Goal: Task Accomplishment & Management: Use online tool/utility

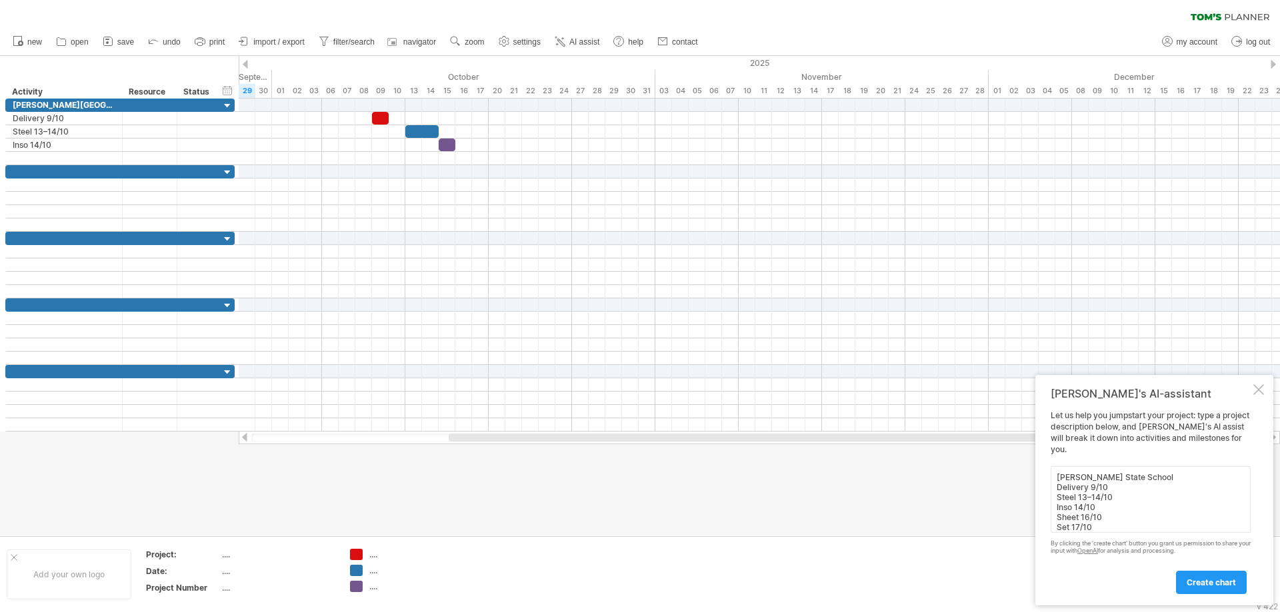
type textarea "[PERSON_NAME] State School Delivery 9/10 Steel 13–14/10 Inso 14/10 Sheet 16/10 …"
click at [1217, 582] on span "create chart" at bounding box center [1210, 583] width 49 height 10
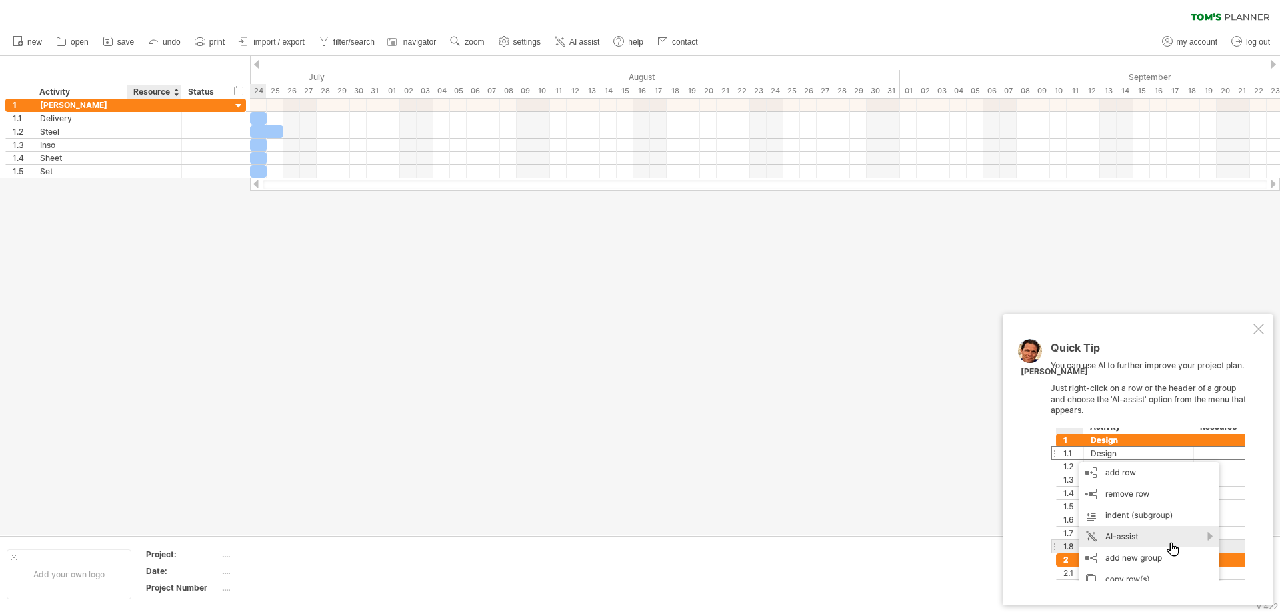
click at [139, 241] on div at bounding box center [640, 296] width 1280 height 480
click at [1202, 537] on div at bounding box center [1147, 504] width 195 height 153
click at [1260, 327] on div at bounding box center [1258, 329] width 11 height 11
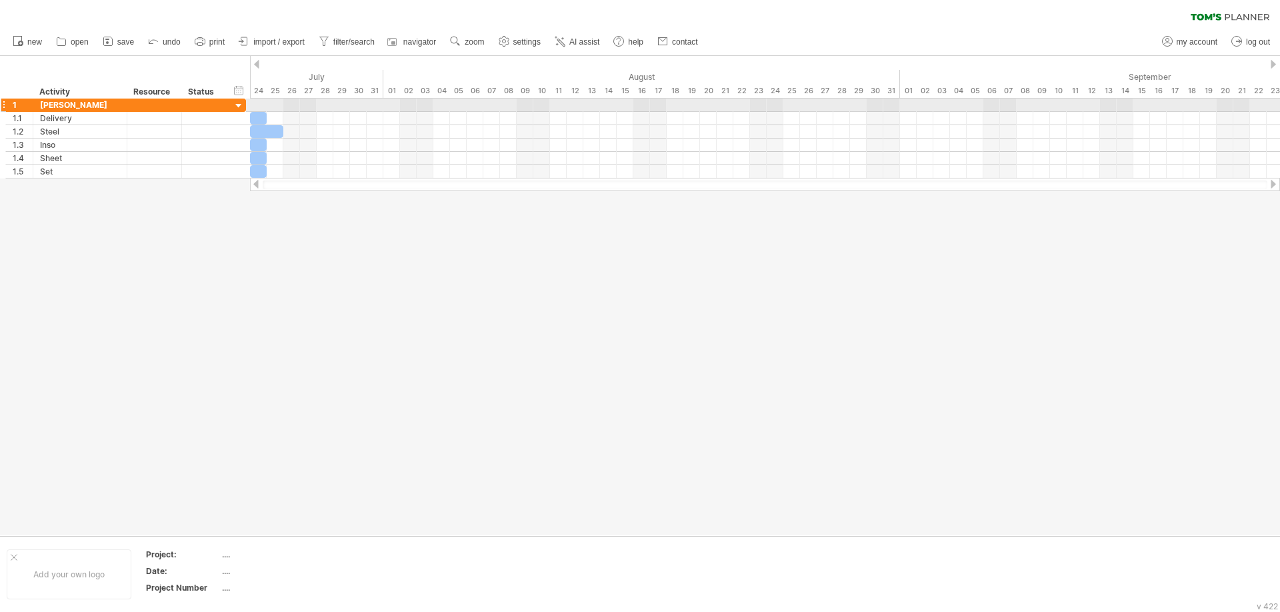
click at [237, 105] on div at bounding box center [239, 106] width 13 height 13
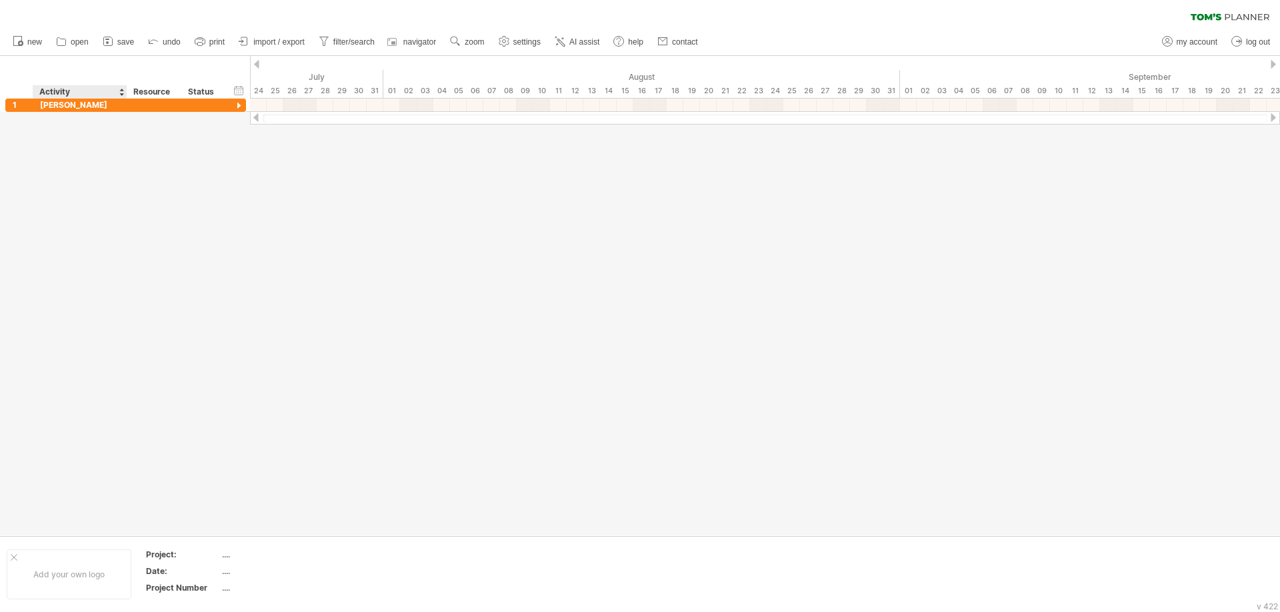
click at [123, 141] on div at bounding box center [640, 296] width 1280 height 480
click at [31, 42] on span "new" at bounding box center [34, 41] width 15 height 9
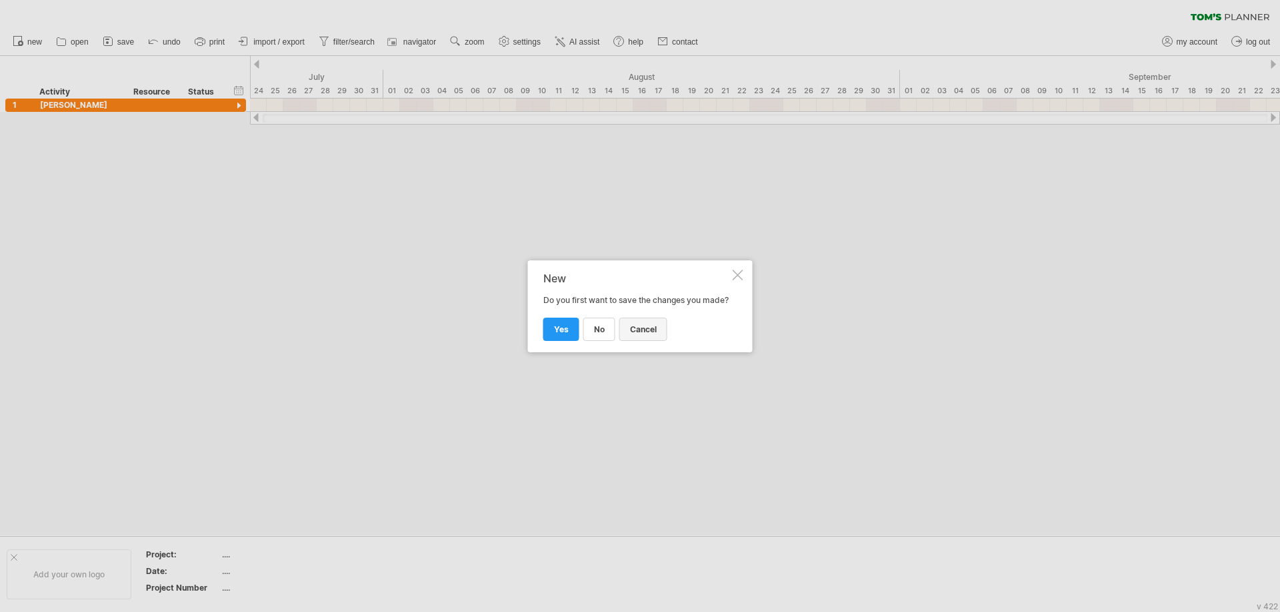
click at [648, 335] on span "cancel" at bounding box center [643, 330] width 27 height 10
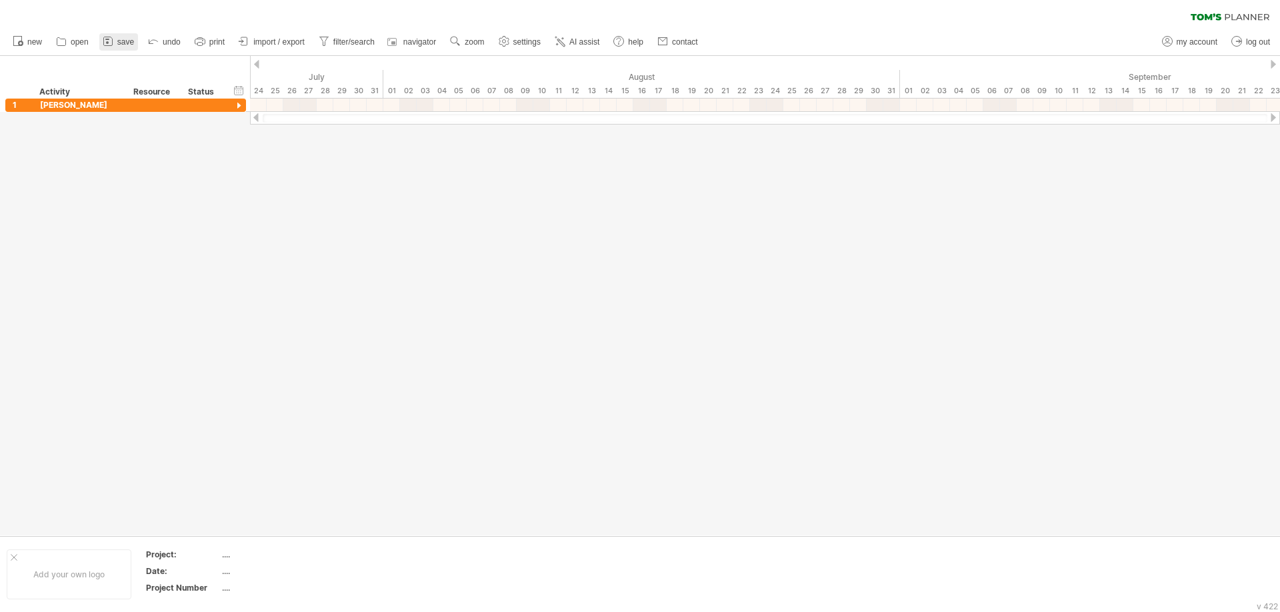
click at [129, 44] on span "save" at bounding box center [125, 41] width 17 height 9
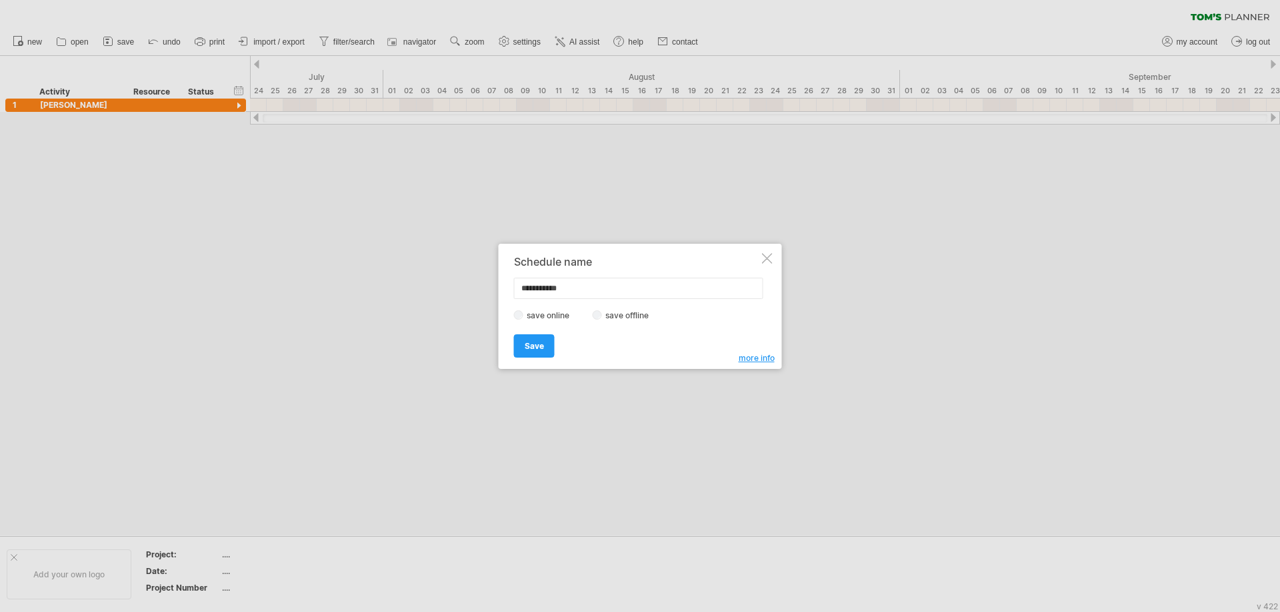
drag, startPoint x: 588, startPoint y: 288, endPoint x: 445, endPoint y: 285, distance: 144.0
click at [445, 285] on div "Trying to reach [DOMAIN_NAME] Connected again... 0% clear filter new 1" at bounding box center [640, 306] width 1280 height 612
type input "**********"
click at [534, 344] on span "Save" at bounding box center [534, 346] width 19 height 10
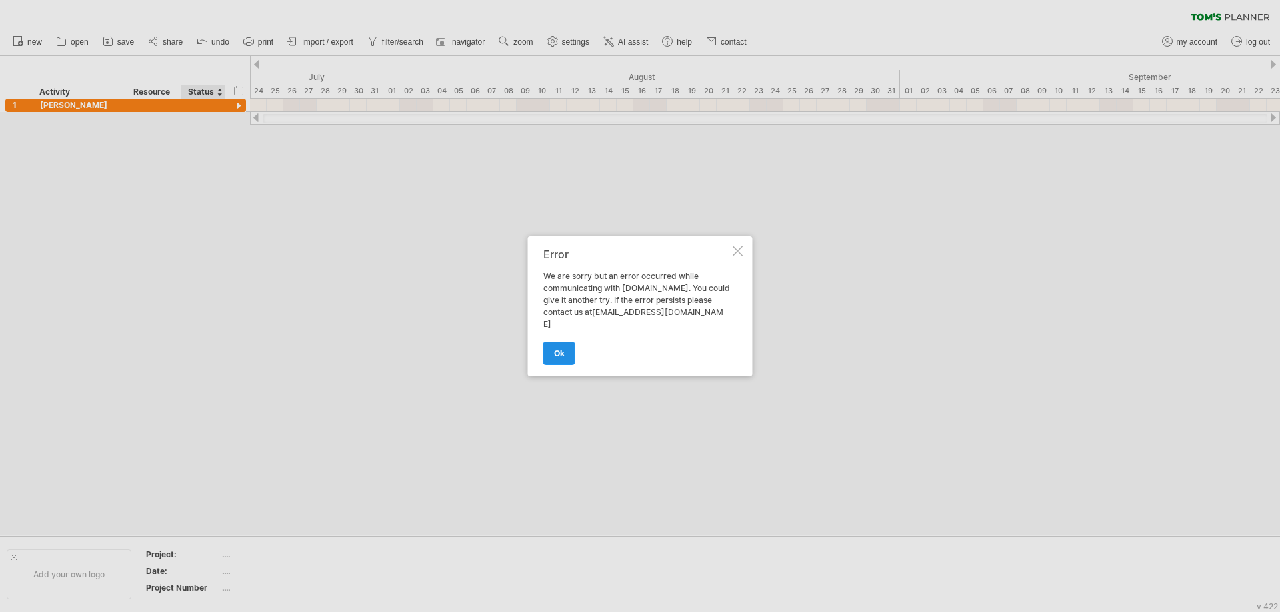
click at [558, 349] on span "ok" at bounding box center [559, 354] width 11 height 10
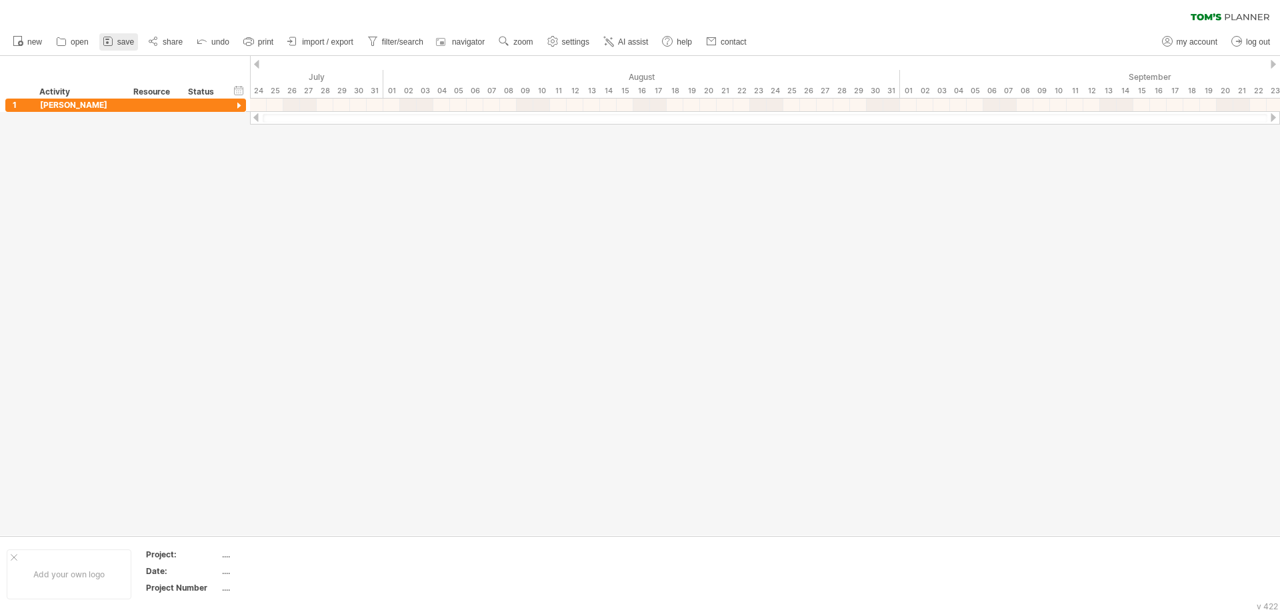
click at [117, 45] on link "save" at bounding box center [118, 41] width 39 height 17
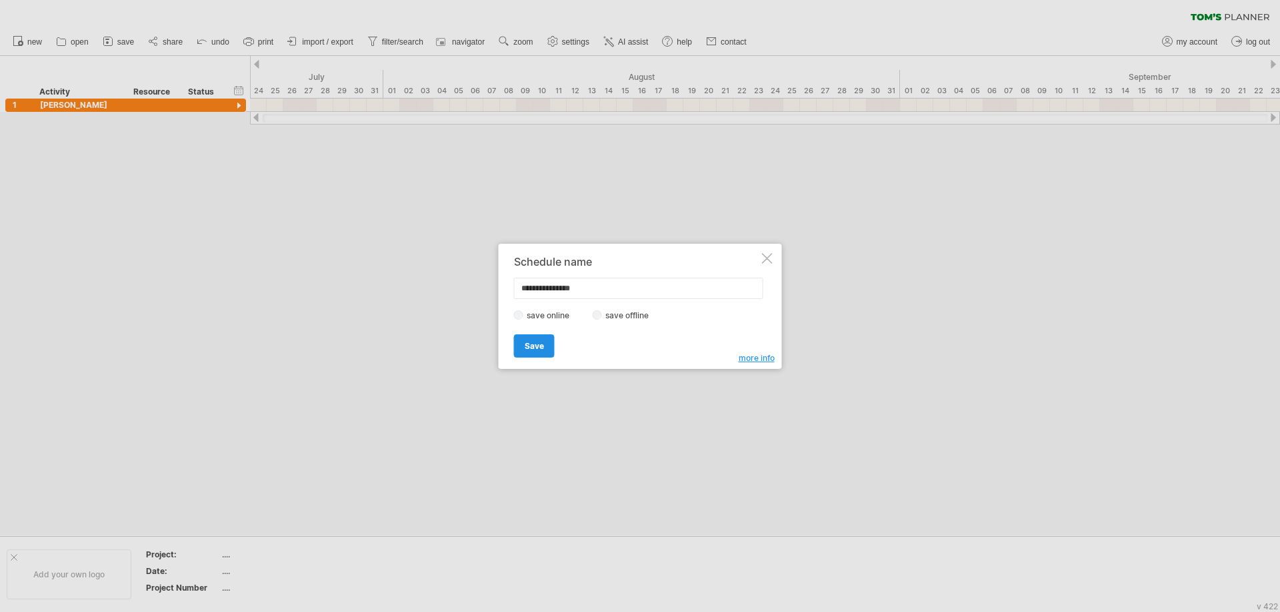
click at [542, 341] on span "Save" at bounding box center [534, 346] width 19 height 10
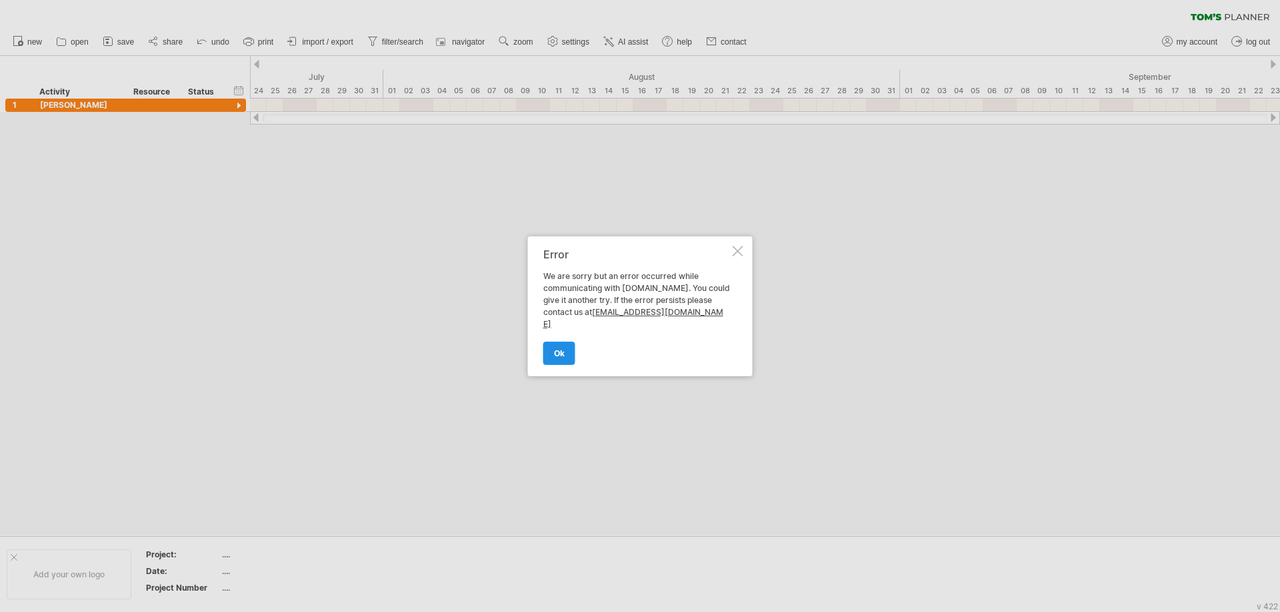
click at [564, 347] on link "ok" at bounding box center [559, 353] width 32 height 23
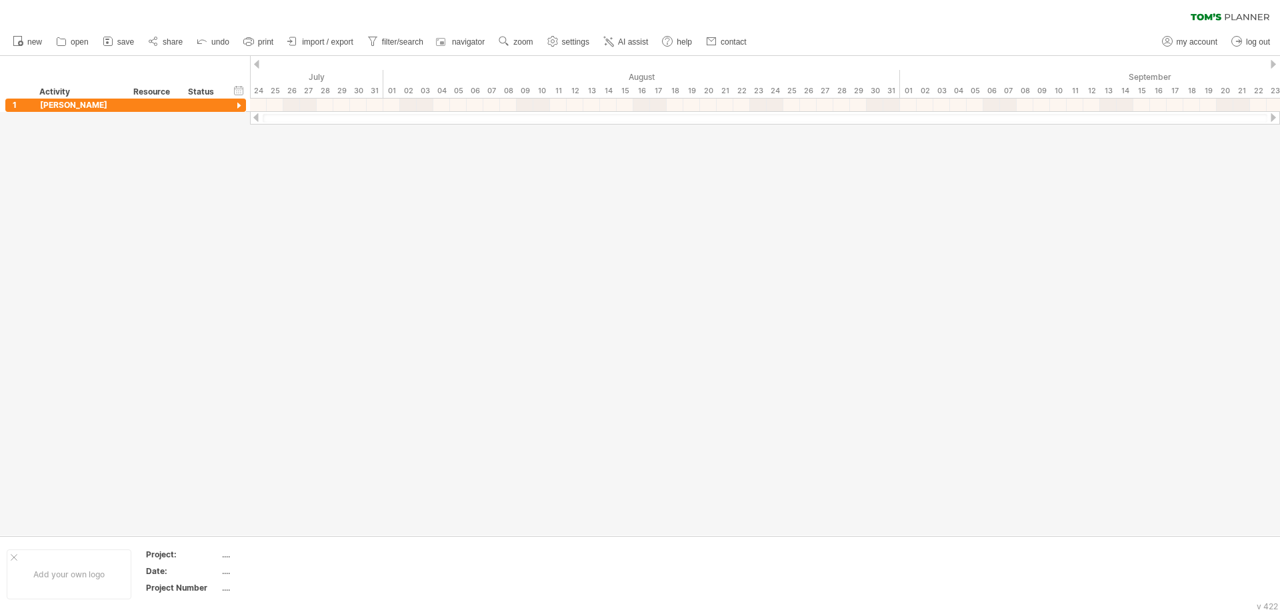
click at [123, 38] on span "save" at bounding box center [125, 41] width 17 height 9
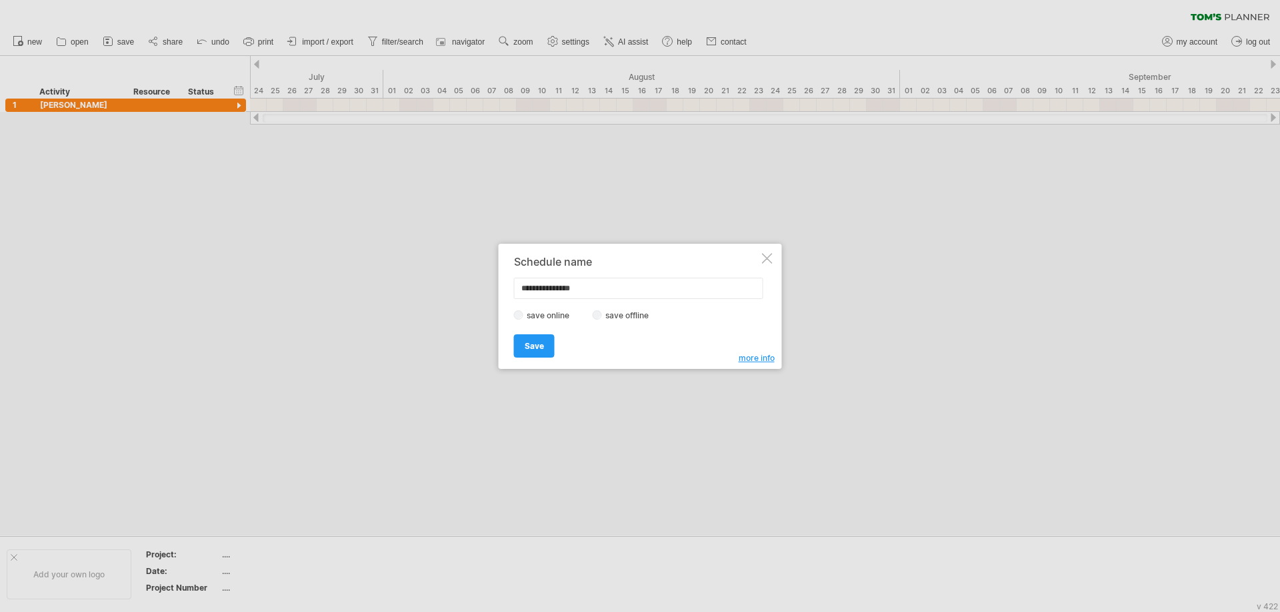
click at [629, 319] on label "save offline" at bounding box center [631, 316] width 58 height 10
click at [527, 348] on span "Save" at bounding box center [534, 346] width 19 height 10
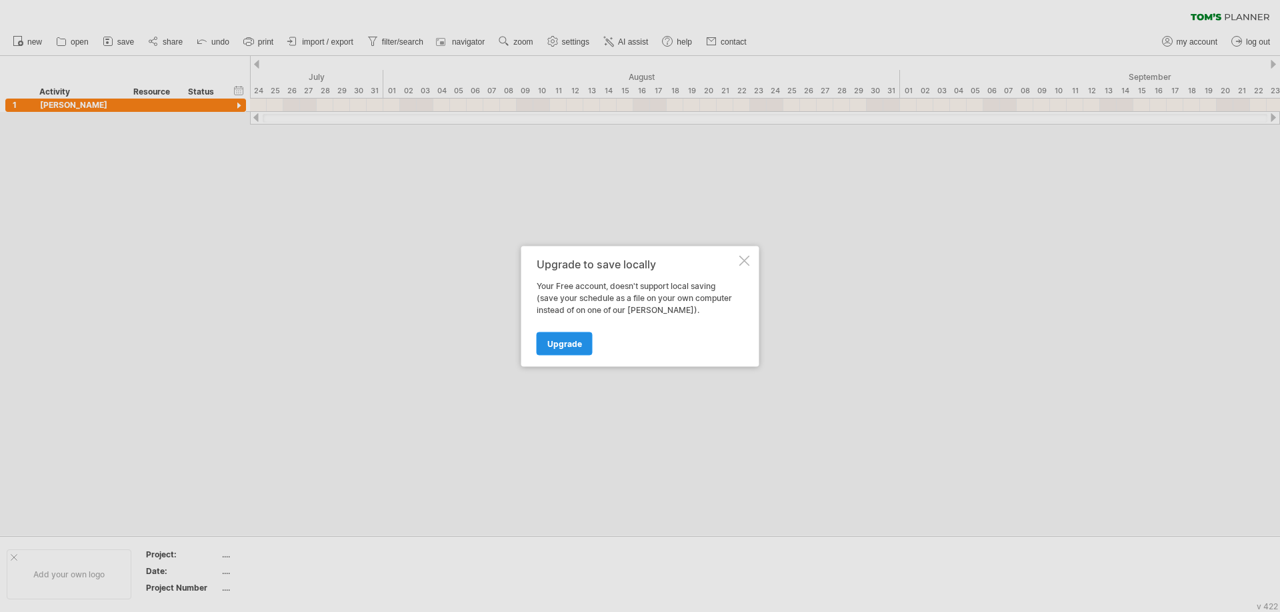
click at [578, 343] on span "Upgrade" at bounding box center [564, 344] width 35 height 10
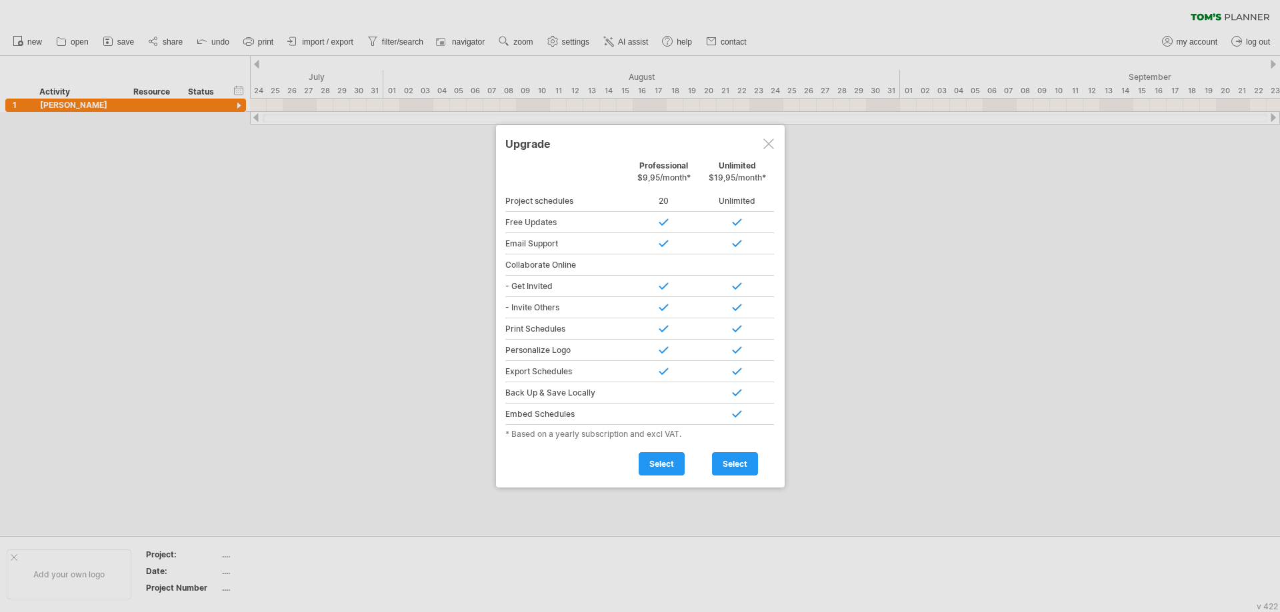
click at [772, 143] on div at bounding box center [768, 144] width 11 height 11
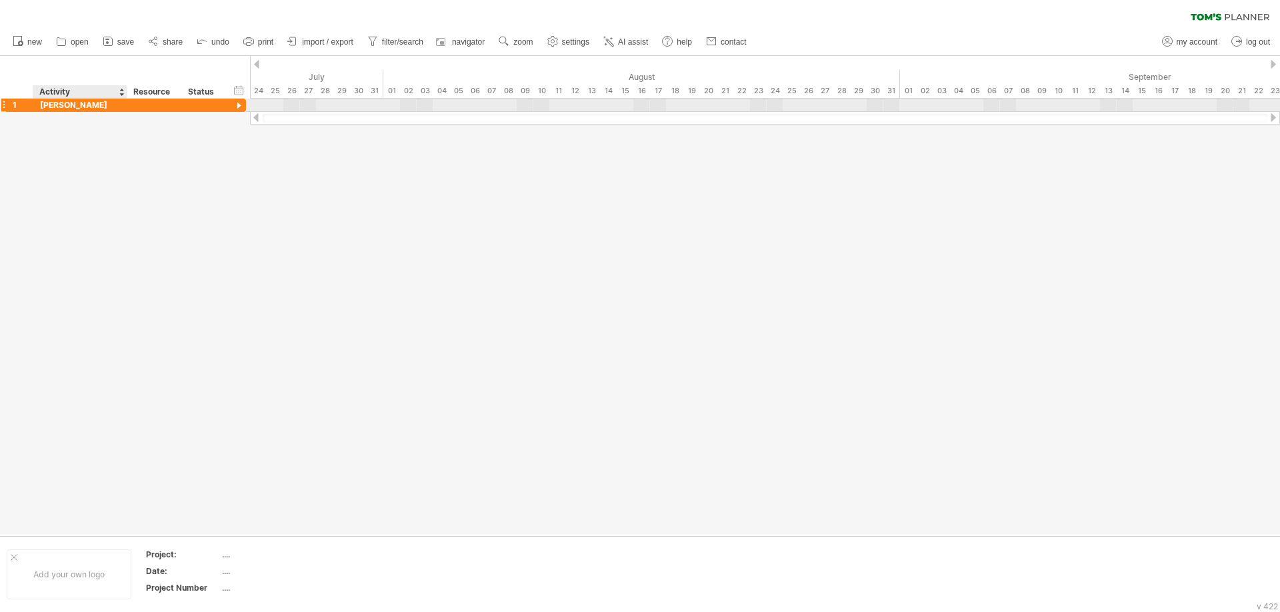
click at [64, 107] on div "[PERSON_NAME]" at bounding box center [80, 105] width 80 height 13
click at [183, 105] on div at bounding box center [203, 105] width 43 height 13
click at [237, 102] on div at bounding box center [239, 106] width 13 height 13
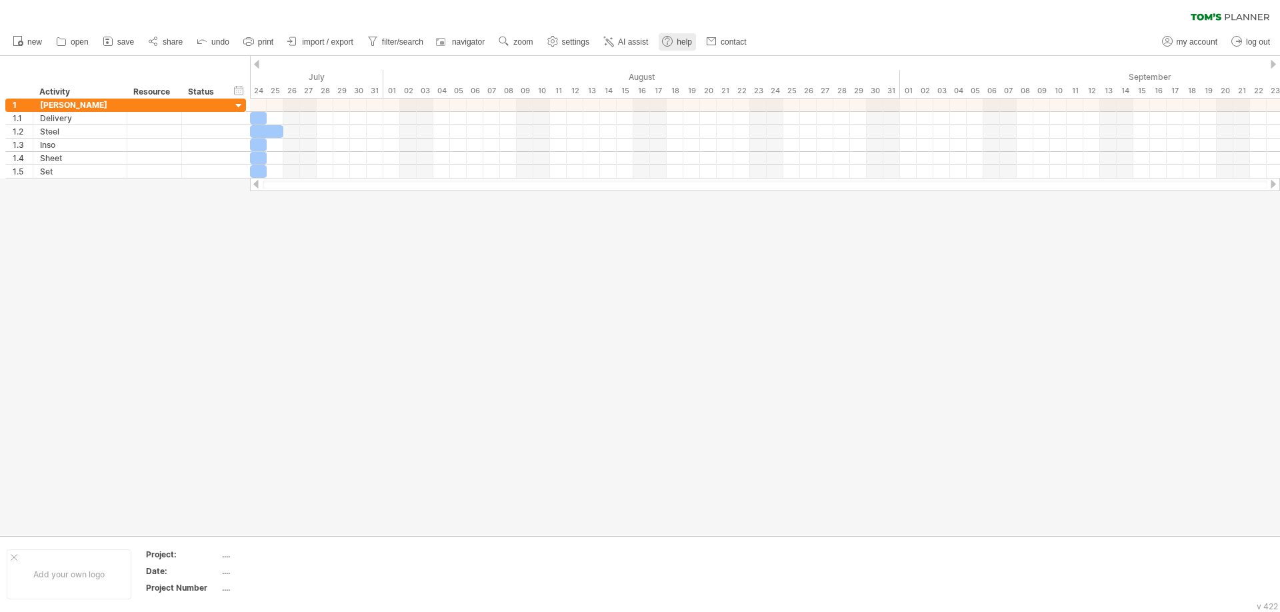
click at [672, 43] on circle at bounding box center [667, 42] width 10 height 10
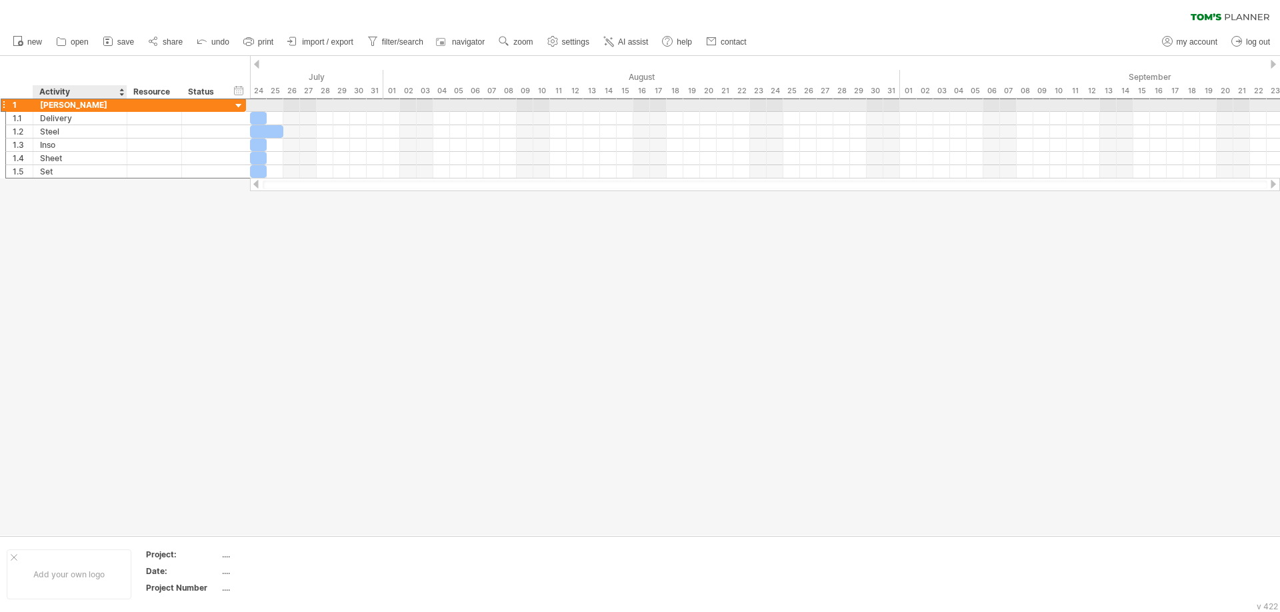
click at [91, 105] on div "[PERSON_NAME]" at bounding box center [80, 105] width 80 height 13
click at [91, 105] on input "*****" at bounding box center [80, 105] width 80 height 13
click at [89, 109] on div "[PERSON_NAME]" at bounding box center [80, 105] width 80 height 13
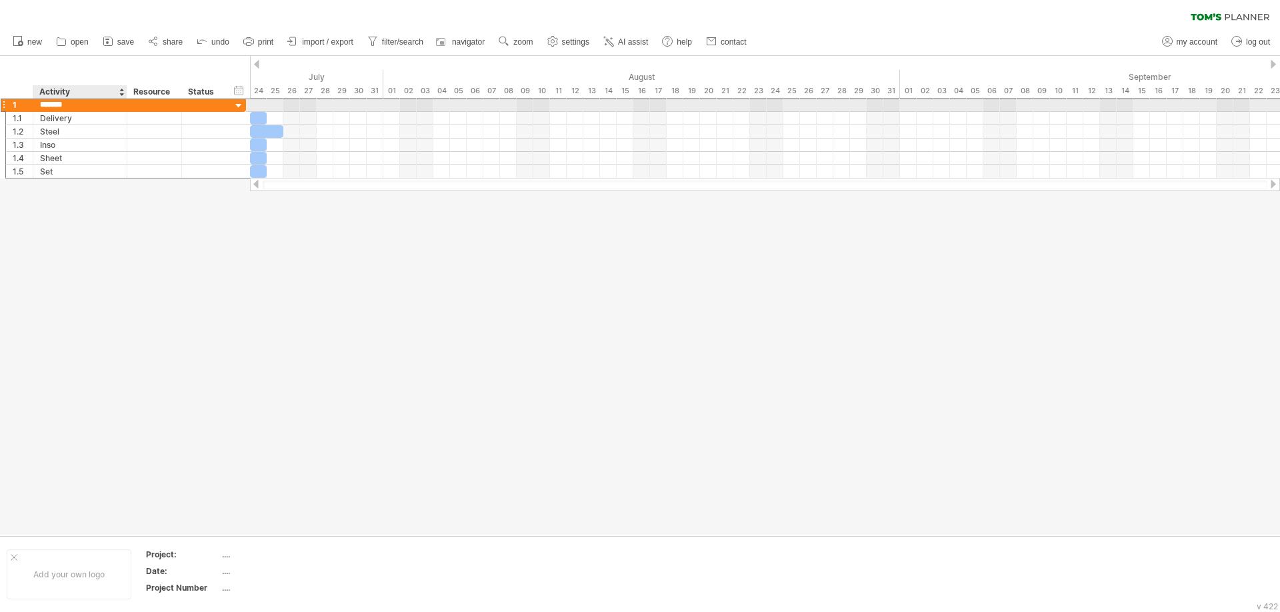
paste input "**********"
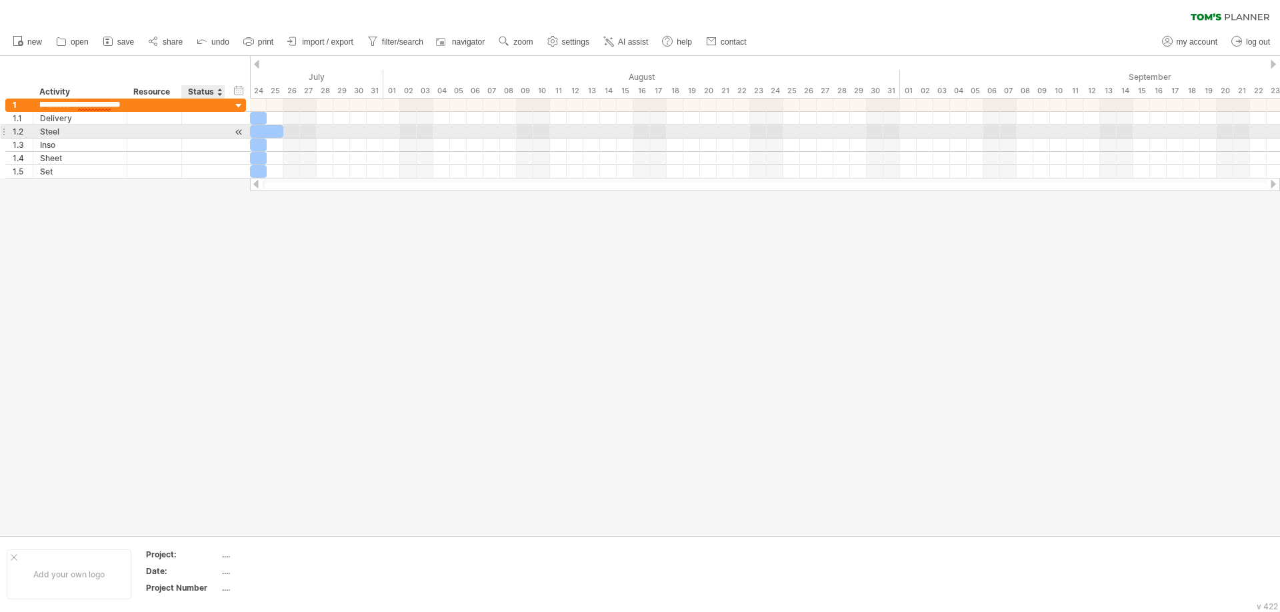
scroll to position [0, 10]
type input "**********"
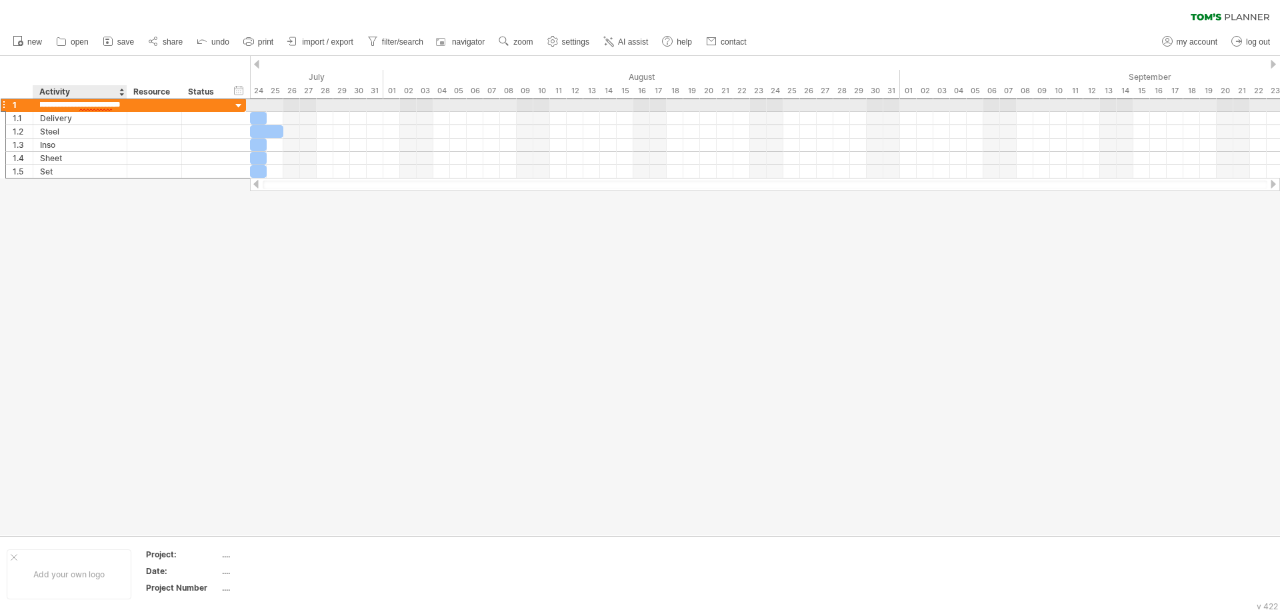
scroll to position [0, 30]
drag, startPoint x: 93, startPoint y: 103, endPoint x: 123, endPoint y: 103, distance: 30.7
click at [123, 103] on div "**********" at bounding box center [80, 105] width 94 height 13
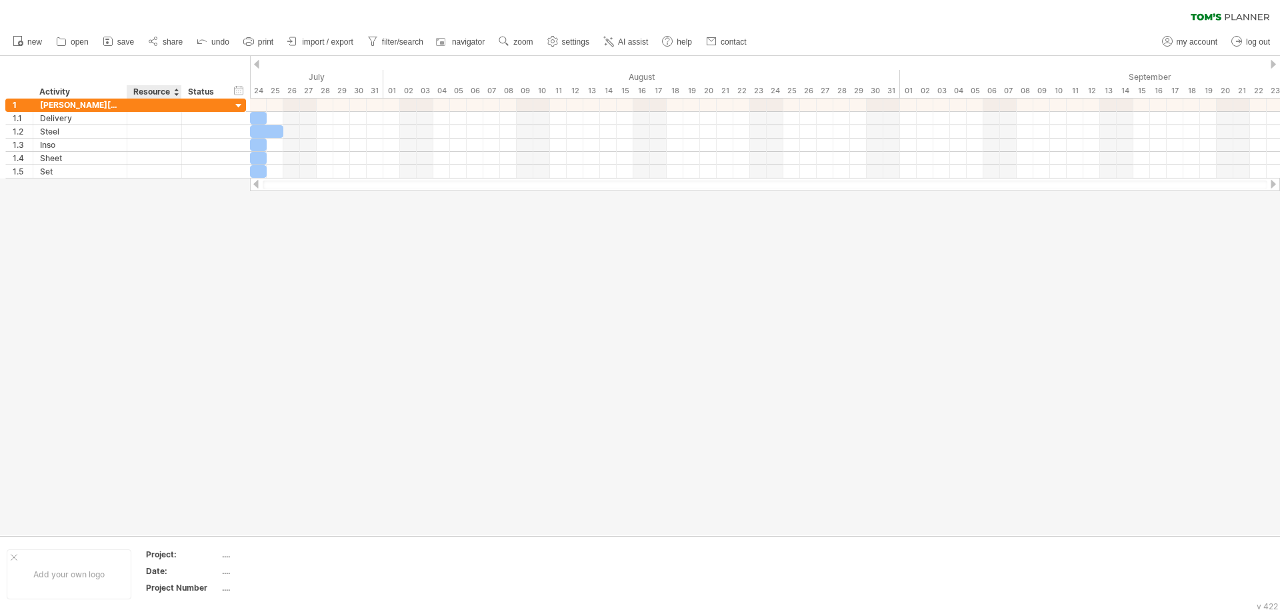
click at [155, 93] on div "Resource" at bounding box center [153, 91] width 41 height 13
click at [157, 93] on input "********" at bounding box center [153, 91] width 41 height 13
click at [186, 249] on div at bounding box center [640, 296] width 1280 height 480
click at [121, 47] on link "save" at bounding box center [118, 41] width 39 height 17
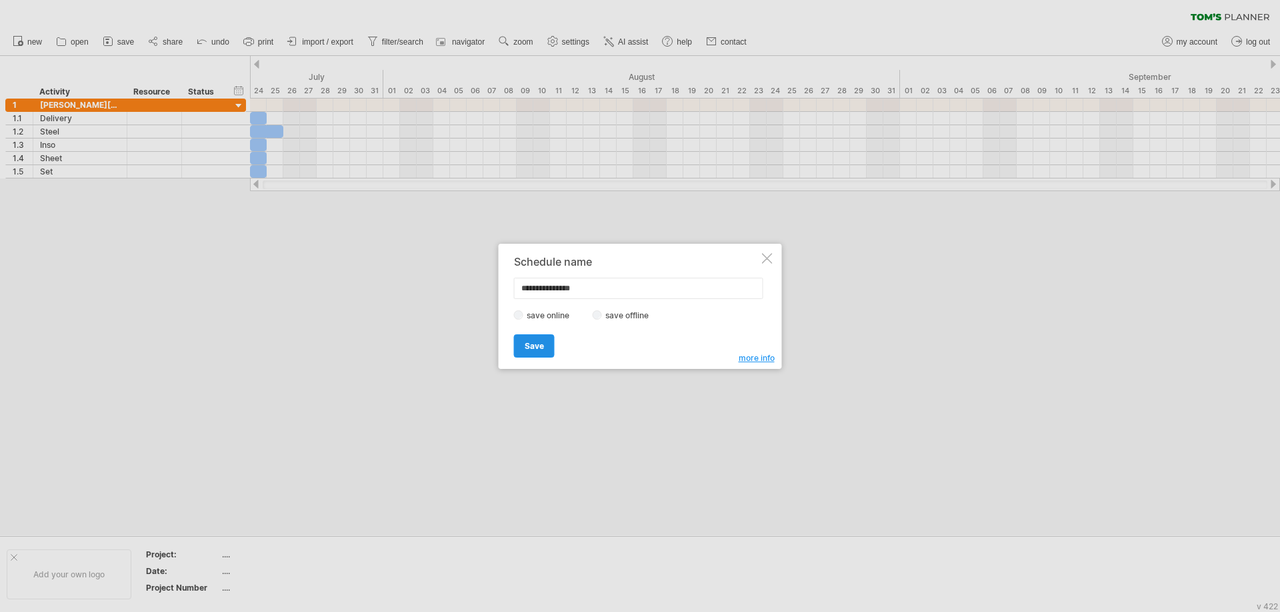
click at [538, 348] on span "Save" at bounding box center [534, 346] width 19 height 10
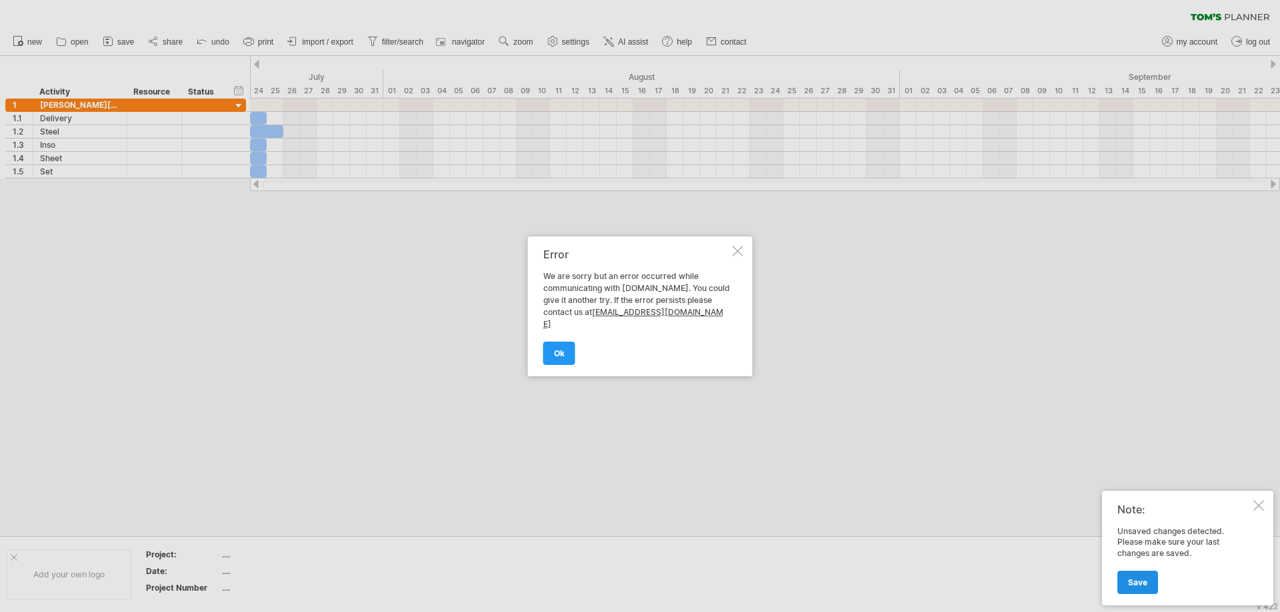
click at [1136, 577] on link "Save" at bounding box center [1137, 582] width 41 height 23
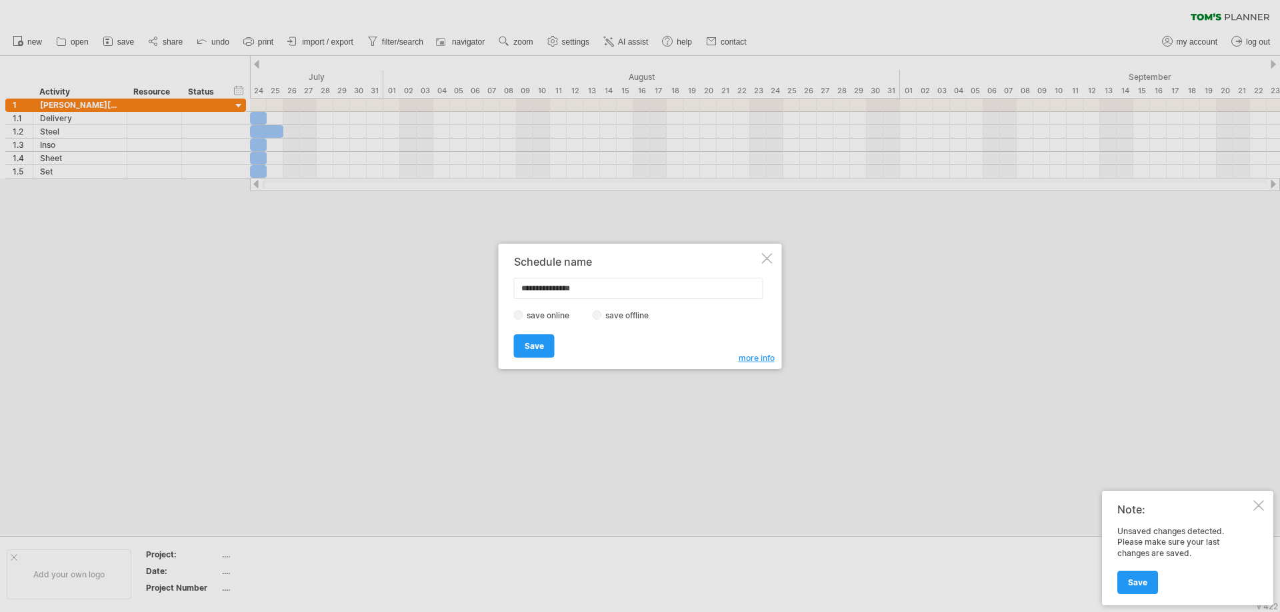
drag, startPoint x: 618, startPoint y: 288, endPoint x: 419, endPoint y: 273, distance: 199.9
click at [421, 273] on div "Trying to reach [DOMAIN_NAME] Connected again... 0% loading... clear filter" at bounding box center [640, 306] width 1280 height 612
type input "****"
click at [543, 350] on span "Save" at bounding box center [534, 346] width 19 height 10
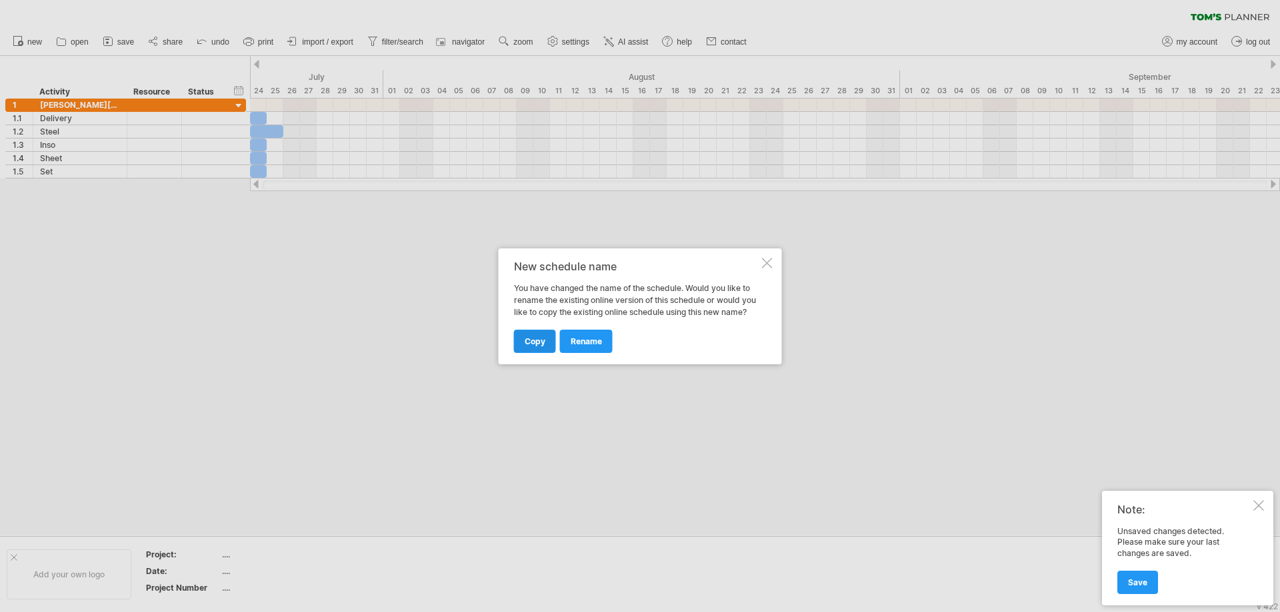
click at [545, 344] on link "copy" at bounding box center [535, 341] width 42 height 23
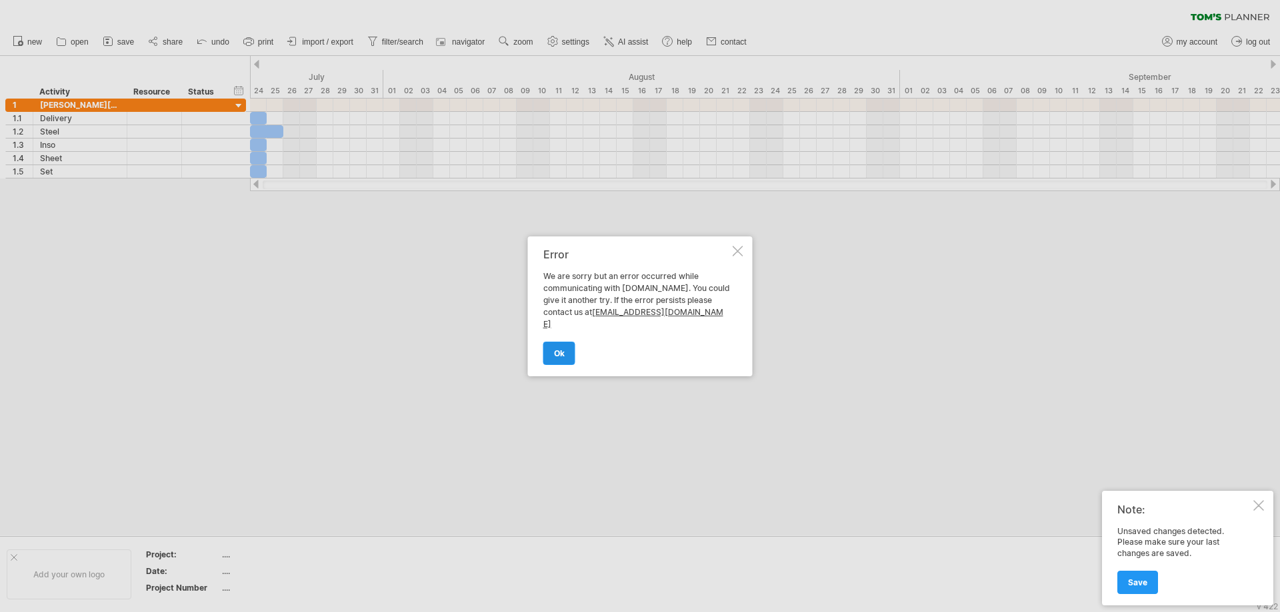
click at [560, 349] on span "ok" at bounding box center [559, 354] width 11 height 10
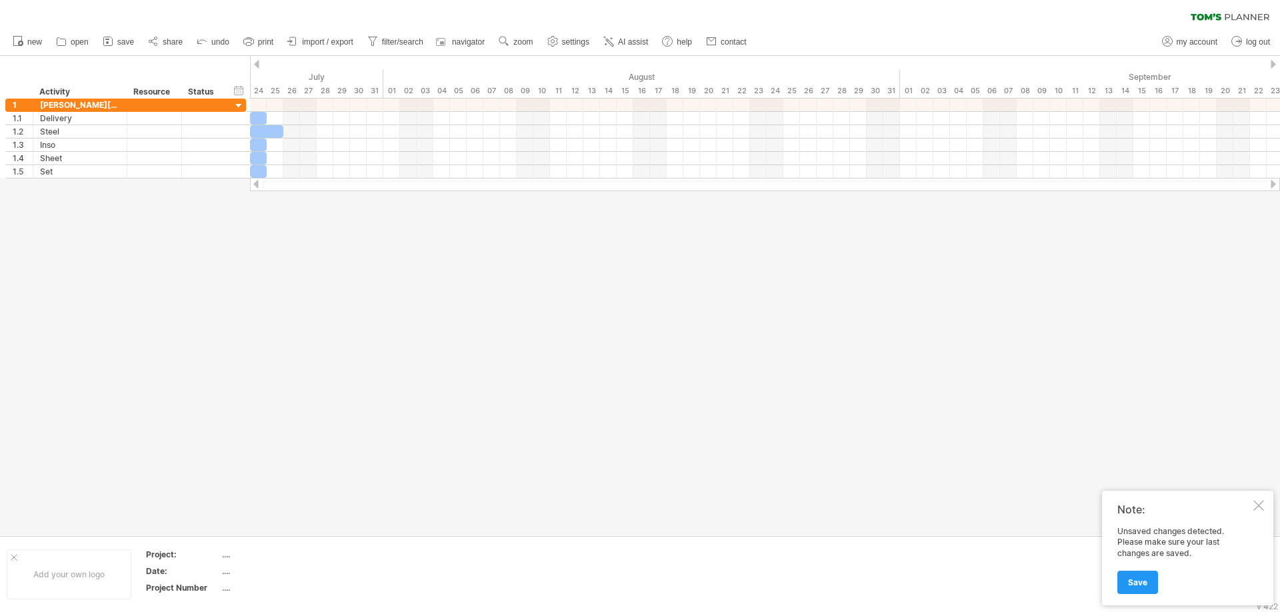
click at [1258, 509] on div at bounding box center [1258, 506] width 11 height 11
click at [478, 43] on span "navigator" at bounding box center [468, 41] width 33 height 9
click at [33, 44] on span "new" at bounding box center [34, 41] width 15 height 9
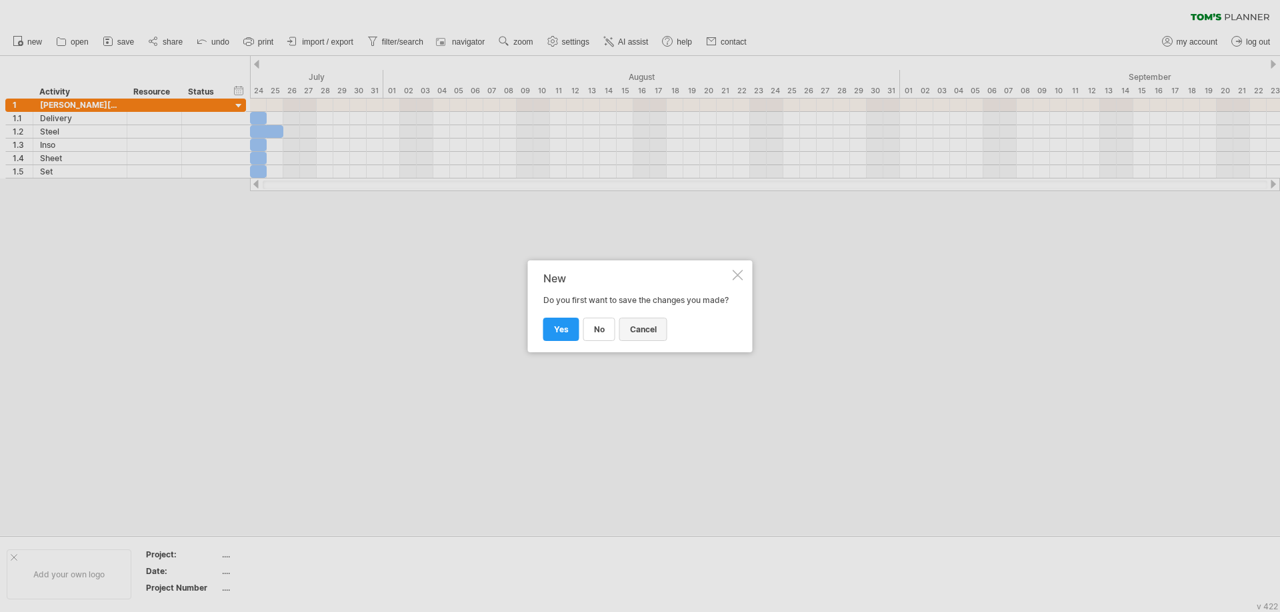
click at [630, 335] on span "cancel" at bounding box center [643, 330] width 27 height 10
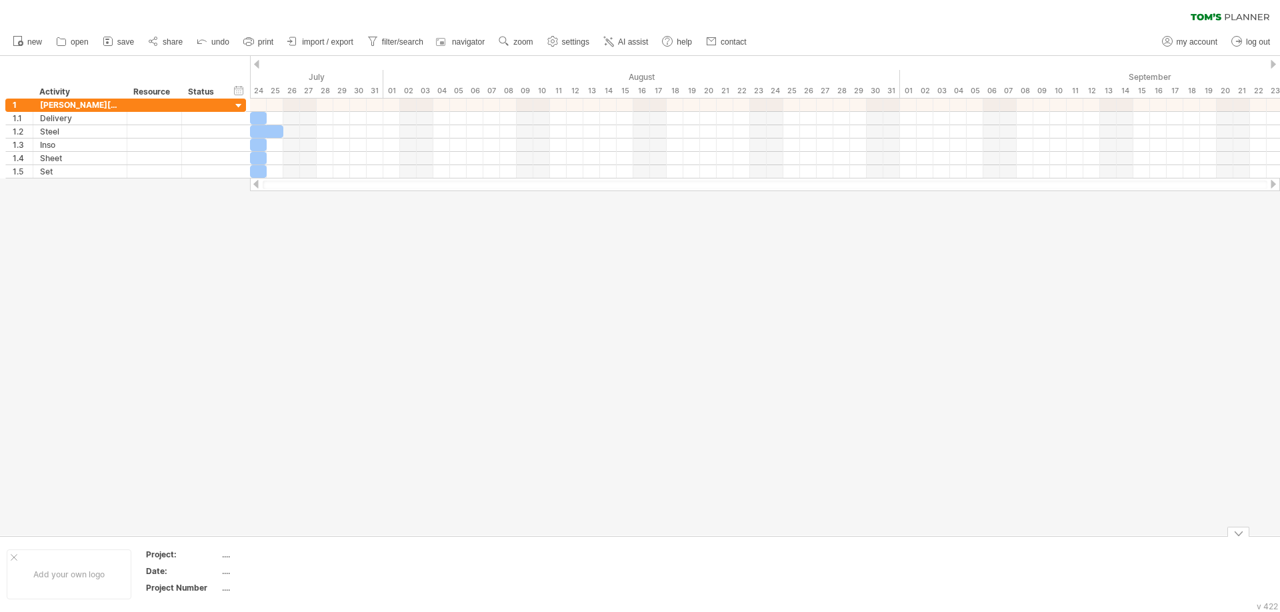
click at [1234, 535] on div at bounding box center [1238, 532] width 22 height 10
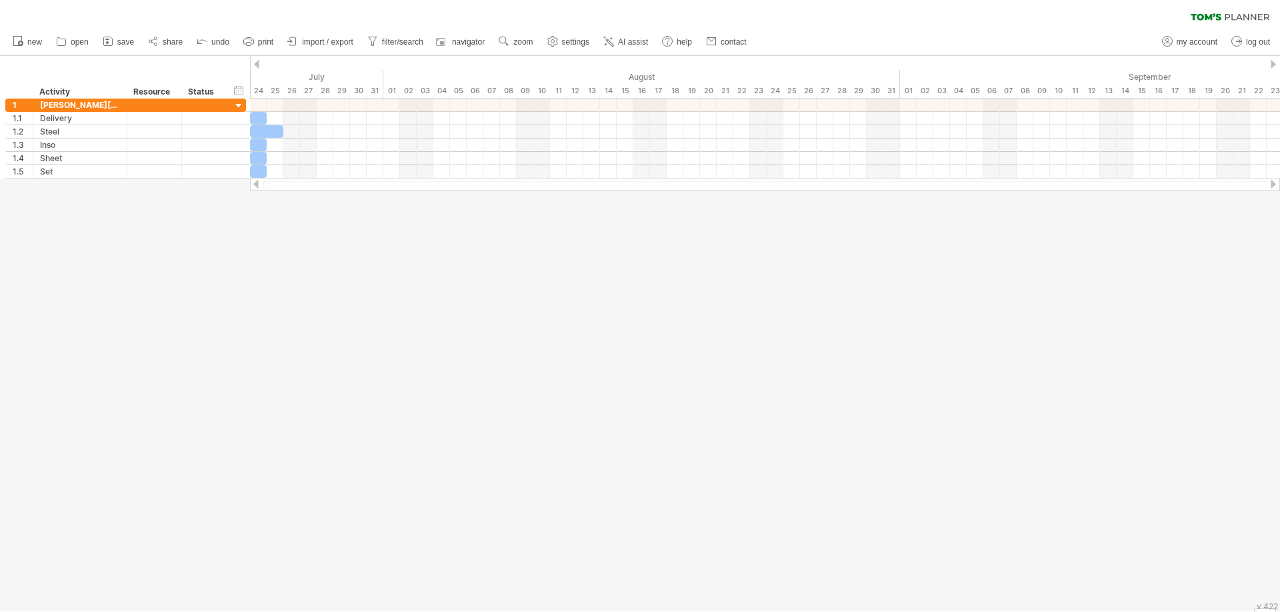
click at [1234, 535] on div at bounding box center [640, 334] width 1280 height 556
click at [1270, 612] on div at bounding box center [1265, 606] width 22 height 13
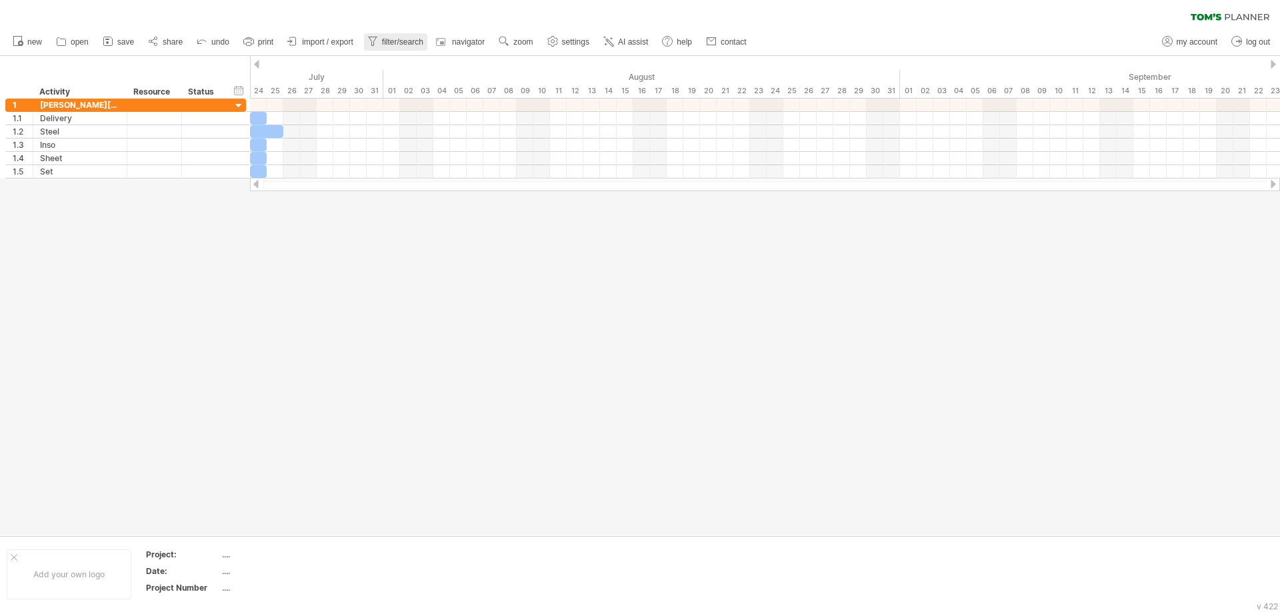
click at [421, 41] on span "filter/search" at bounding box center [402, 41] width 41 height 9
type input "**********"
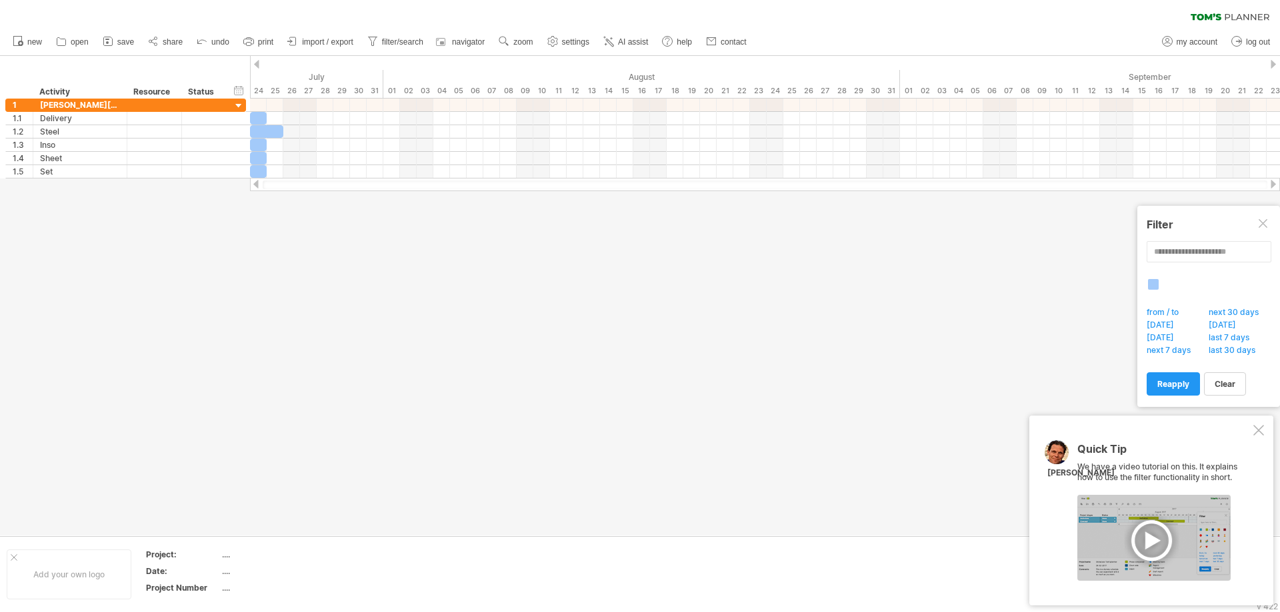
click at [1260, 433] on div at bounding box center [1258, 430] width 11 height 11
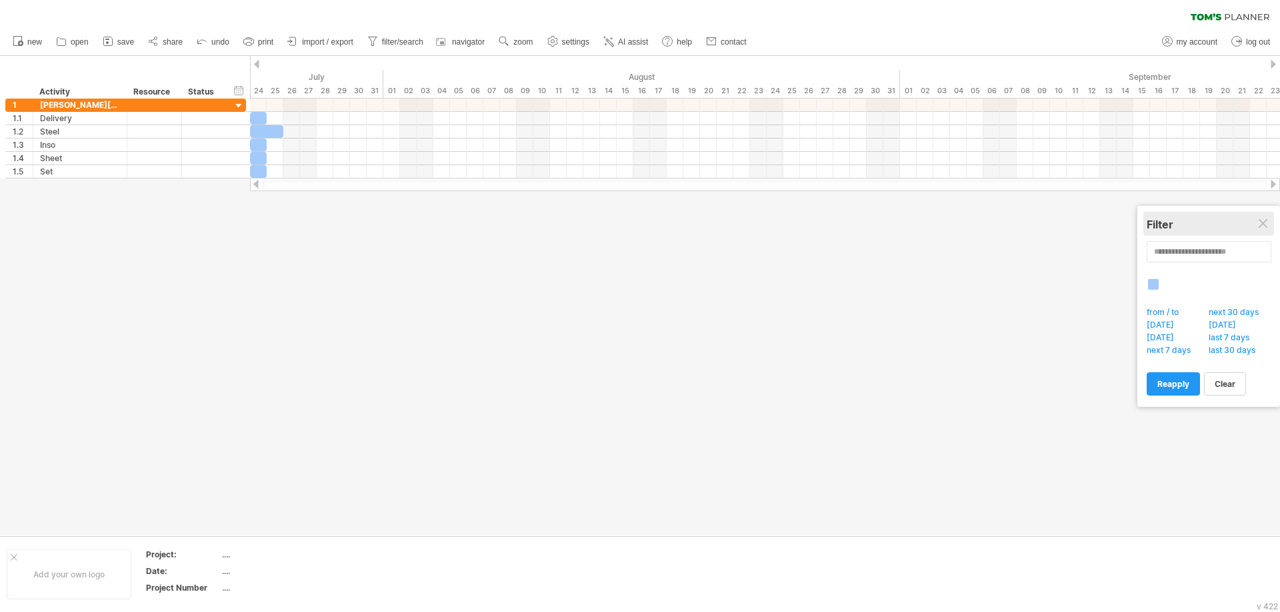
click at [1257, 219] on div "Filter" at bounding box center [1208, 224] width 124 height 13
click at [1265, 227] on div at bounding box center [1263, 224] width 11 height 11
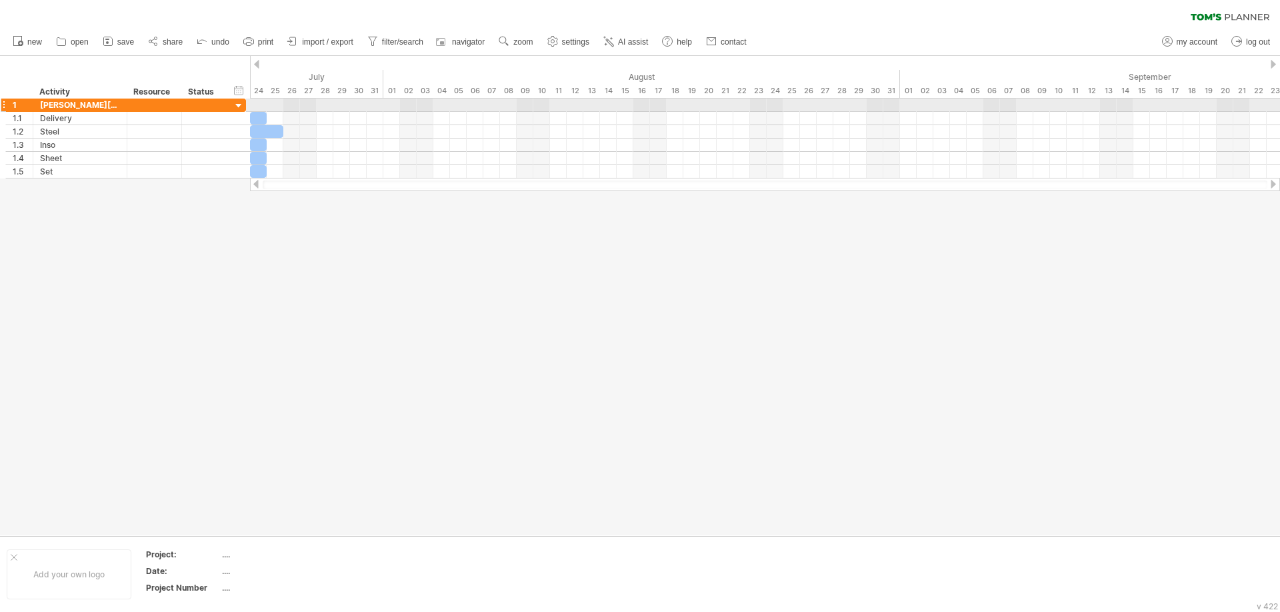
click at [3, 103] on div at bounding box center [3, 105] width 5 height 14
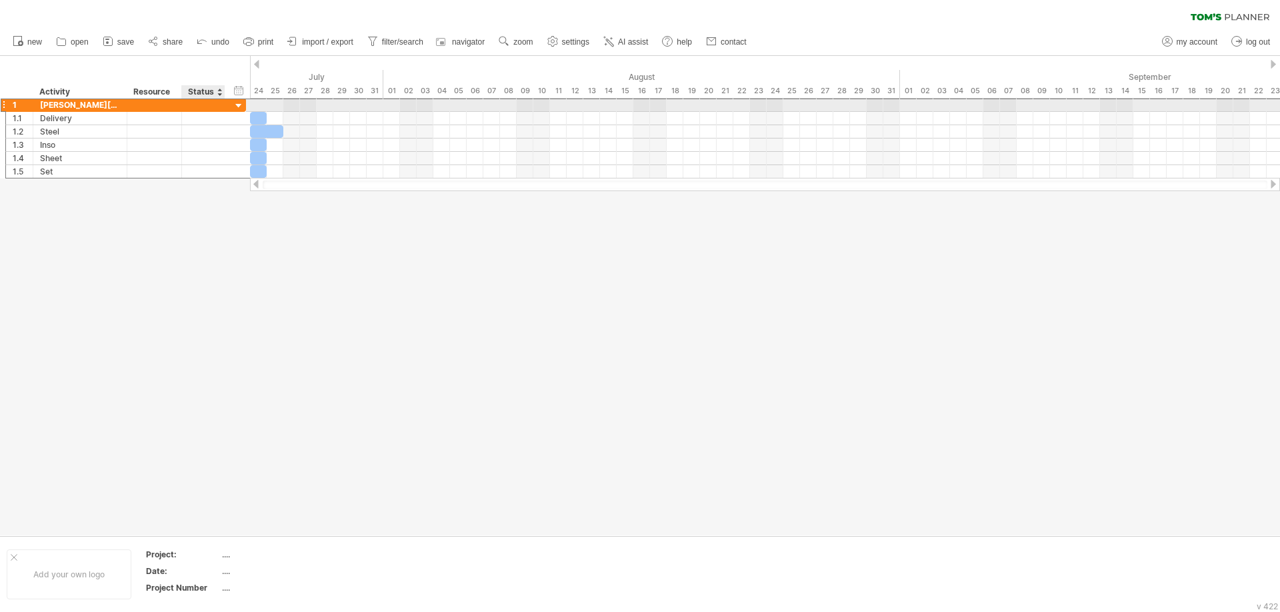
click at [242, 103] on div at bounding box center [239, 106] width 13 height 13
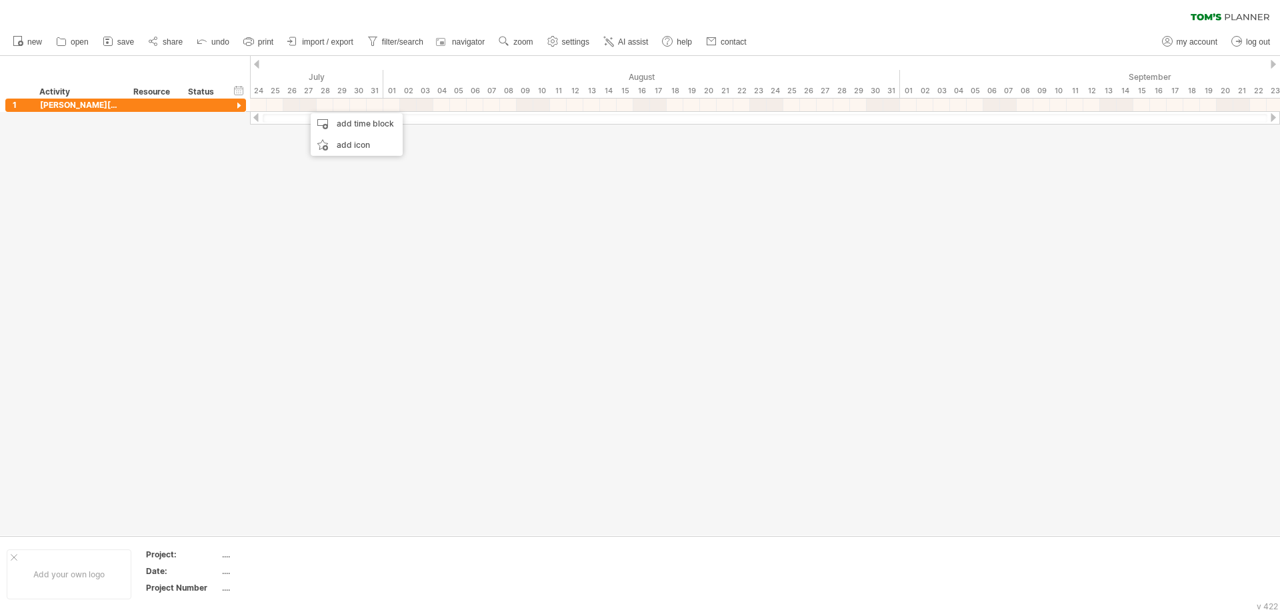
click at [215, 153] on div at bounding box center [640, 296] width 1280 height 480
click at [83, 133] on div at bounding box center [640, 296] width 1280 height 480
click at [35, 40] on span "new" at bounding box center [34, 41] width 15 height 9
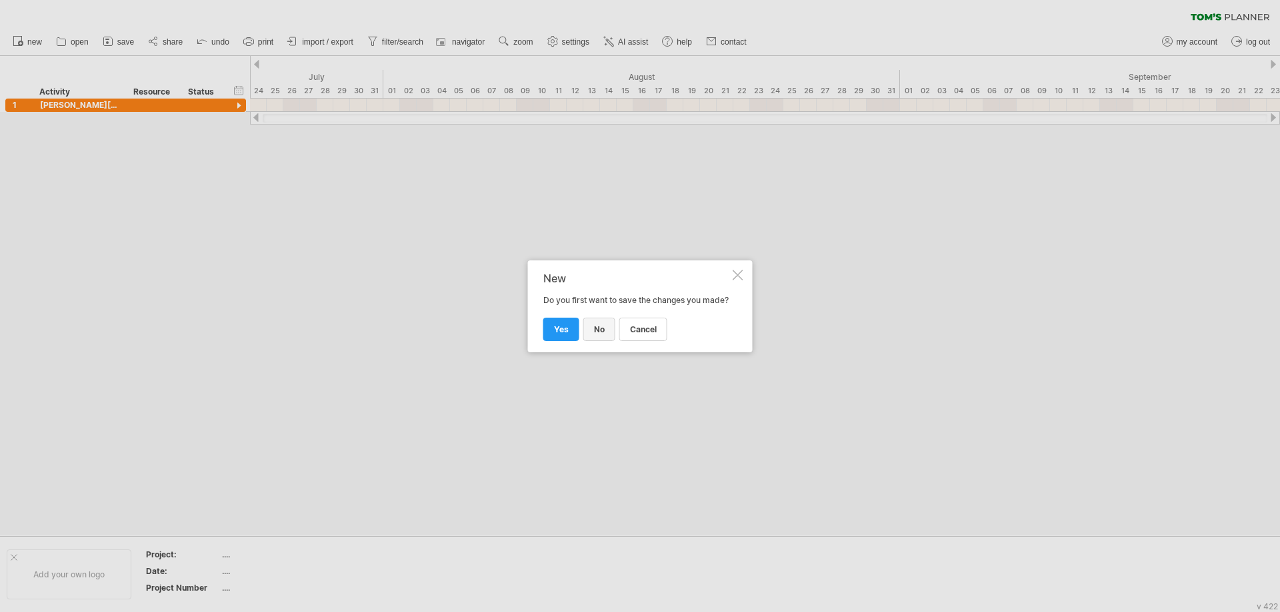
click at [610, 338] on link "no" at bounding box center [599, 329] width 32 height 23
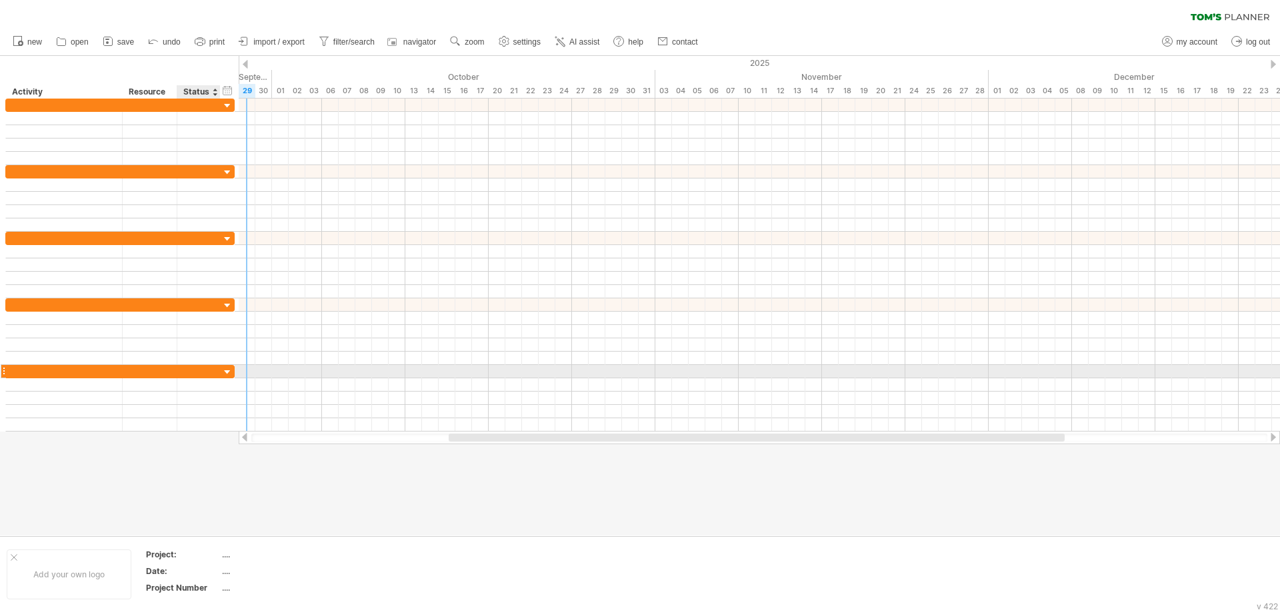
click at [224, 372] on div at bounding box center [227, 373] width 13 height 13
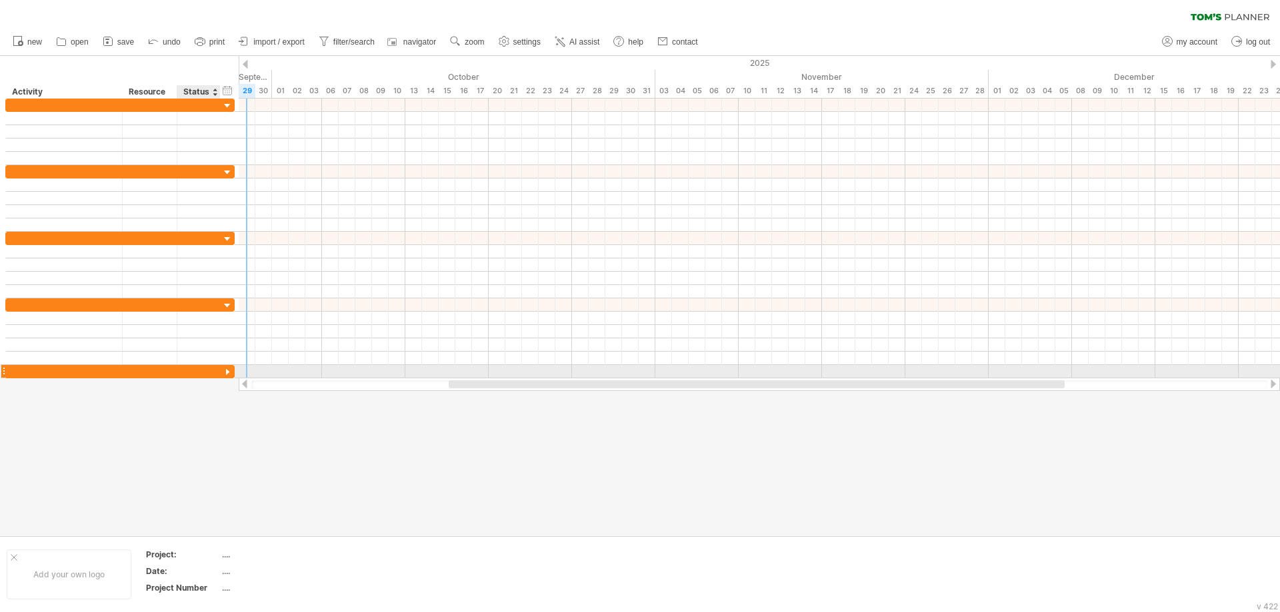
click at [224, 372] on div at bounding box center [227, 373] width 13 height 13
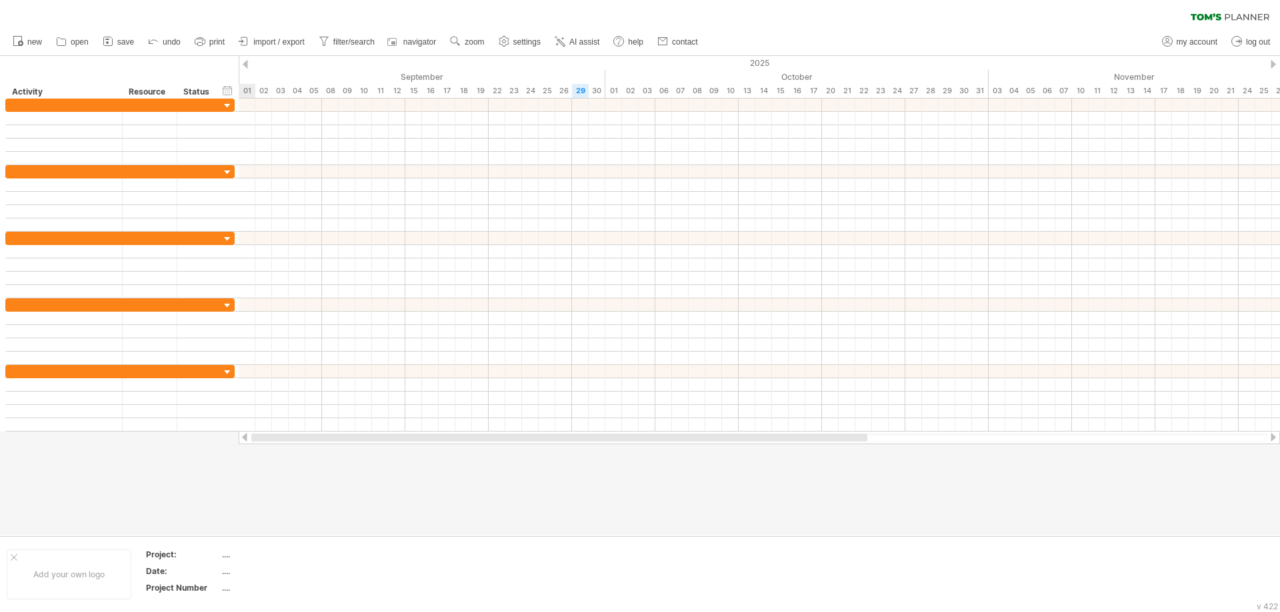
drag, startPoint x: 550, startPoint y: 439, endPoint x: 285, endPoint y: 435, distance: 264.6
click at [285, 435] on div at bounding box center [559, 438] width 616 height 8
drag, startPoint x: 433, startPoint y: 439, endPoint x: 219, endPoint y: 441, distance: 213.9
click at [219, 441] on div "Trying to reach [DOMAIN_NAME] Connected again... 0% clear filter new" at bounding box center [640, 306] width 1280 height 612
click at [135, 97] on div "Resource" at bounding box center [149, 91] width 41 height 13
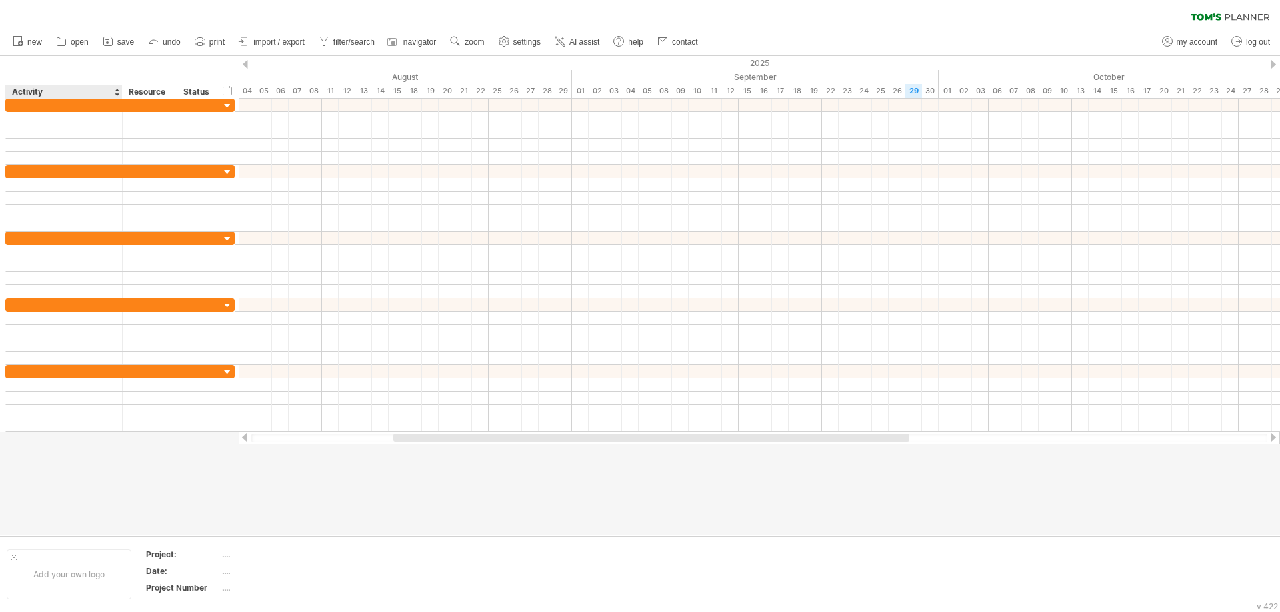
click at [33, 91] on div "Activity" at bounding box center [63, 91] width 103 height 13
click at [120, 93] on div at bounding box center [121, 91] width 5 height 13
click at [113, 93] on div "Activity" at bounding box center [63, 91] width 103 height 13
click at [0, 0] on input "********" at bounding box center [0, 0] width 0 height 0
click at [113, 94] on input "********" at bounding box center [63, 91] width 103 height 13
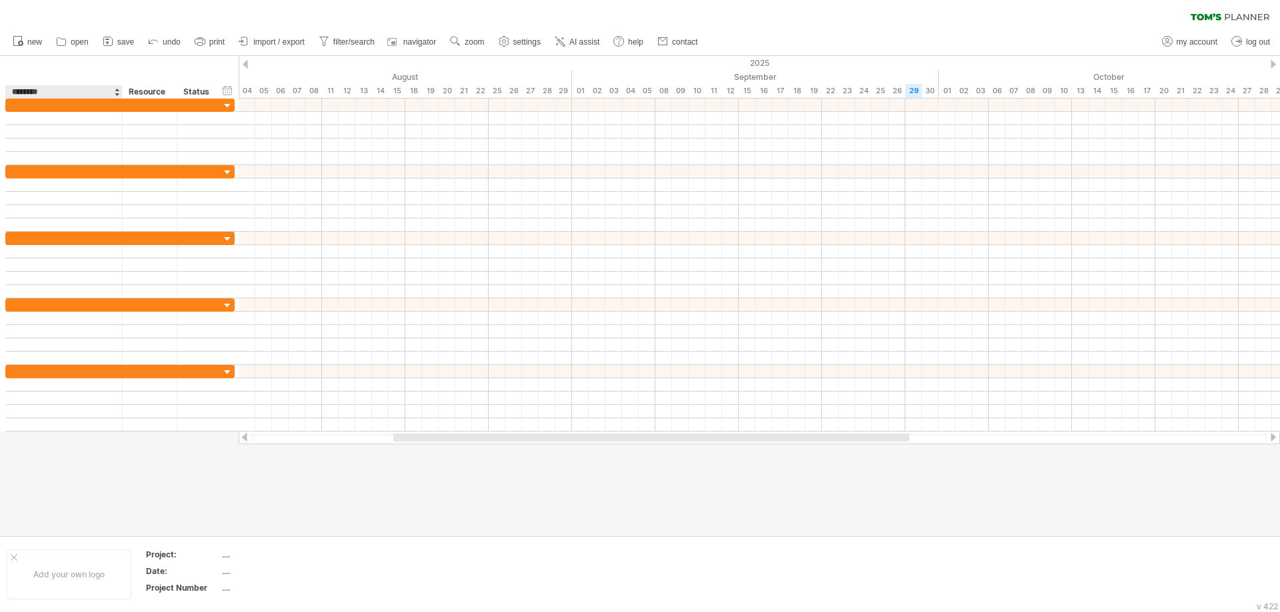
click at [113, 94] on input "********" at bounding box center [63, 91] width 103 height 13
click at [101, 68] on div "hide start/end/duration show start/end/duration ******** Activity ******** Reso…" at bounding box center [119, 77] width 239 height 43
click at [513, 47] on link "settings" at bounding box center [519, 41] width 49 height 17
select select "*"
select select "**"
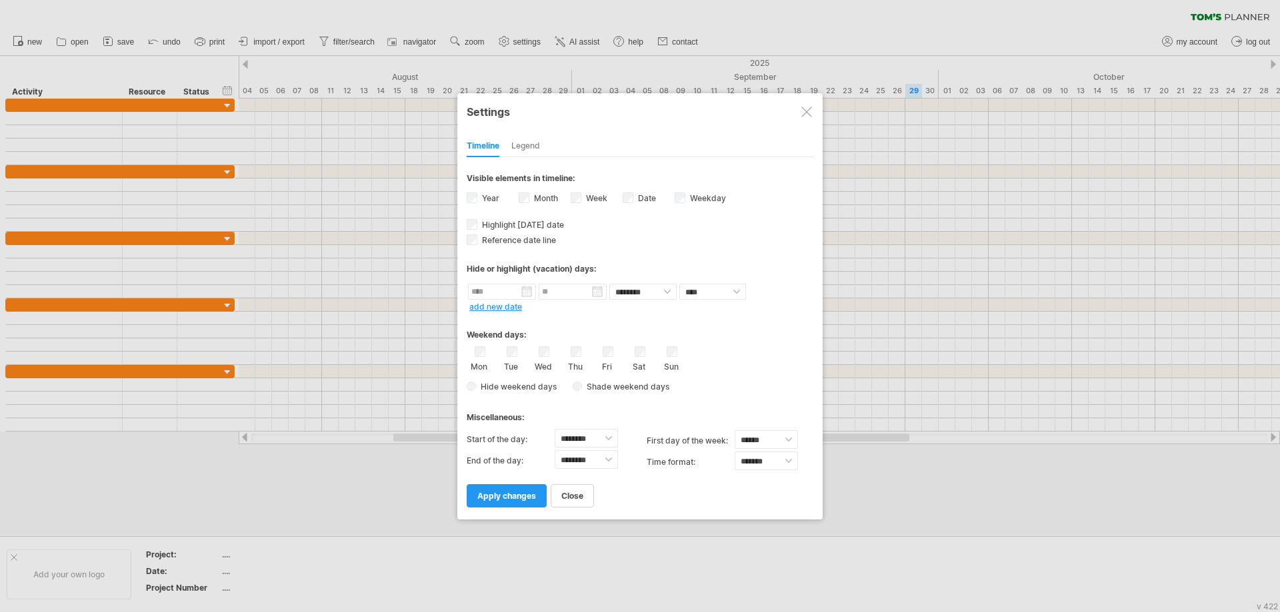
click at [806, 108] on div at bounding box center [806, 112] width 11 height 11
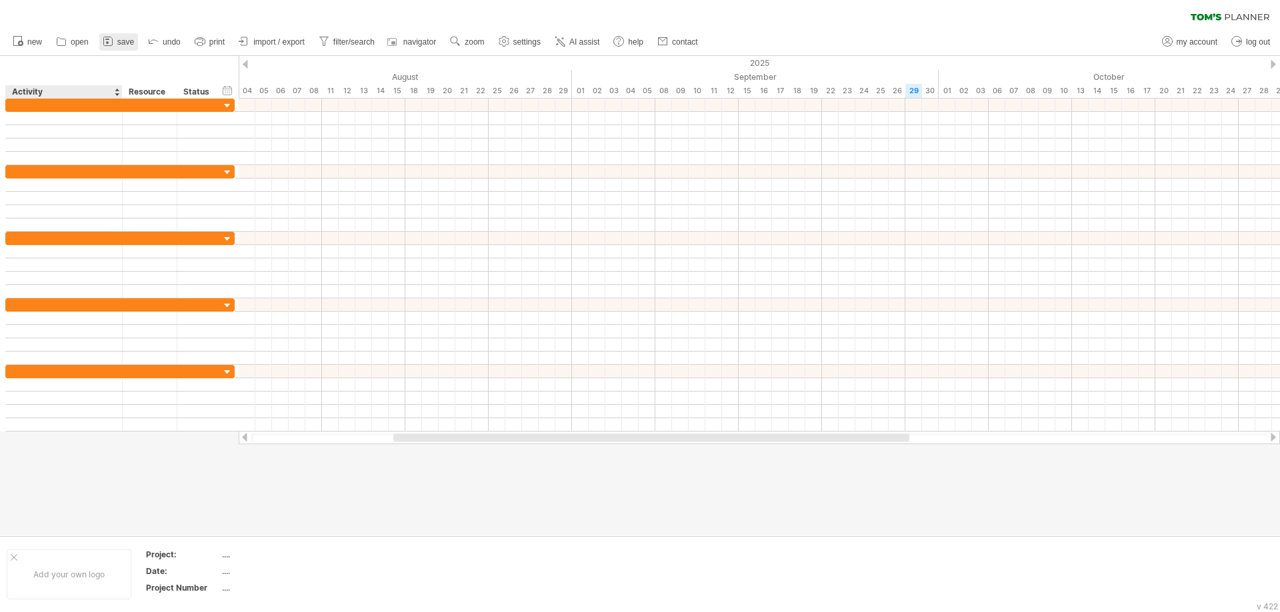
click at [119, 47] on link "save" at bounding box center [118, 41] width 39 height 17
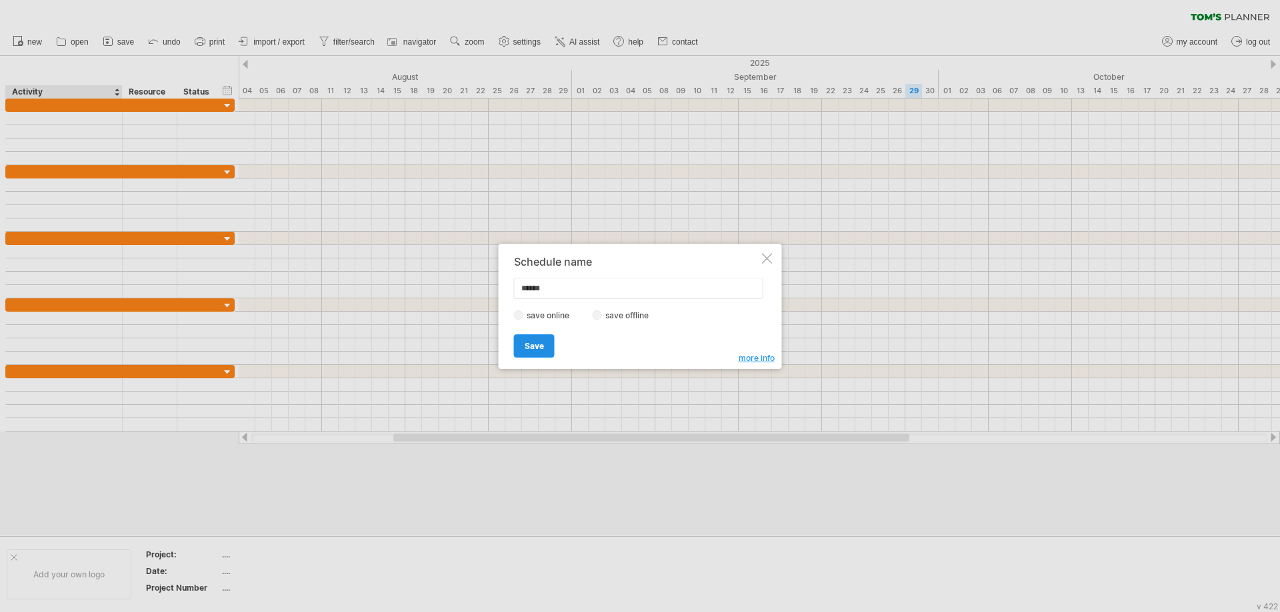
type input "******"
click at [541, 347] on span "Save" at bounding box center [534, 346] width 19 height 10
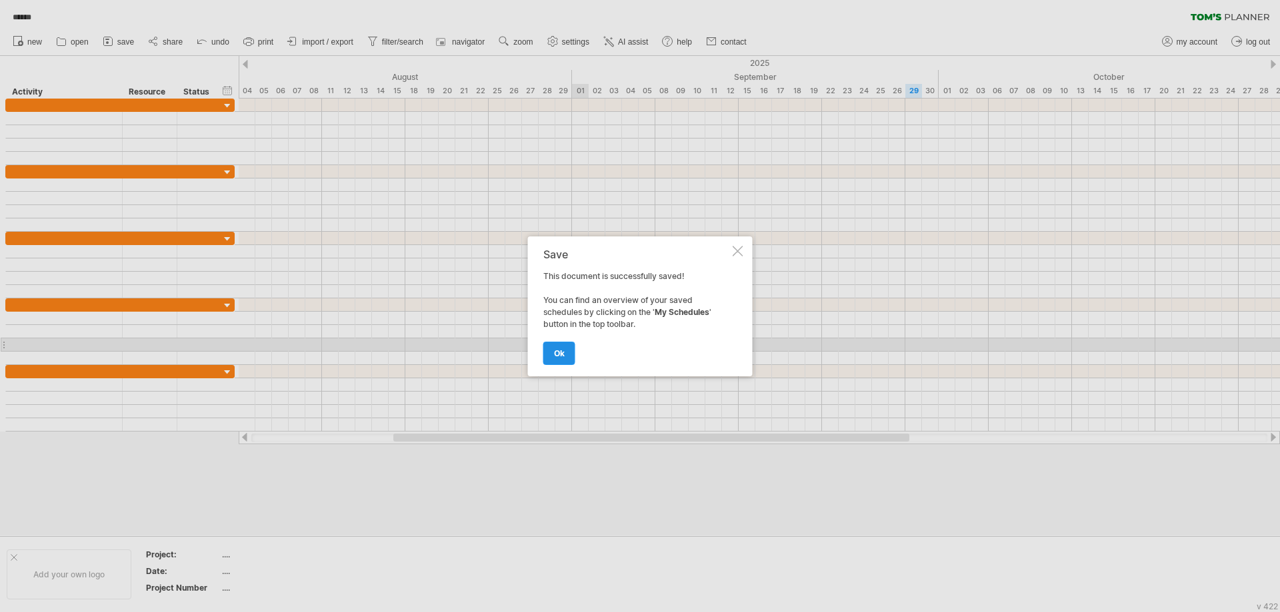
click at [563, 347] on link "ok" at bounding box center [559, 353] width 32 height 23
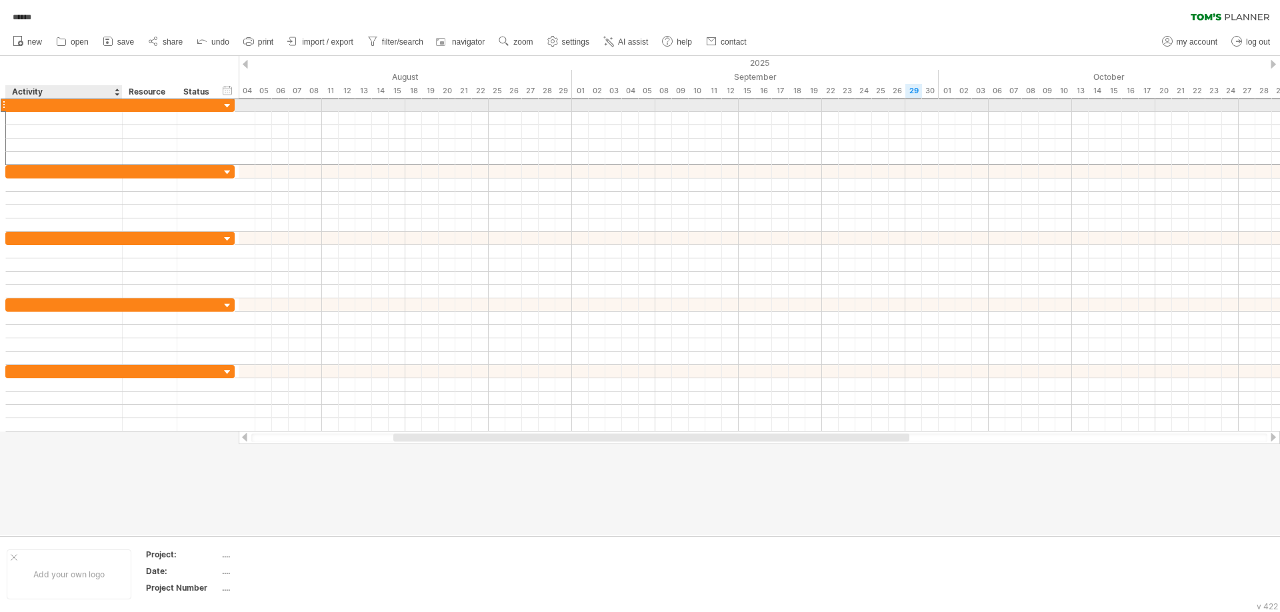
click at [57, 103] on div at bounding box center [64, 105] width 103 height 13
click at [624, 39] on span "AI assist" at bounding box center [633, 41] width 30 height 9
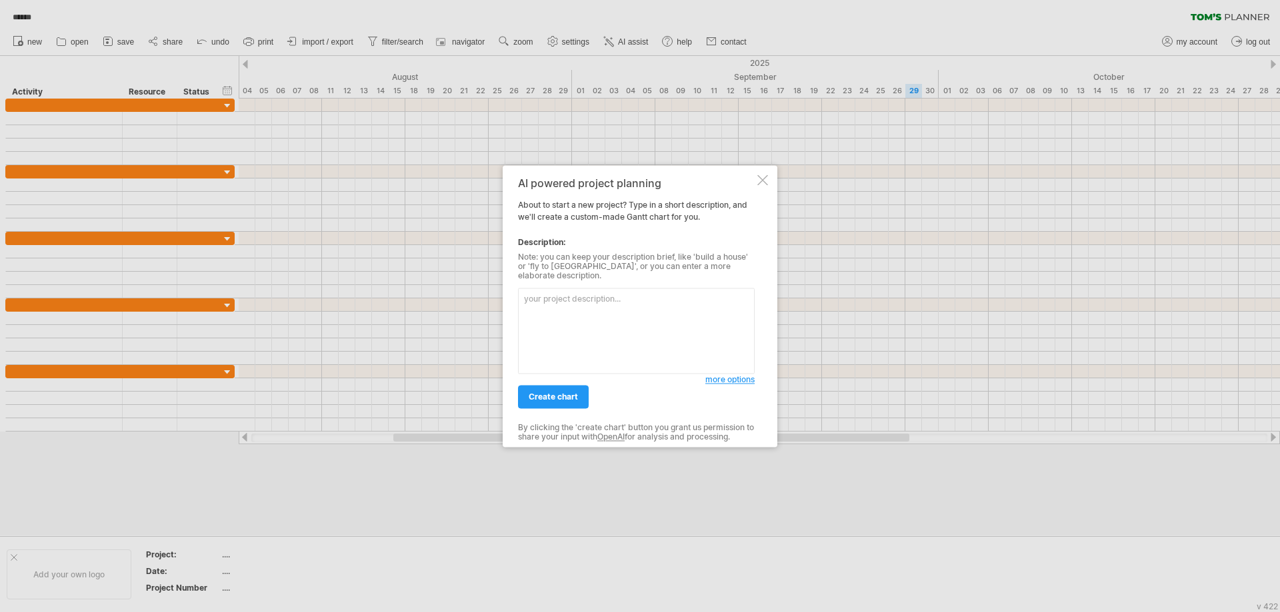
drag, startPoint x: 550, startPoint y: 330, endPoint x: 566, endPoint y: 325, distance: 17.3
click at [553, 330] on textarea at bounding box center [636, 331] width 237 height 86
paste textarea "[PERSON_NAME] State School Delivery 9/10 Steel 13–14/10 Inso 14/10 Sheet 16/10 …"
type textarea "[PERSON_NAME] State School Delivery 9/10 Steel 13–14/10 Inso 14/10 Sheet 16/10 …"
click at [726, 379] on span "more options" at bounding box center [729, 380] width 49 height 10
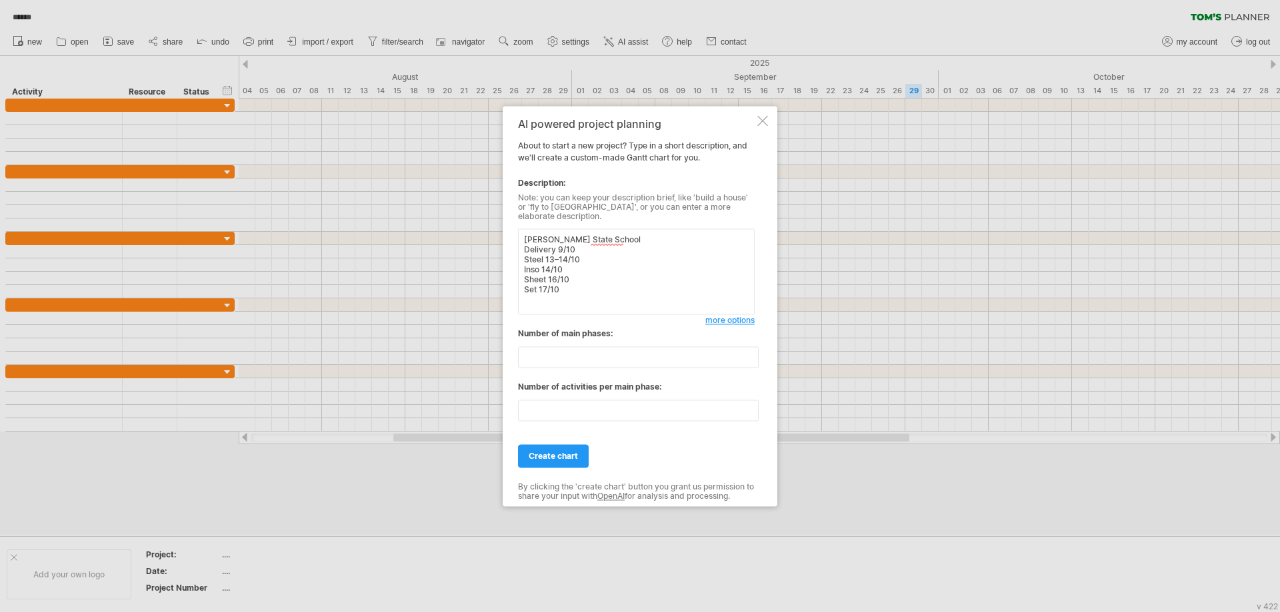
click at [740, 316] on span "more options" at bounding box center [729, 320] width 49 height 10
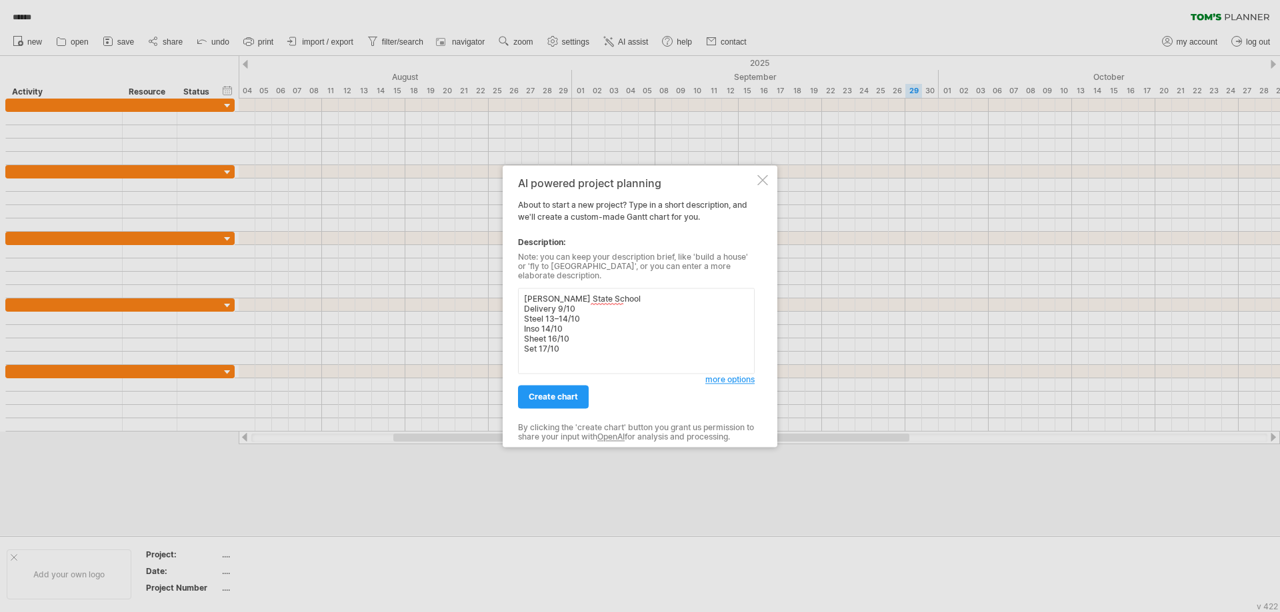
click at [721, 375] on span "more options" at bounding box center [729, 380] width 49 height 10
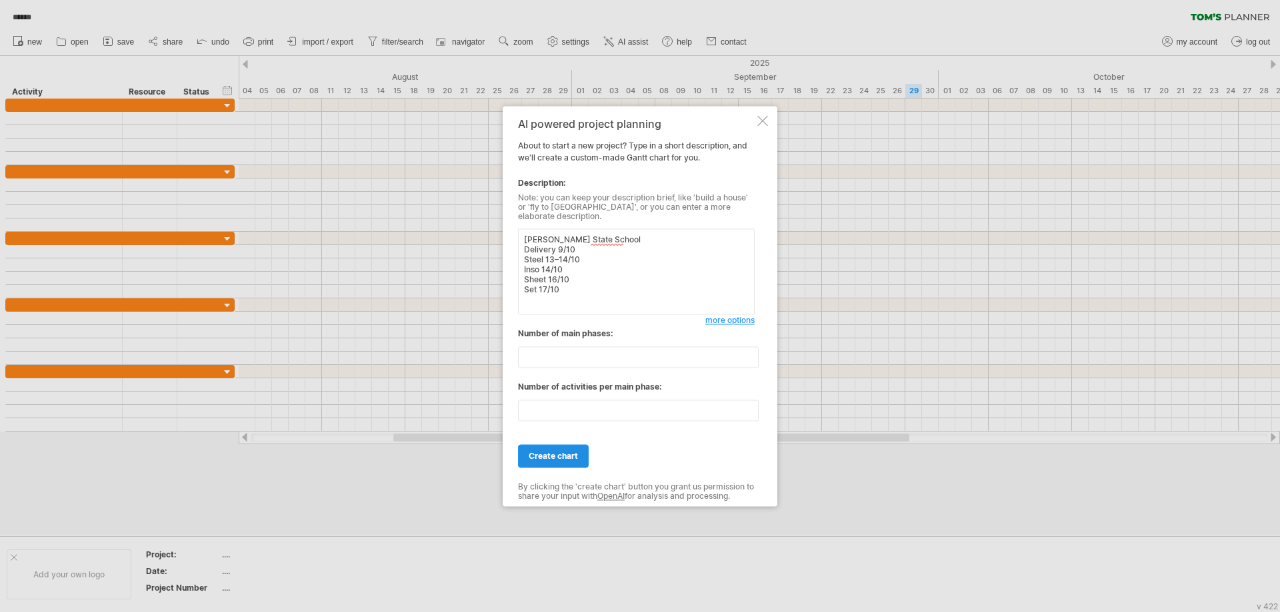
click at [571, 454] on span "create chart" at bounding box center [553, 456] width 49 height 10
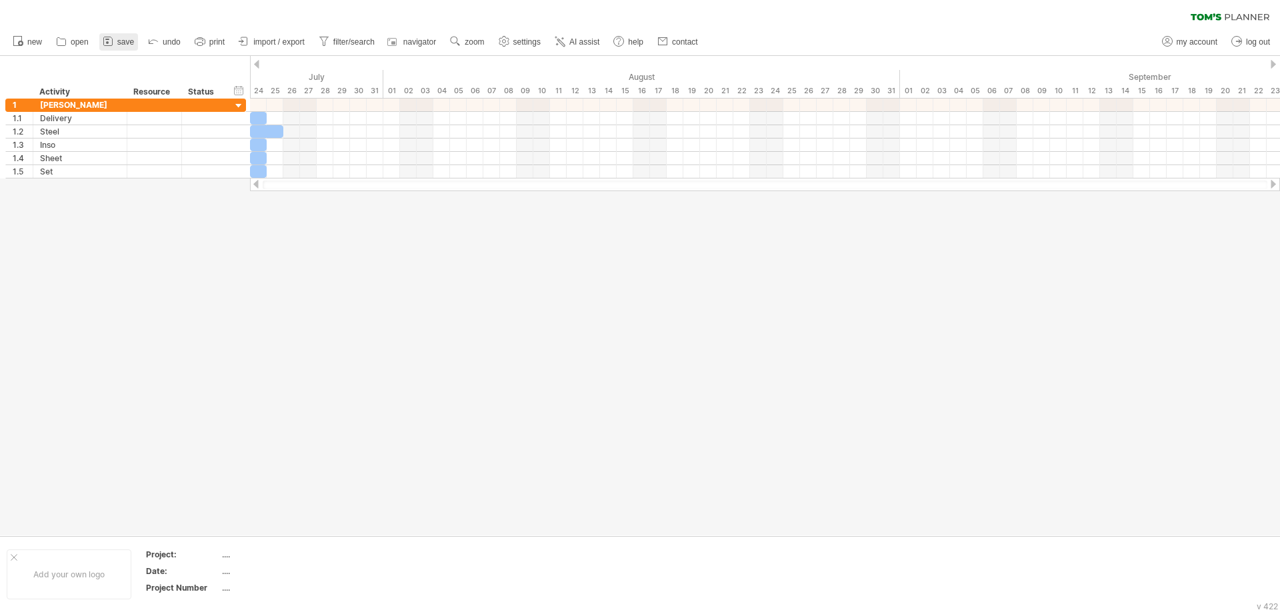
click at [129, 41] on span "save" at bounding box center [125, 41] width 17 height 9
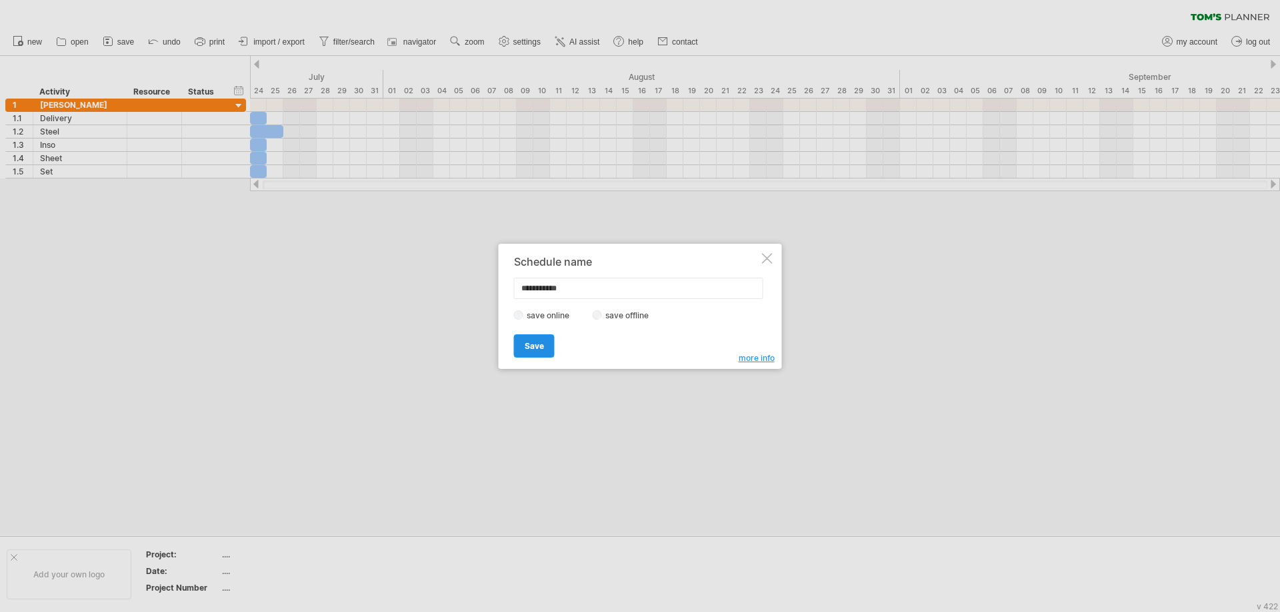
click at [539, 347] on span "Save" at bounding box center [534, 346] width 19 height 10
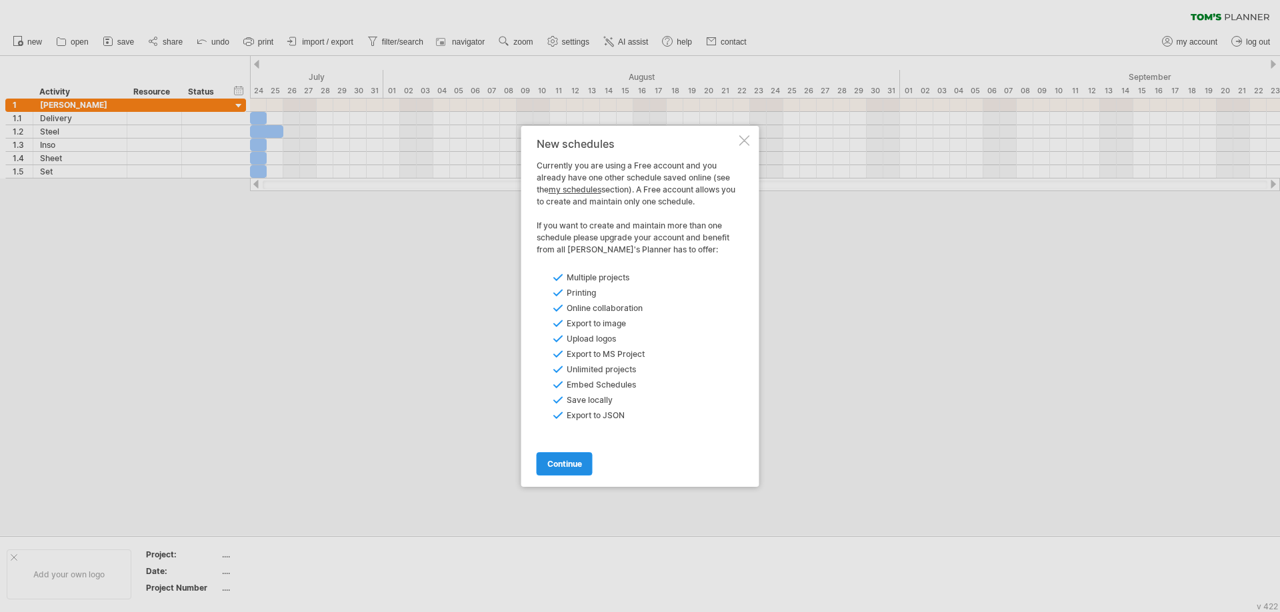
click at [580, 464] on span "continue" at bounding box center [564, 464] width 35 height 10
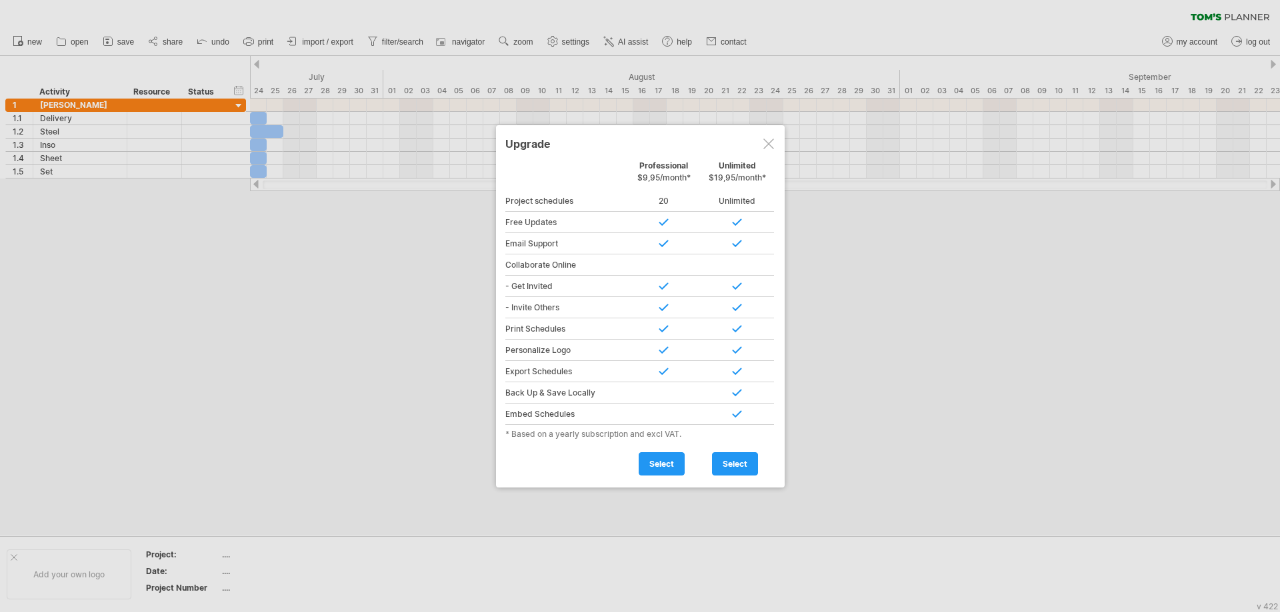
click at [764, 149] on div at bounding box center [768, 144] width 11 height 11
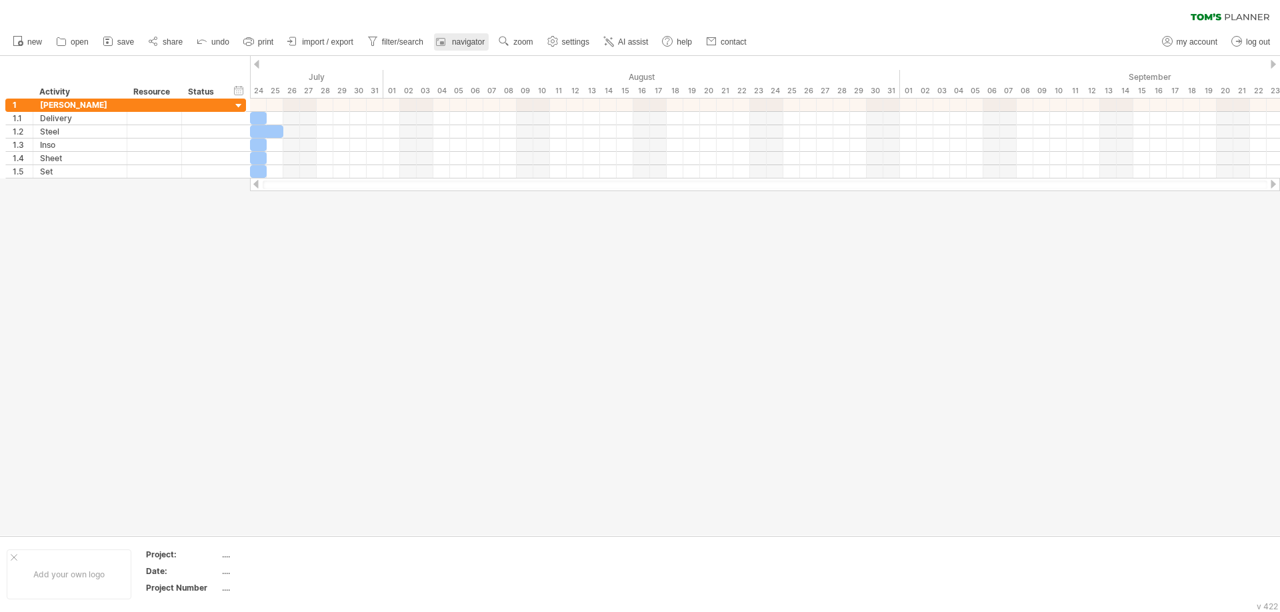
click at [470, 42] on span "navigator" at bounding box center [468, 41] width 33 height 9
click at [1197, 39] on span "my account" at bounding box center [1196, 41] width 41 height 9
type input "**********"
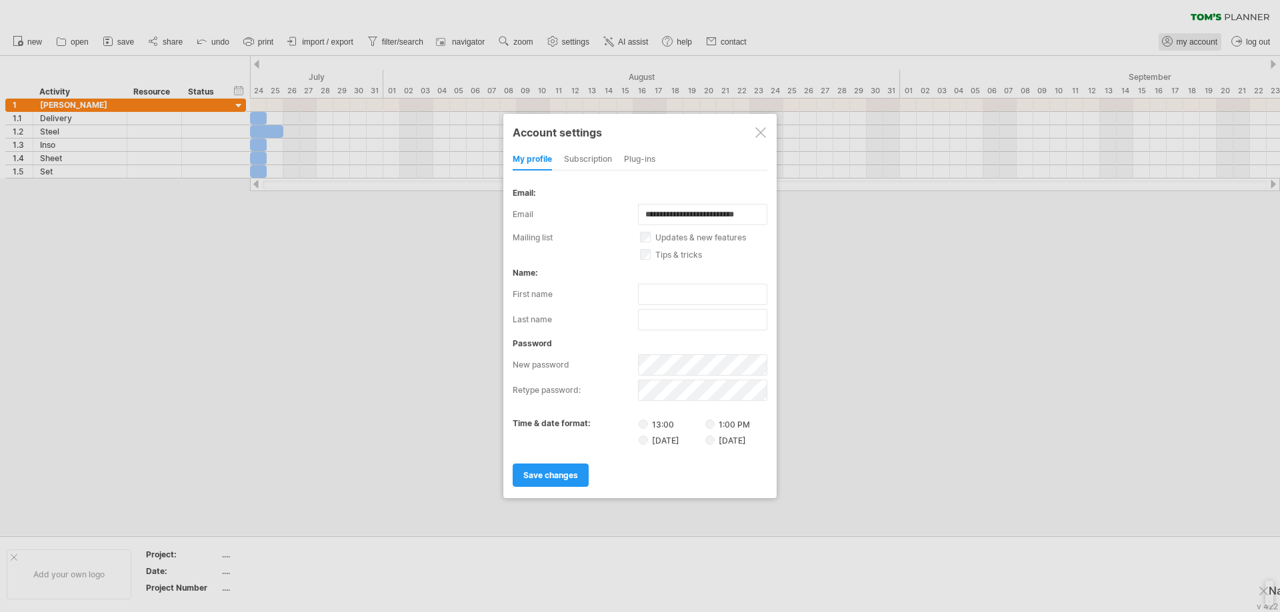
click at [1197, 39] on div at bounding box center [640, 306] width 1280 height 612
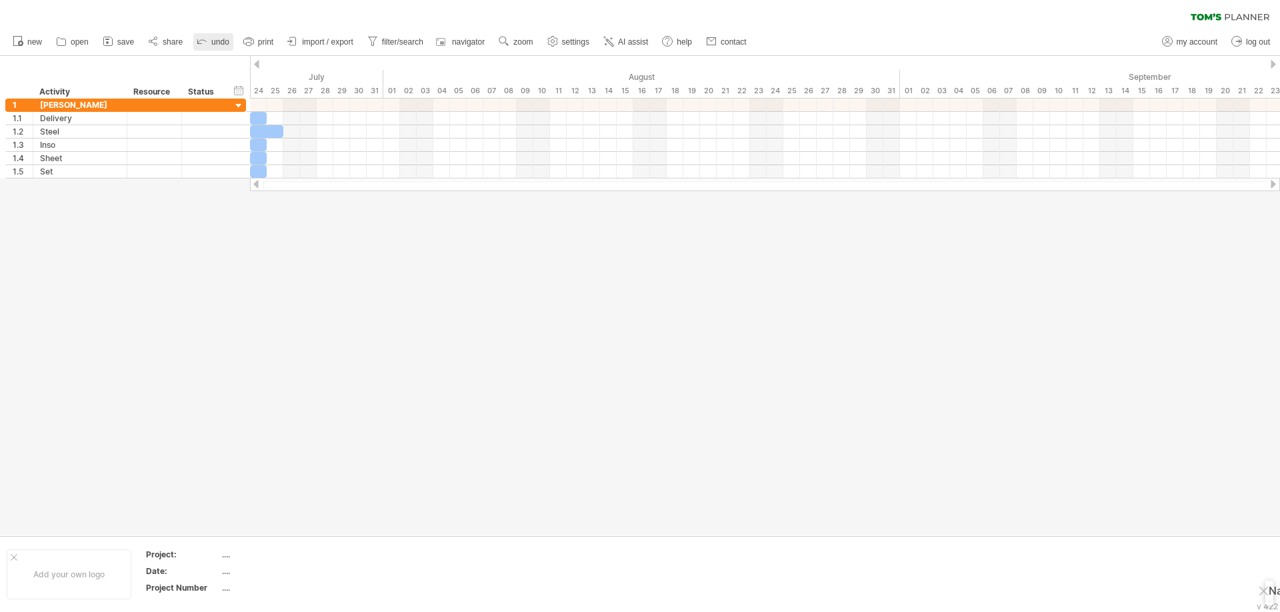
click at [215, 45] on span "undo" at bounding box center [220, 41] width 18 height 9
click at [83, 41] on span "open" at bounding box center [80, 41] width 18 height 9
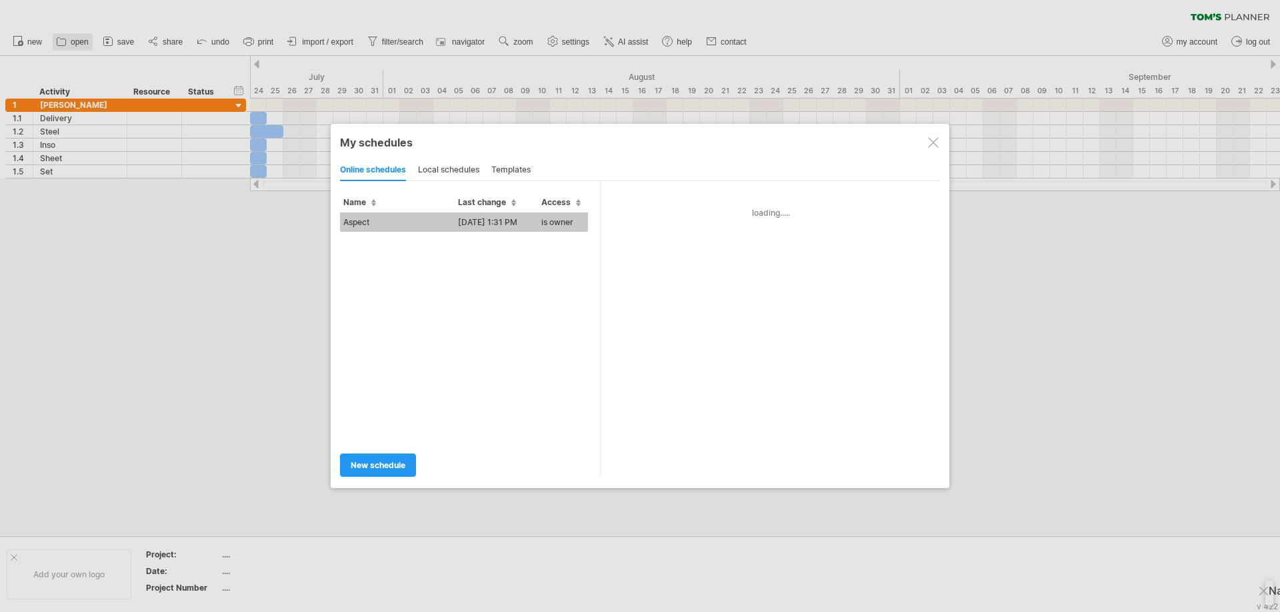
type input "******"
type input "**********"
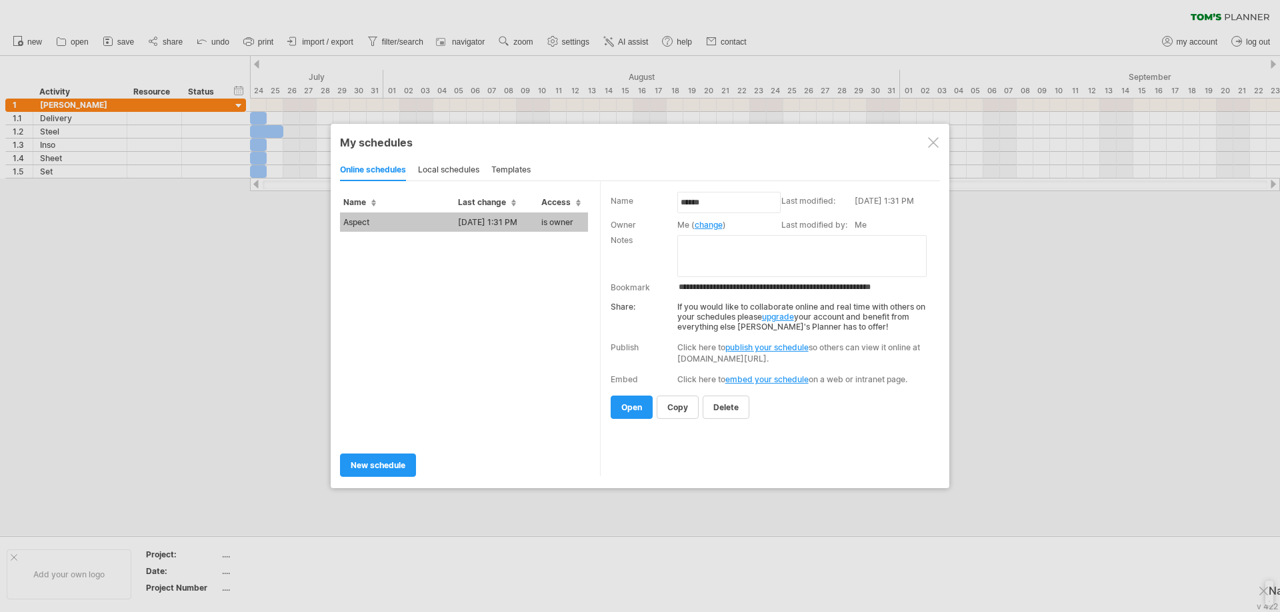
click at [420, 223] on td "Aspect" at bounding box center [397, 222] width 115 height 19
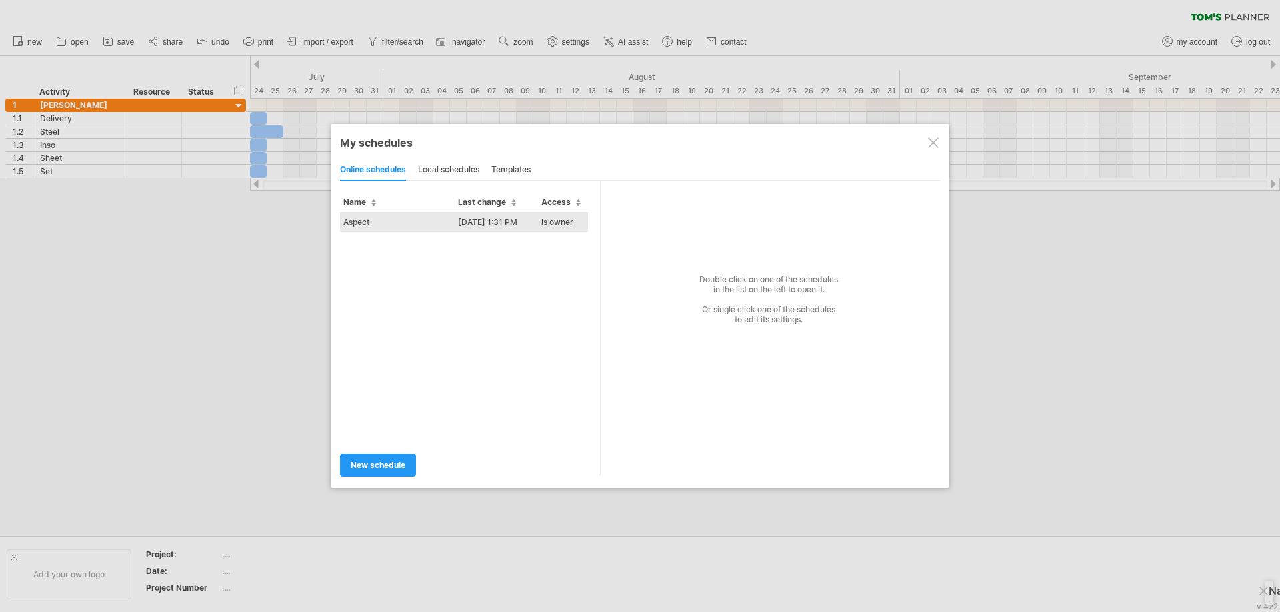
click at [502, 222] on td "[DATE] 1:31 PM" at bounding box center [496, 222] width 83 height 19
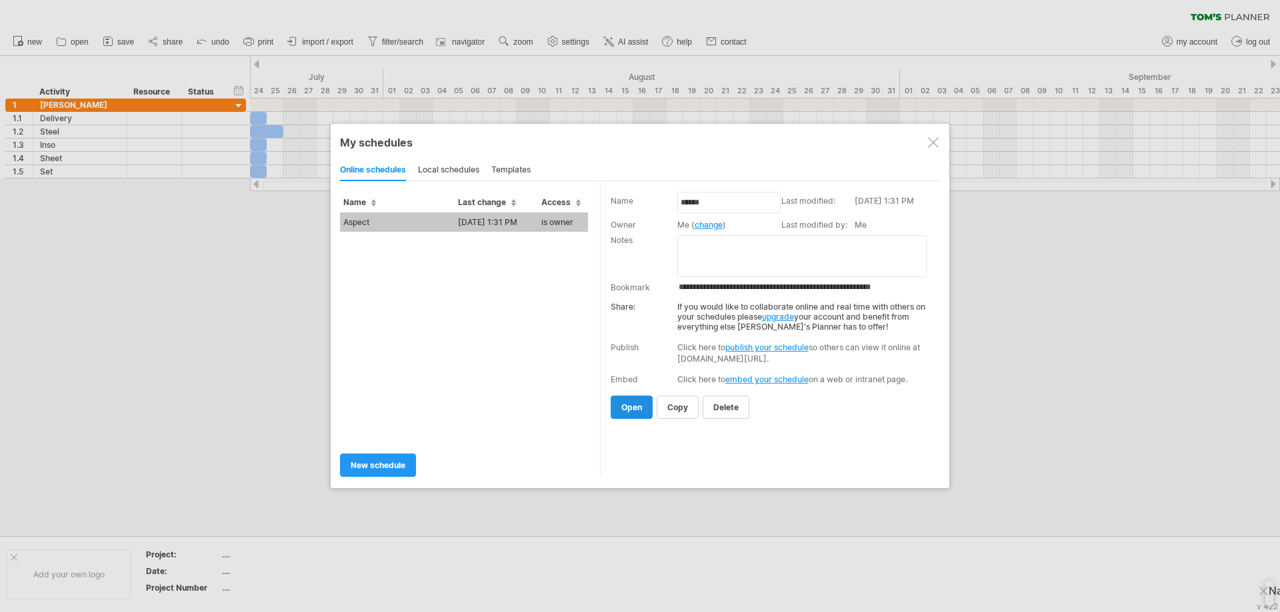
click at [642, 419] on link "open" at bounding box center [631, 407] width 42 height 23
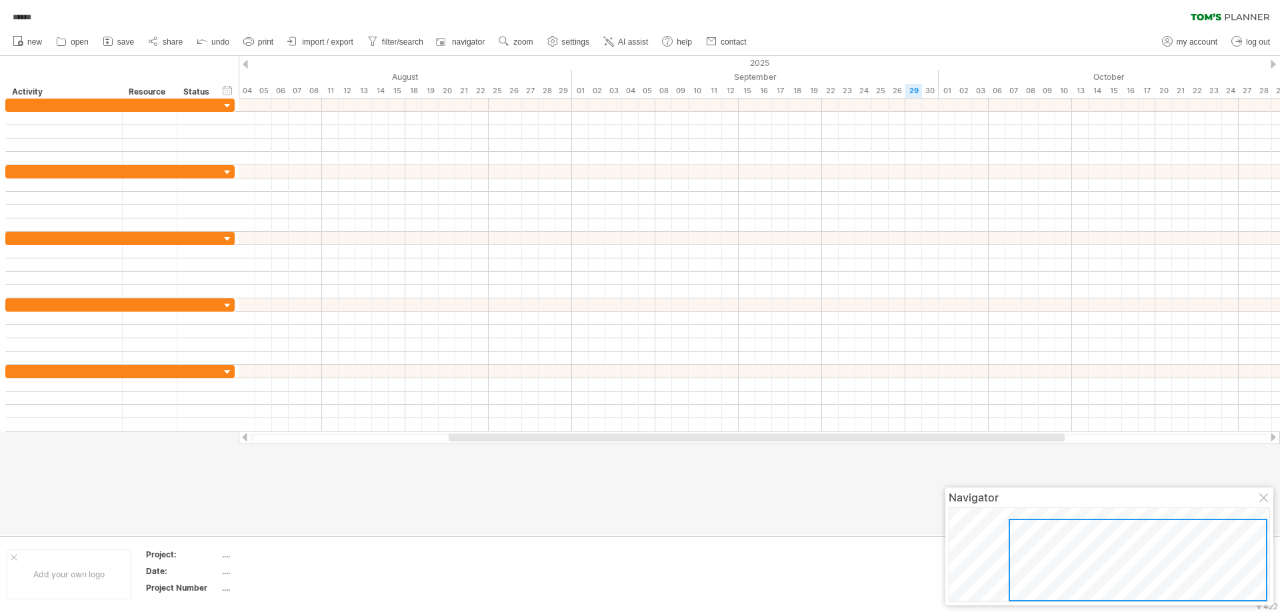
click at [1261, 501] on div at bounding box center [1264, 499] width 11 height 11
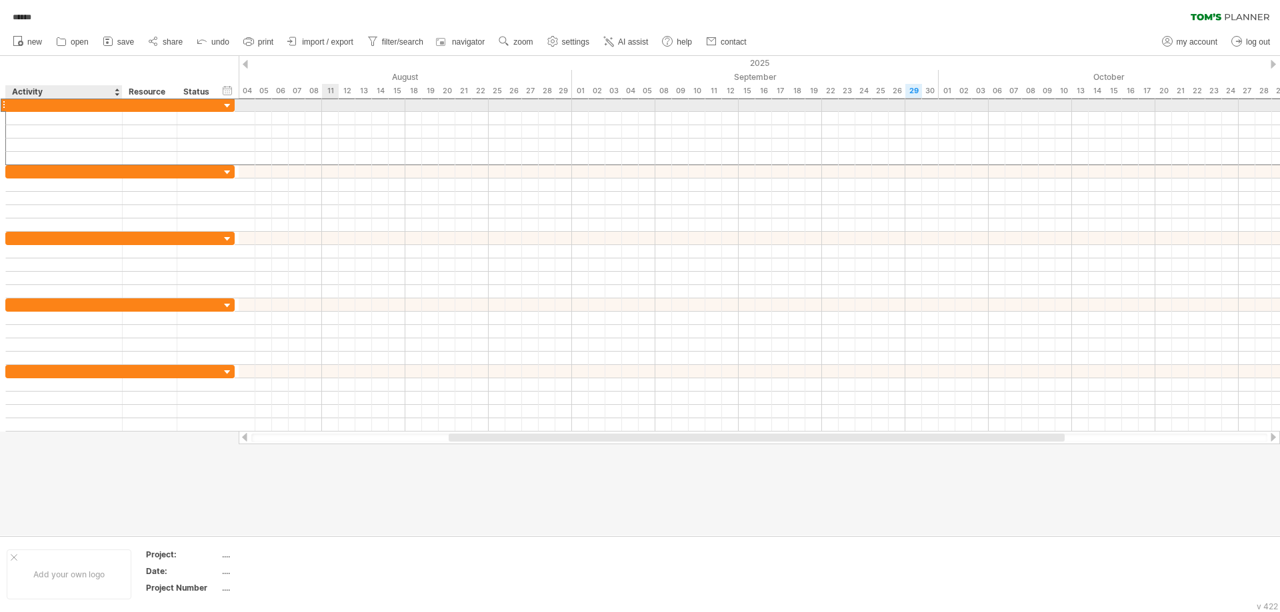
click at [107, 101] on div at bounding box center [64, 105] width 103 height 13
click at [107, 101] on input "text" at bounding box center [64, 105] width 103 height 13
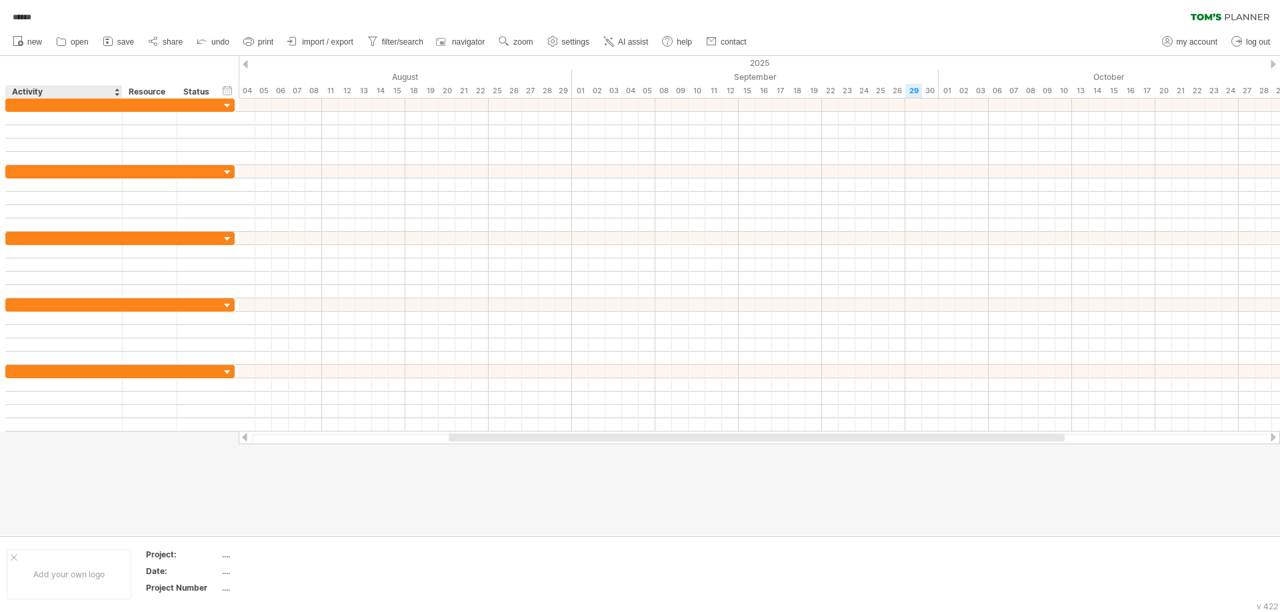
click at [106, 480] on div at bounding box center [640, 296] width 1280 height 480
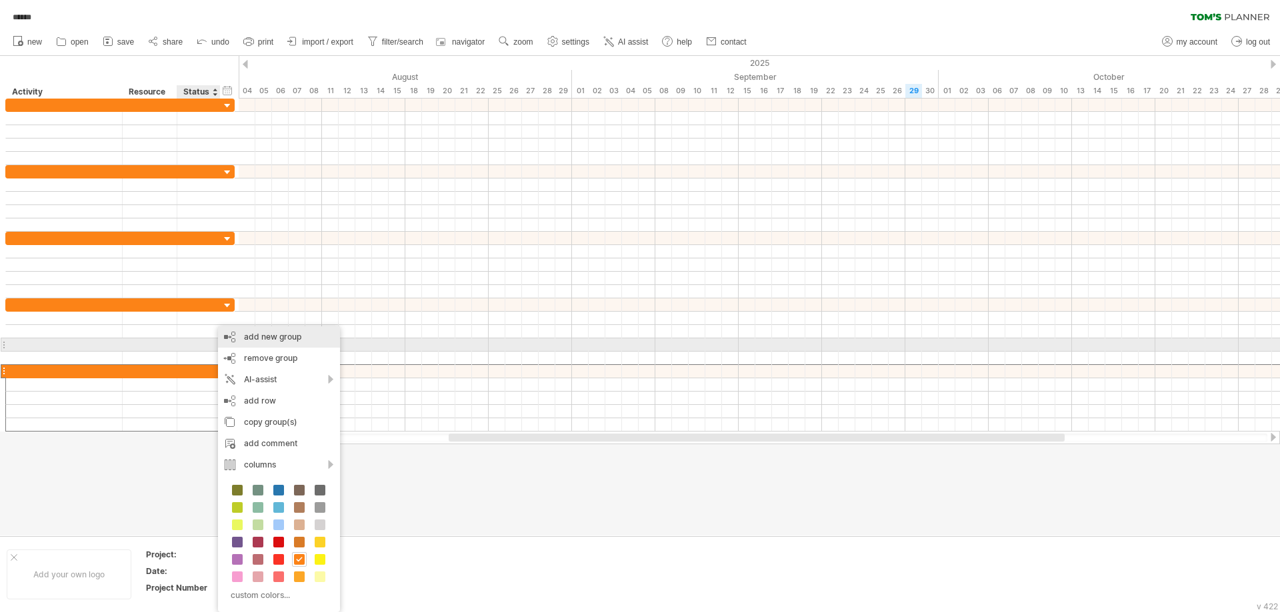
click at [253, 340] on div "add new group" at bounding box center [279, 337] width 122 height 21
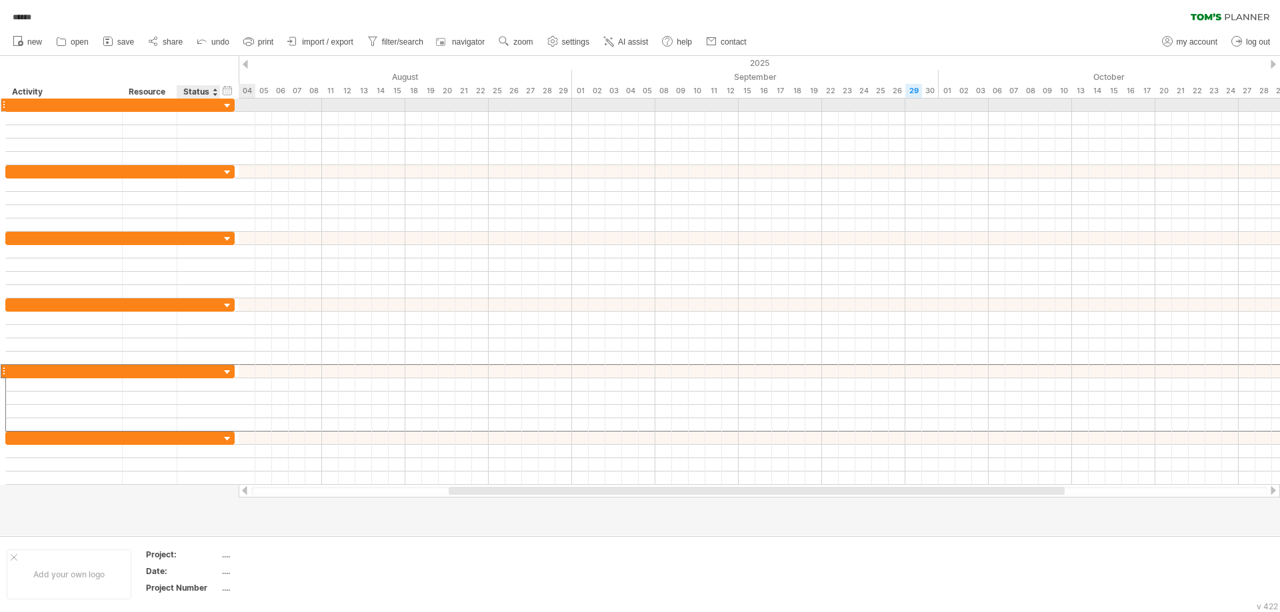
click at [190, 105] on div at bounding box center [198, 105] width 29 height 13
click at [60, 108] on div at bounding box center [64, 105] width 103 height 13
paste input "**********"
type input "**********"
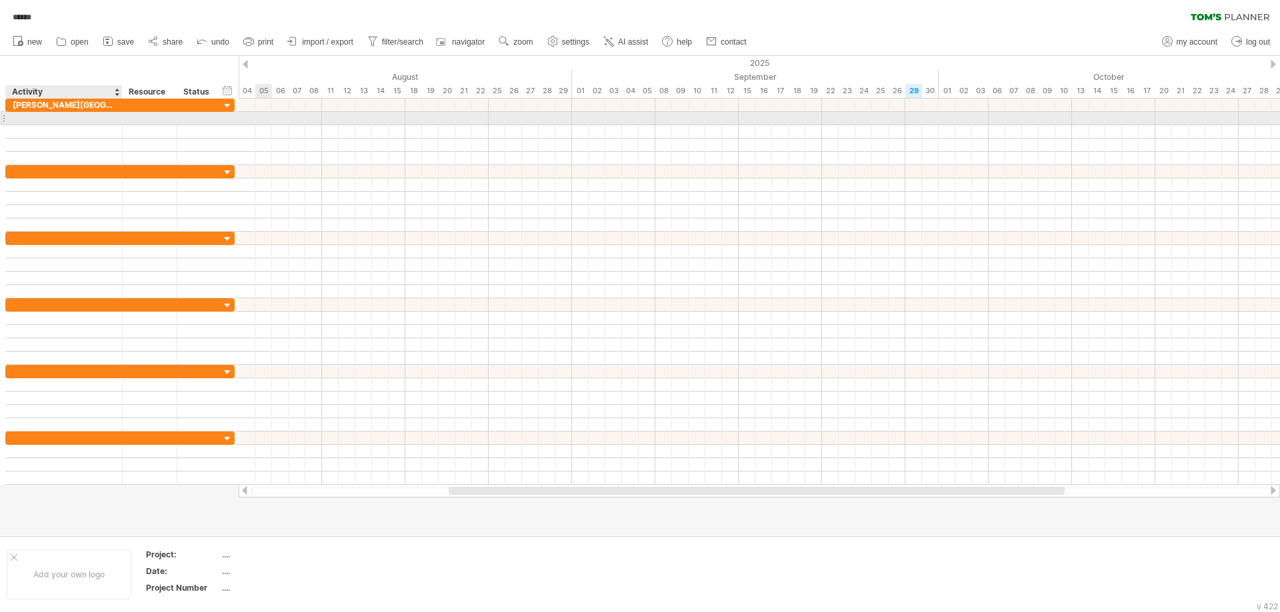
click at [45, 112] on div at bounding box center [64, 118] width 103 height 13
paste input "**********"
type input "**********"
click at [69, 127] on div at bounding box center [64, 131] width 103 height 13
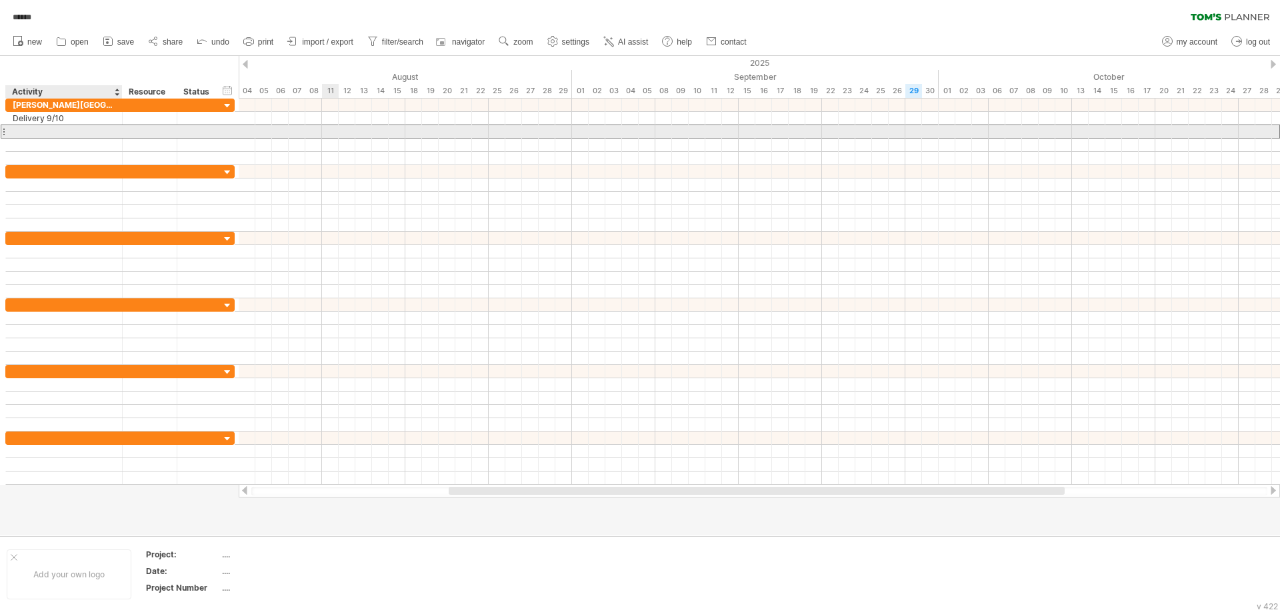
paste input "**********"
type input "**********"
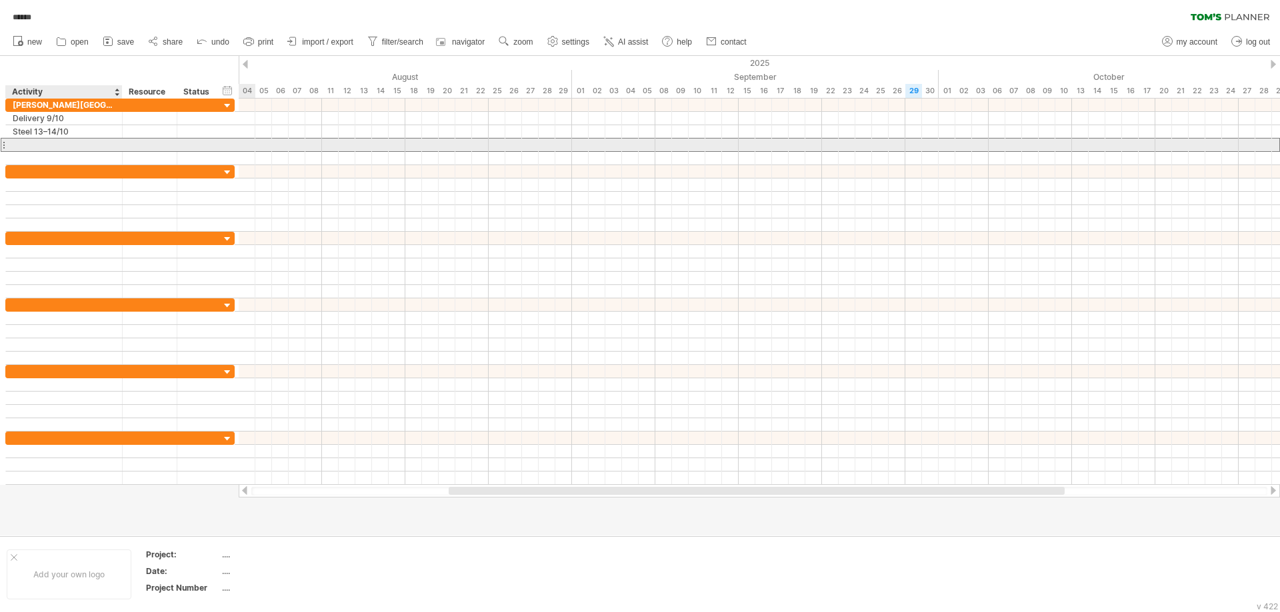
click at [29, 143] on div at bounding box center [64, 145] width 103 height 13
paste input "**********"
type input "**********"
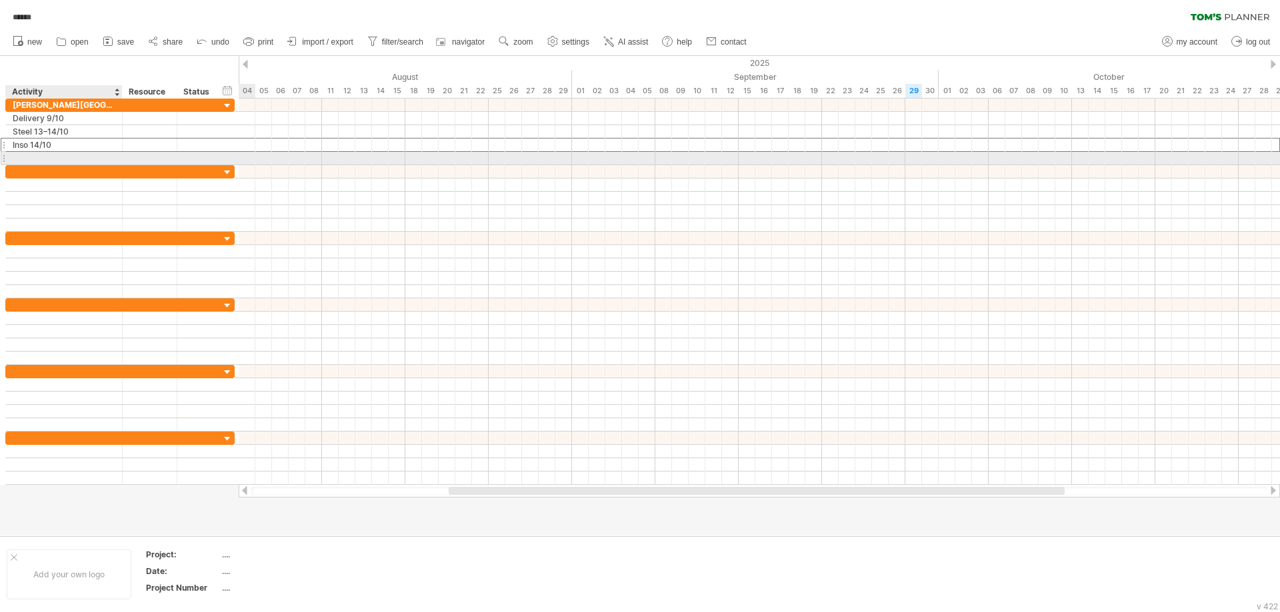
click at [31, 157] on div at bounding box center [64, 158] width 103 height 13
paste input "**********"
type input "**********"
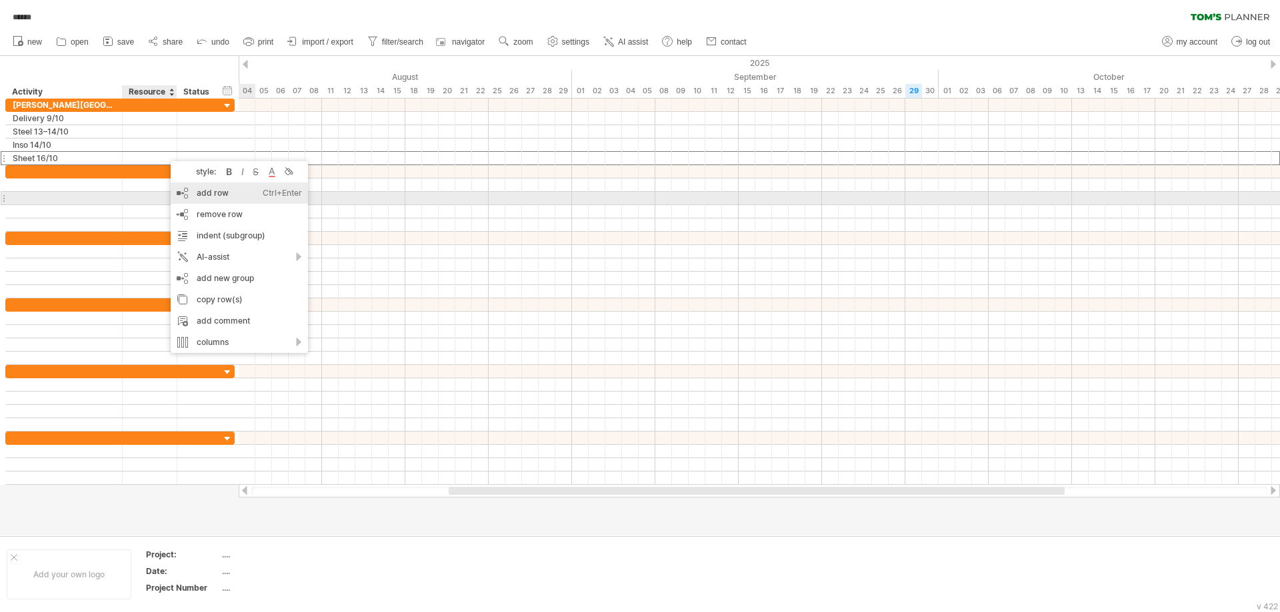
click at [252, 194] on div "add row Ctrl+Enter Cmd+Enter" at bounding box center [239, 193] width 137 height 21
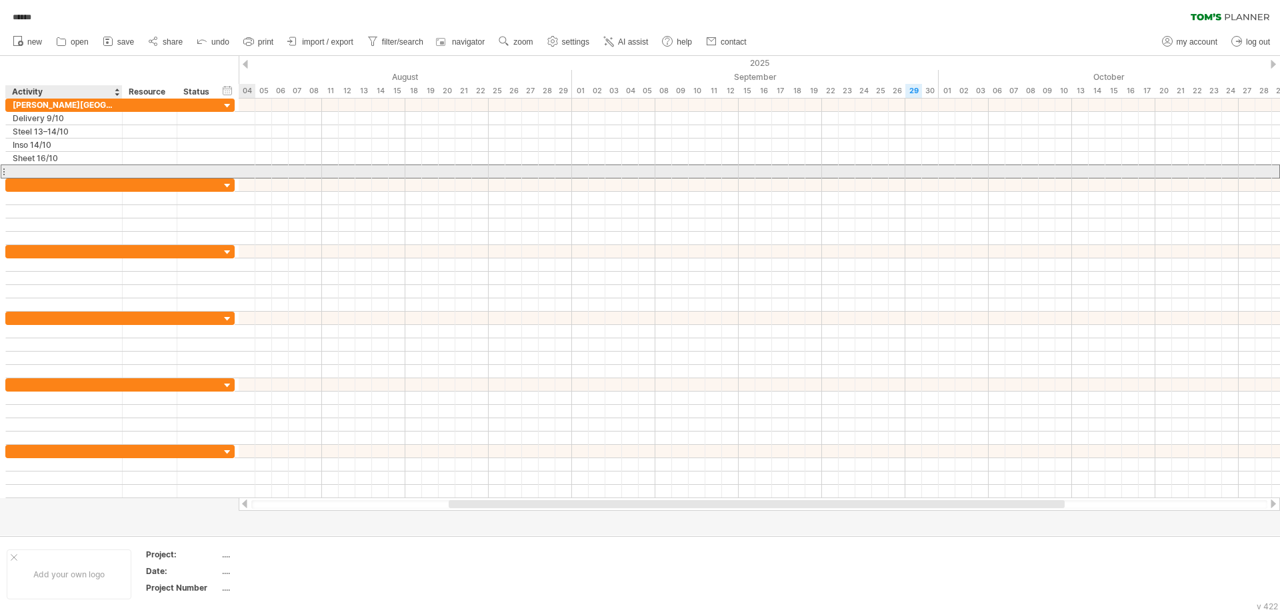
click at [53, 175] on div at bounding box center [64, 171] width 103 height 13
paste input "**********"
click at [55, 168] on input "**********" at bounding box center [64, 171] width 103 height 13
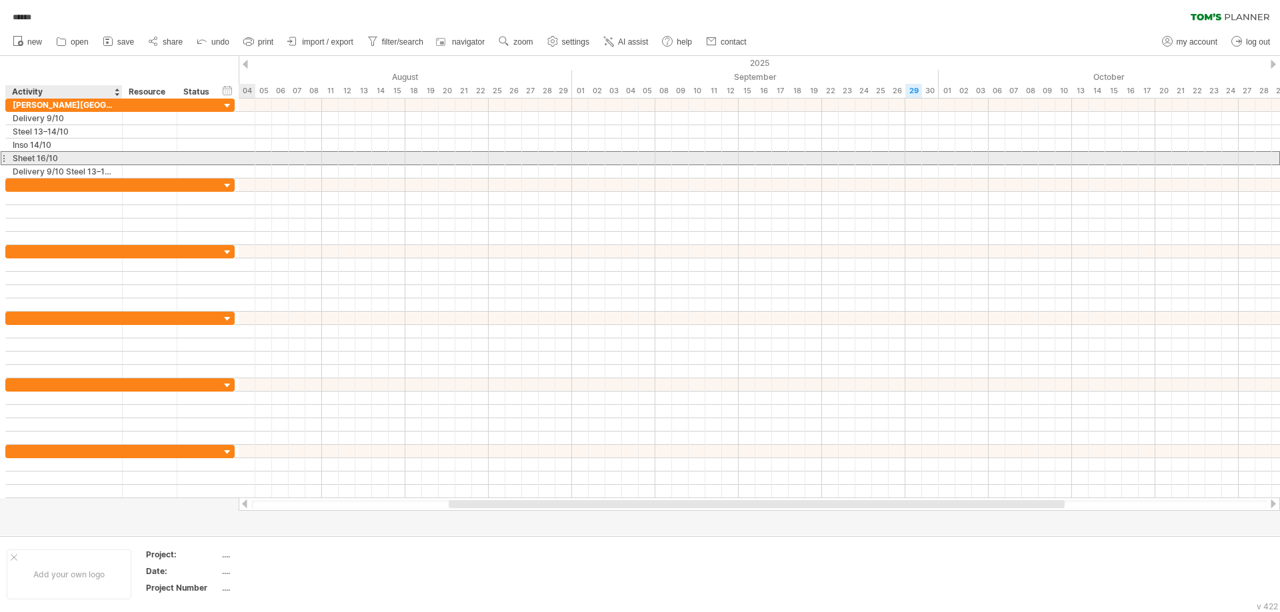
click at [79, 164] on div "Sheet 16/10" at bounding box center [64, 158] width 103 height 13
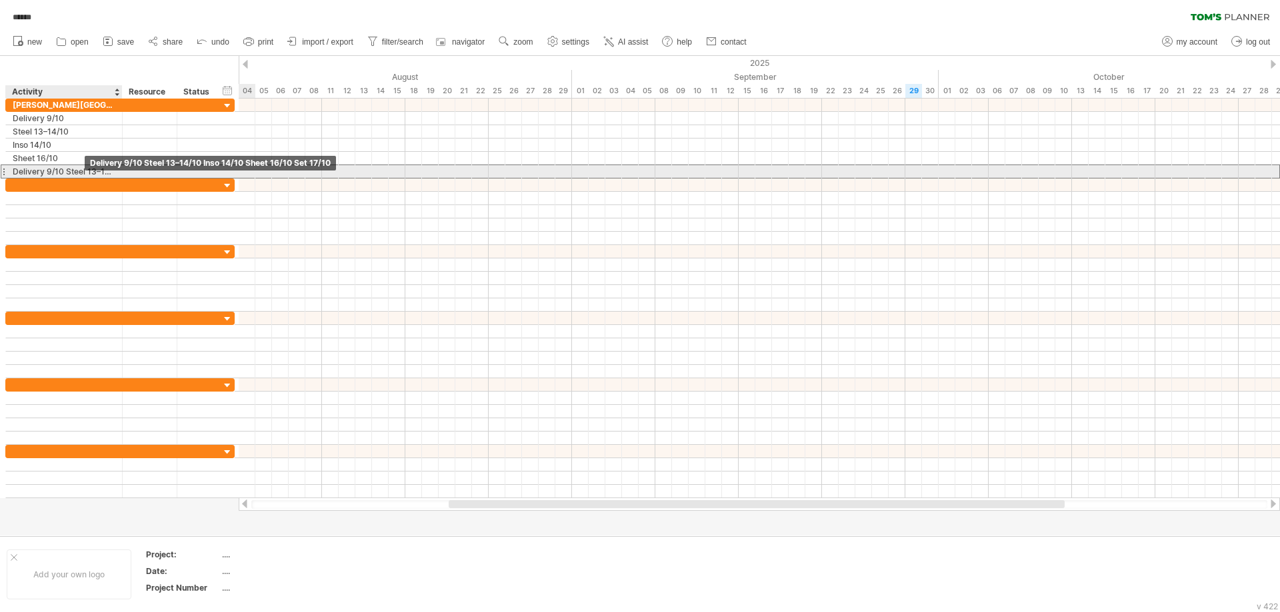
click at [81, 171] on div "Delivery 9/10 Steel 13–14/10 Inso 14/10 Sheet 16/10 Set 17/10" at bounding box center [64, 171] width 103 height 13
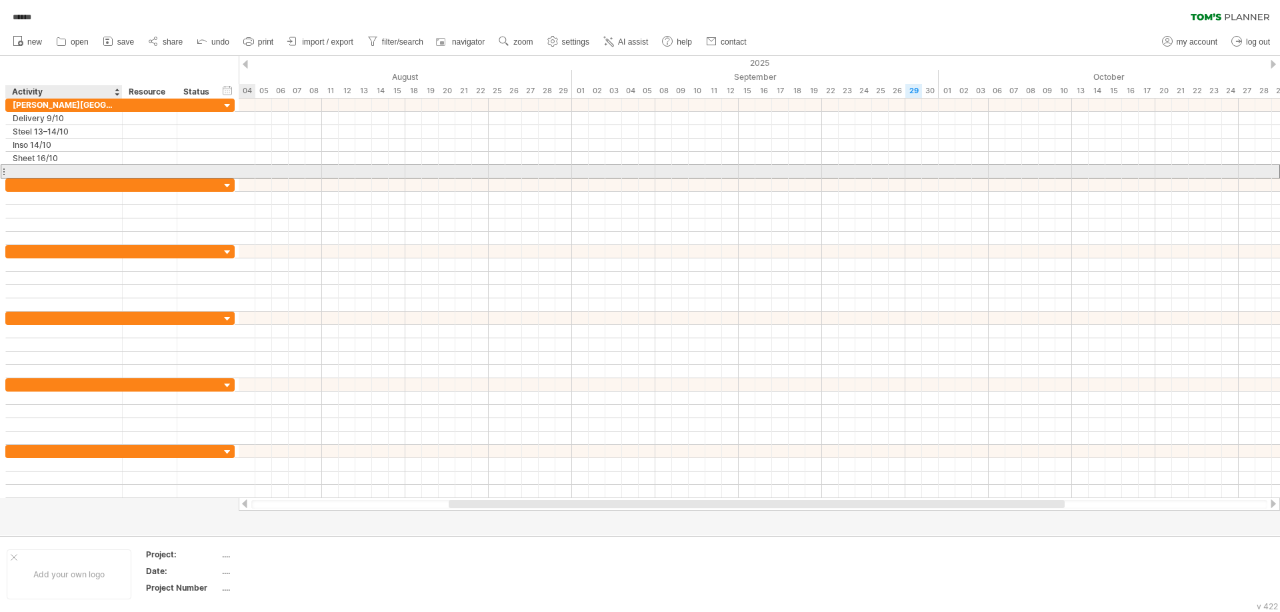
scroll to position [0, 0]
click at [89, 169] on input "**********" at bounding box center [64, 171] width 103 height 13
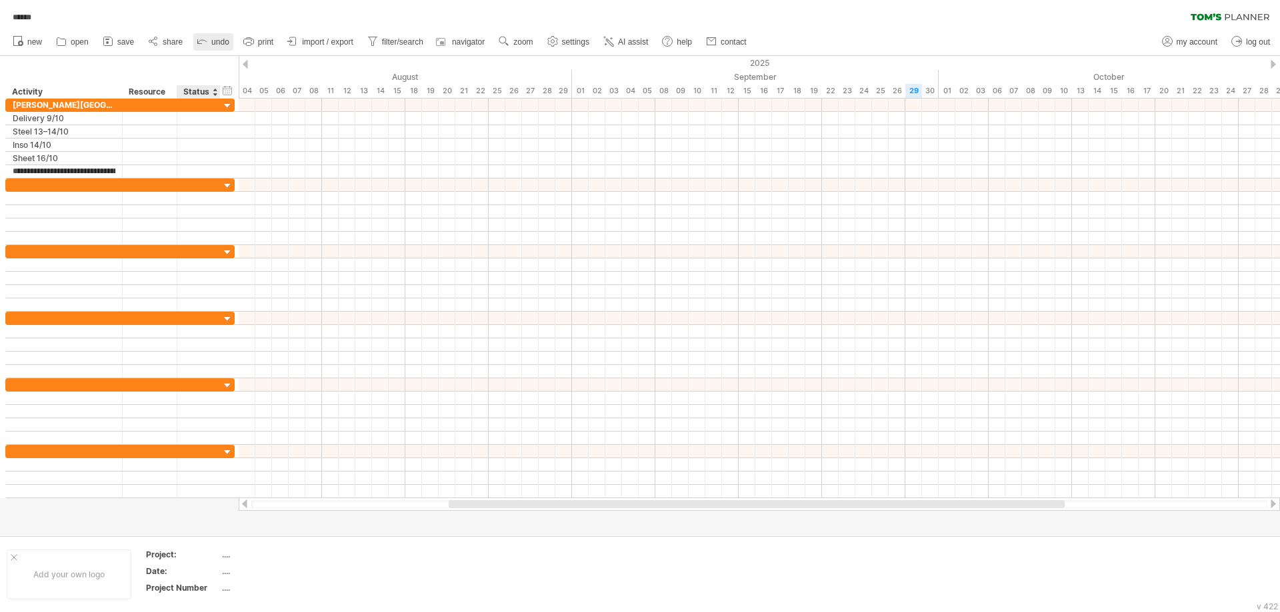
click at [223, 47] on link "undo" at bounding box center [213, 41] width 40 height 17
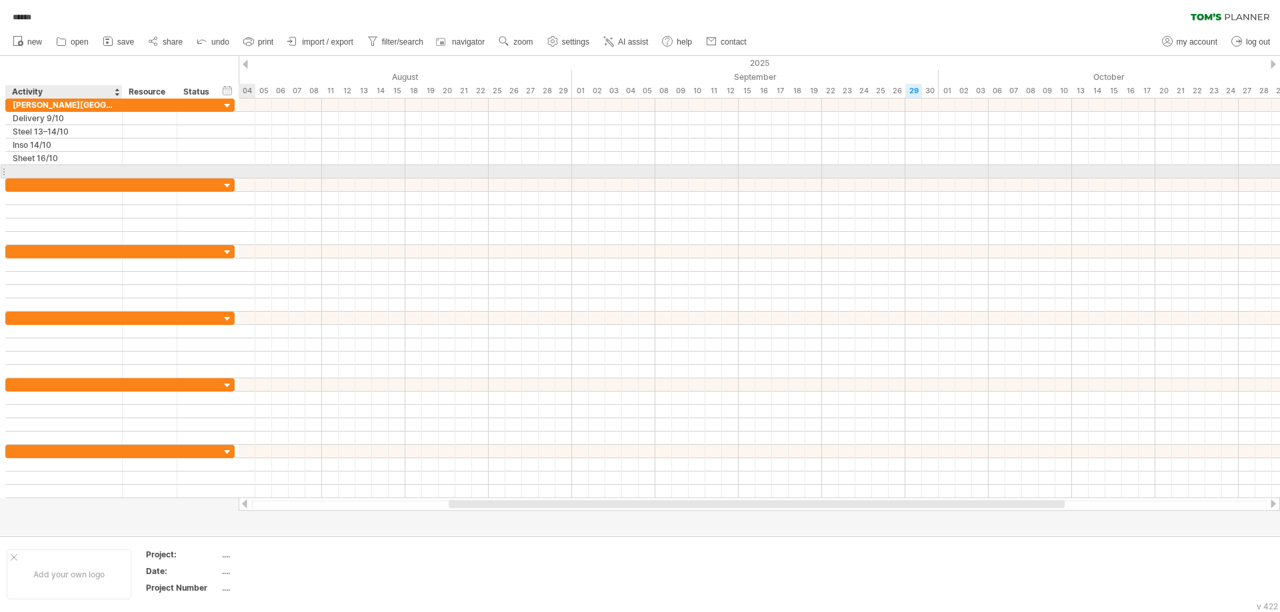
click at [47, 177] on div at bounding box center [64, 171] width 103 height 13
paste input "*********"
type input "*********"
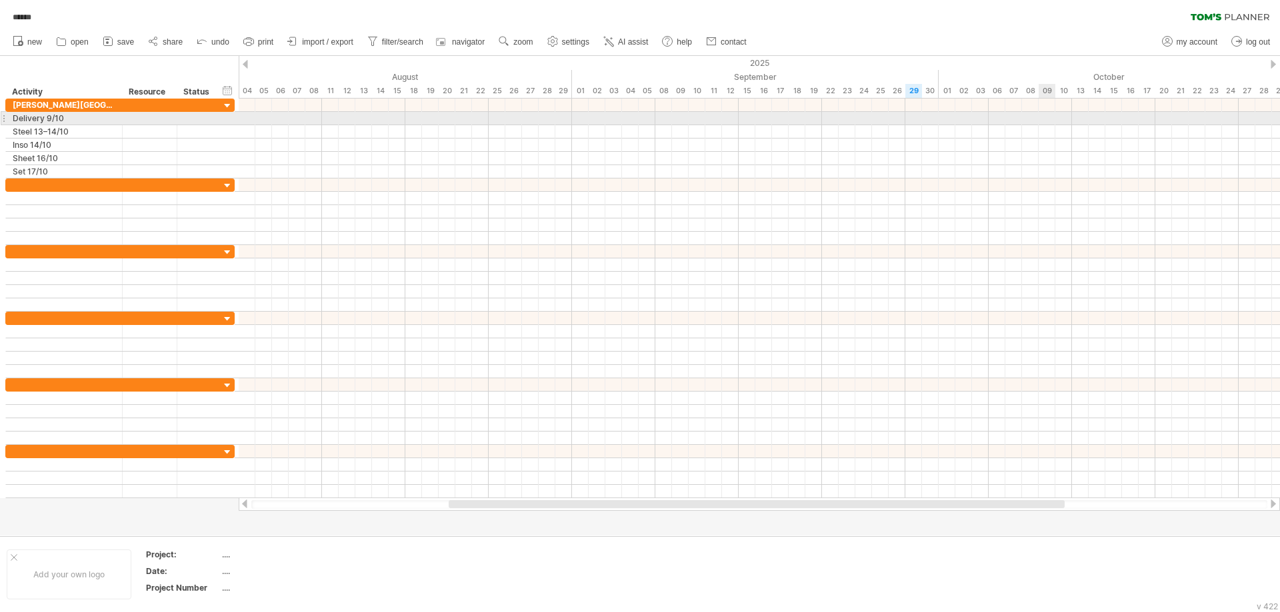
click at [1046, 118] on div at bounding box center [759, 118] width 1041 height 13
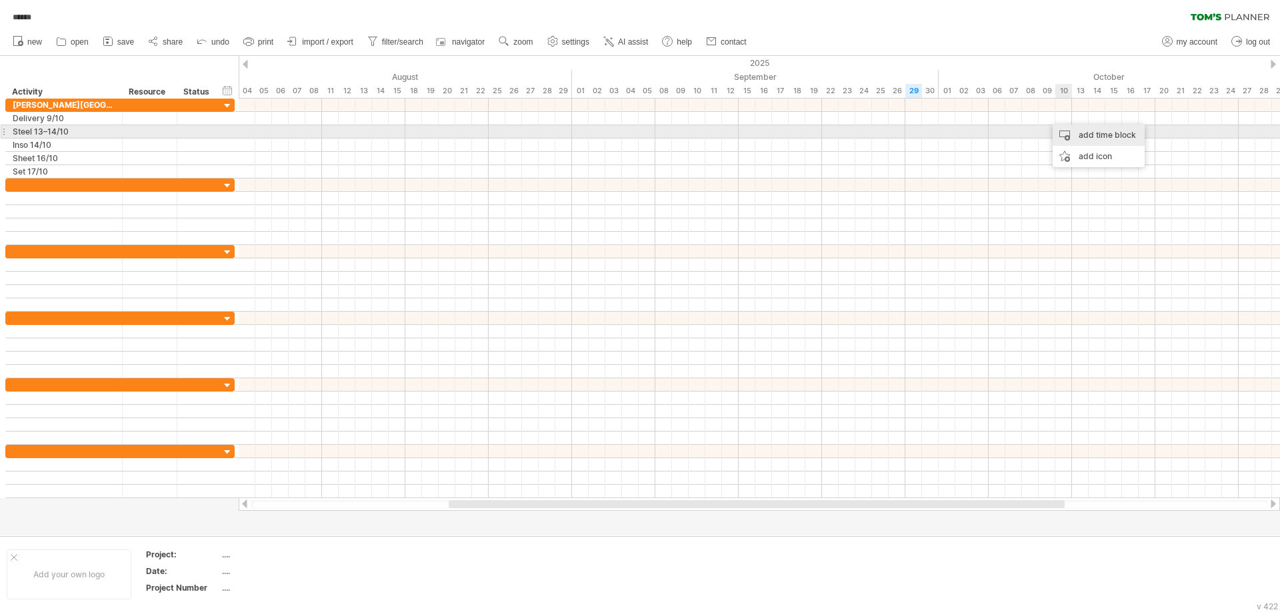
click at [1082, 136] on div "add time block" at bounding box center [1098, 135] width 92 height 21
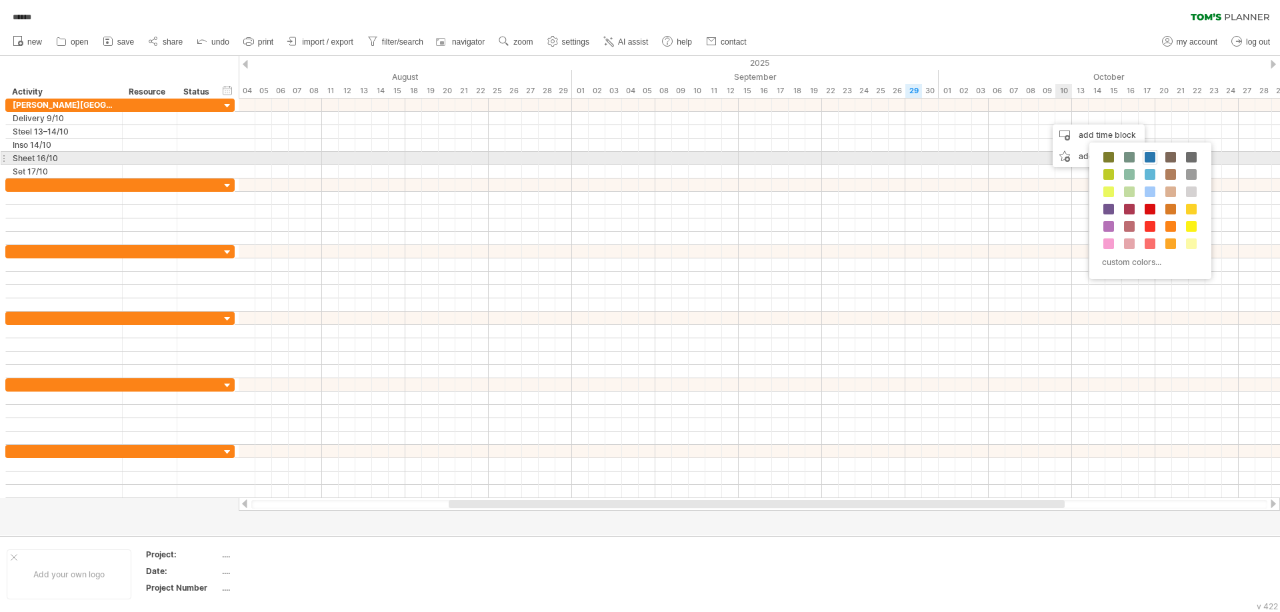
click at [1150, 155] on span at bounding box center [1149, 157] width 11 height 11
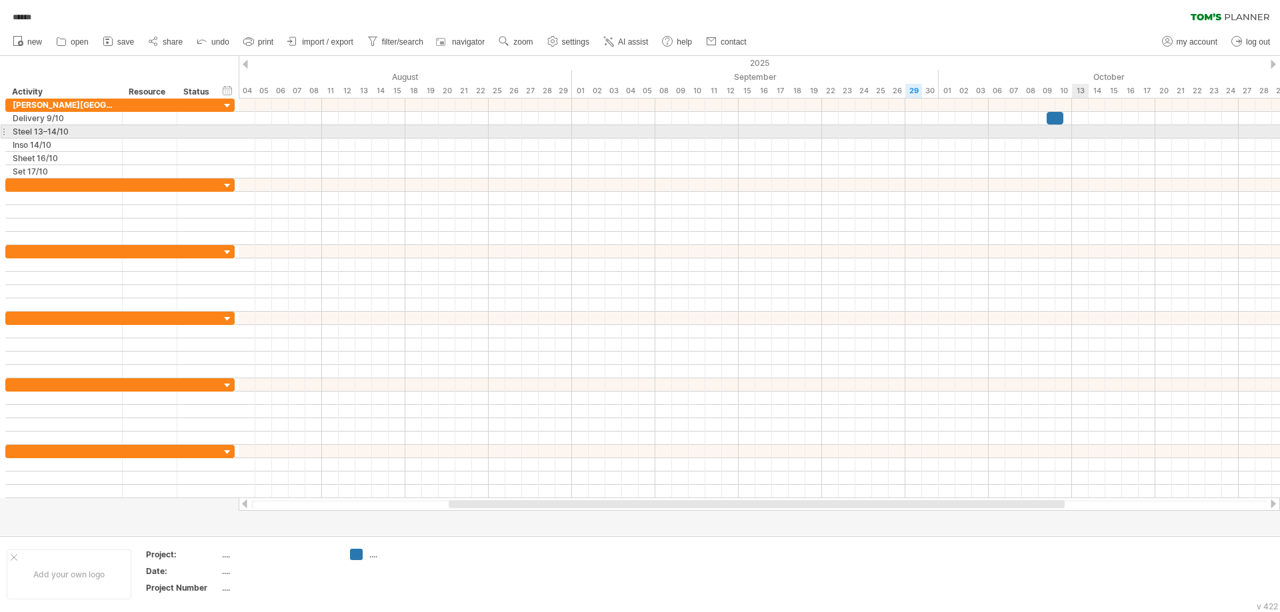
click at [1082, 132] on div at bounding box center [759, 131] width 1041 height 13
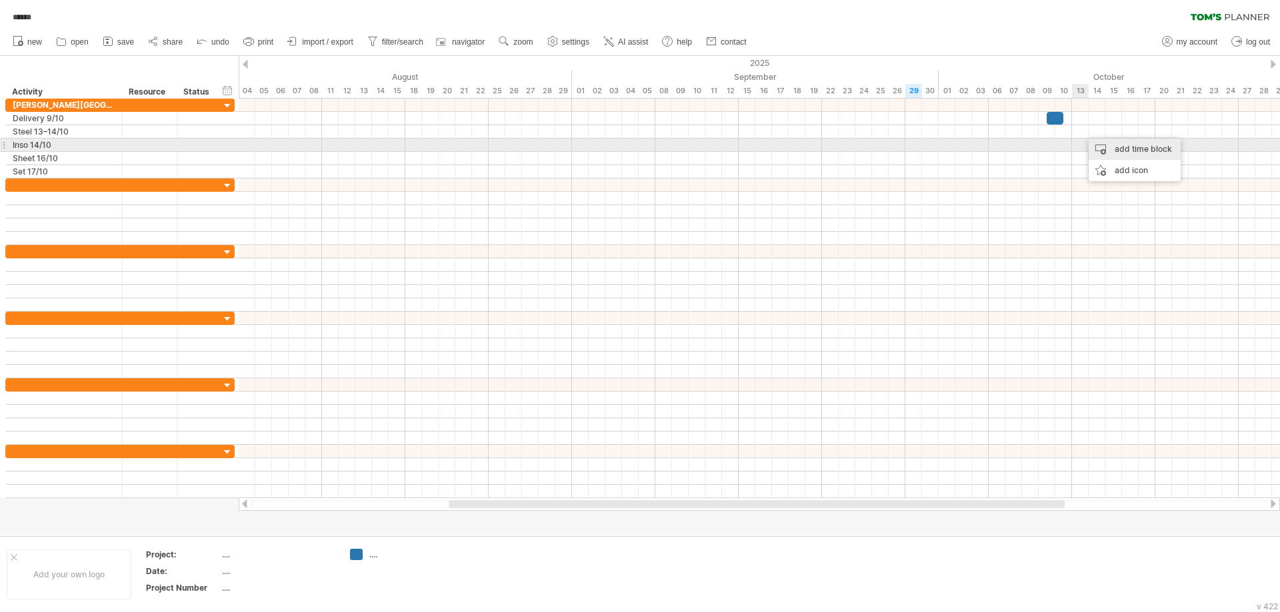
click at [1118, 149] on div "add time block" at bounding box center [1134, 149] width 92 height 21
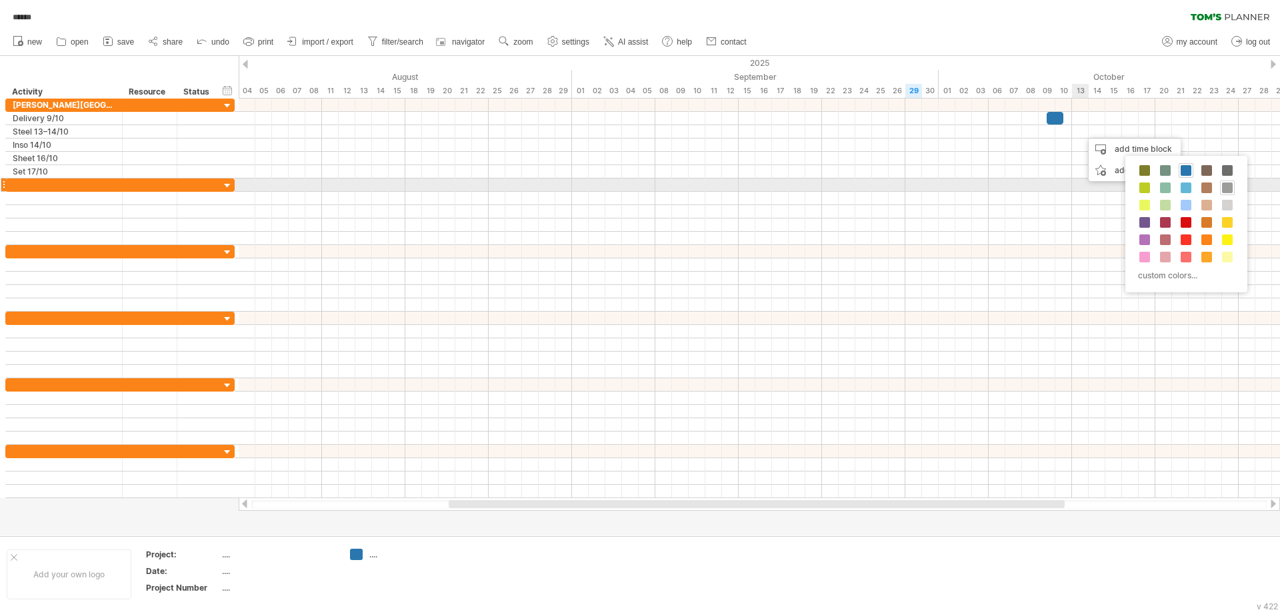
click at [1225, 184] on span at bounding box center [1227, 188] width 11 height 11
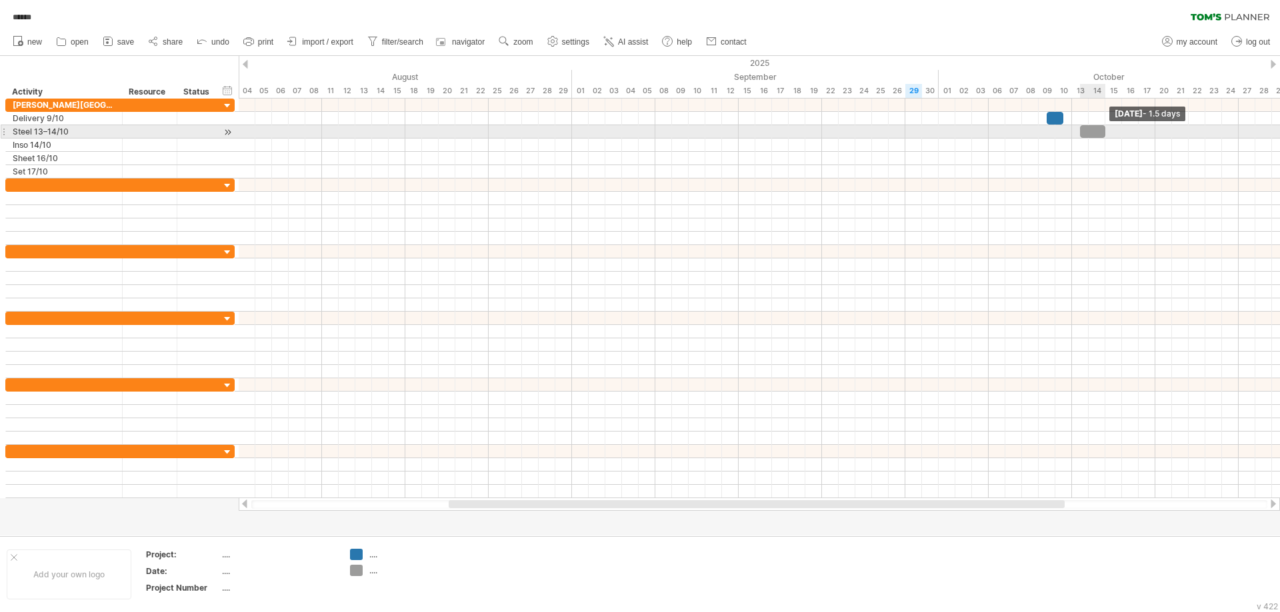
click at [1106, 131] on span at bounding box center [1104, 131] width 5 height 13
drag, startPoint x: 1091, startPoint y: 133, endPoint x: 1084, endPoint y: 132, distance: 6.7
click at [1084, 132] on div at bounding box center [1084, 131] width 25 height 13
click at [1100, 131] on div at bounding box center [1088, 131] width 33 height 13
click at [1097, 132] on div at bounding box center [1088, 131] width 33 height 13
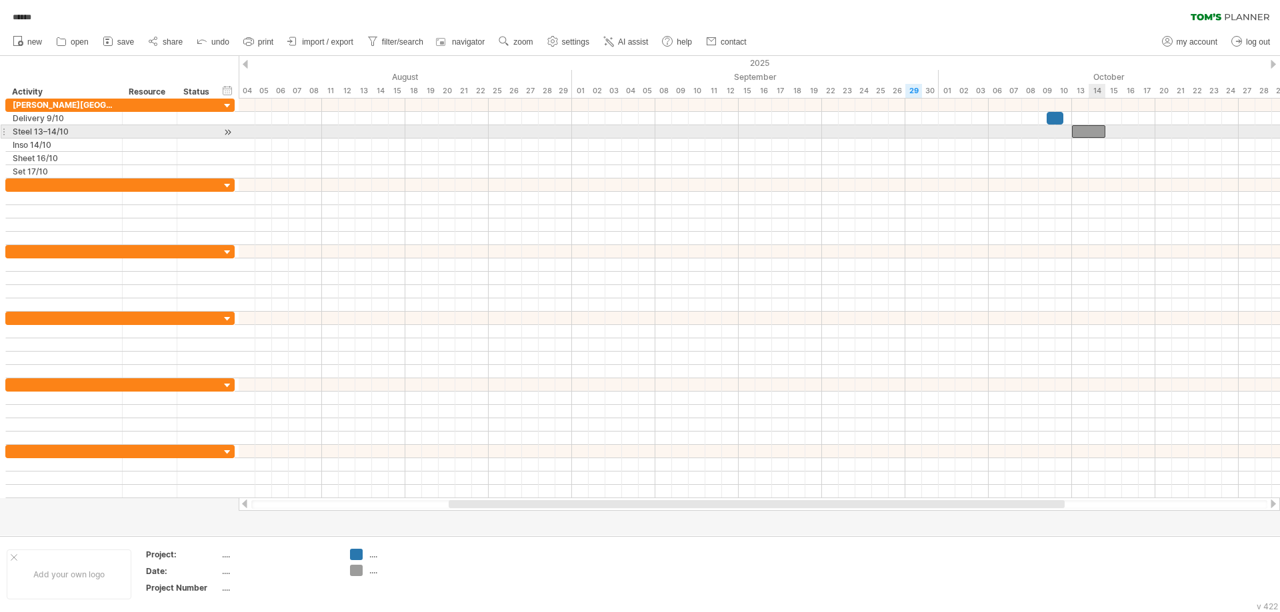
click at [1097, 132] on div at bounding box center [1088, 131] width 33 height 13
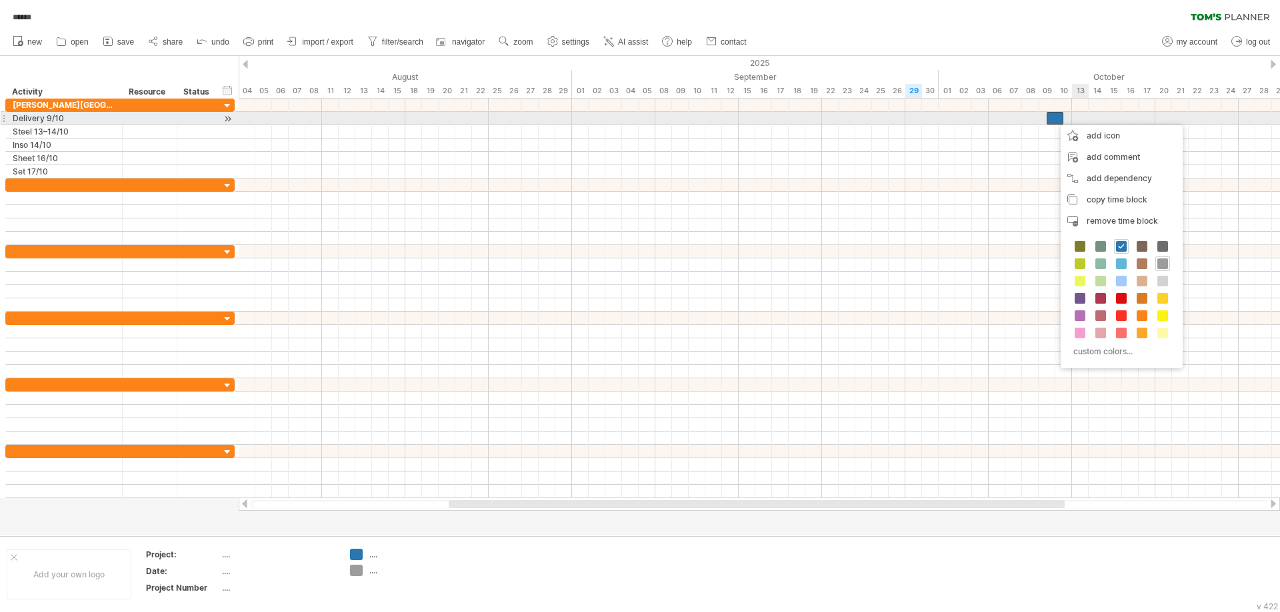
click at [1084, 125] on div "add icon" at bounding box center [1121, 135] width 122 height 21
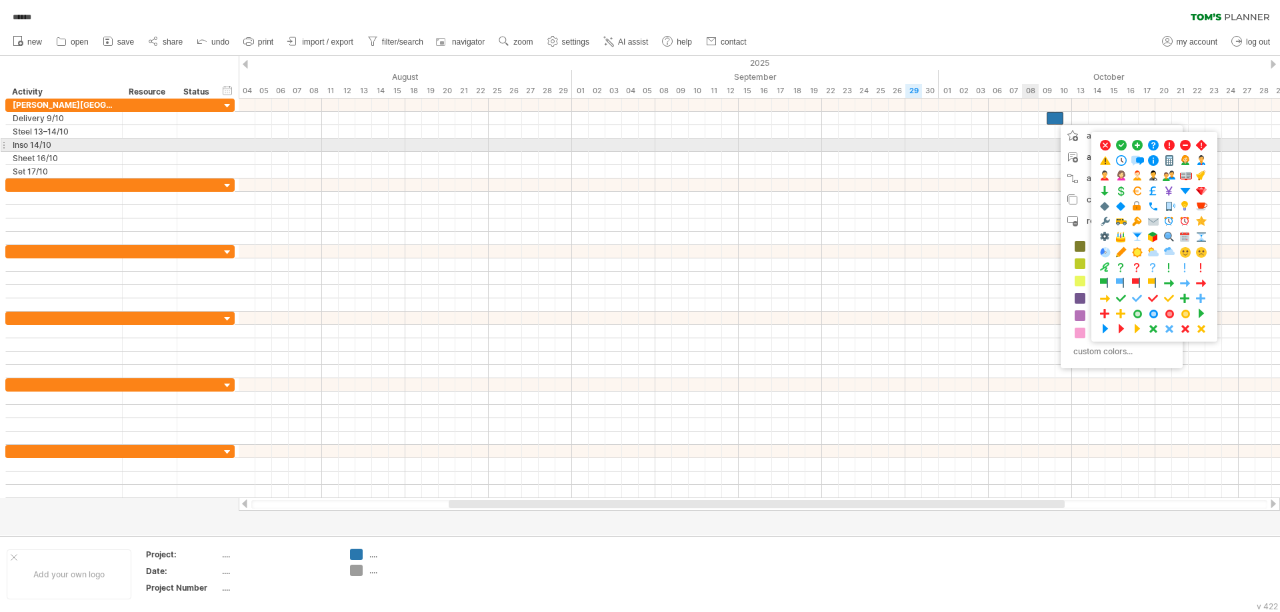
click at [1034, 141] on div at bounding box center [759, 145] width 1041 height 13
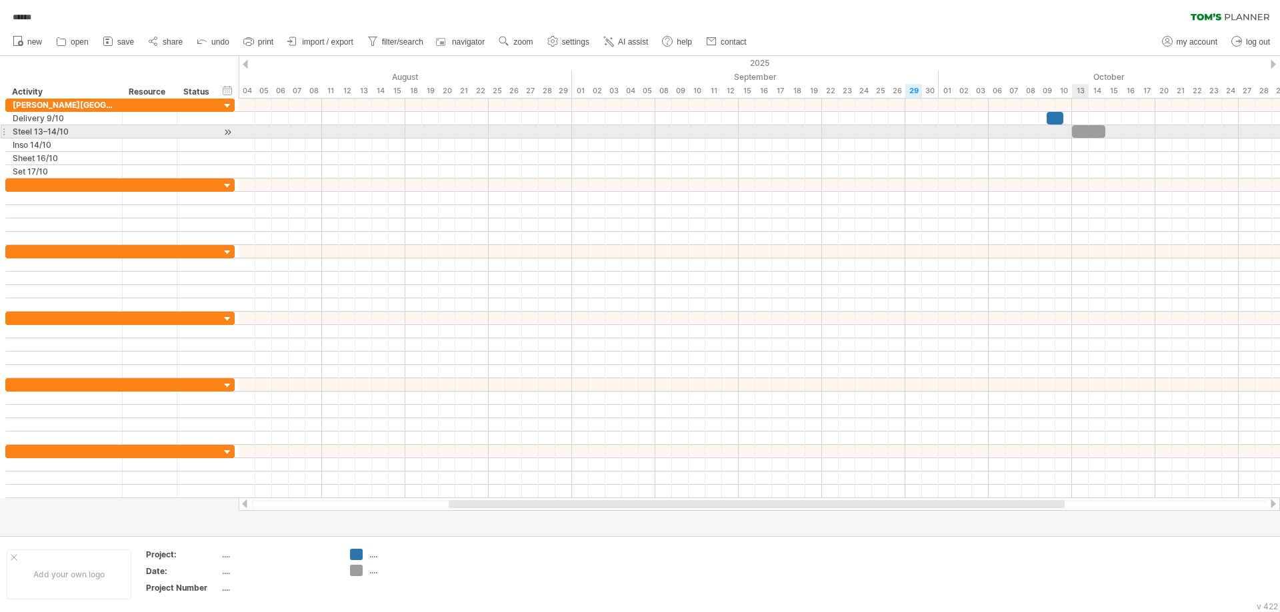
click at [1084, 128] on div at bounding box center [1088, 131] width 33 height 13
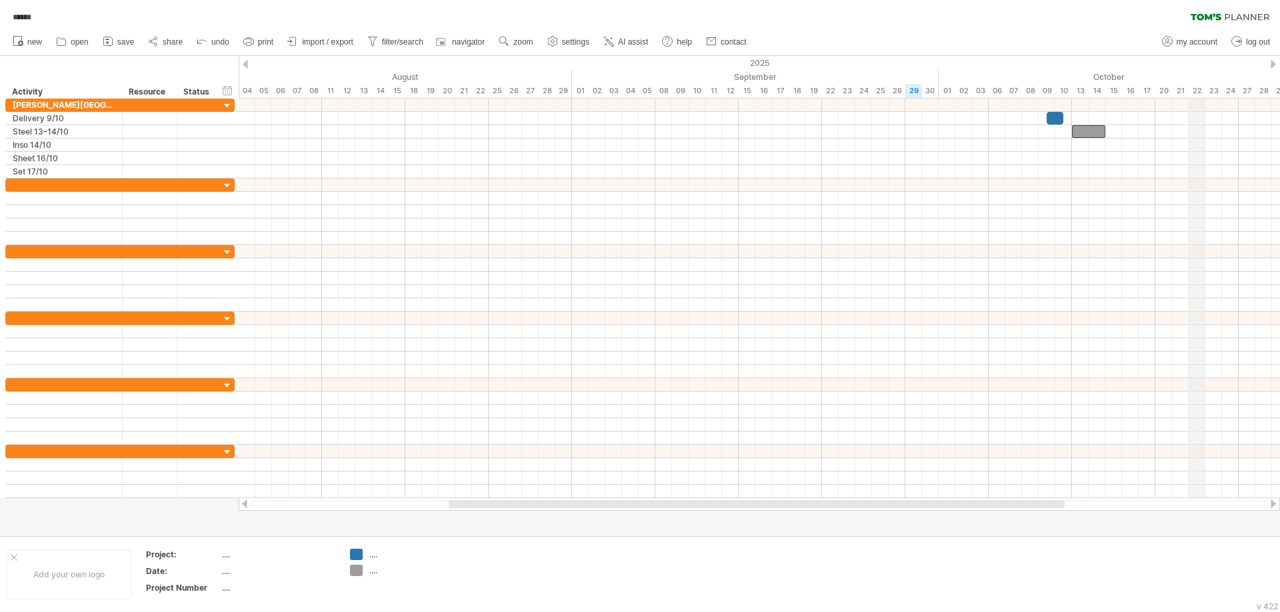
click at [1206, 68] on div "2025" at bounding box center [497, 63] width 3082 height 14
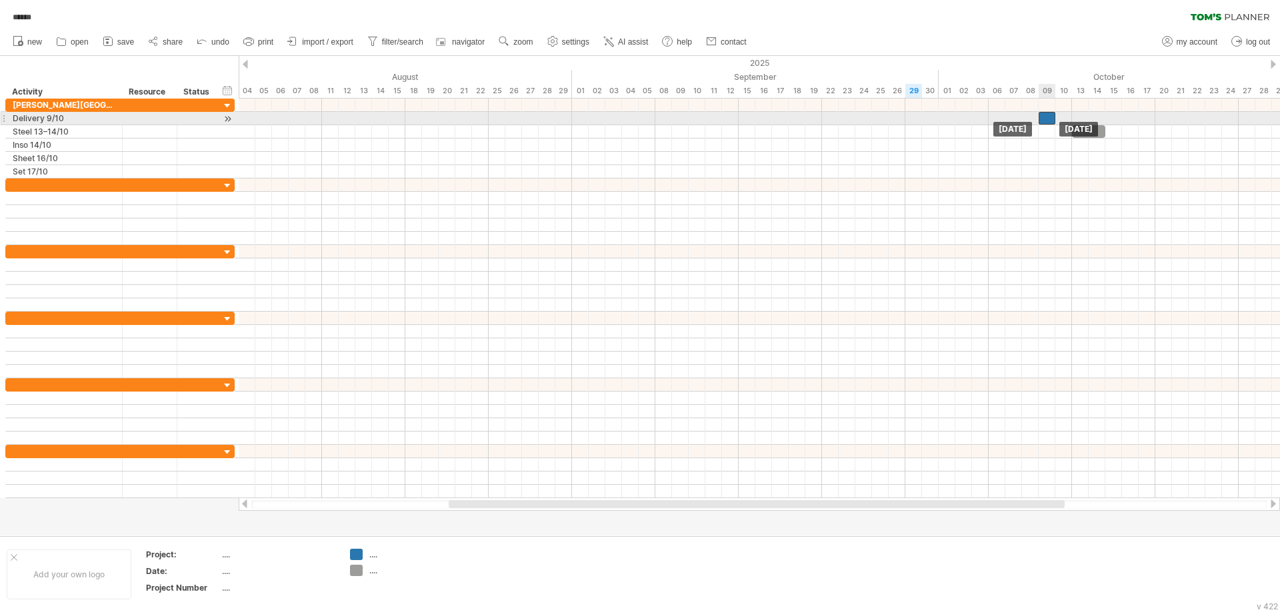
drag, startPoint x: 1056, startPoint y: 121, endPoint x: 1047, endPoint y: 121, distance: 8.7
click at [1047, 121] on div at bounding box center [1046, 118] width 17 height 13
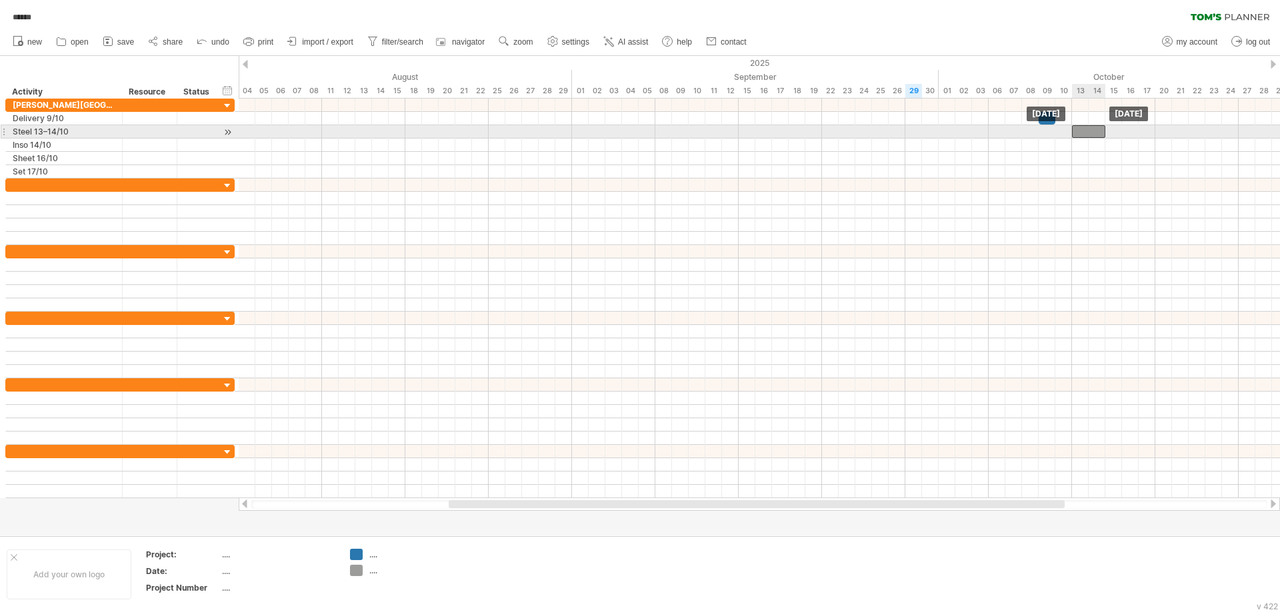
click at [1096, 135] on div at bounding box center [1088, 131] width 33 height 13
drag, startPoint x: 1105, startPoint y: 127, endPoint x: 1090, endPoint y: 130, distance: 14.9
click at [1090, 130] on span at bounding box center [1088, 131] width 5 height 13
drag, startPoint x: 1086, startPoint y: 132, endPoint x: 1104, endPoint y: 131, distance: 17.3
click at [1104, 131] on span at bounding box center [1104, 131] width 5 height 13
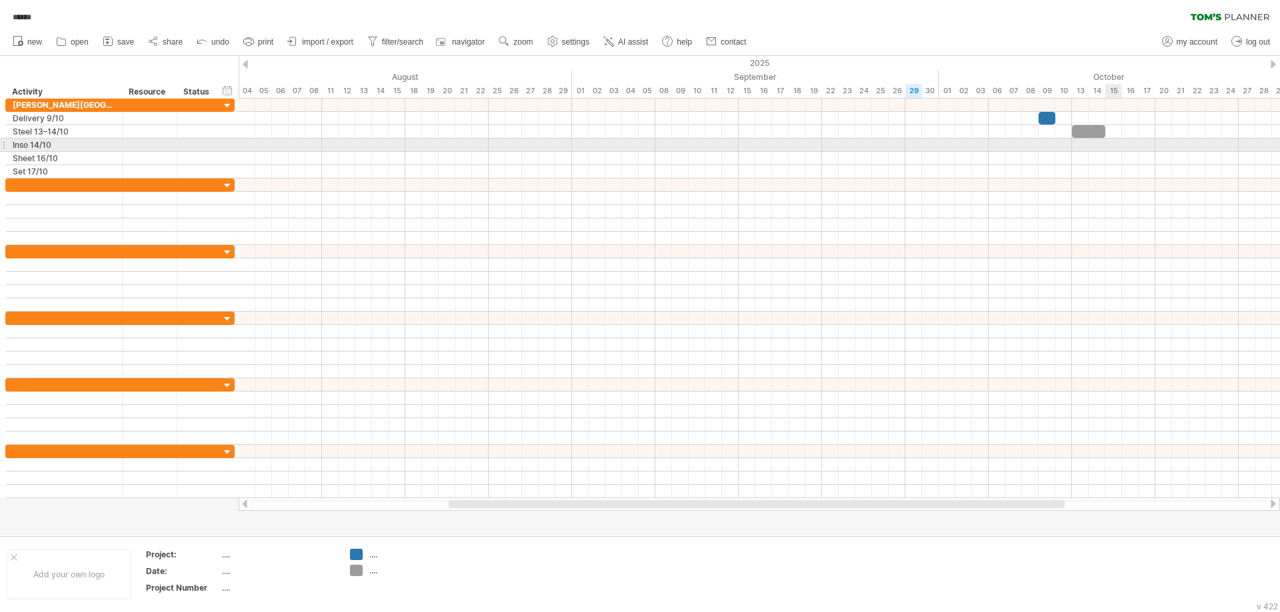
click at [1113, 148] on div at bounding box center [759, 145] width 1041 height 13
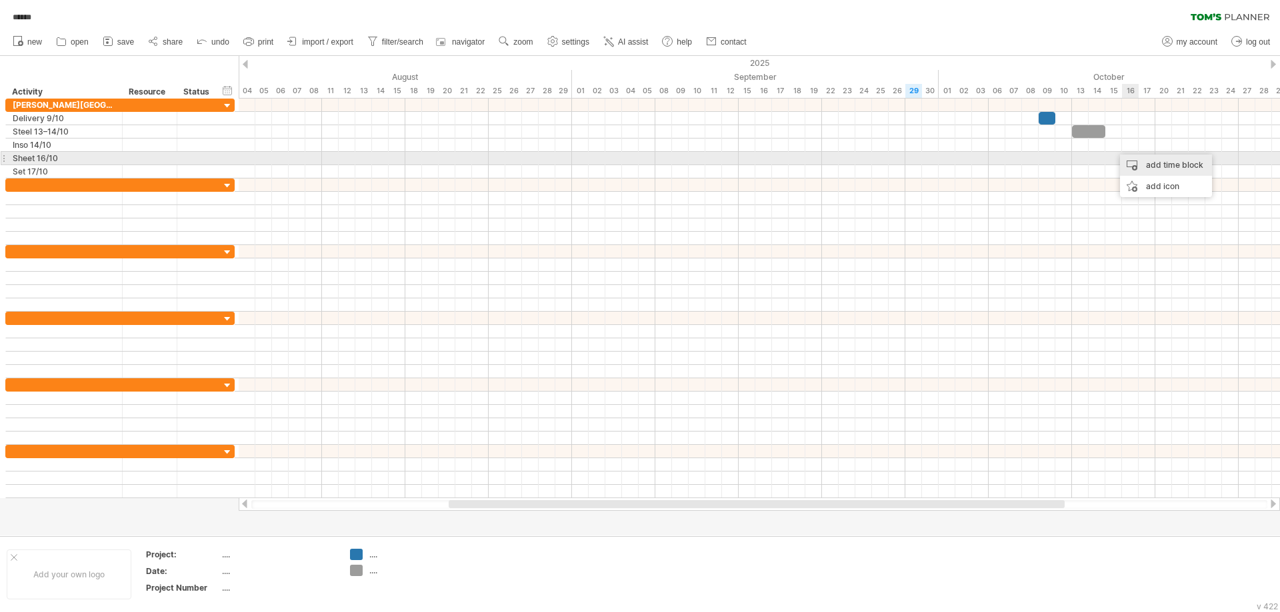
click at [1144, 161] on div "add time block" at bounding box center [1166, 165] width 92 height 21
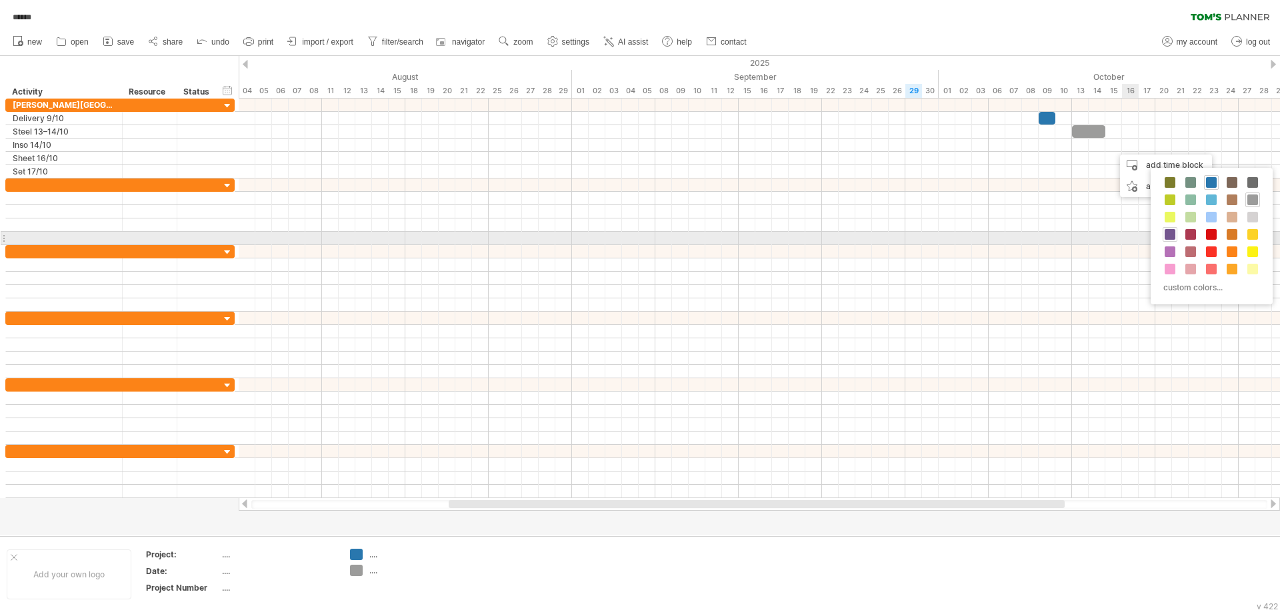
click at [1171, 236] on span at bounding box center [1169, 234] width 11 height 11
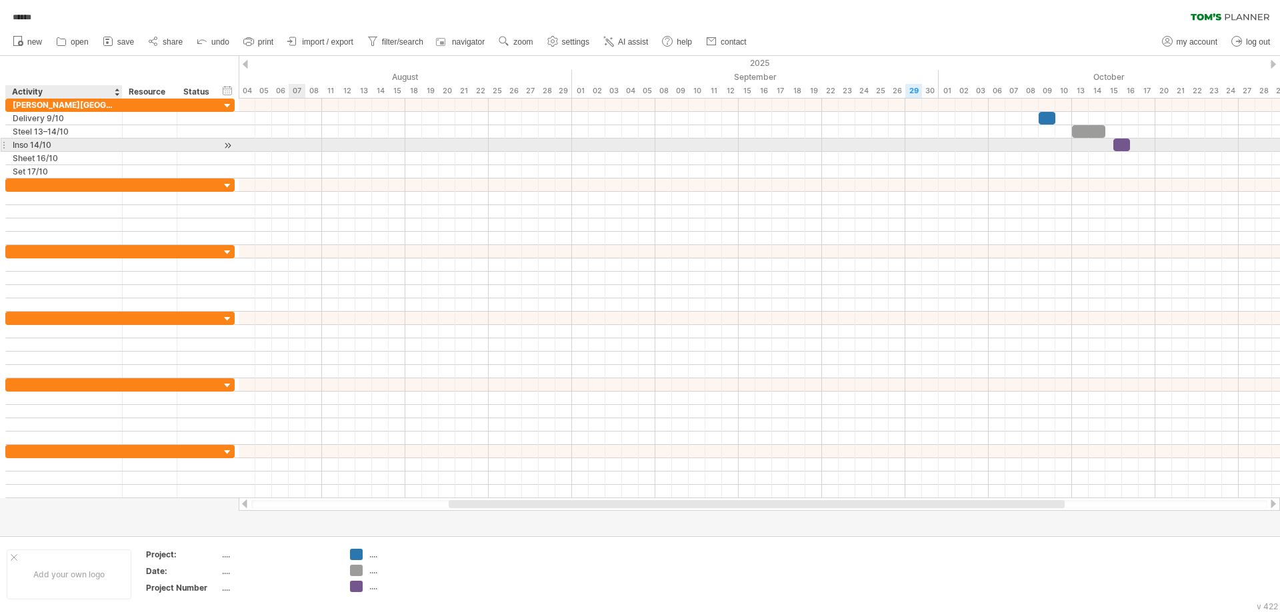
click at [38, 145] on div "Inso 14/10" at bounding box center [64, 145] width 103 height 13
type input "**********"
drag, startPoint x: 1122, startPoint y: 141, endPoint x: 1112, endPoint y: 144, distance: 9.9
click at [1112, 144] on div at bounding box center [1113, 145] width 17 height 13
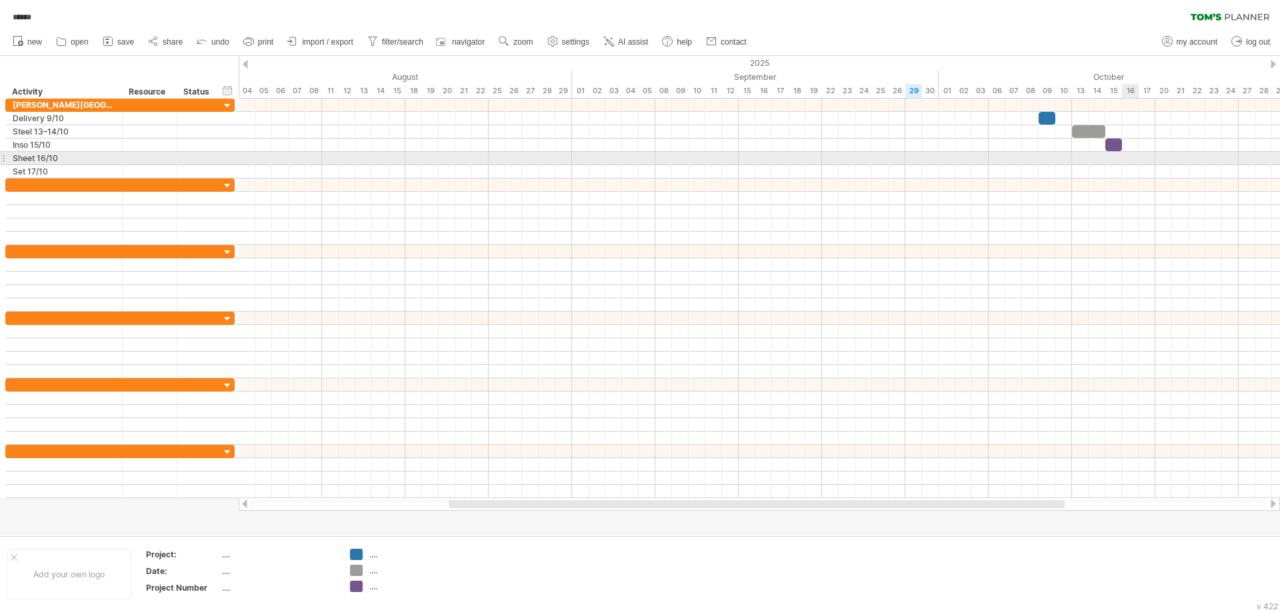
click at [1131, 161] on div at bounding box center [759, 158] width 1041 height 13
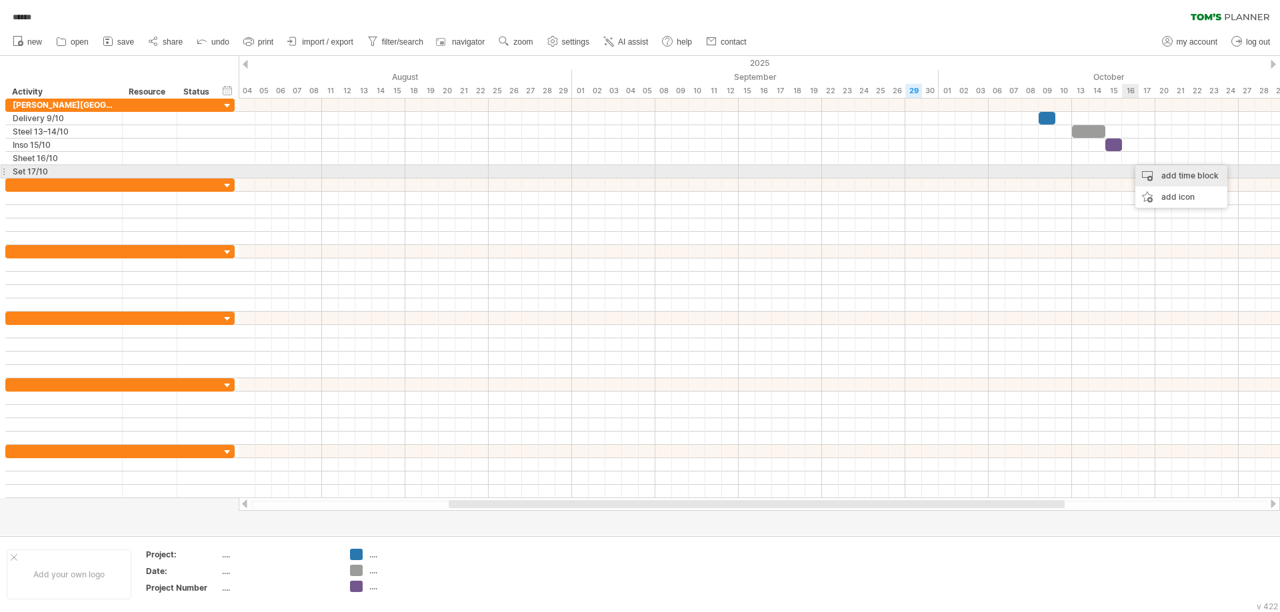
click at [1194, 177] on div "add time block" at bounding box center [1181, 175] width 92 height 21
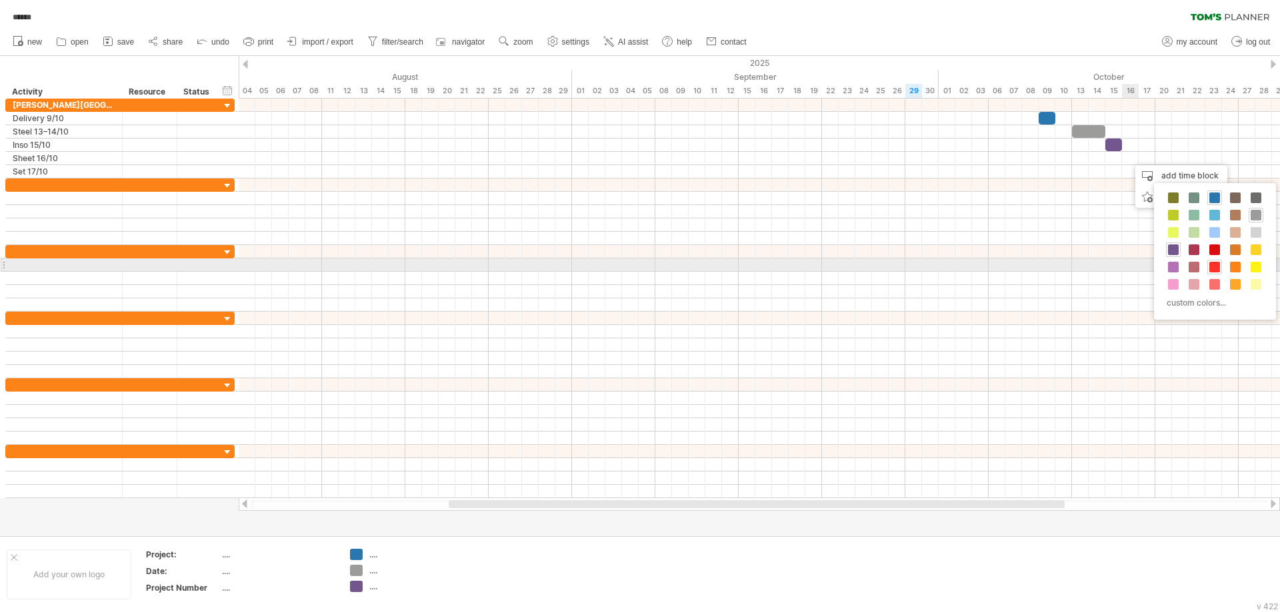
click at [1213, 266] on span at bounding box center [1214, 267] width 11 height 11
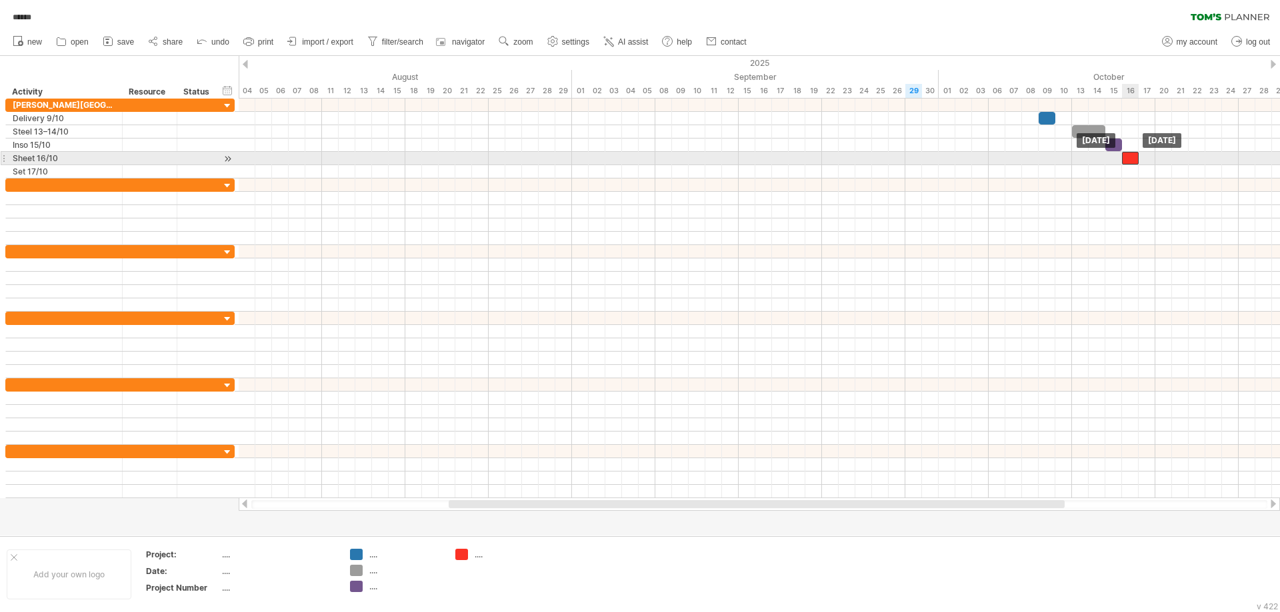
drag, startPoint x: 1140, startPoint y: 154, endPoint x: 1133, endPoint y: 156, distance: 7.0
click at [1133, 156] on div at bounding box center [1130, 158] width 17 height 13
drag, startPoint x: 1138, startPoint y: 157, endPoint x: 1150, endPoint y: 157, distance: 12.7
click at [1150, 157] on div at bounding box center [1138, 158] width 33 height 13
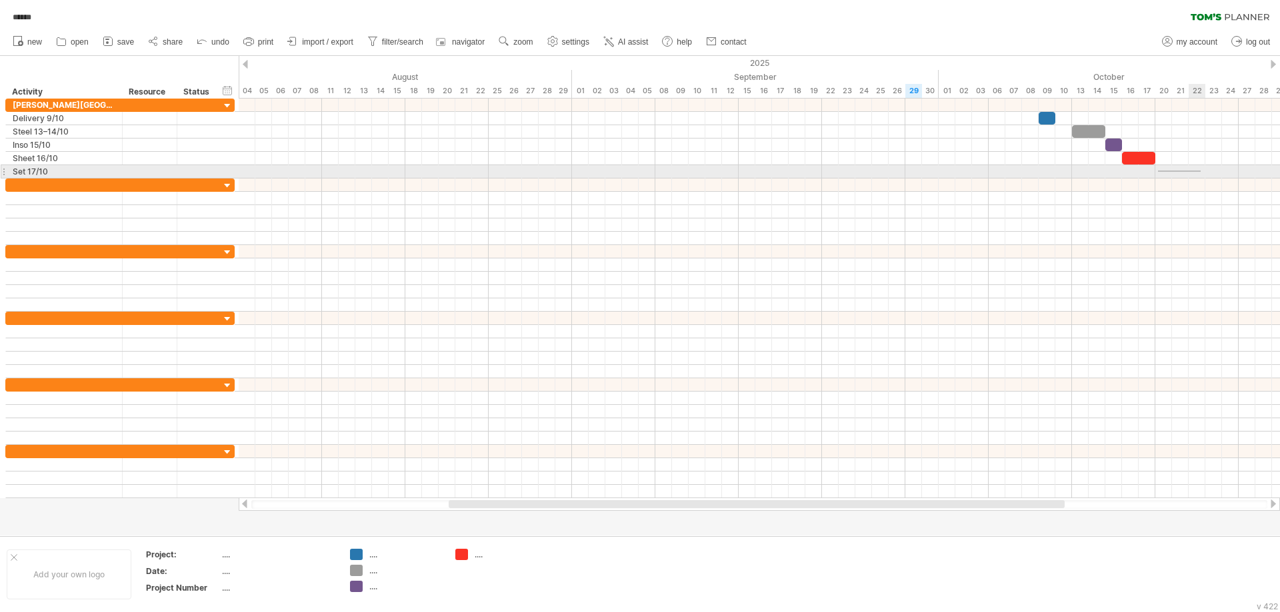
drag, startPoint x: 1158, startPoint y: 172, endPoint x: 1200, endPoint y: 171, distance: 42.7
click at [1200, 171] on div at bounding box center [759, 171] width 1041 height 13
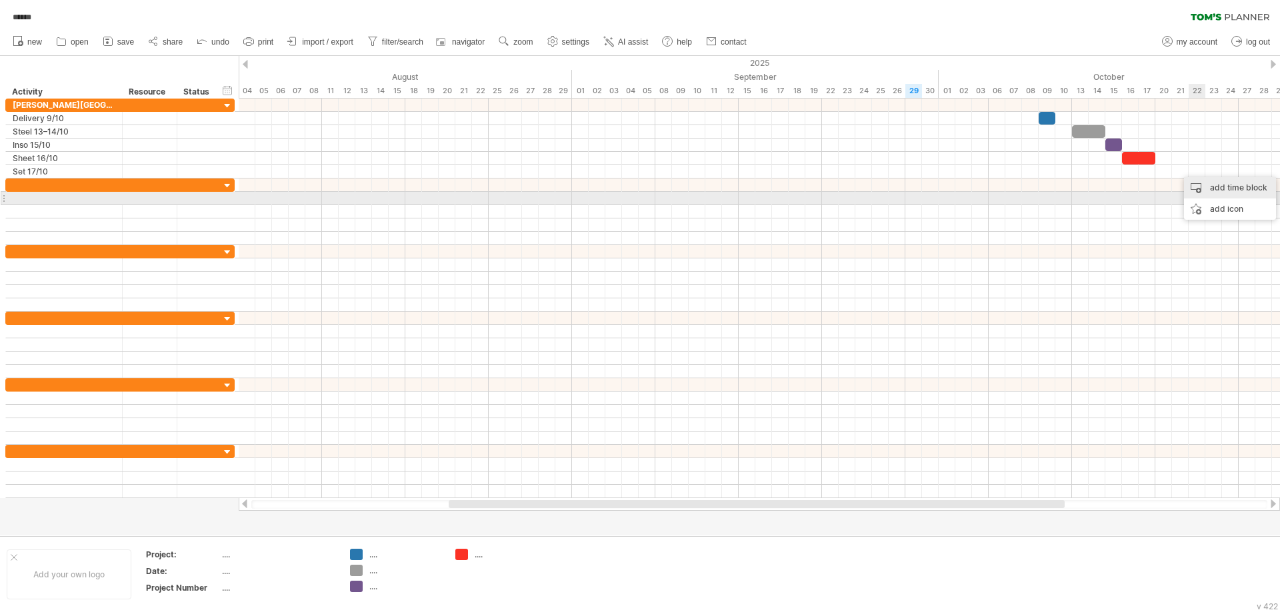
click at [1218, 193] on div "add time block" at bounding box center [1230, 187] width 92 height 21
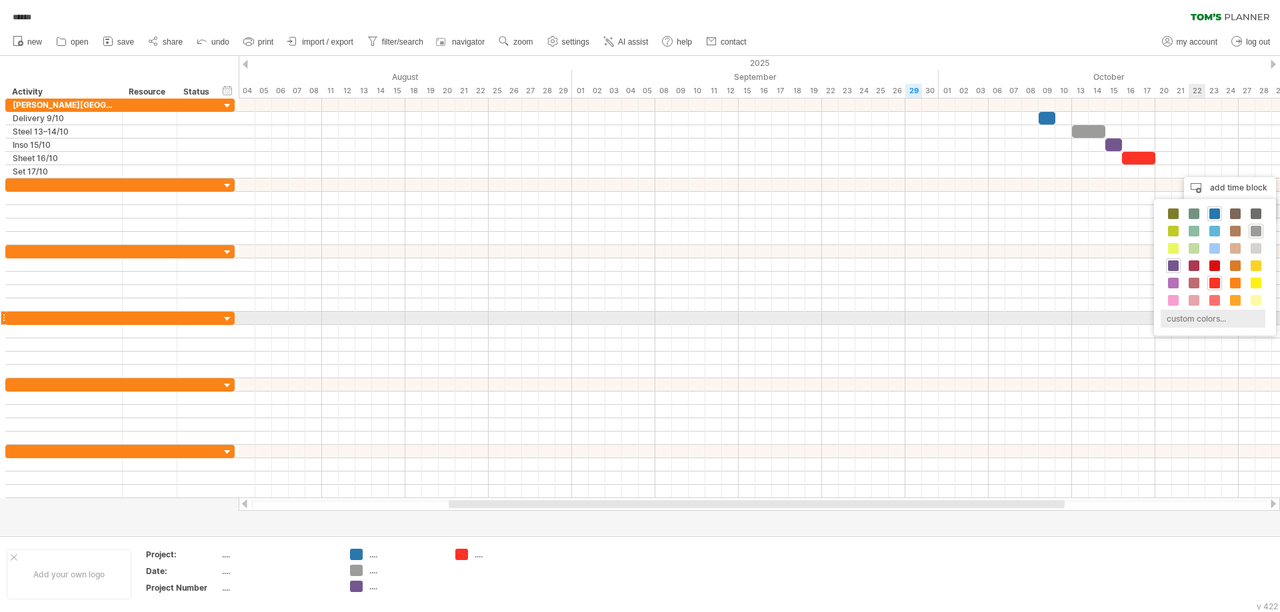
click at [1189, 316] on div "custom colors..." at bounding box center [1212, 319] width 105 height 18
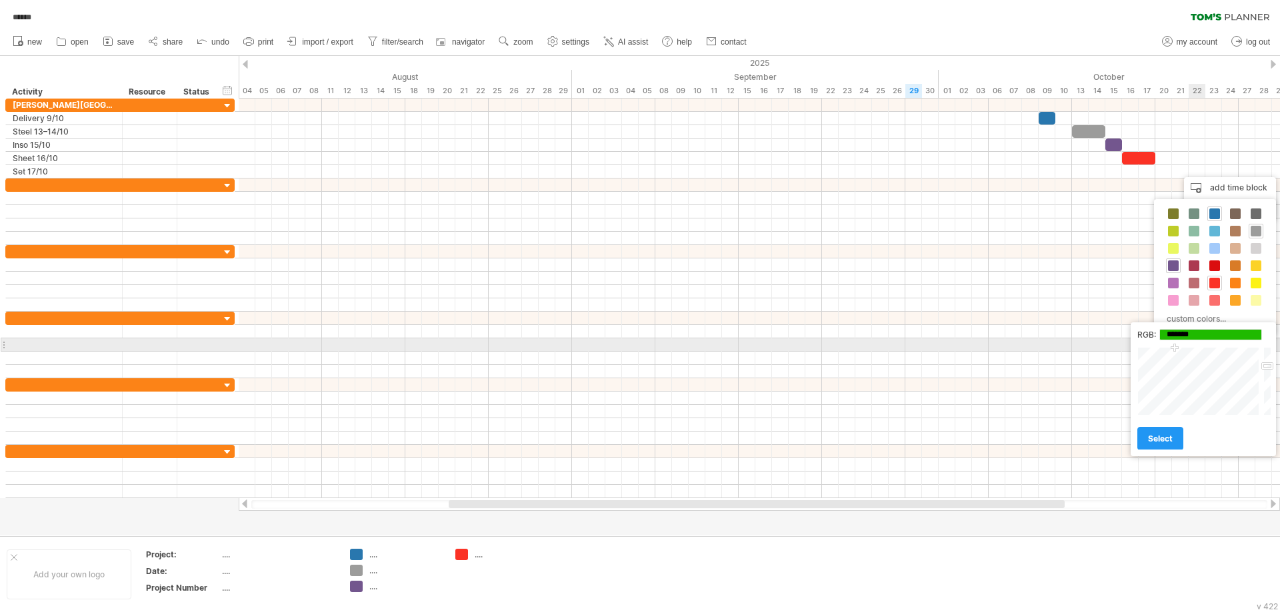
drag, startPoint x: 1181, startPoint y: 367, endPoint x: 1174, endPoint y: 347, distance: 20.4
click at [1174, 347] on div "Close" at bounding box center [1204, 381] width 134 height 69
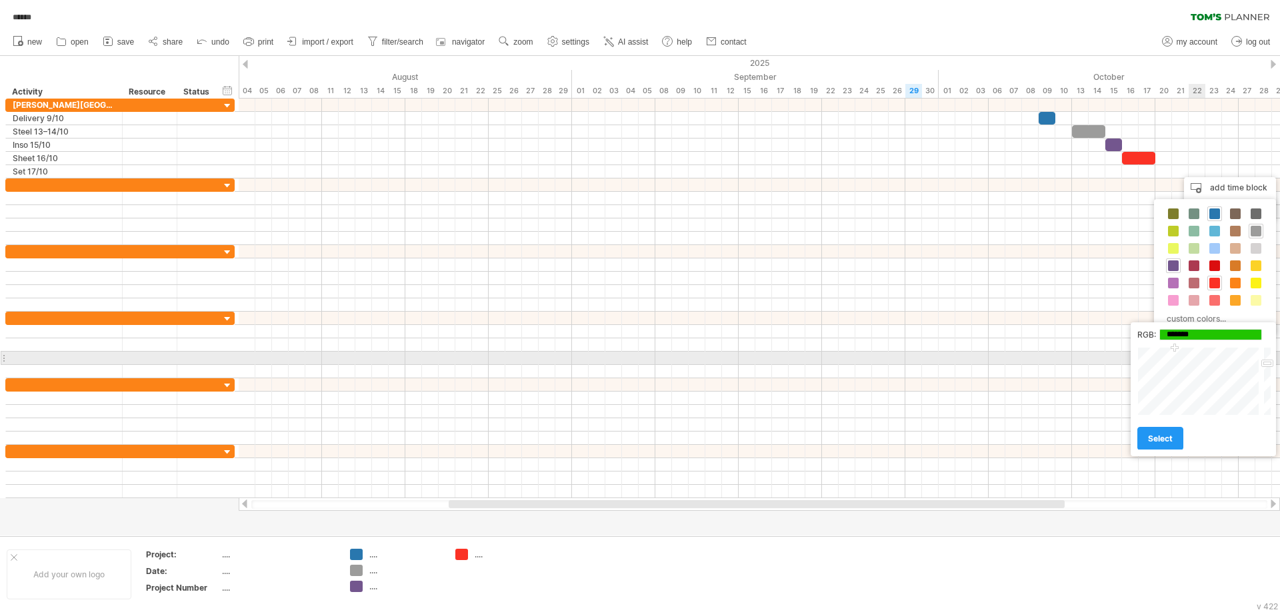
type input "*******"
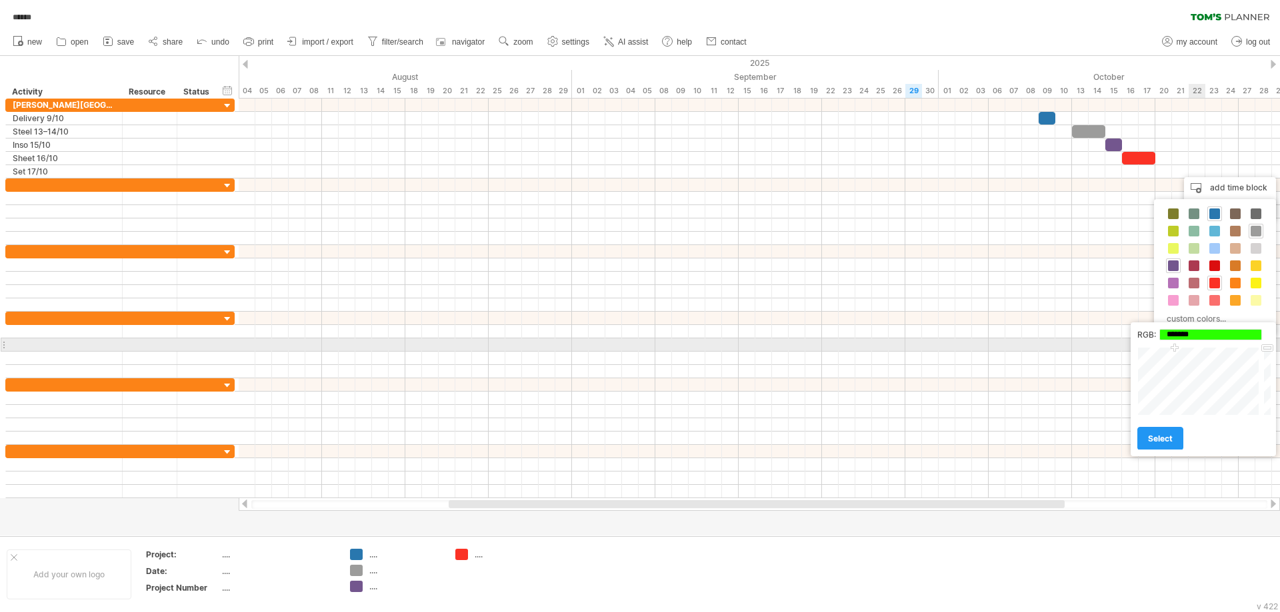
drag, startPoint x: 1267, startPoint y: 365, endPoint x: 1268, endPoint y: 347, distance: 17.4
click at [1268, 347] on div "Close" at bounding box center [1204, 381] width 134 height 69
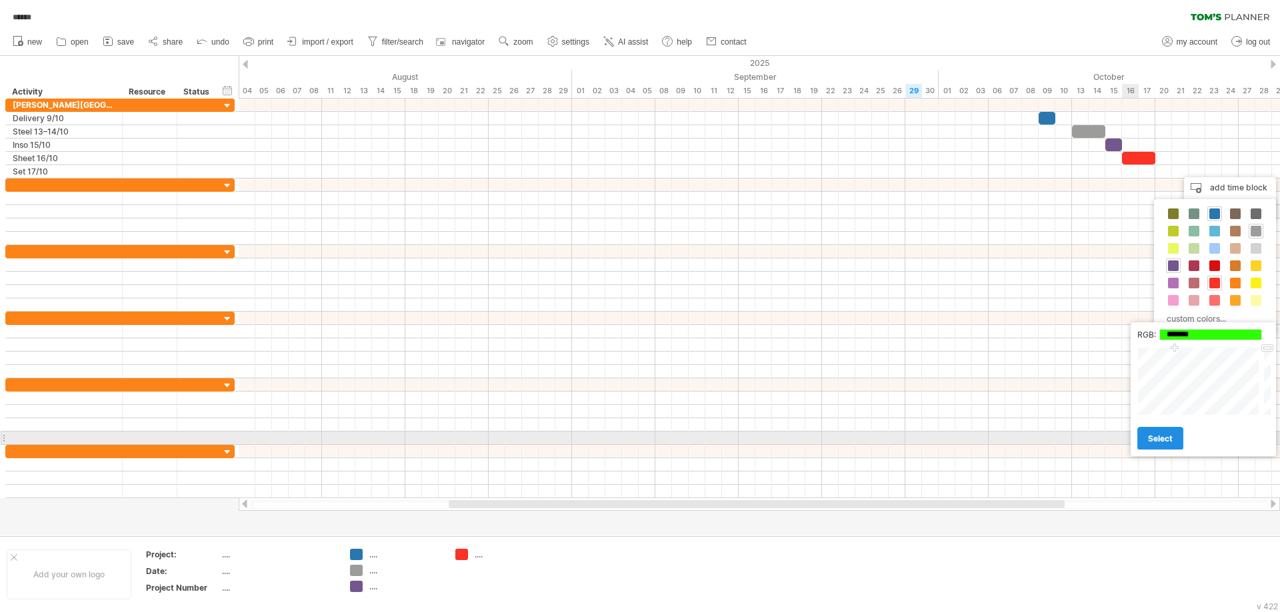
click at [1161, 437] on span "select" at bounding box center [1160, 439] width 25 height 10
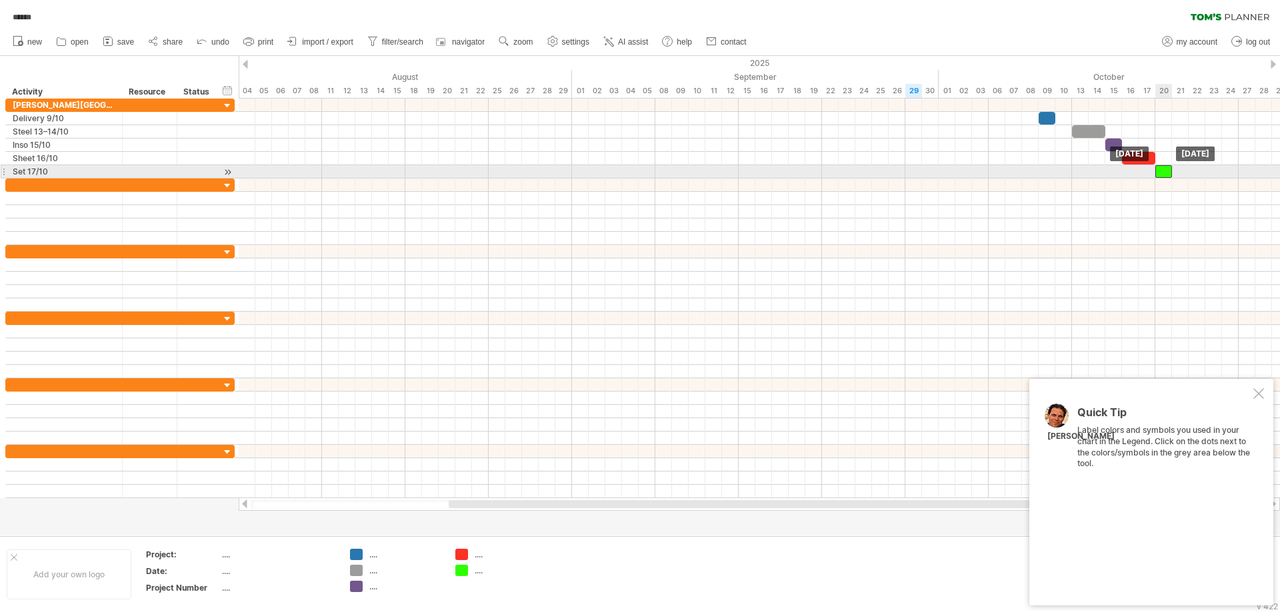
drag, startPoint x: 1208, startPoint y: 173, endPoint x: 1169, endPoint y: 177, distance: 39.5
click at [1169, 177] on div at bounding box center [1163, 171] width 17 height 13
drag, startPoint x: 1172, startPoint y: 174, endPoint x: 1197, endPoint y: 172, distance: 25.4
click at [1197, 172] on span at bounding box center [1196, 171] width 5 height 13
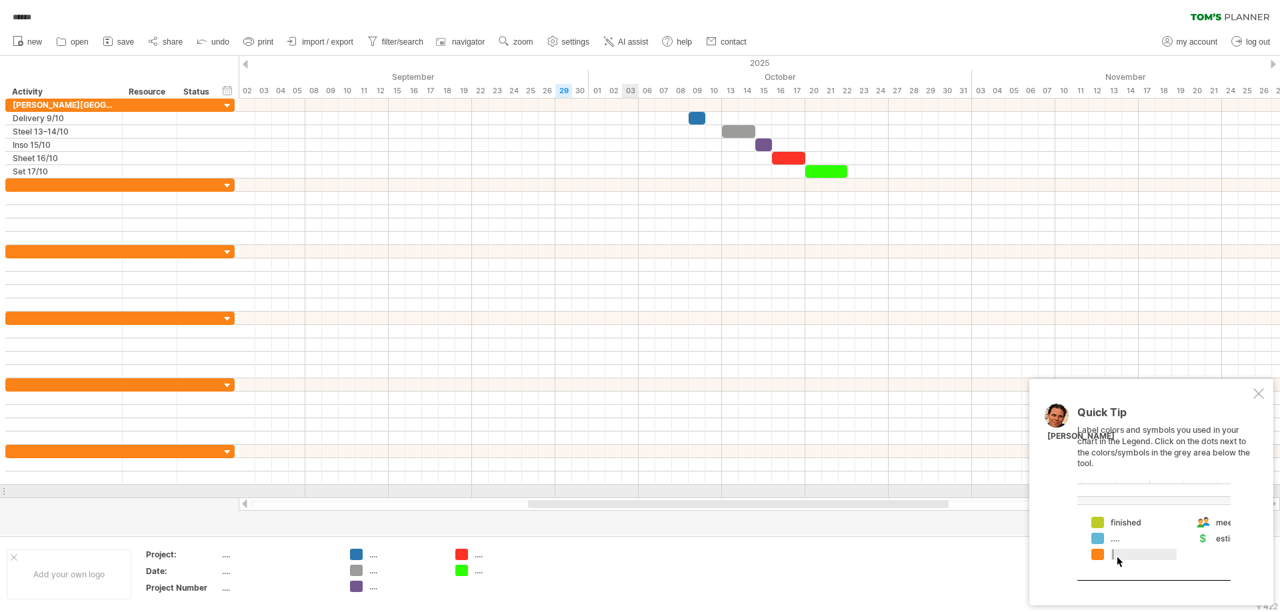
drag, startPoint x: 487, startPoint y: 503, endPoint x: 628, endPoint y: 497, distance: 141.4
click at [628, 497] on div "Trying to reach [DOMAIN_NAME] Connected again... 0% autosave... ****** clear fi…" at bounding box center [640, 306] width 1280 height 612
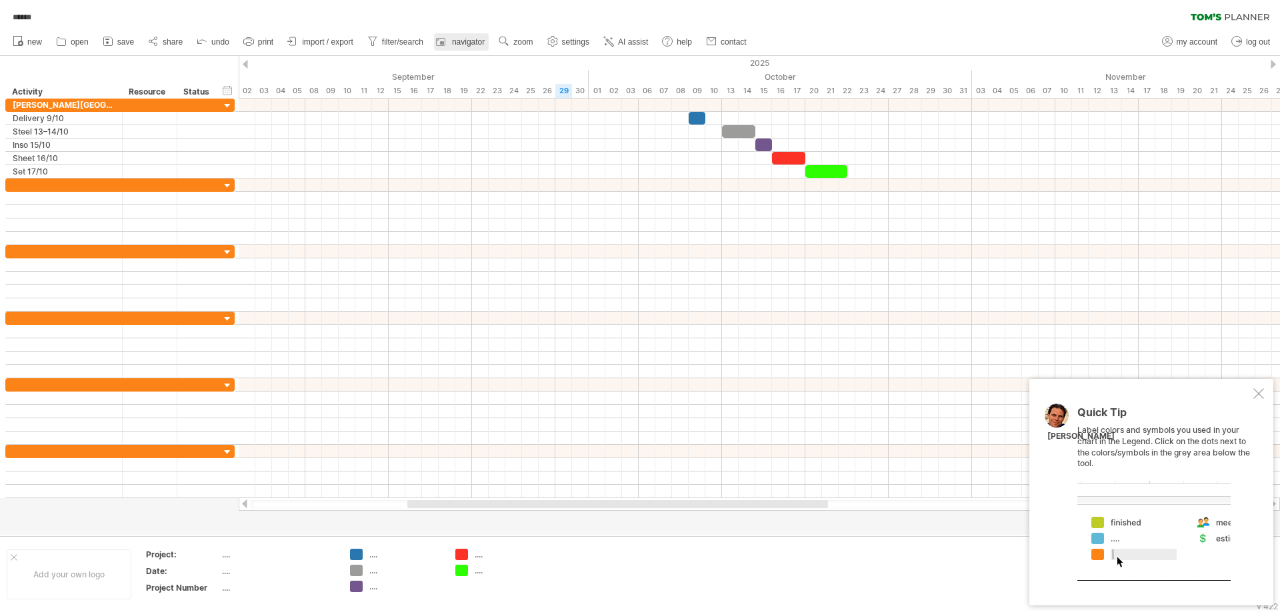
click at [456, 45] on span "navigator" at bounding box center [468, 41] width 33 height 9
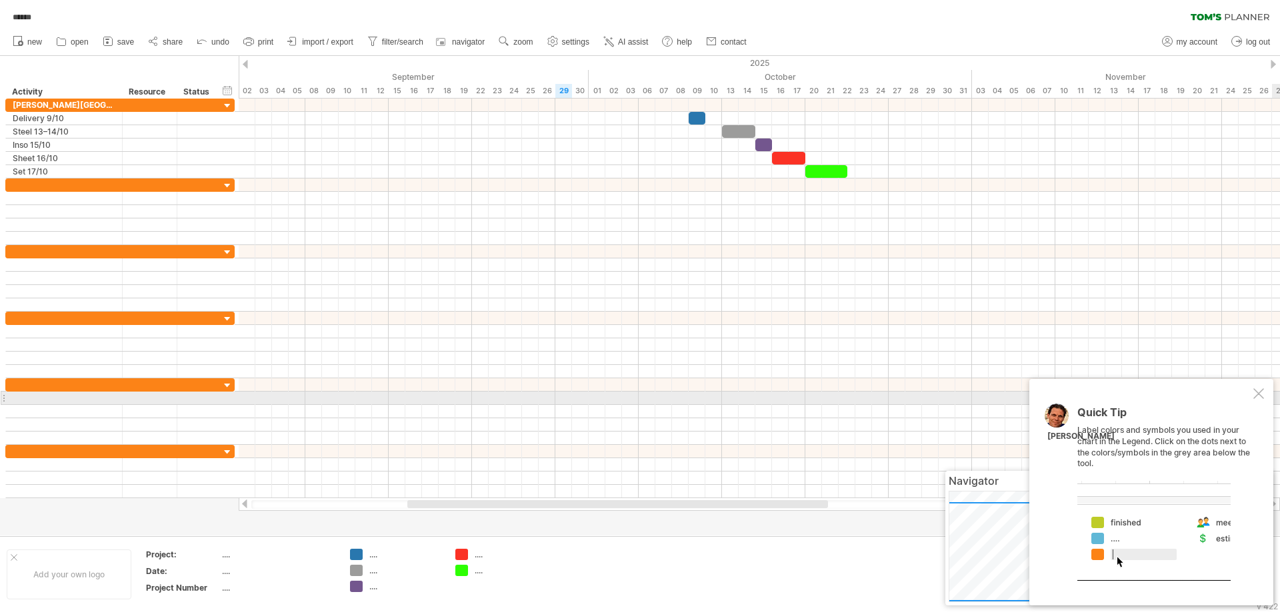
click at [1257, 394] on div at bounding box center [1258, 394] width 11 height 11
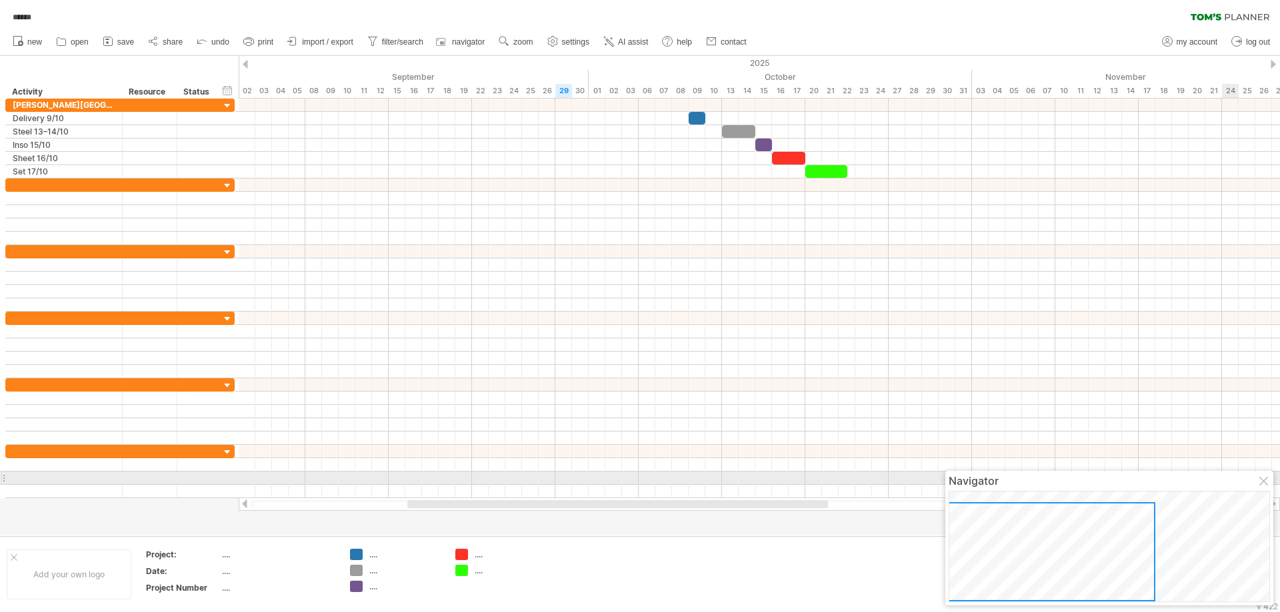
click at [1266, 485] on div at bounding box center [1264, 482] width 11 height 11
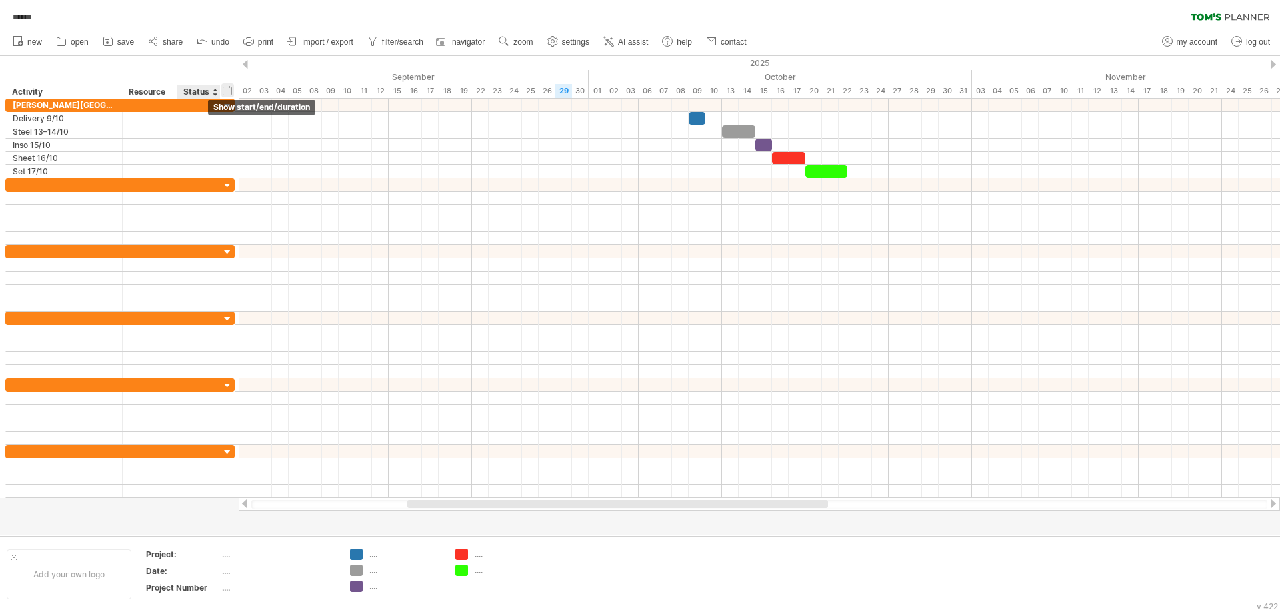
click at [225, 91] on div "hide start/end/duration show start/end/duration" at bounding box center [227, 90] width 13 height 14
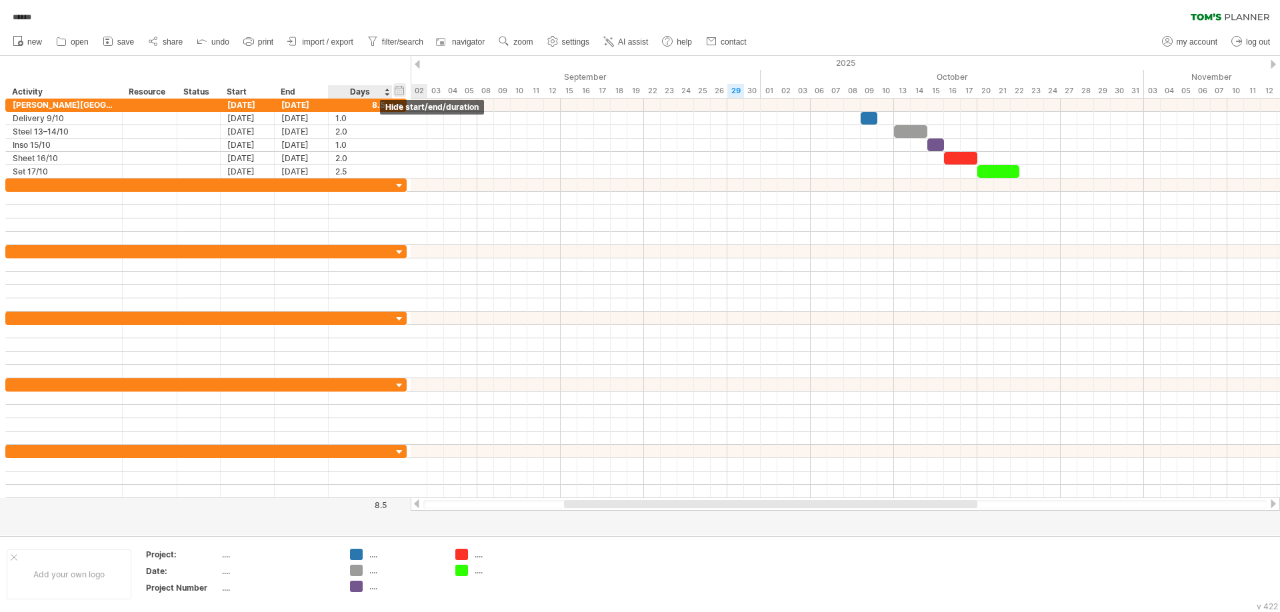
click at [399, 89] on div "hide start/end/duration show start/end/duration" at bounding box center [399, 90] width 13 height 14
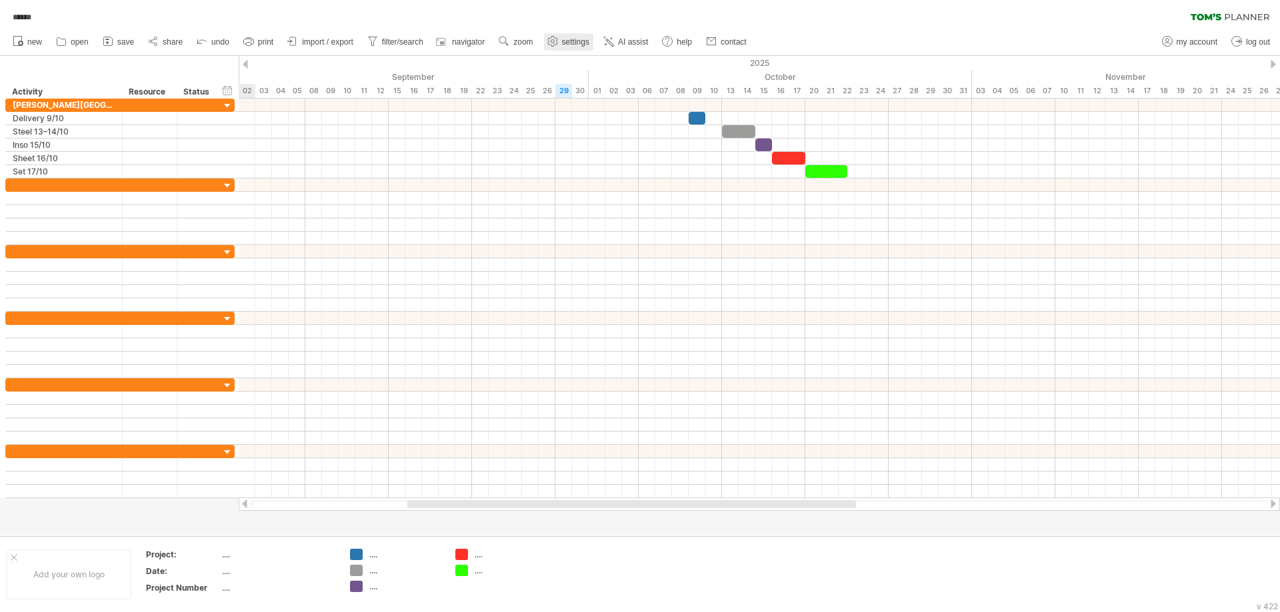
click at [557, 39] on use at bounding box center [552, 41] width 13 height 13
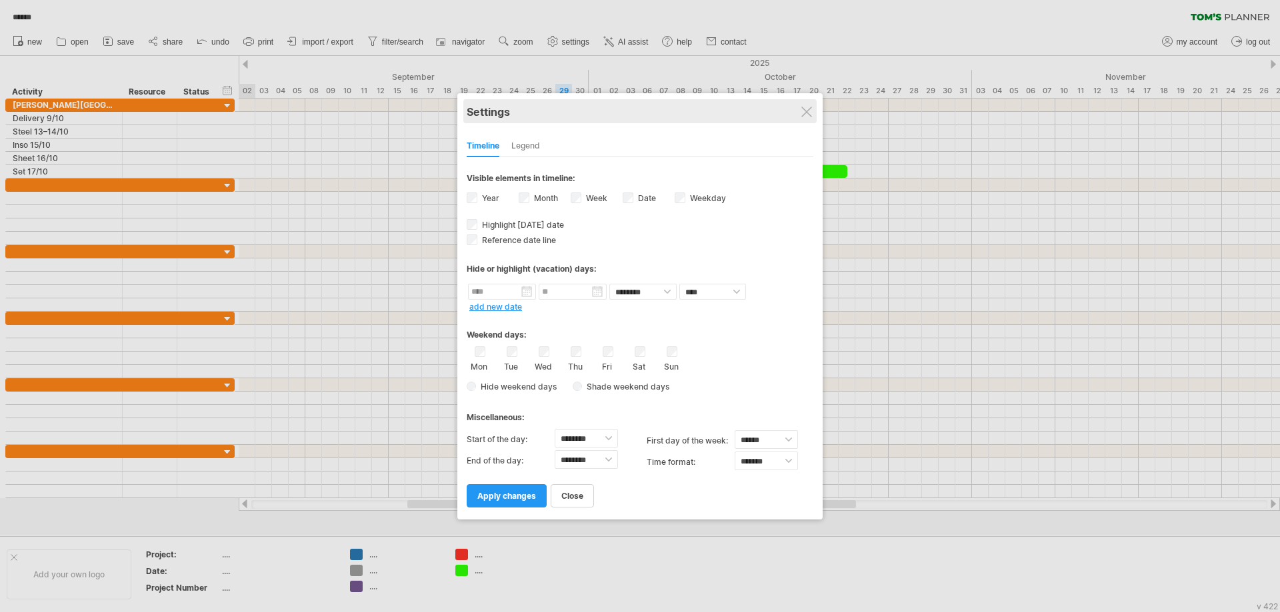
click at [805, 120] on div "Settings" at bounding box center [640, 111] width 347 height 24
click at [802, 111] on div at bounding box center [806, 112] width 11 height 11
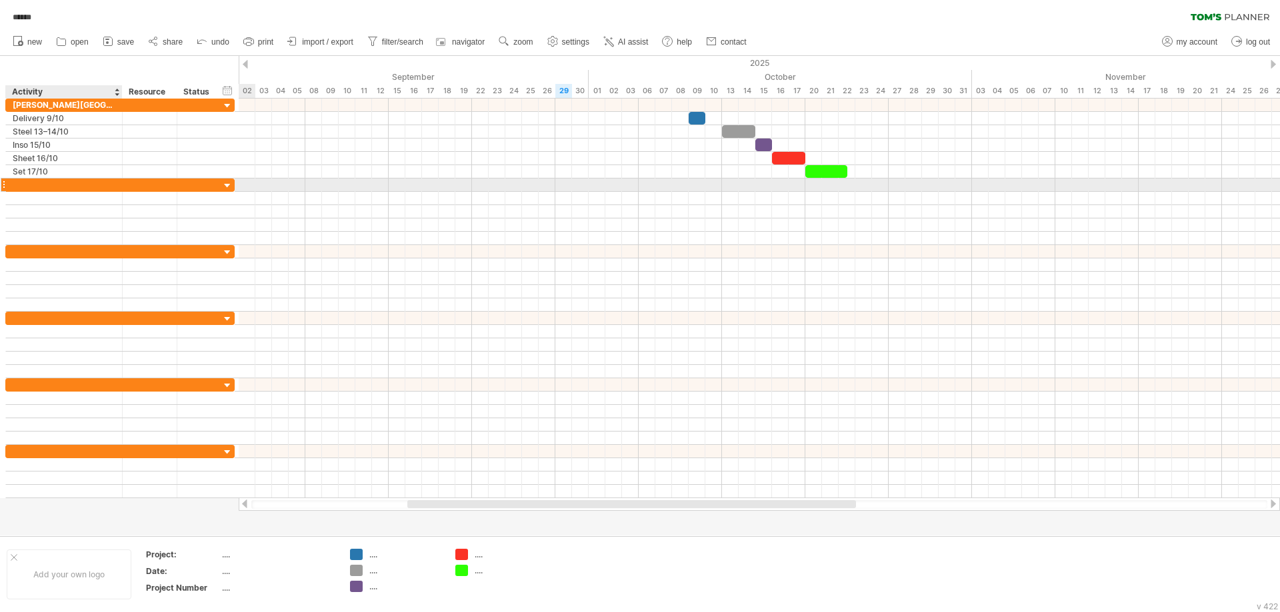
click at [46, 185] on div at bounding box center [64, 185] width 103 height 13
click at [568, 35] on link "settings" at bounding box center [568, 41] width 49 height 17
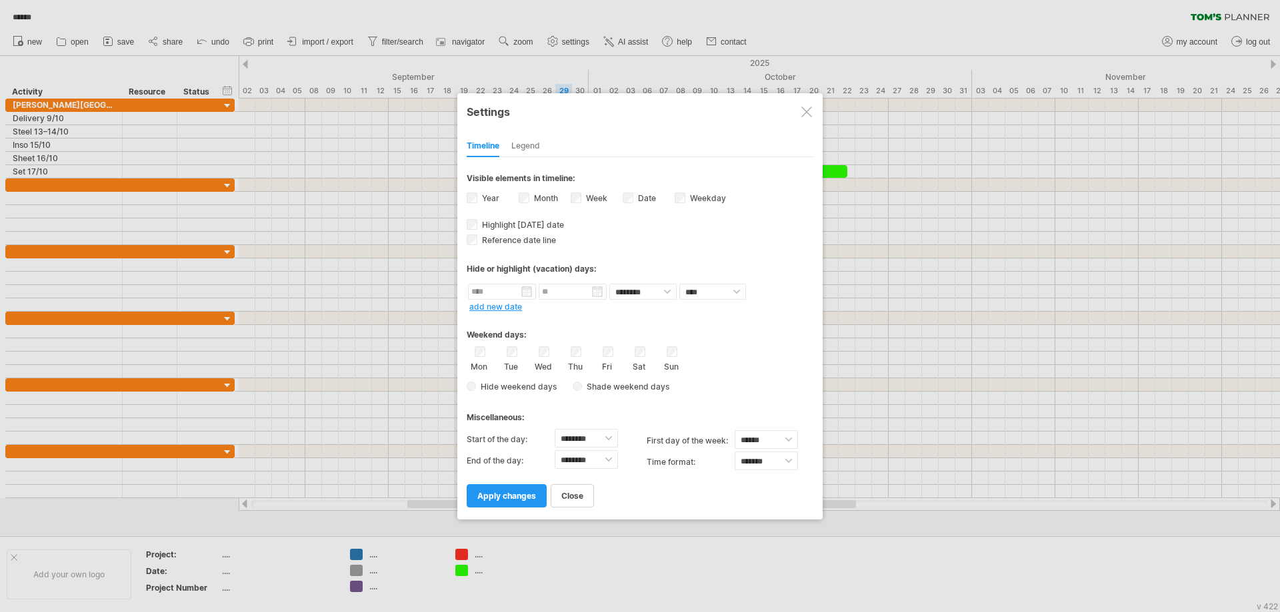
click at [519, 146] on div "Legend" at bounding box center [525, 146] width 29 height 21
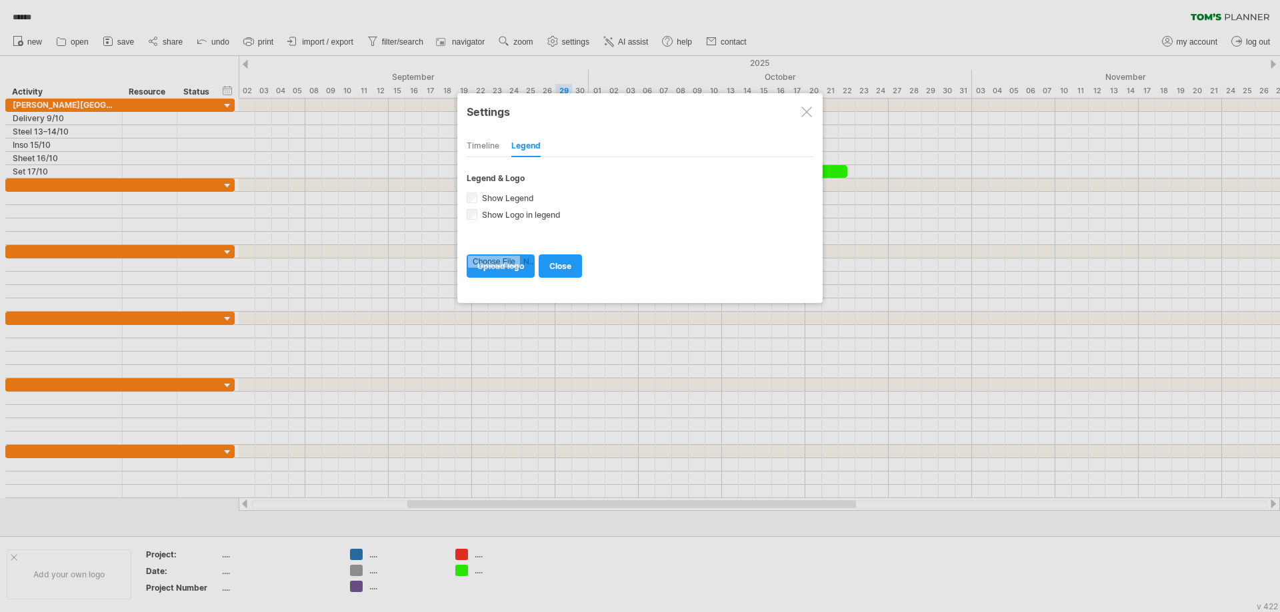
click at [476, 152] on div "Timeline" at bounding box center [483, 146] width 33 height 21
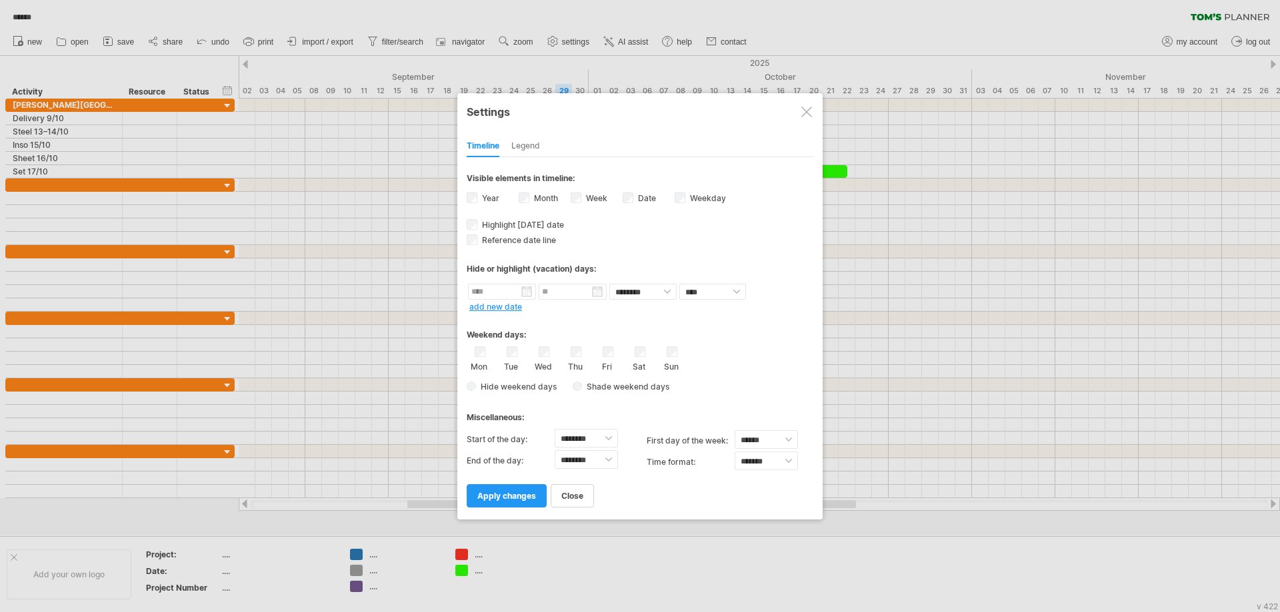
click at [808, 109] on div at bounding box center [806, 112] width 11 height 11
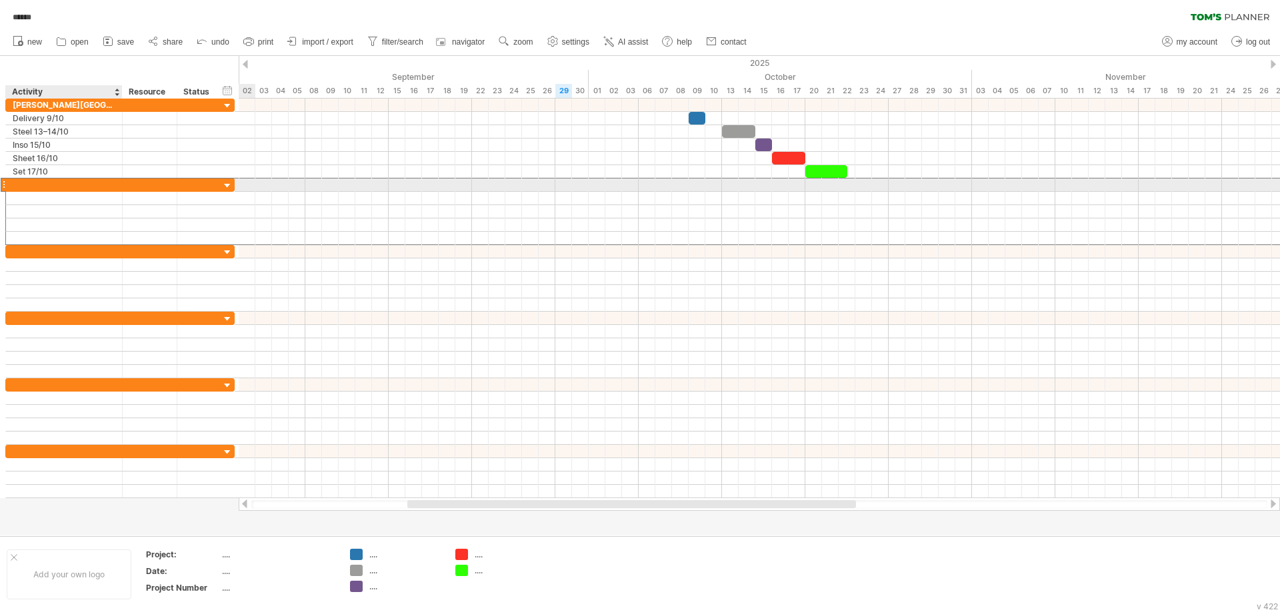
click at [39, 181] on div at bounding box center [64, 185] width 103 height 13
click at [47, 181] on div at bounding box center [64, 185] width 103 height 13
paste input "**********"
type input "**********"
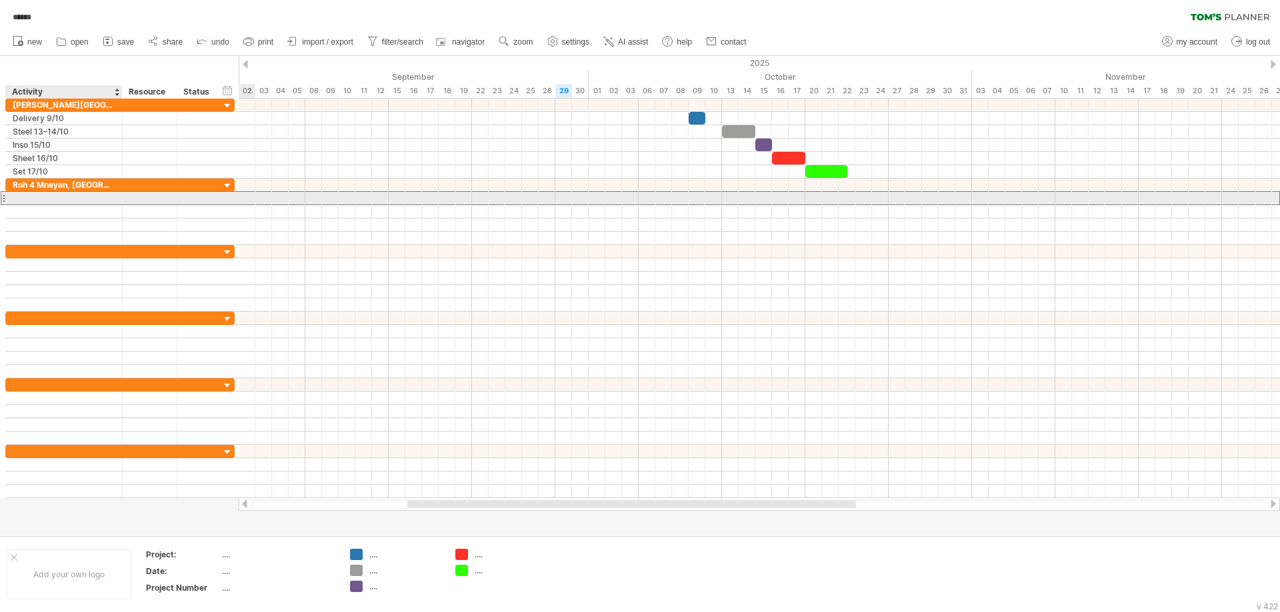
click at [47, 202] on div at bounding box center [64, 198] width 103 height 13
click at [56, 196] on div at bounding box center [64, 198] width 103 height 13
paste input "**********"
type input "**********"
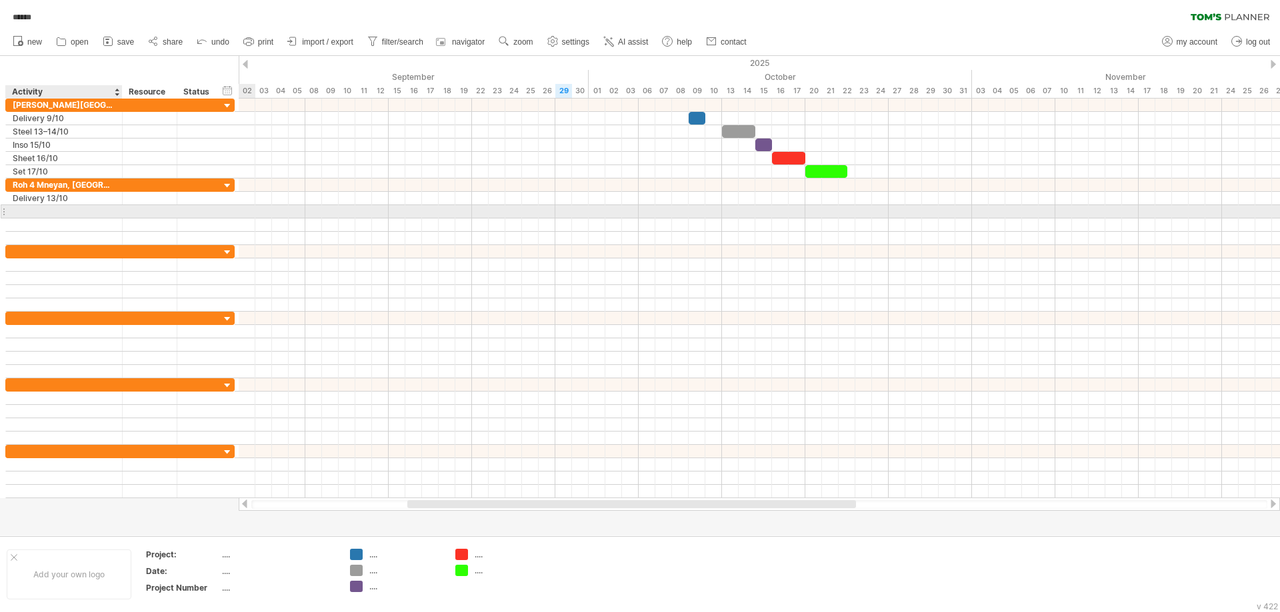
click at [42, 211] on div at bounding box center [64, 211] width 103 height 13
paste input "**********"
type input "**********"
click at [55, 223] on div at bounding box center [64, 225] width 103 height 13
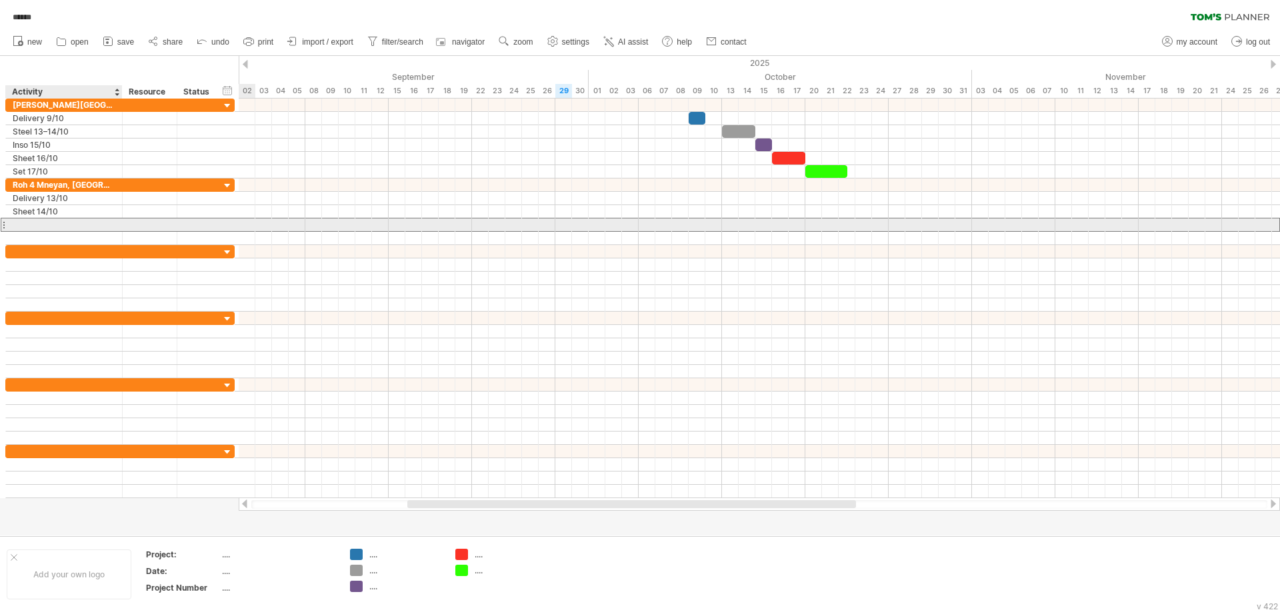
paste input "*********"
type input "*********"
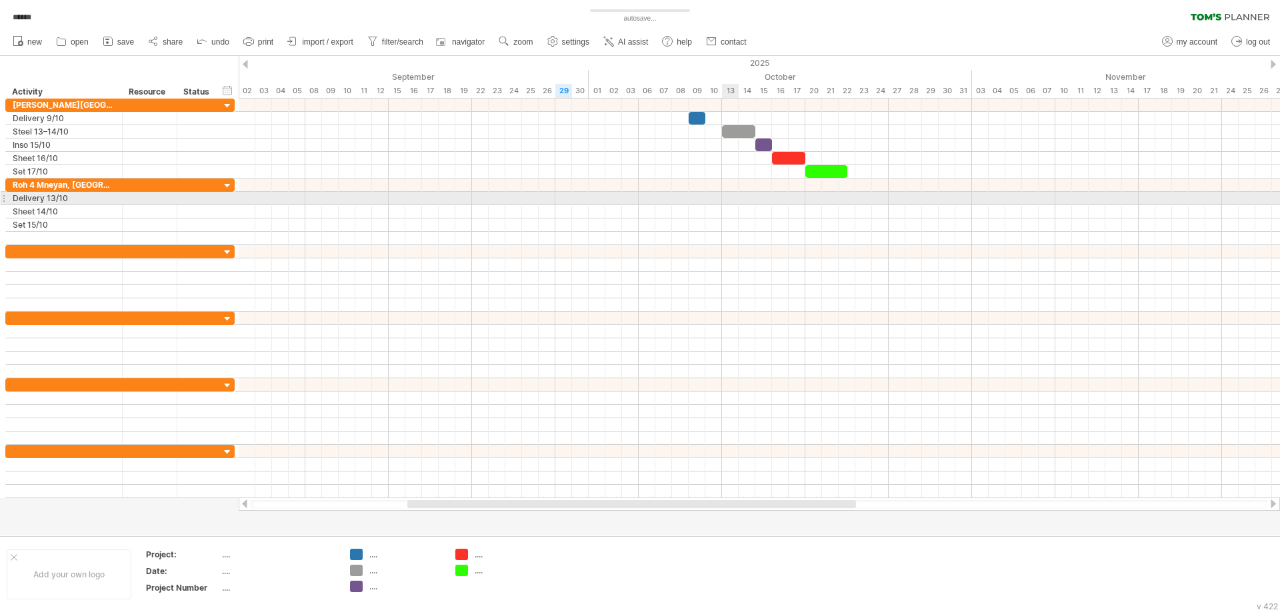
click at [734, 199] on div at bounding box center [759, 198] width 1041 height 13
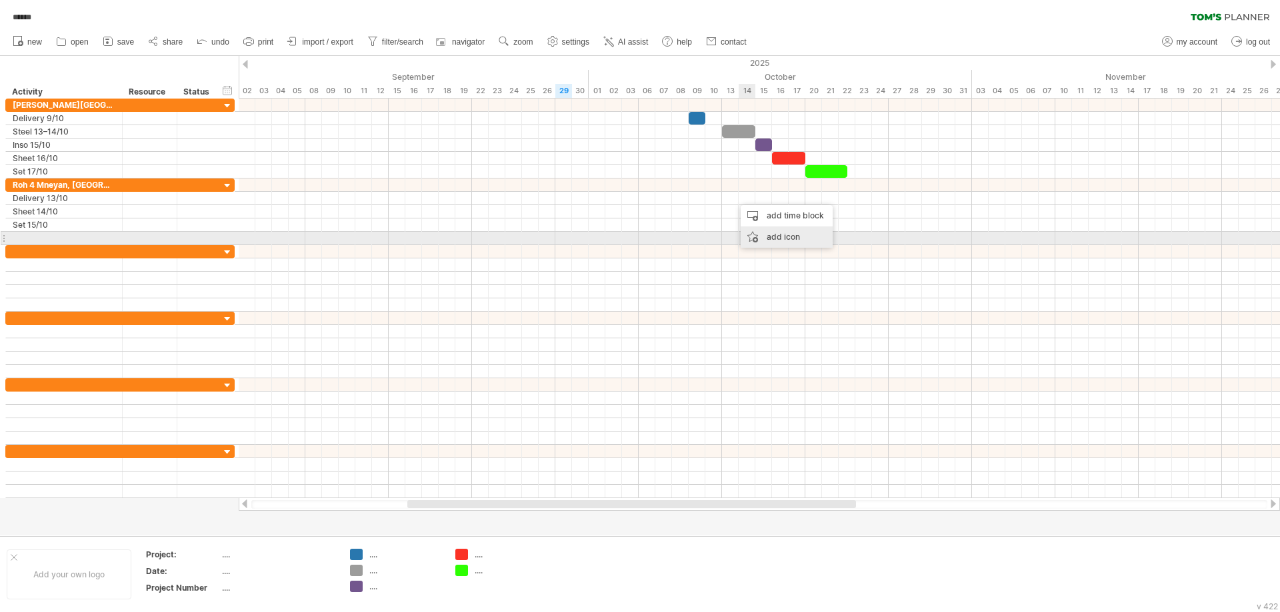
click at [784, 241] on div "add icon" at bounding box center [786, 237] width 92 height 21
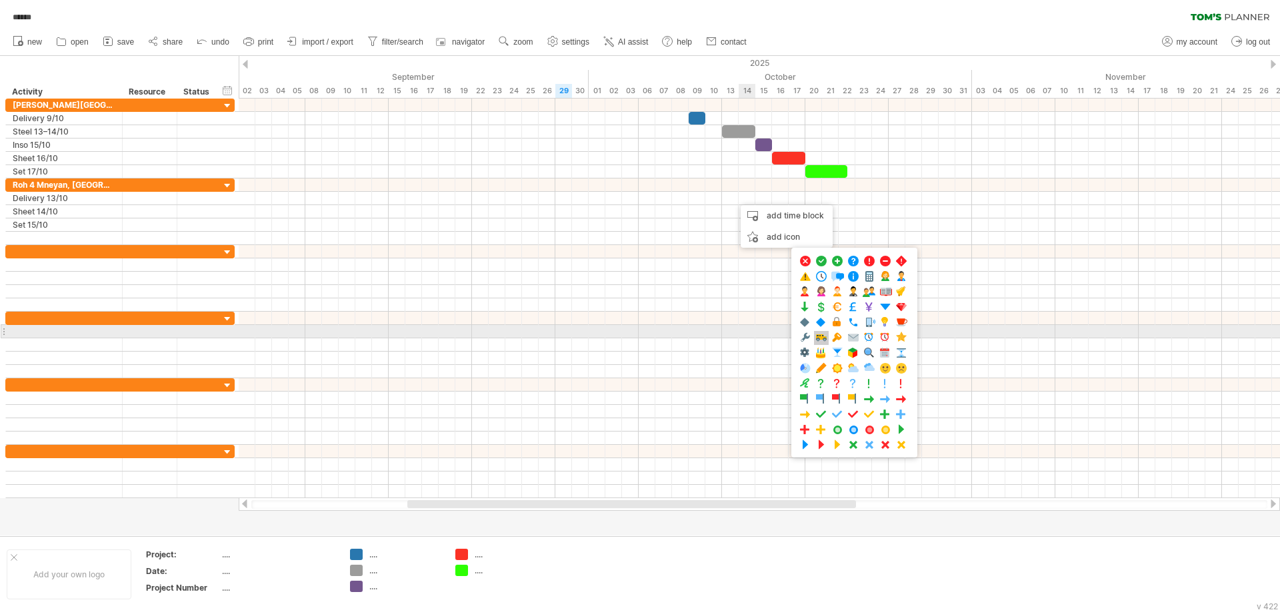
click at [816, 335] on span at bounding box center [820, 338] width 13 height 13
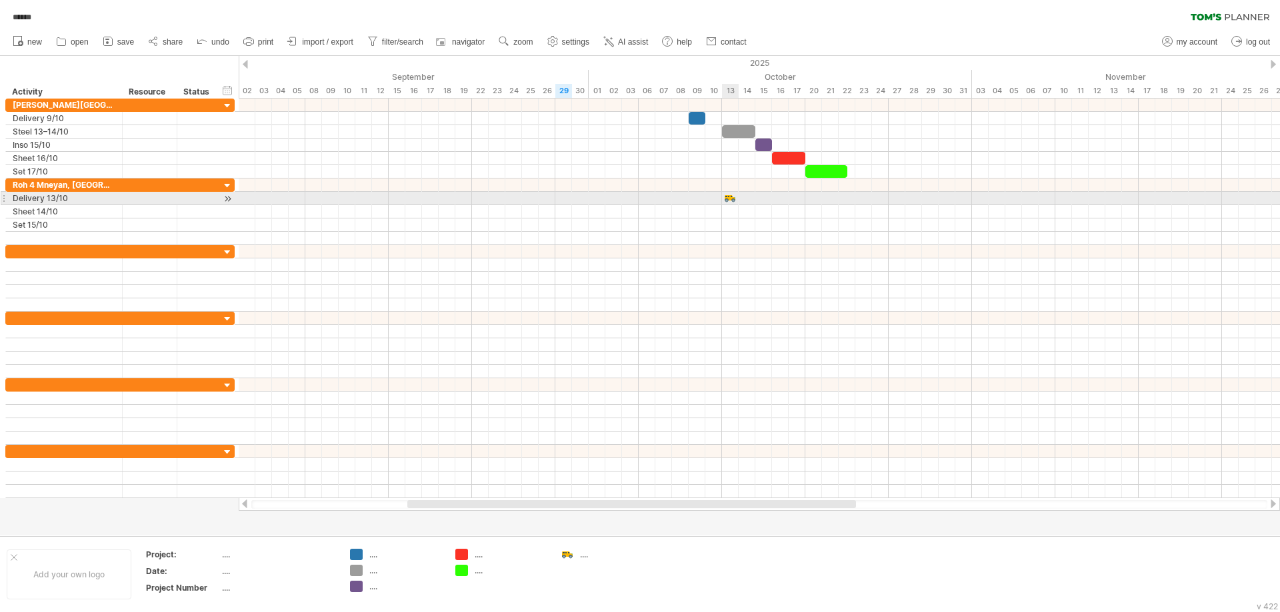
click at [734, 199] on div at bounding box center [729, 198] width 13 height 13
drag, startPoint x: 734, startPoint y: 199, endPoint x: 747, endPoint y: 199, distance: 13.3
click at [747, 199] on div at bounding box center [746, 198] width 15 height 13
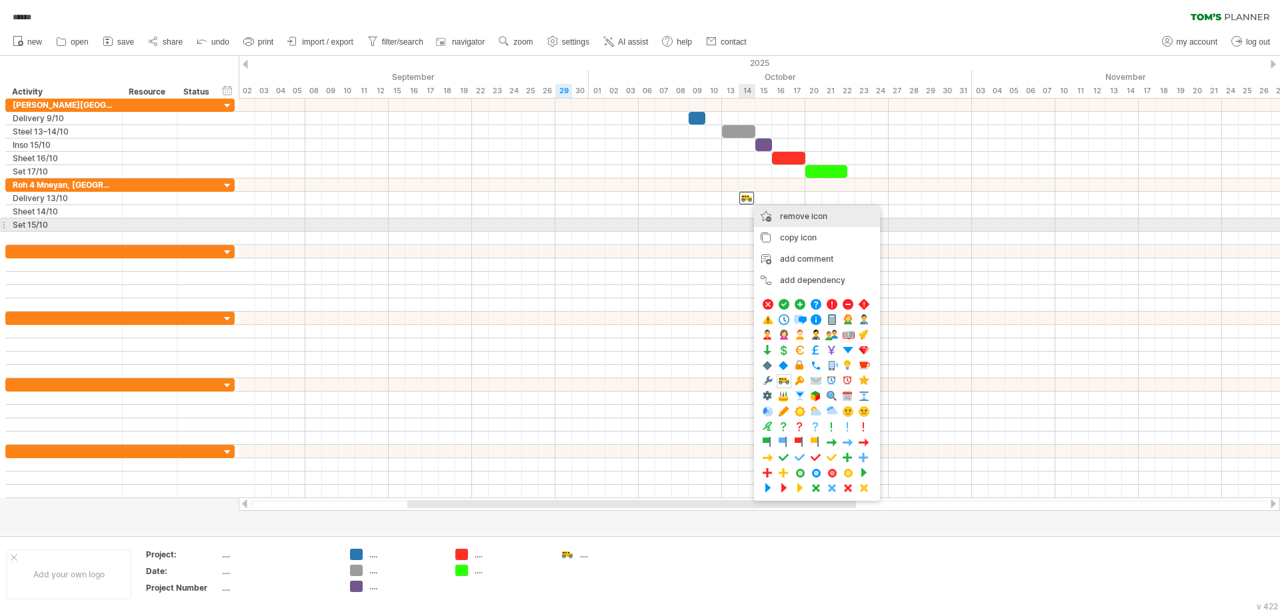
click at [836, 220] on div "remove icon remove selected items" at bounding box center [817, 216] width 126 height 21
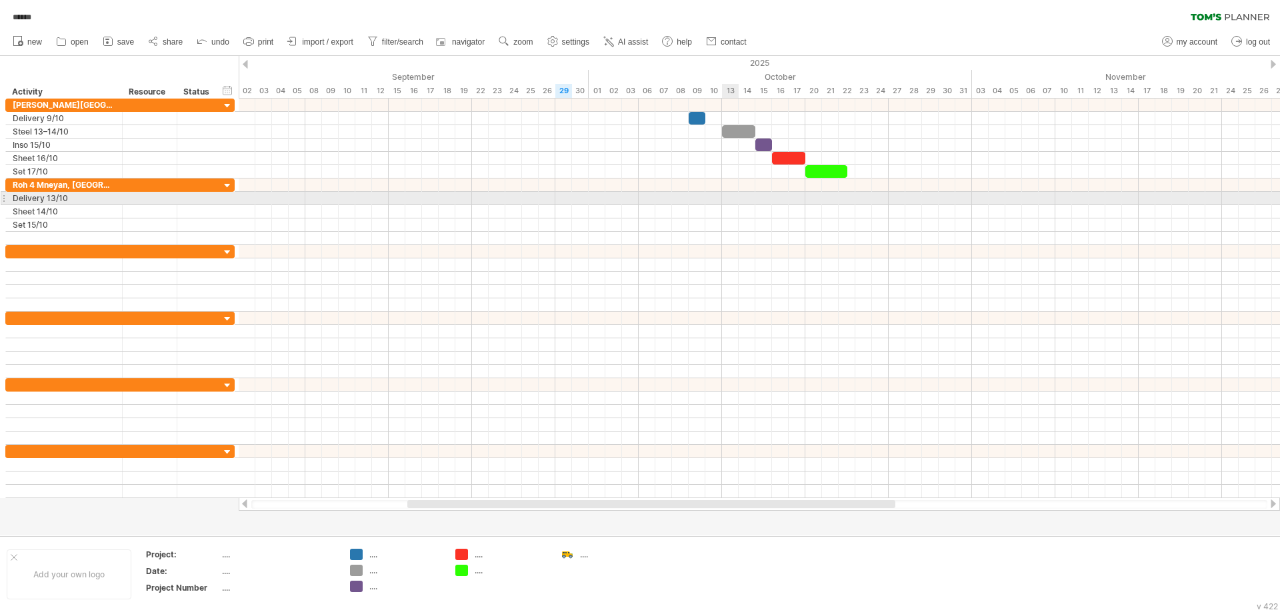
click at [732, 199] on div at bounding box center [759, 198] width 1041 height 13
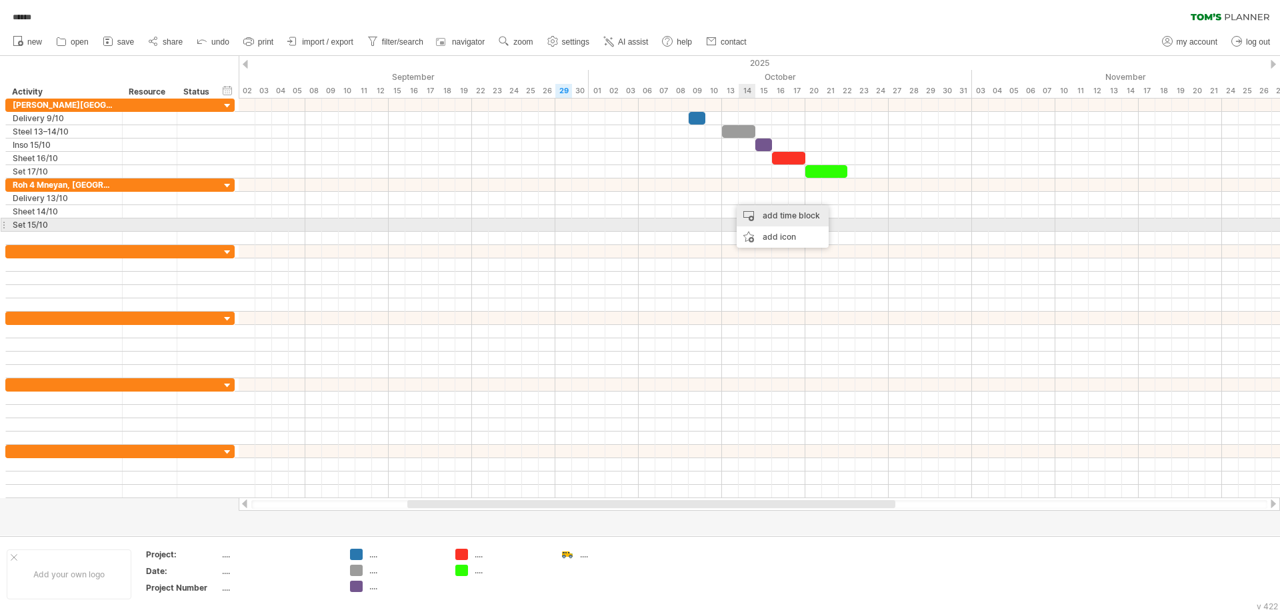
click at [780, 221] on div "add time block" at bounding box center [782, 215] width 92 height 21
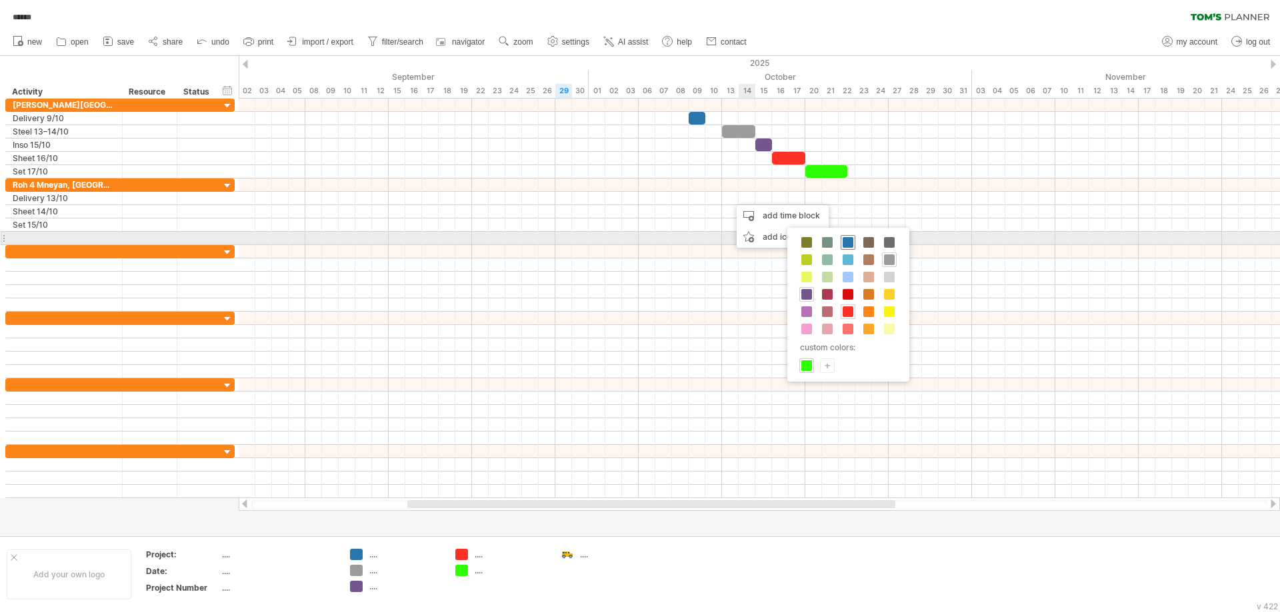
click at [846, 243] on span at bounding box center [847, 242] width 11 height 11
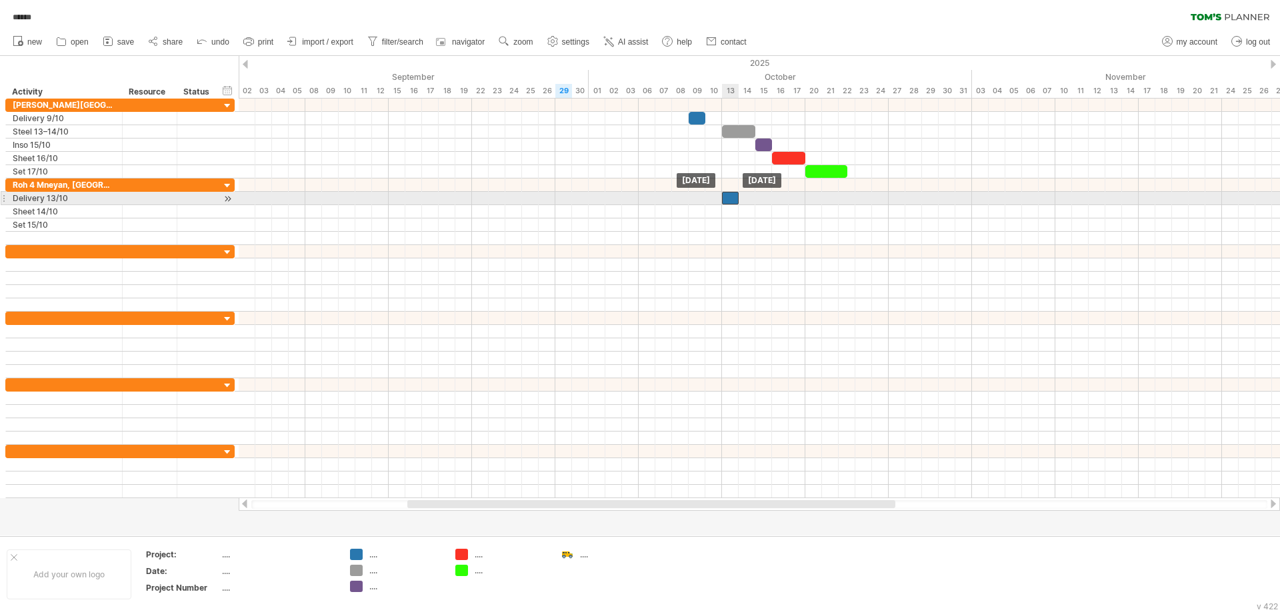
drag, startPoint x: 738, startPoint y: 201, endPoint x: 727, endPoint y: 203, distance: 10.7
click at [727, 203] on div at bounding box center [730, 198] width 17 height 13
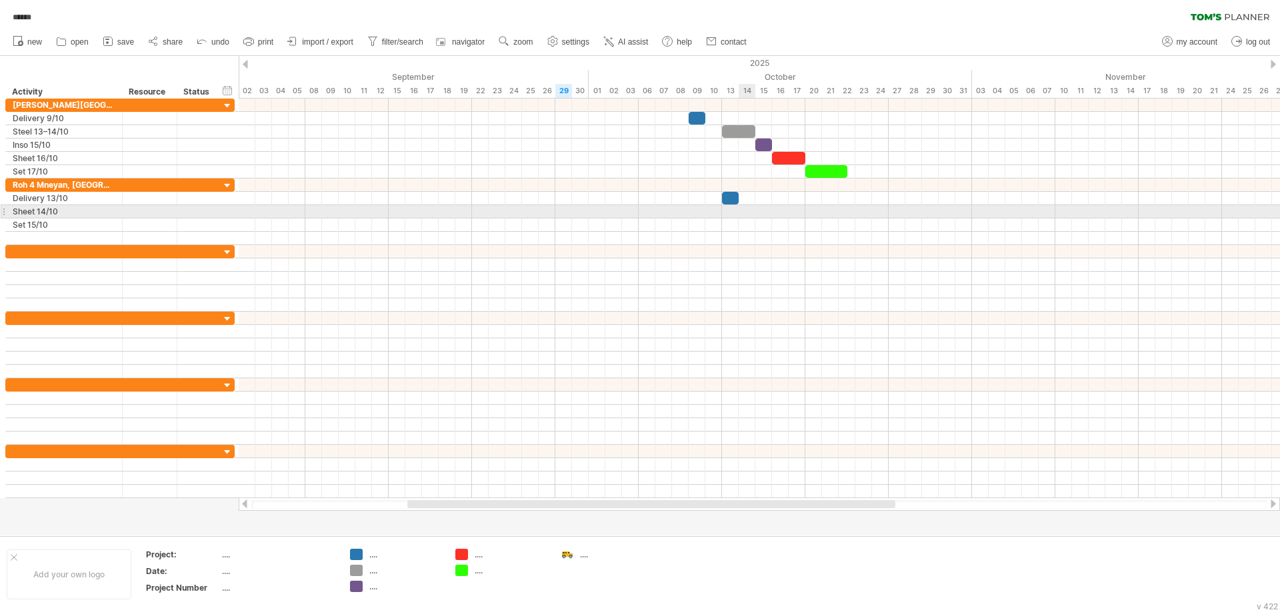
click at [748, 215] on div at bounding box center [759, 211] width 1041 height 13
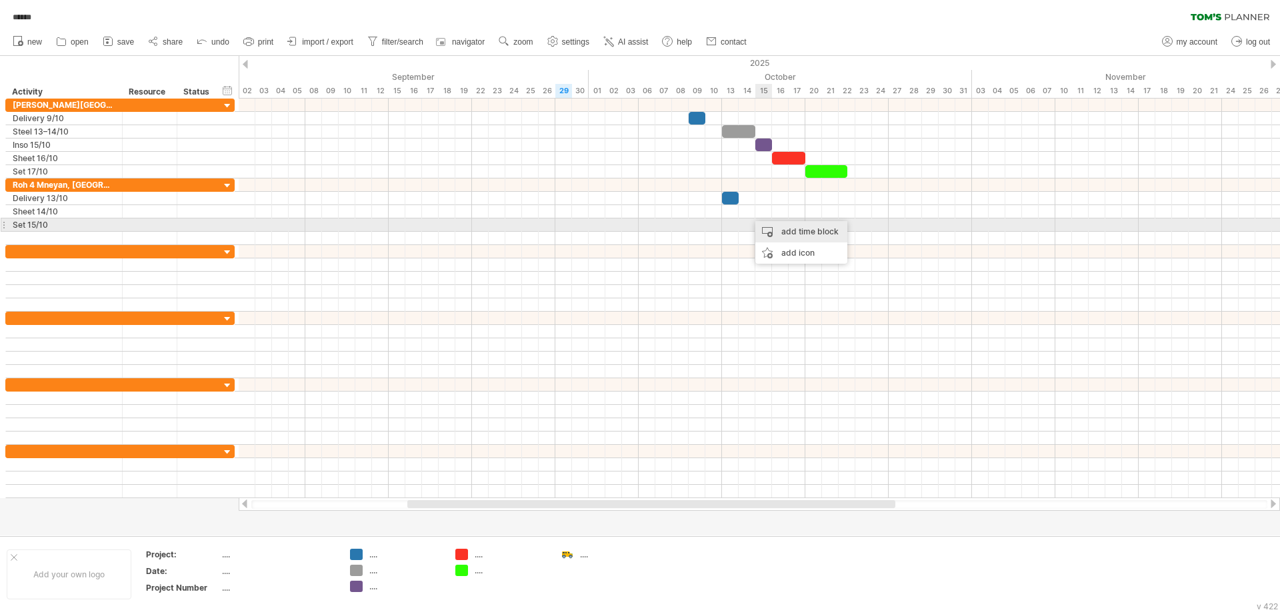
click at [793, 231] on div "add time block" at bounding box center [801, 231] width 92 height 21
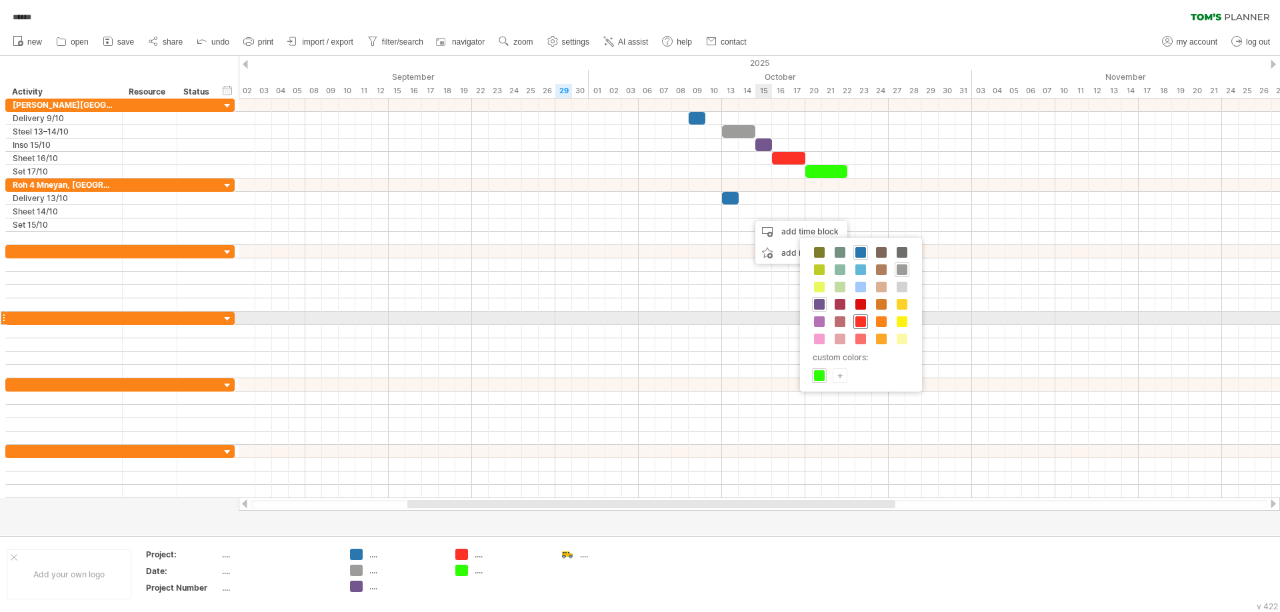
click at [860, 321] on span at bounding box center [860, 322] width 11 height 11
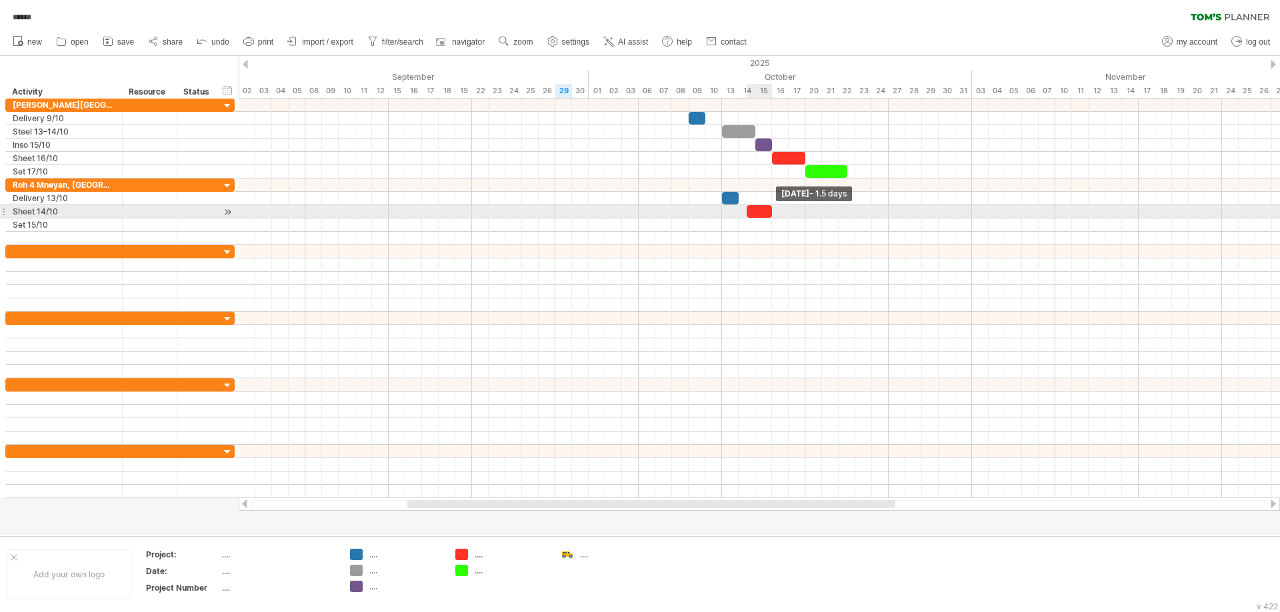
drag, startPoint x: 761, startPoint y: 209, endPoint x: 770, endPoint y: 209, distance: 9.3
click at [770, 209] on span at bounding box center [771, 211] width 5 height 13
click at [756, 210] on div at bounding box center [750, 211] width 25 height 13
drag, startPoint x: 762, startPoint y: 209, endPoint x: 770, endPoint y: 209, distance: 8.0
click at [770, 209] on span at bounding box center [771, 211] width 5 height 13
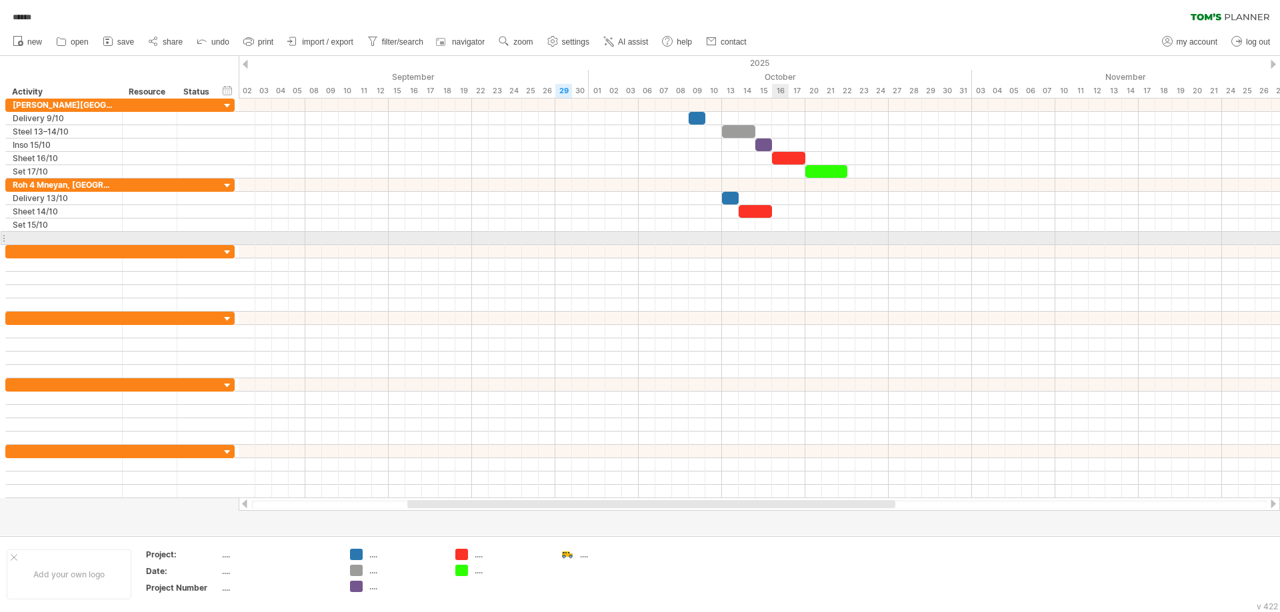
click at [781, 241] on div at bounding box center [759, 238] width 1041 height 13
click at [828, 240] on div "add time block" at bounding box center [834, 243] width 92 height 21
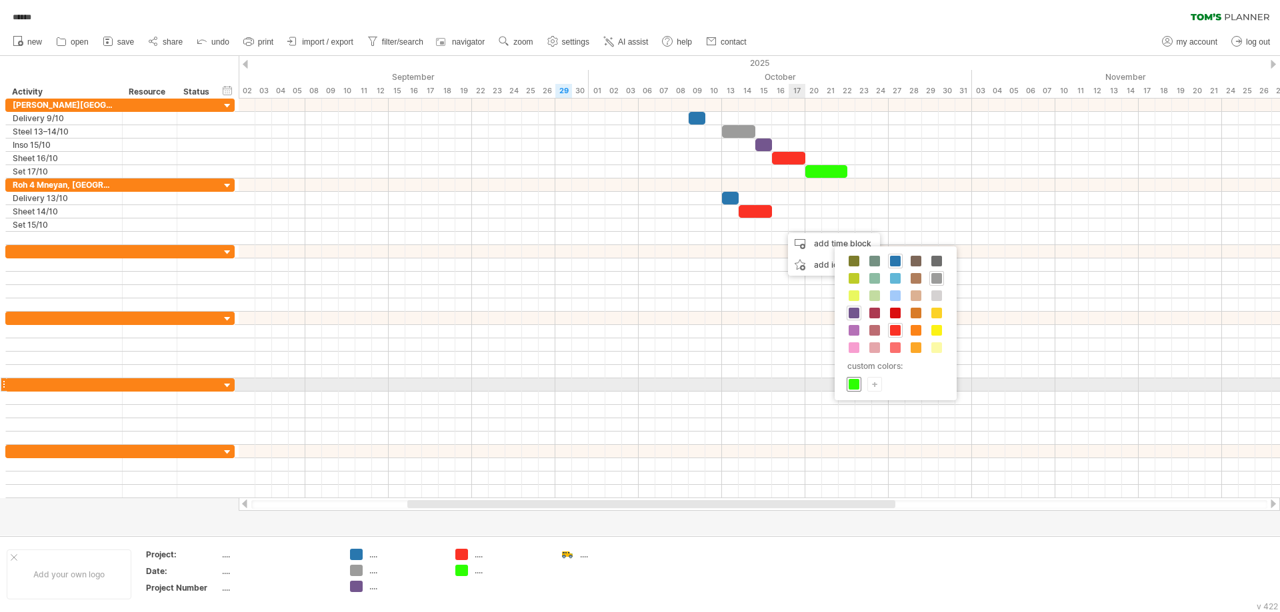
click at [858, 381] on span at bounding box center [853, 384] width 11 height 11
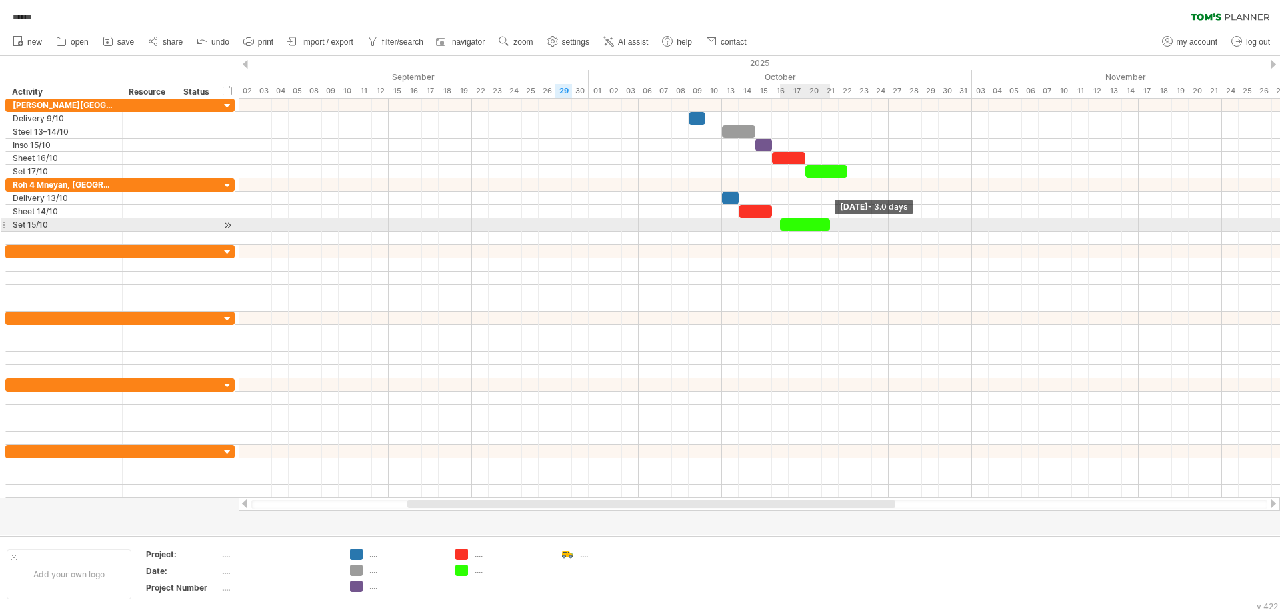
drag, startPoint x: 794, startPoint y: 222, endPoint x: 825, endPoint y: 225, distance: 31.4
click at [825, 225] on div at bounding box center [805, 225] width 50 height 13
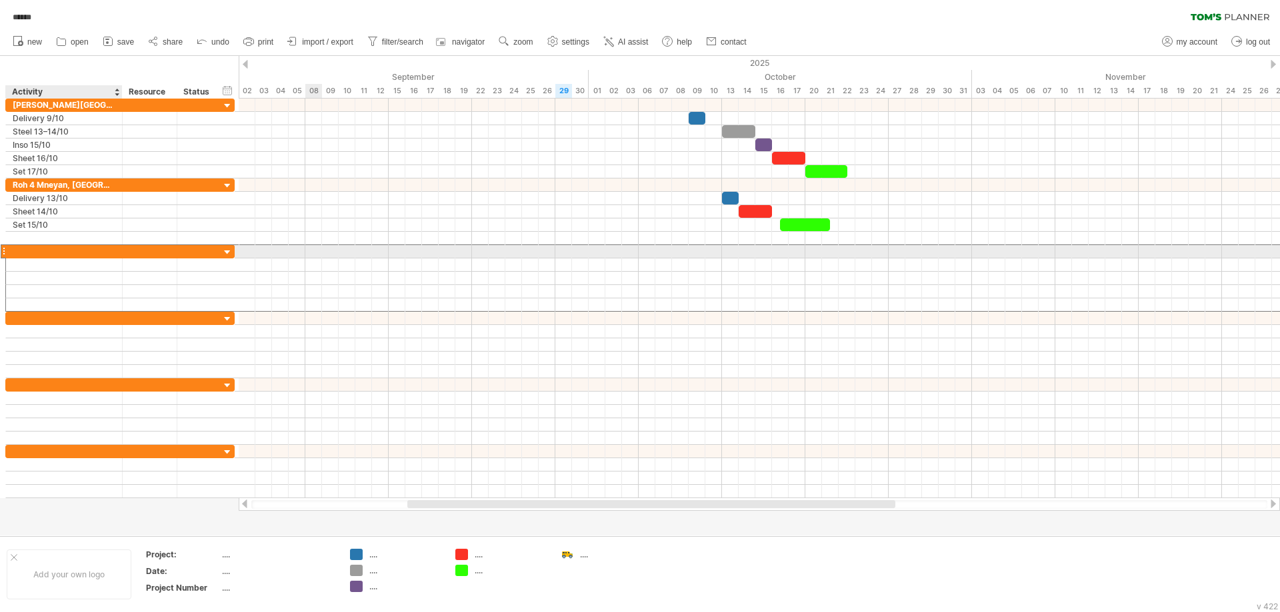
click at [53, 250] on div at bounding box center [64, 251] width 103 height 13
paste input "**********"
type input "**********"
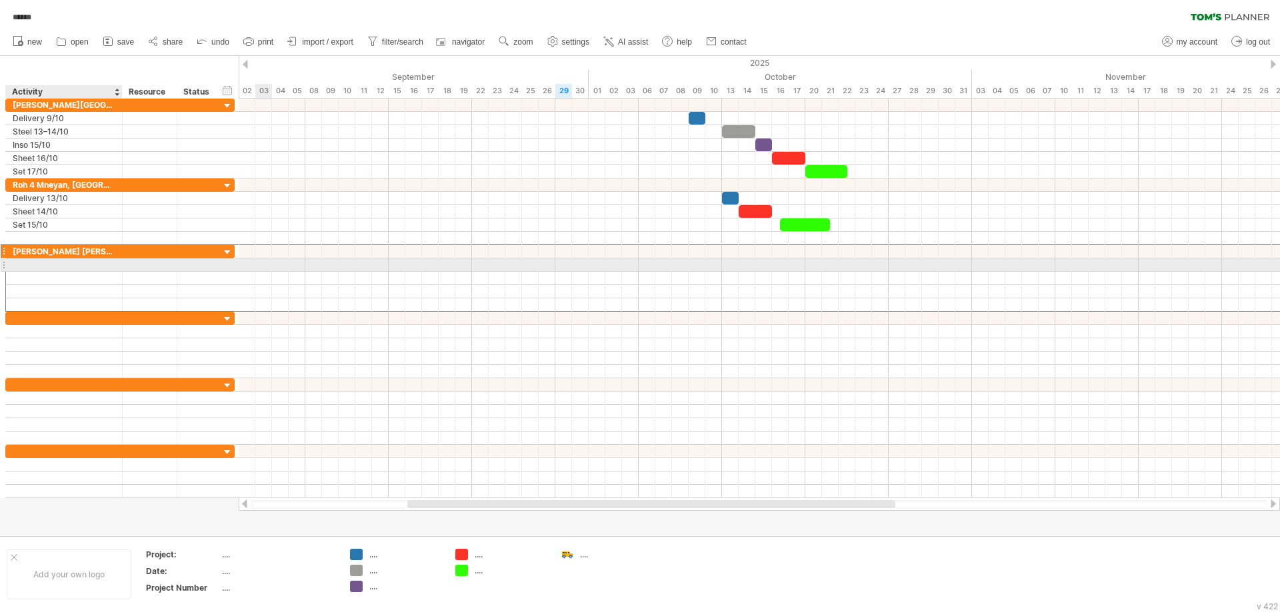
click at [66, 267] on div at bounding box center [64, 265] width 103 height 13
paste input "**********"
type input "**********"
click at [40, 277] on div at bounding box center [64, 278] width 103 height 13
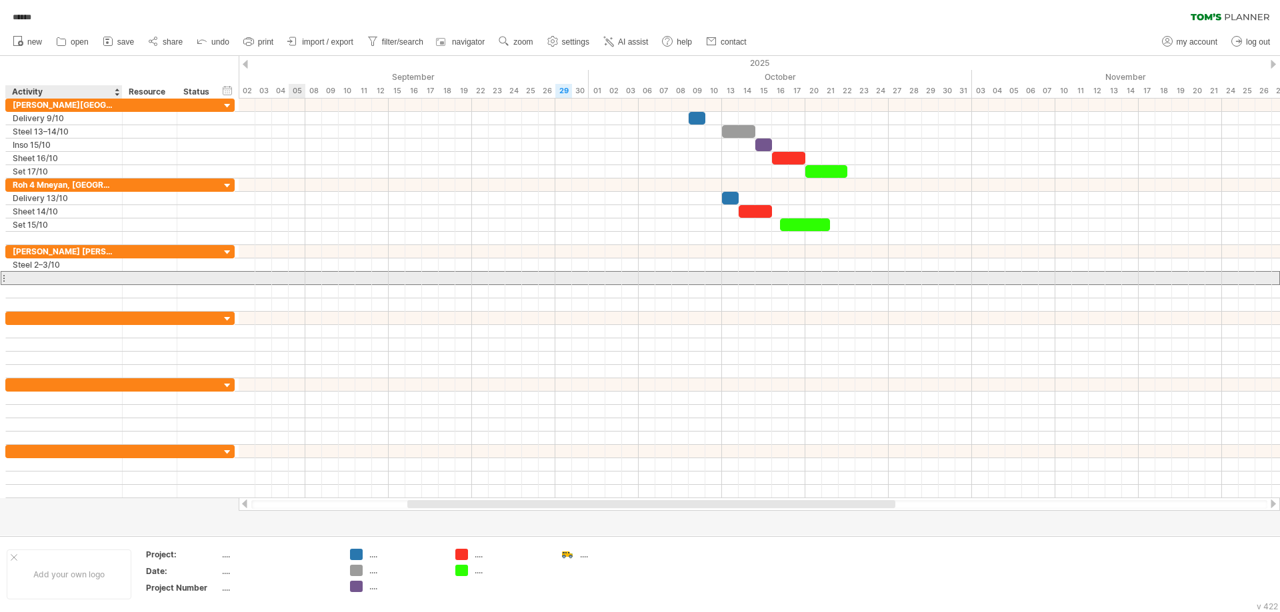
paste input "**********"
type input "**********"
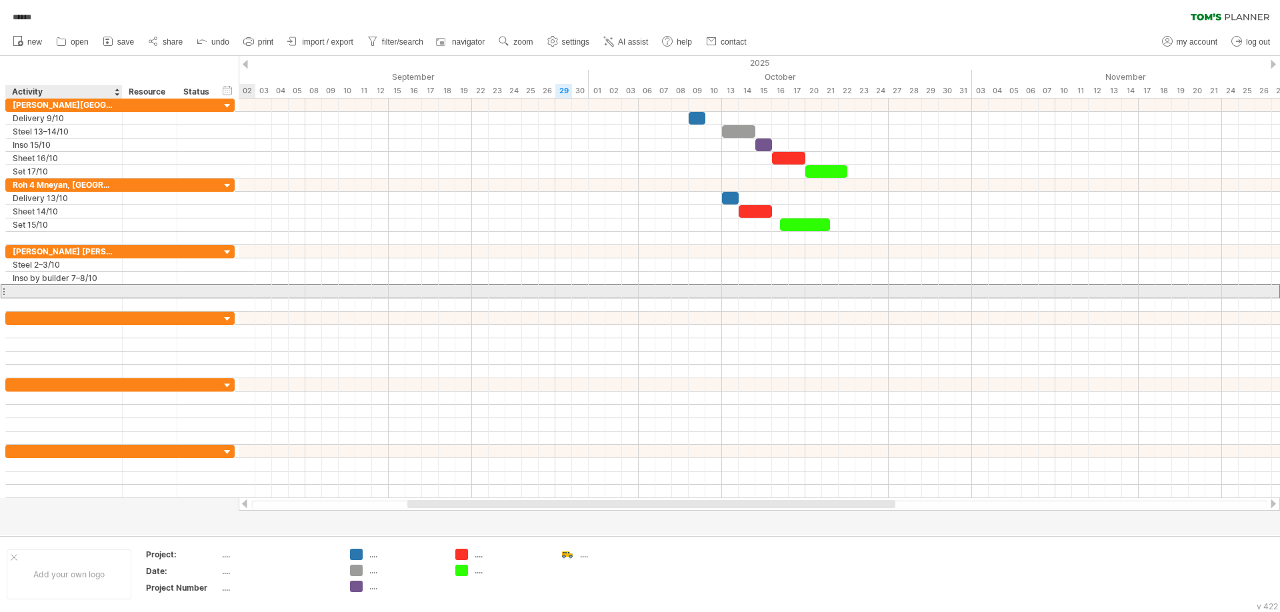
click at [27, 286] on div at bounding box center [64, 291] width 103 height 13
paste input "**********"
type input "**********"
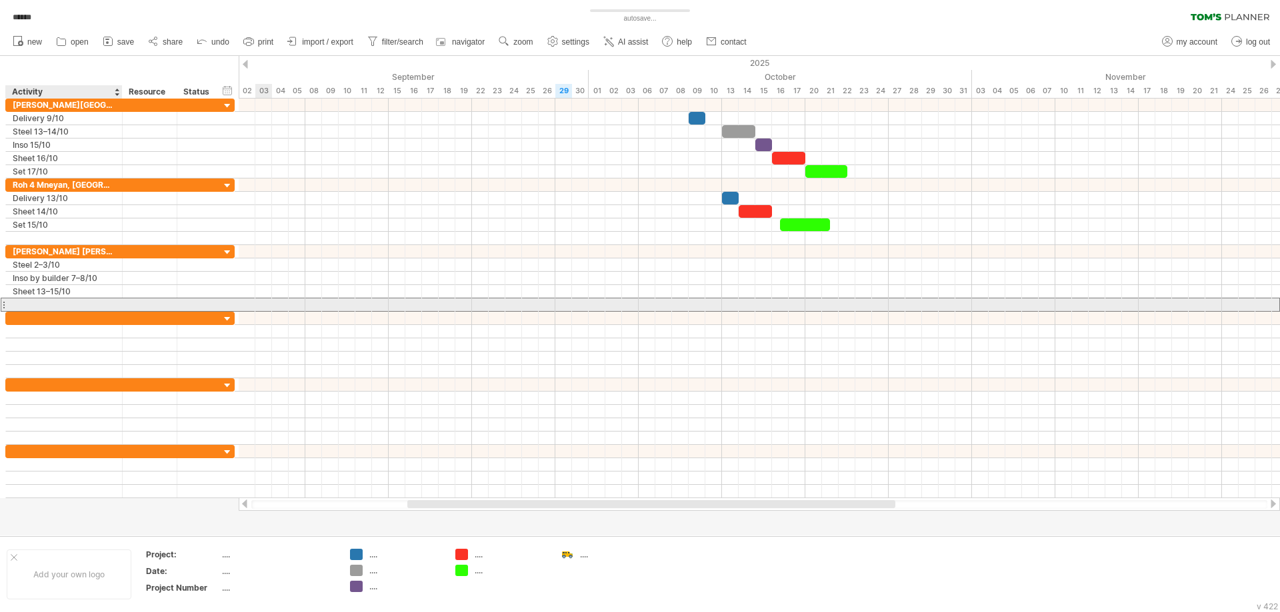
click at [71, 307] on div at bounding box center [64, 305] width 103 height 13
paste input "**********"
type input "**********"
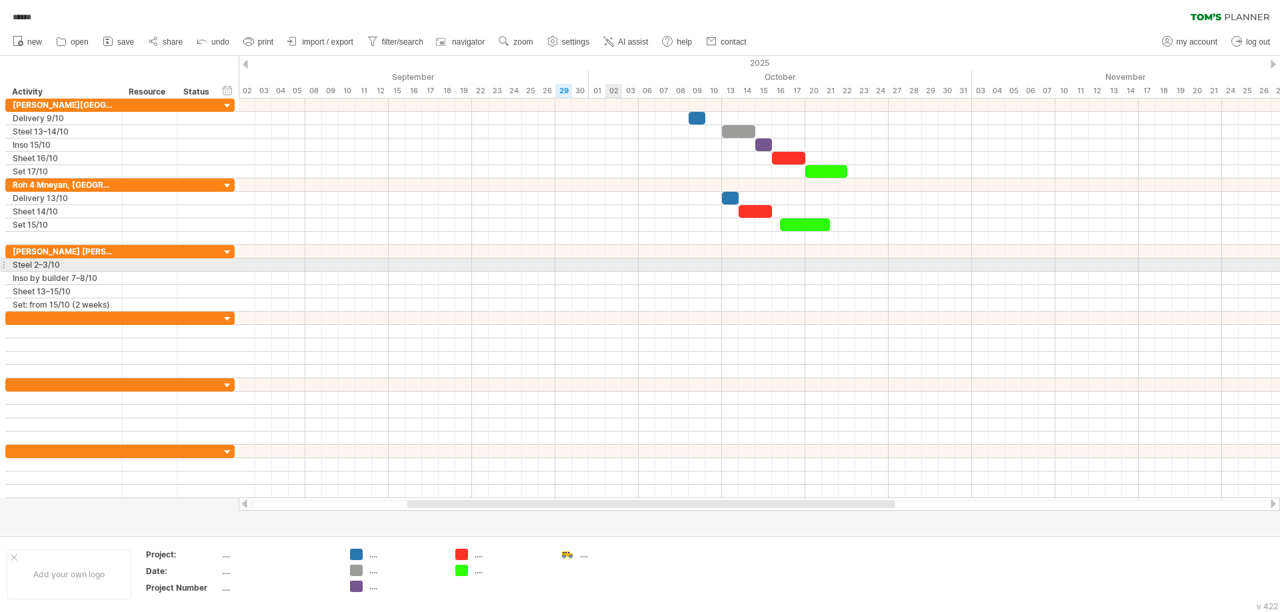
click at [613, 267] on div at bounding box center [759, 265] width 1041 height 13
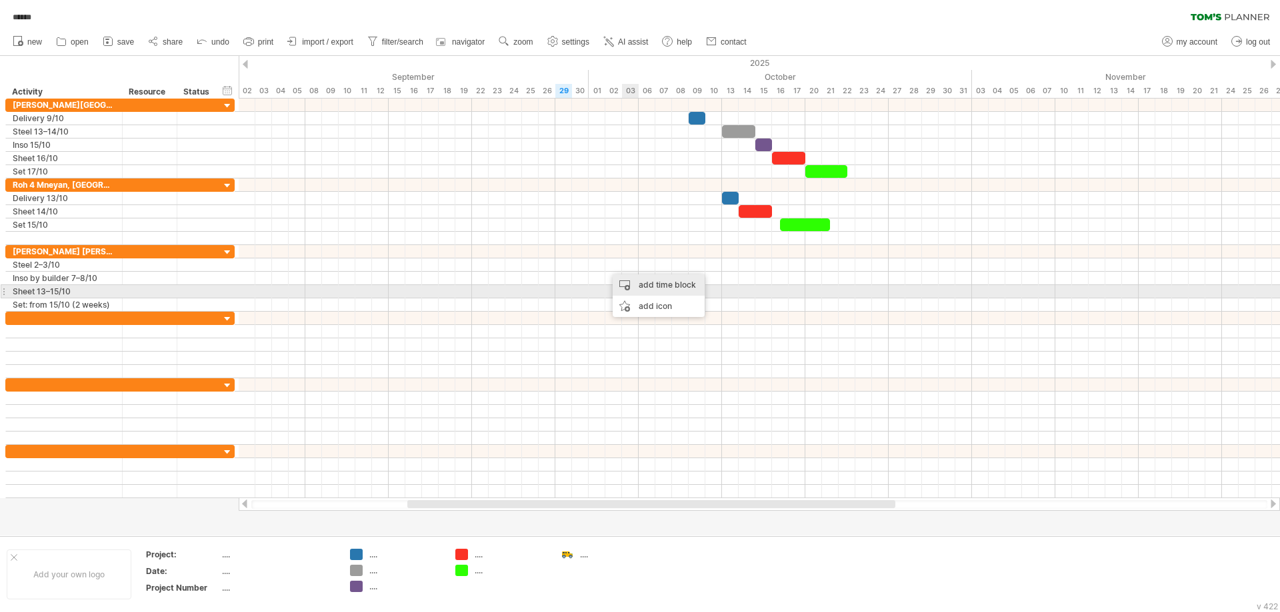
click at [649, 288] on div "add time block" at bounding box center [658, 285] width 92 height 21
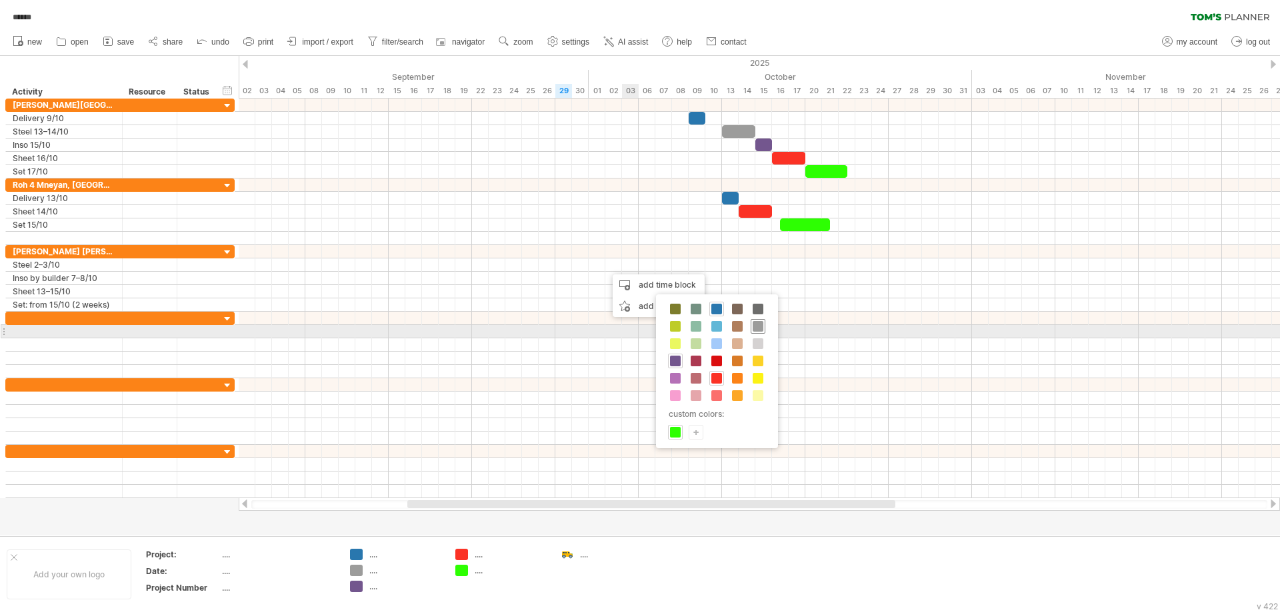
click at [762, 328] on span at bounding box center [757, 326] width 11 height 11
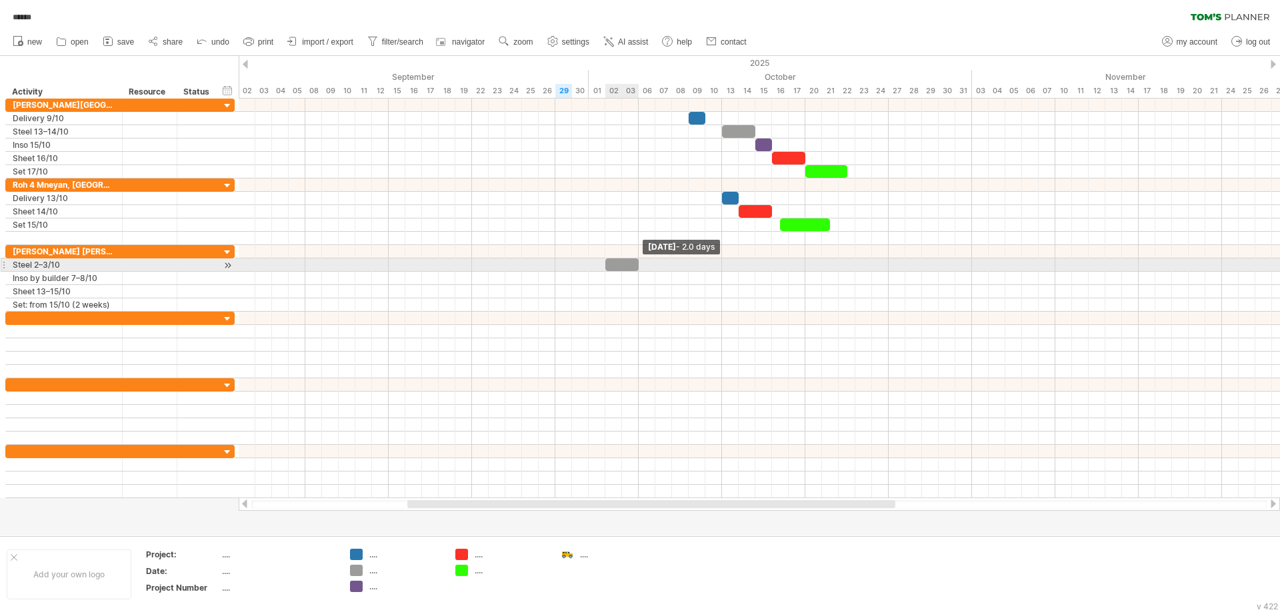
drag, startPoint x: 620, startPoint y: 267, endPoint x: 634, endPoint y: 267, distance: 14.0
click at [634, 267] on div at bounding box center [621, 265] width 33 height 13
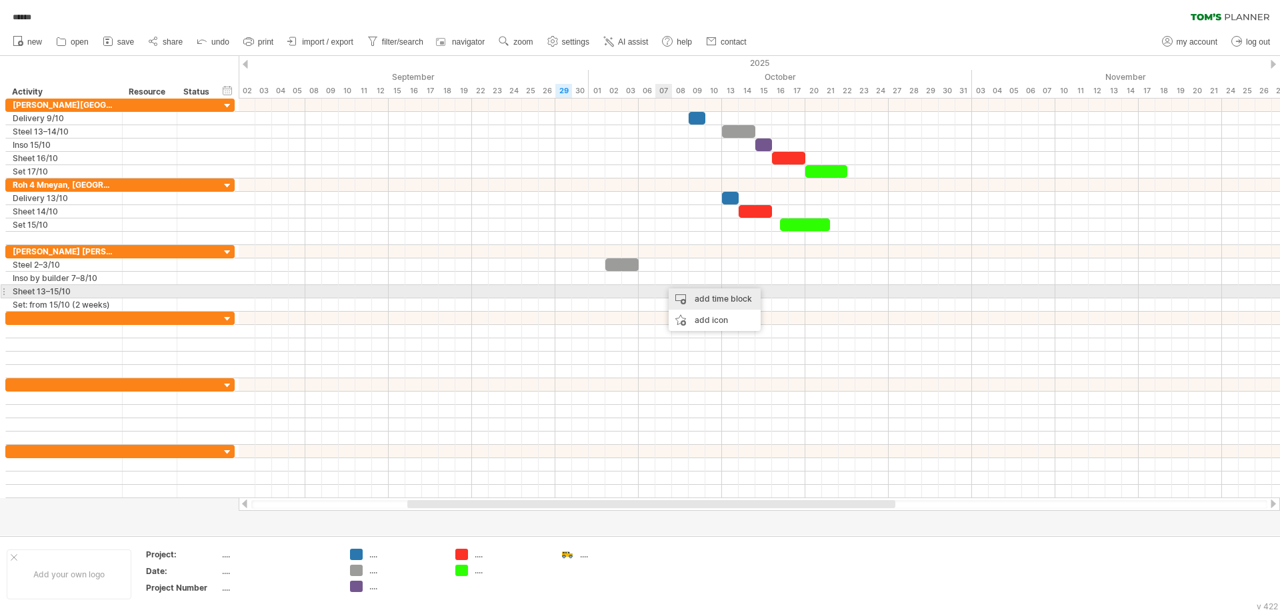
click at [700, 299] on div "add time block" at bounding box center [714, 299] width 92 height 21
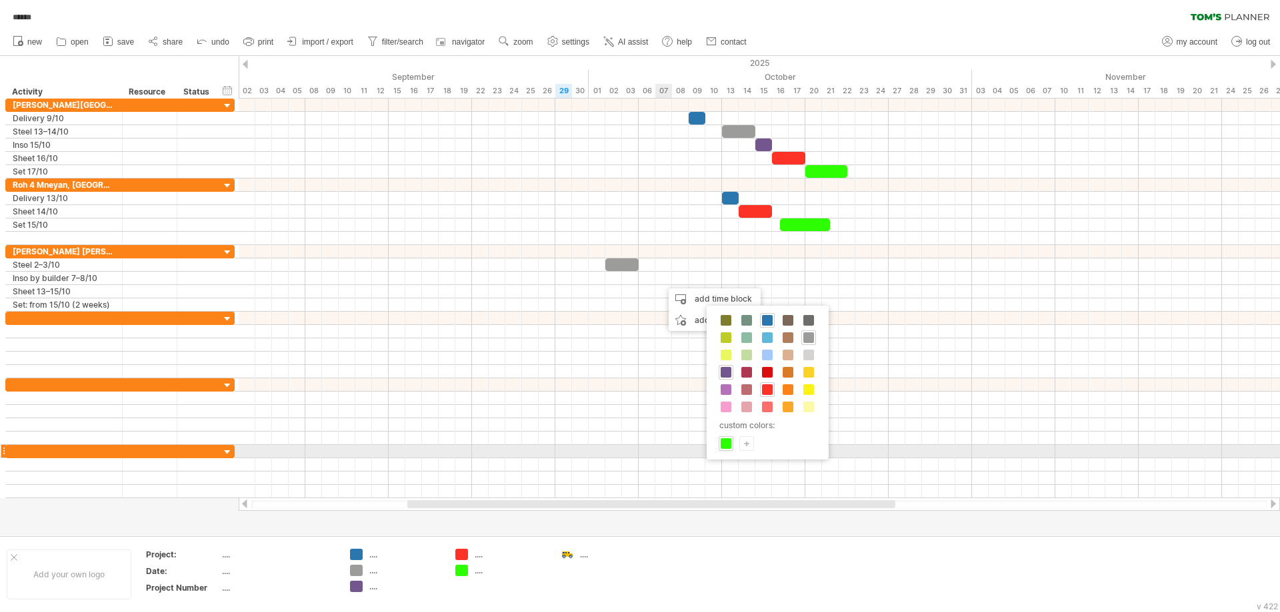
click at [750, 447] on div "+" at bounding box center [746, 443] width 13 height 13
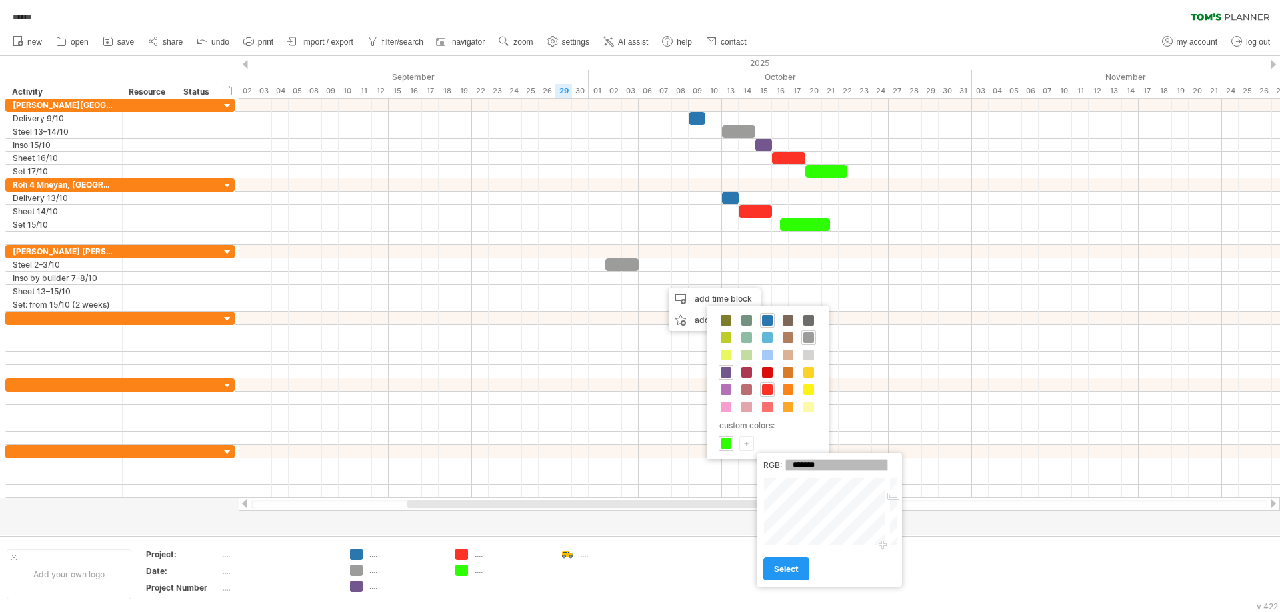
drag, startPoint x: 870, startPoint y: 540, endPoint x: 882, endPoint y: 547, distance: 14.1
click at [882, 547] on div at bounding box center [825, 512] width 124 height 69
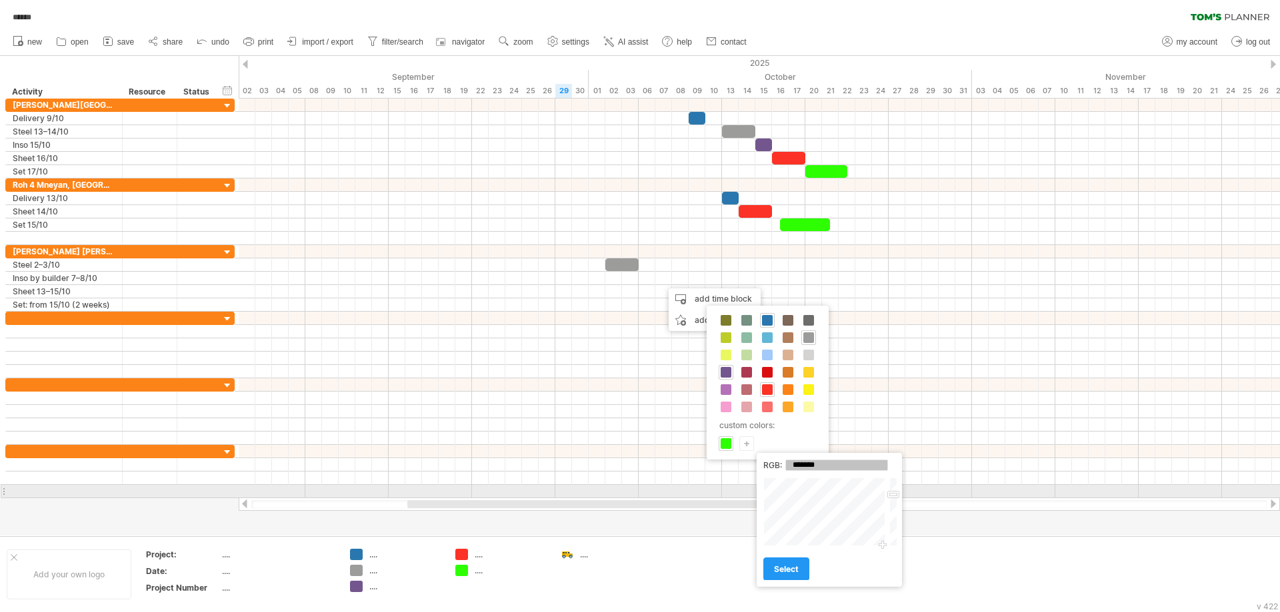
type input "*******"
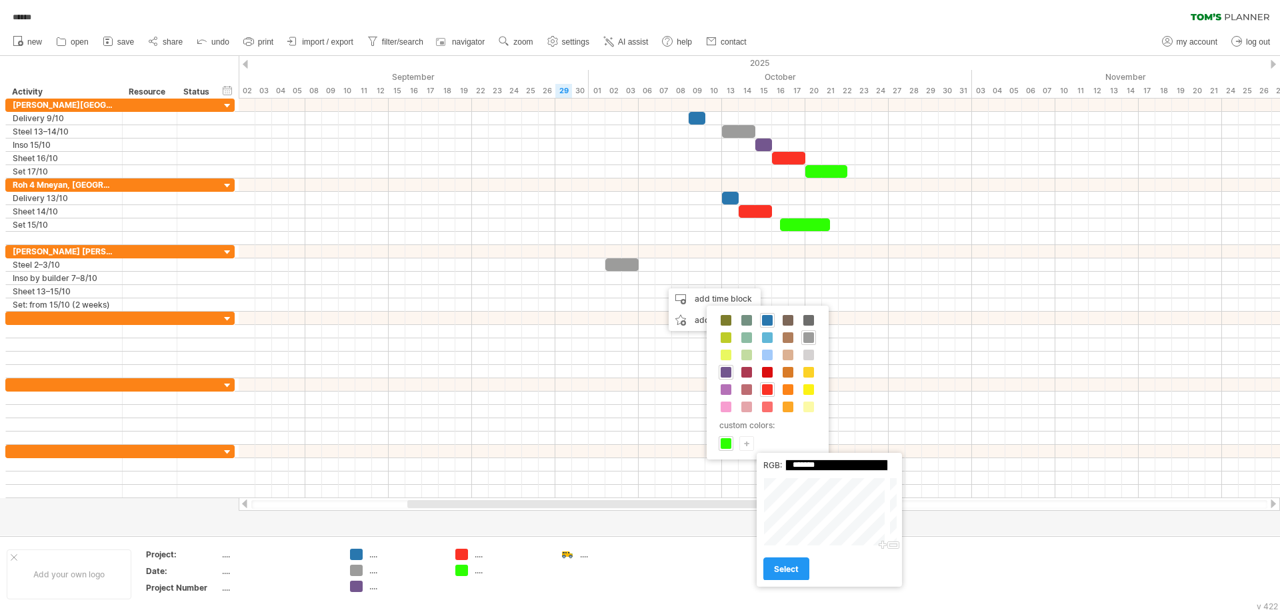
drag, startPoint x: 896, startPoint y: 491, endPoint x: 896, endPoint y: 567, distance: 76.0
click at [896, 567] on div "RGB: ******* Close select" at bounding box center [828, 520] width 145 height 134
click at [798, 576] on link "select" at bounding box center [786, 569] width 46 height 23
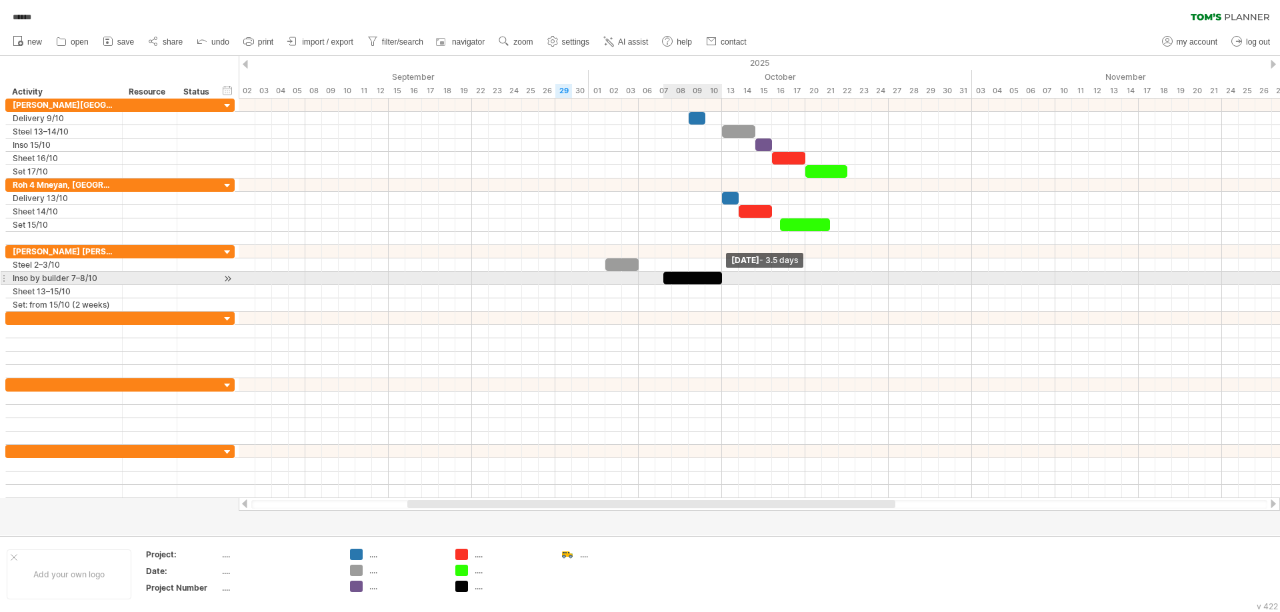
drag, startPoint x: 678, startPoint y: 277, endPoint x: 718, endPoint y: 283, distance: 40.3
click at [719, 283] on span at bounding box center [721, 278] width 5 height 13
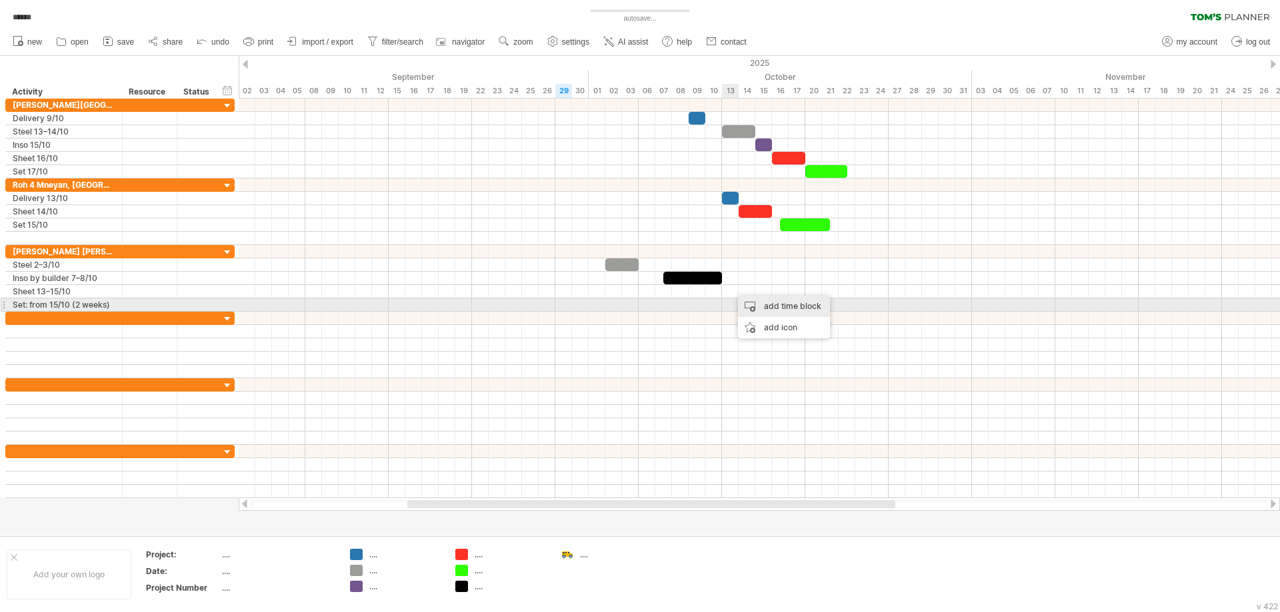
click at [771, 305] on div "add time block" at bounding box center [784, 306] width 92 height 21
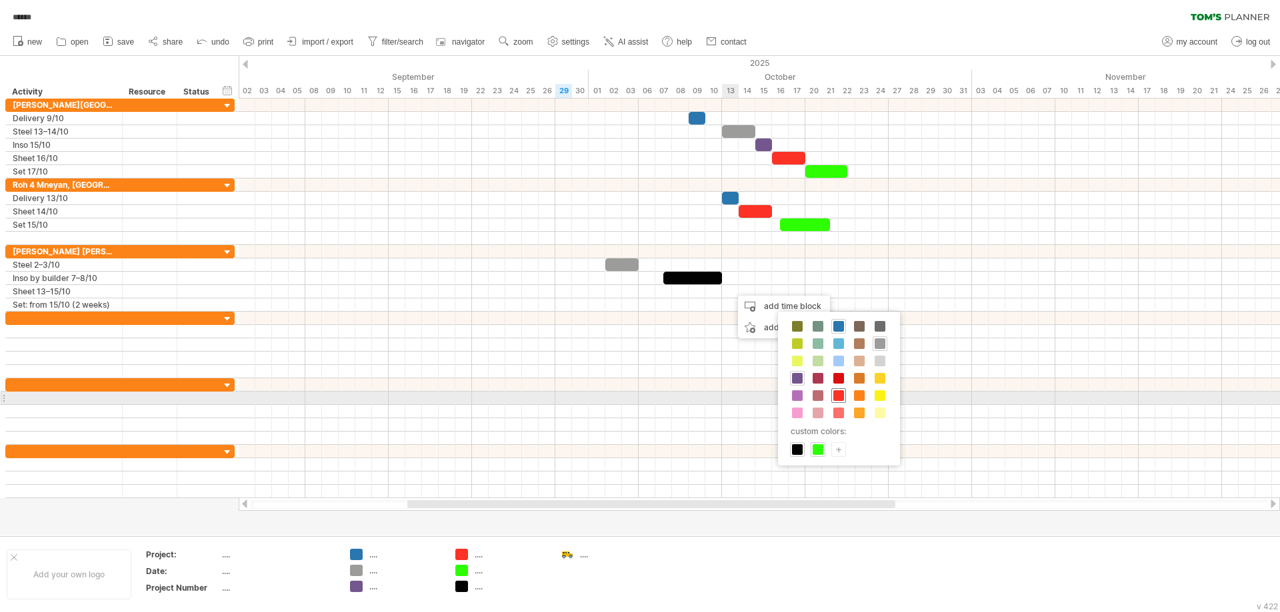
click at [836, 397] on span at bounding box center [838, 396] width 11 height 11
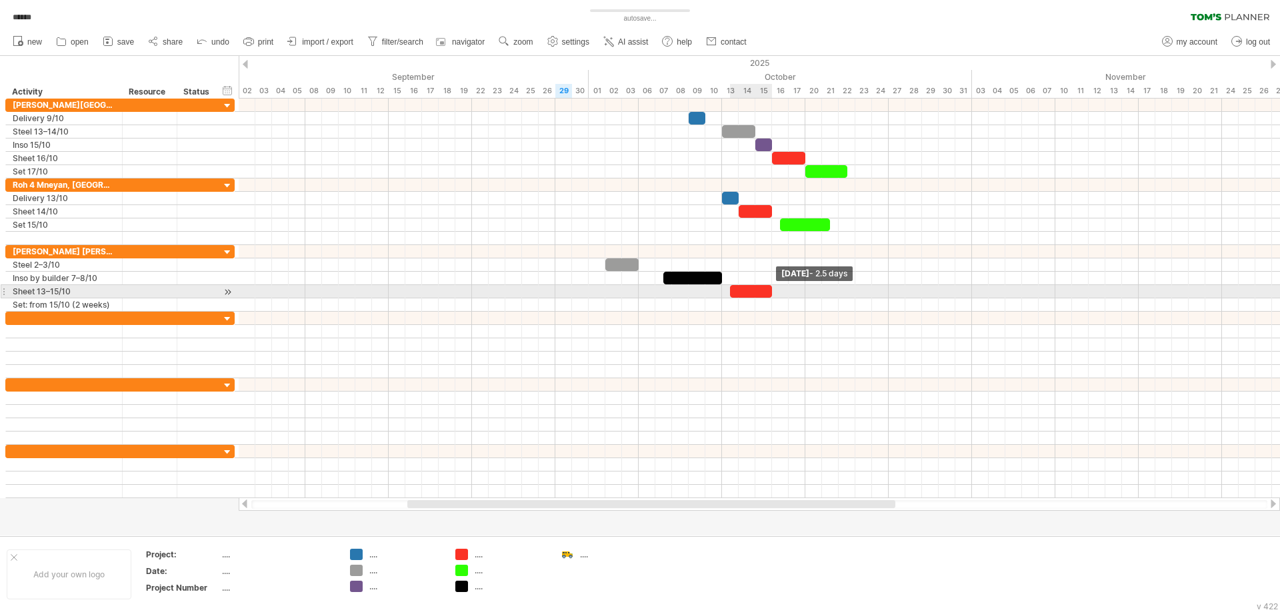
drag, startPoint x: 744, startPoint y: 290, endPoint x: 772, endPoint y: 294, distance: 28.3
click at [772, 294] on span at bounding box center [771, 291] width 5 height 13
drag, startPoint x: 750, startPoint y: 293, endPoint x: 744, endPoint y: 293, distance: 6.7
click at [744, 293] on div at bounding box center [743, 291] width 42 height 13
click at [767, 293] on div at bounding box center [747, 291] width 50 height 13
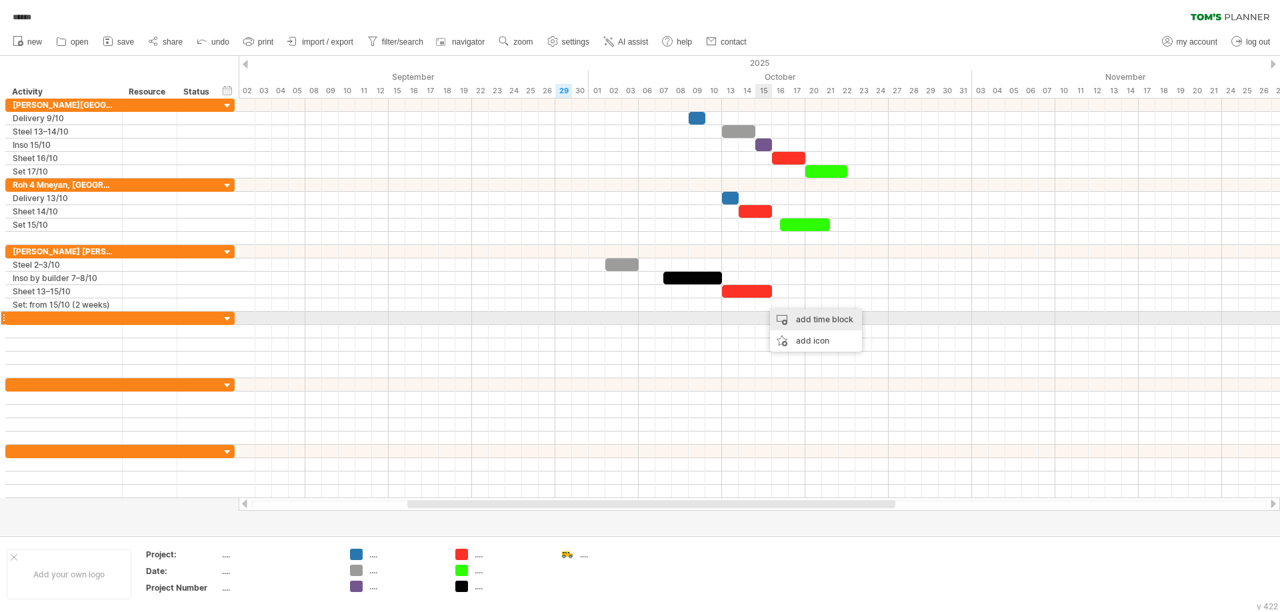
click at [801, 321] on div "add time block" at bounding box center [816, 319] width 92 height 21
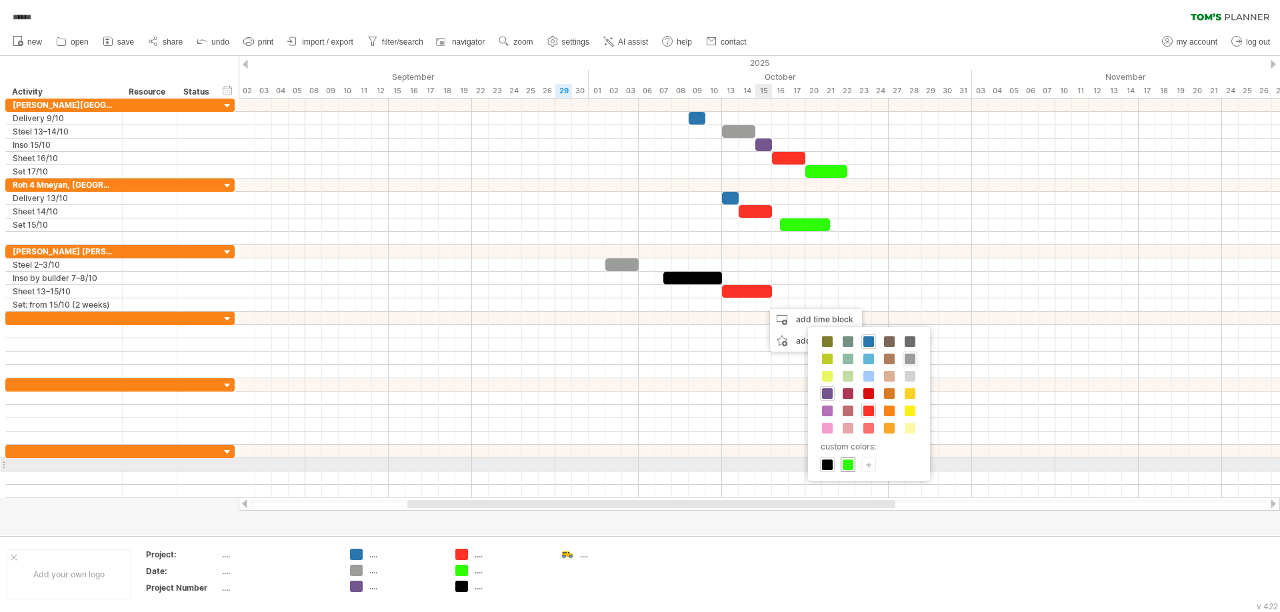
click at [846, 465] on span at bounding box center [847, 465] width 11 height 11
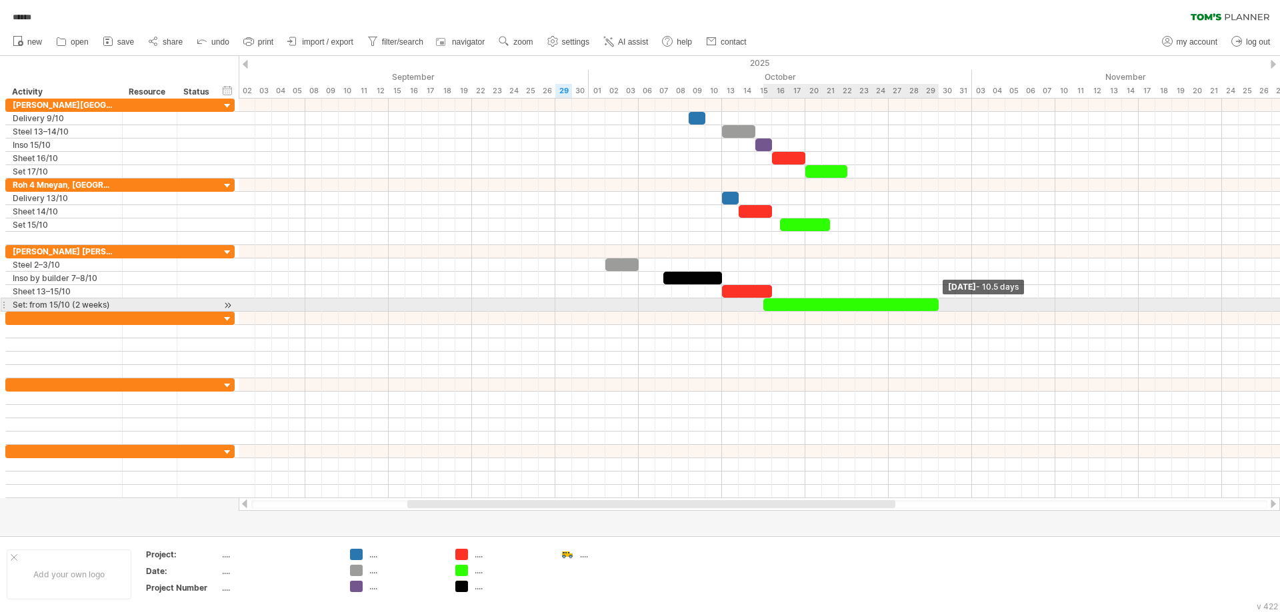
drag, startPoint x: 779, startPoint y: 302, endPoint x: 936, endPoint y: 303, distance: 157.3
click at [936, 303] on span at bounding box center [938, 305] width 5 height 13
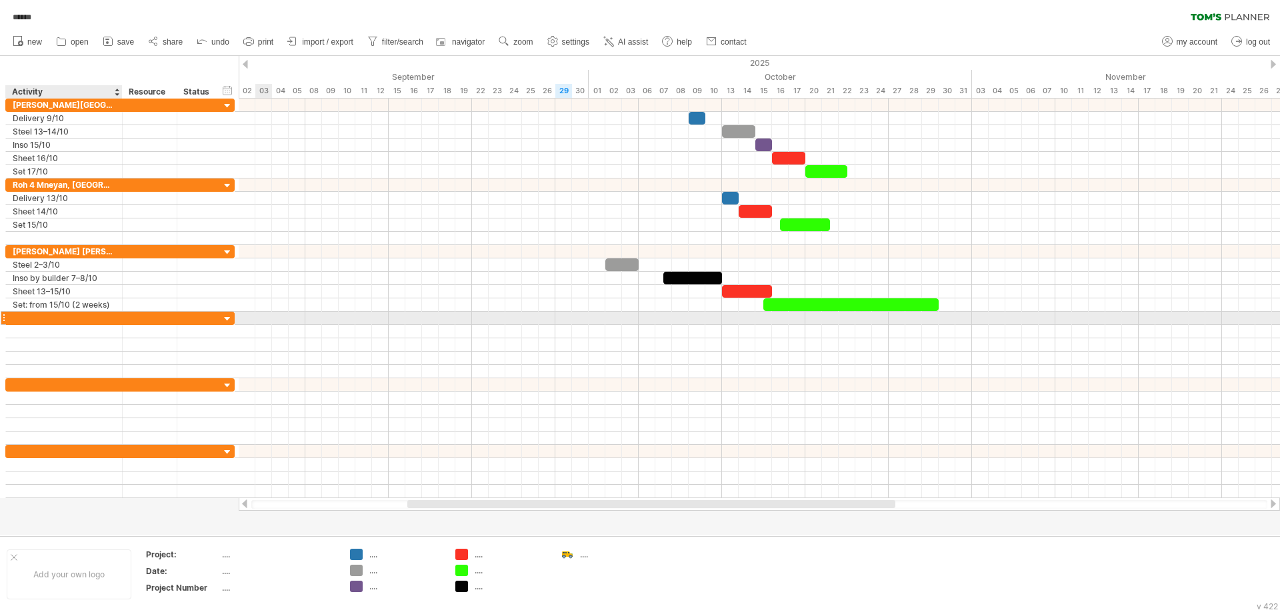
drag, startPoint x: 43, startPoint y: 321, endPoint x: 51, endPoint y: 321, distance: 7.3
click at [43, 321] on div at bounding box center [64, 318] width 103 height 13
paste input "**********"
type input "**********"
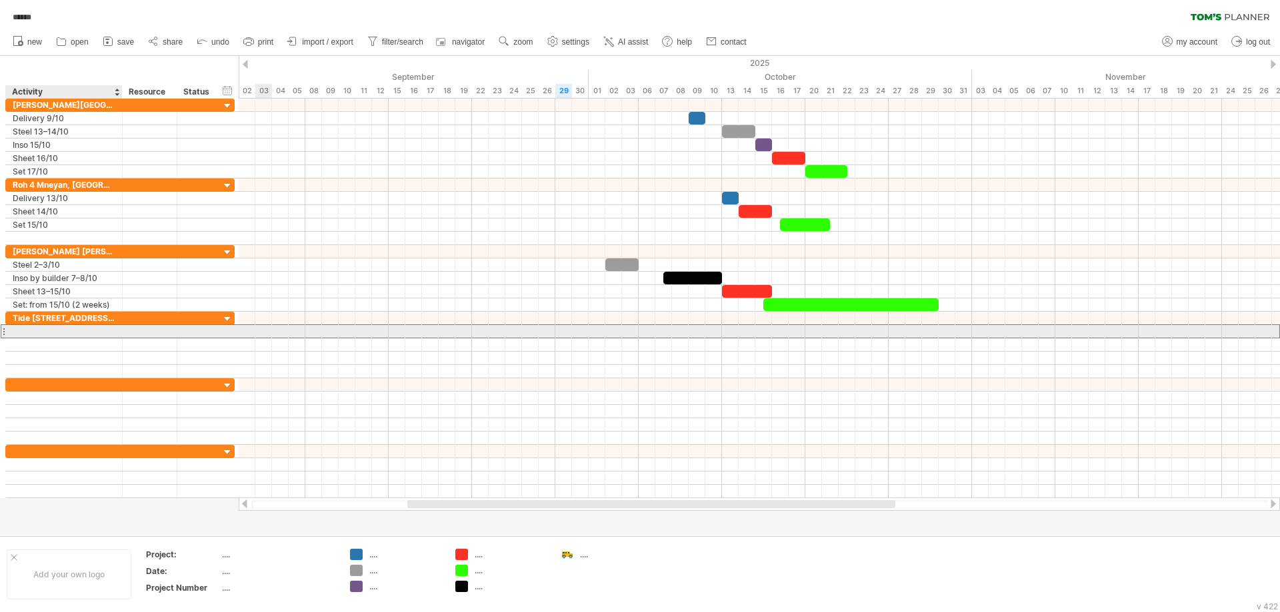
click at [62, 329] on div at bounding box center [64, 331] width 103 height 13
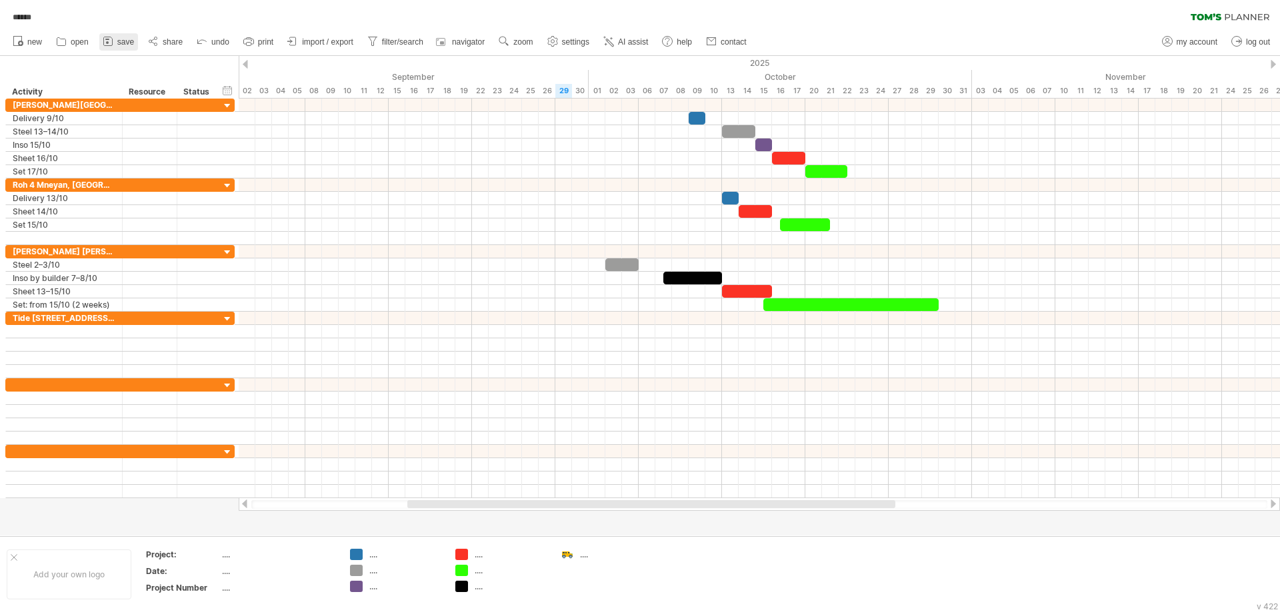
click at [123, 40] on span "save" at bounding box center [125, 41] width 17 height 9
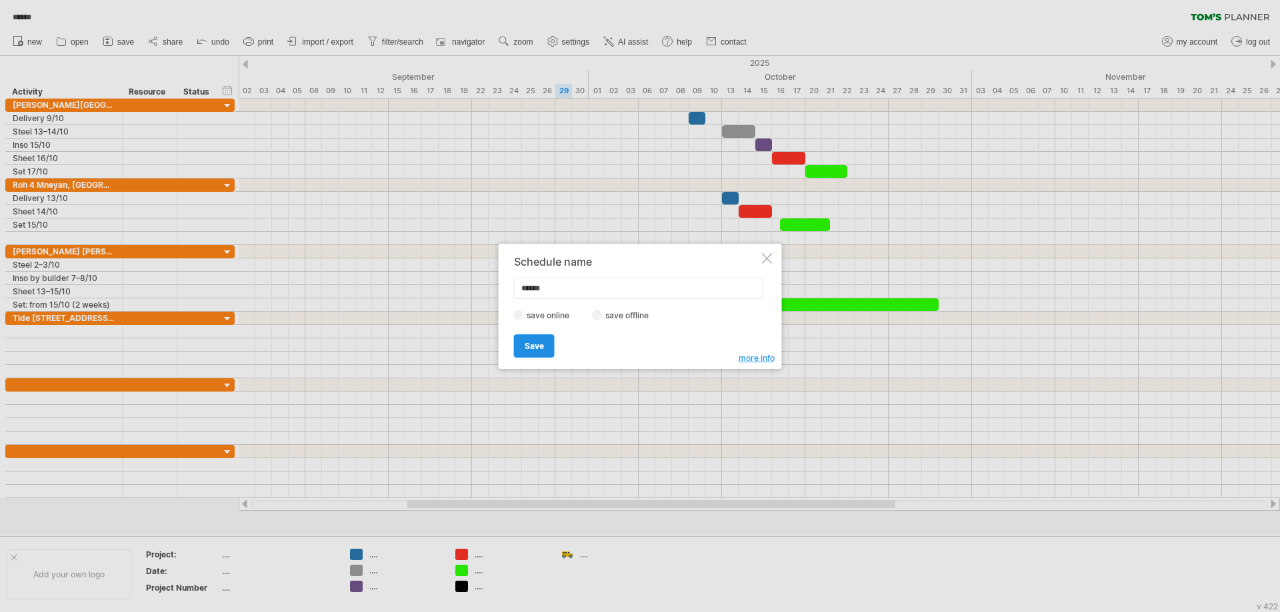
click at [519, 346] on link "Save" at bounding box center [534, 346] width 41 height 23
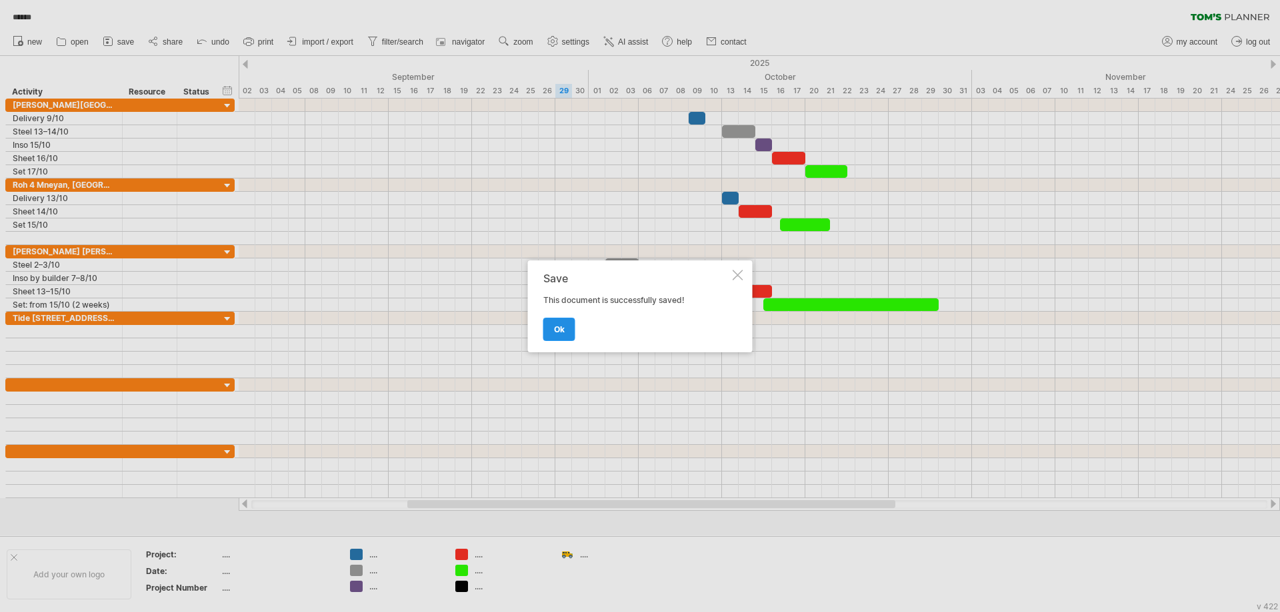
click at [551, 325] on link "ok" at bounding box center [559, 329] width 32 height 23
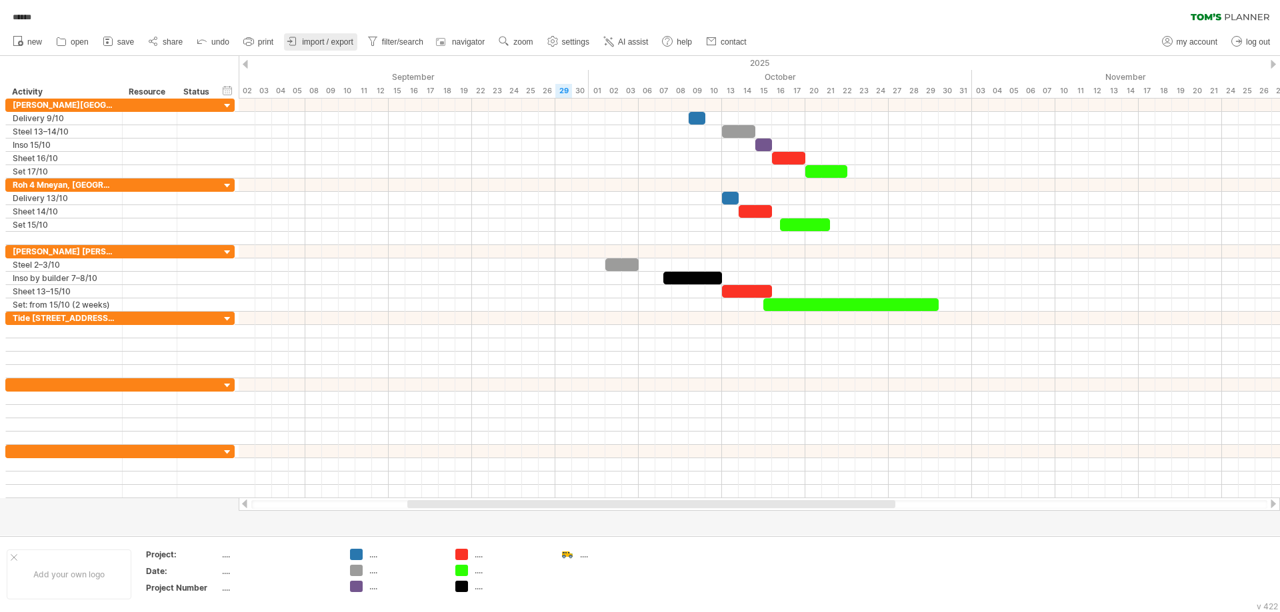
click at [323, 45] on span "import / export" at bounding box center [327, 41] width 51 height 9
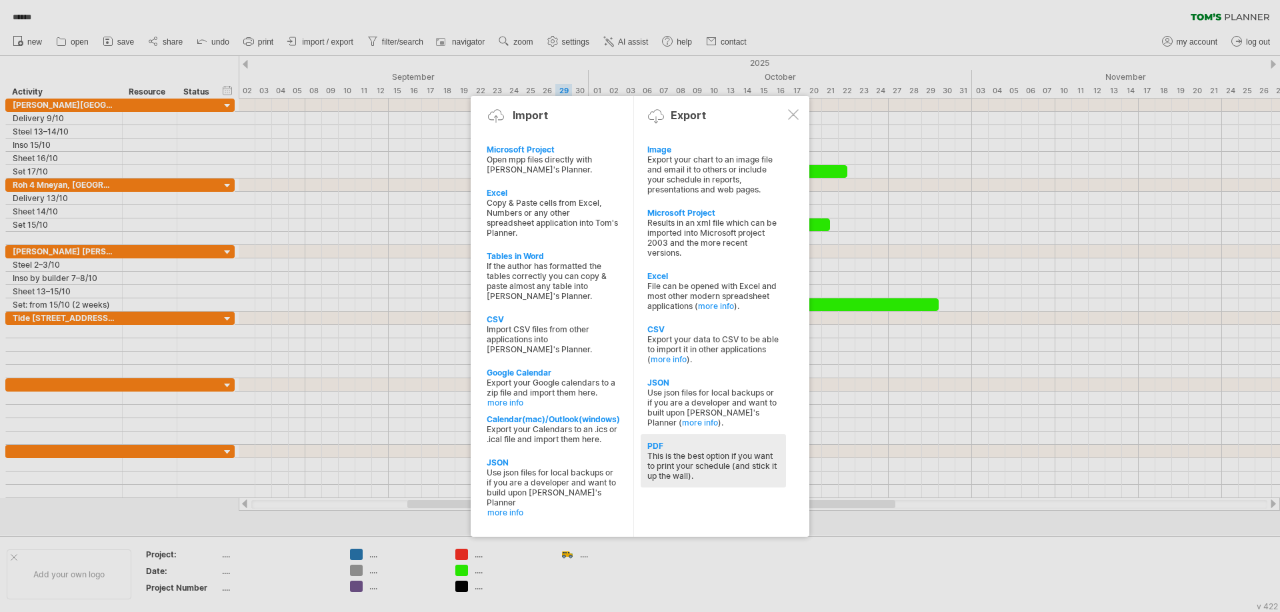
click at [686, 457] on div "This is the best option if you want to print your schedule (and stick it up the…" at bounding box center [713, 466] width 132 height 30
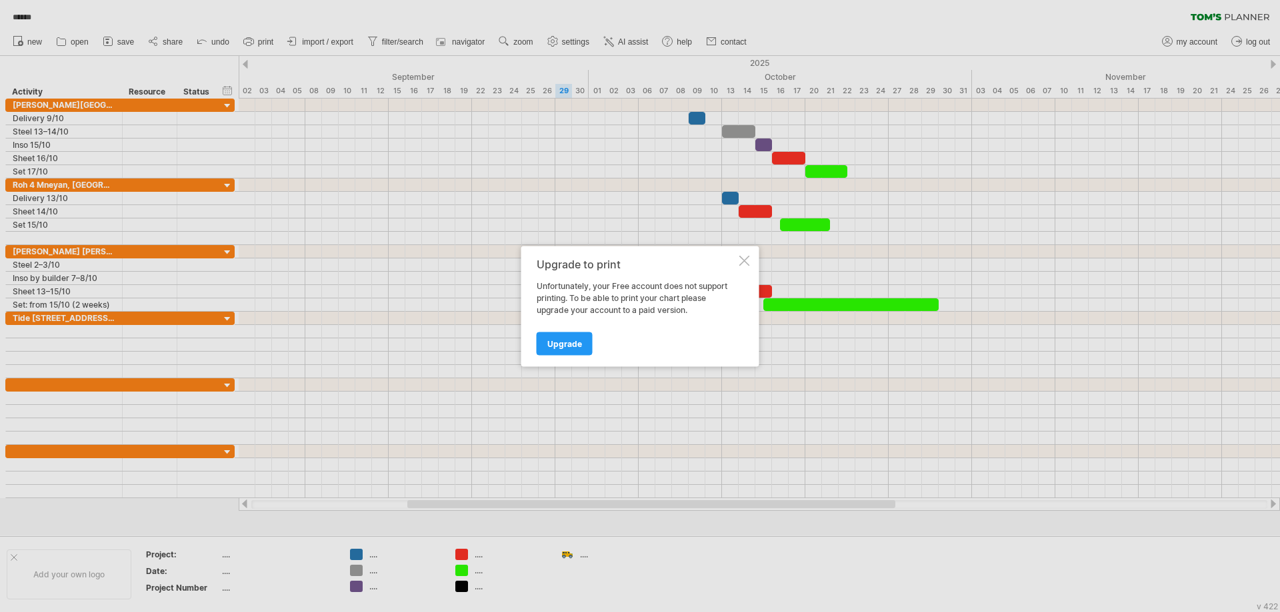
click at [748, 263] on div at bounding box center [744, 260] width 11 height 11
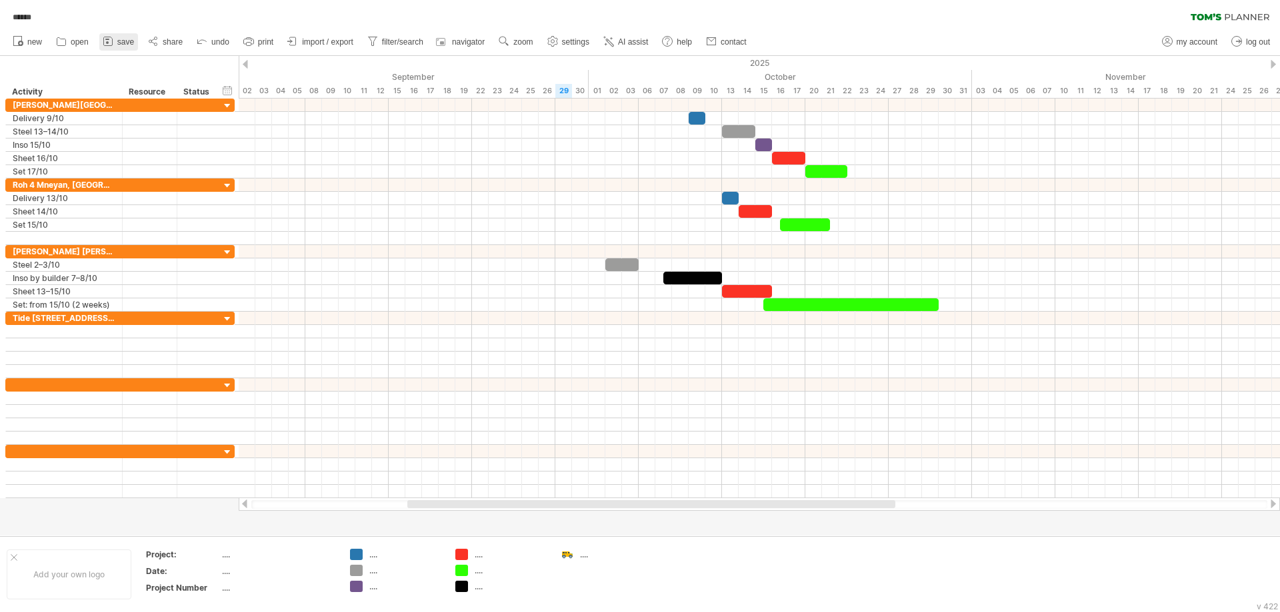
click at [117, 39] on span "save" at bounding box center [125, 41] width 17 height 9
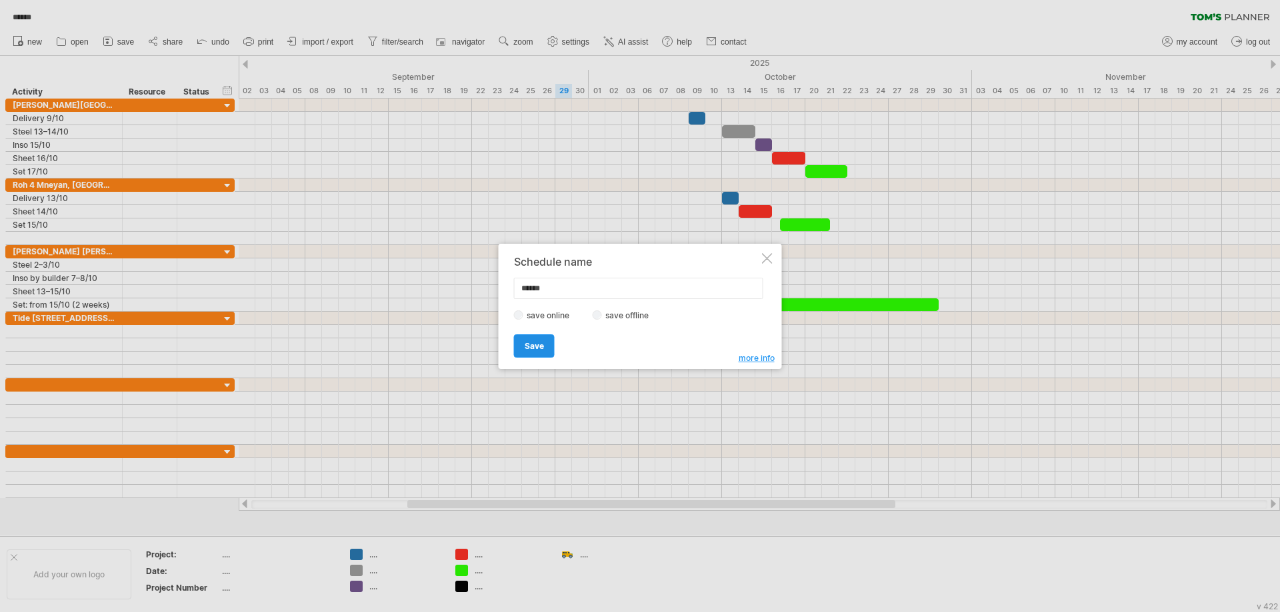
click at [542, 349] on span "Save" at bounding box center [534, 346] width 19 height 10
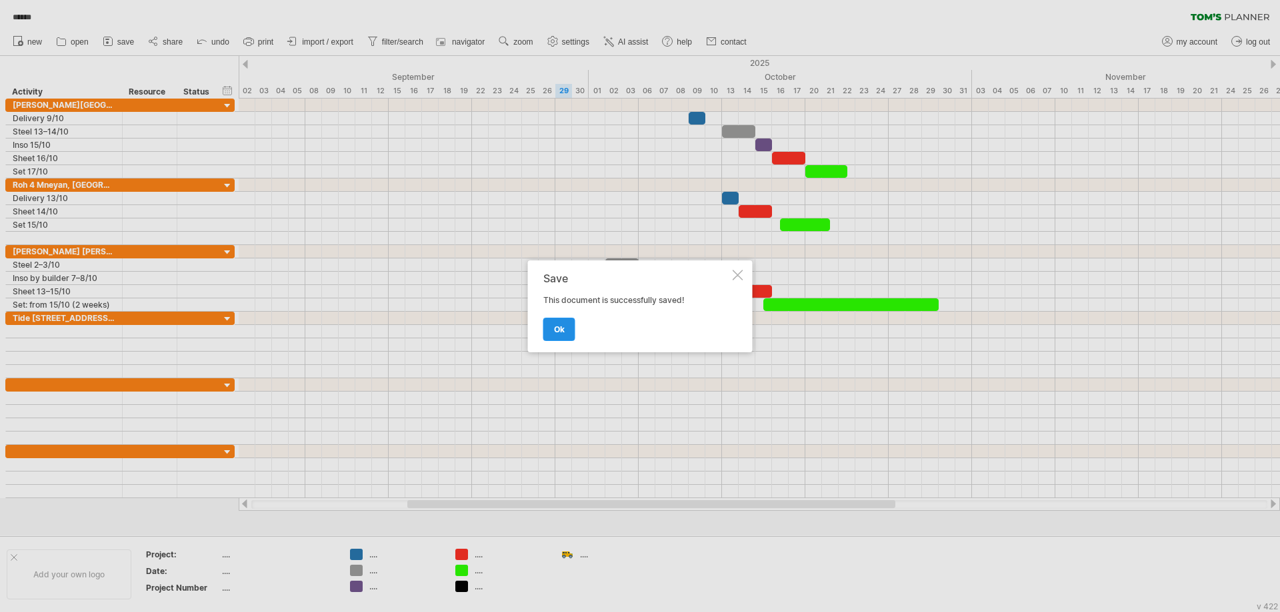
click at [550, 332] on link "ok" at bounding box center [559, 329] width 32 height 23
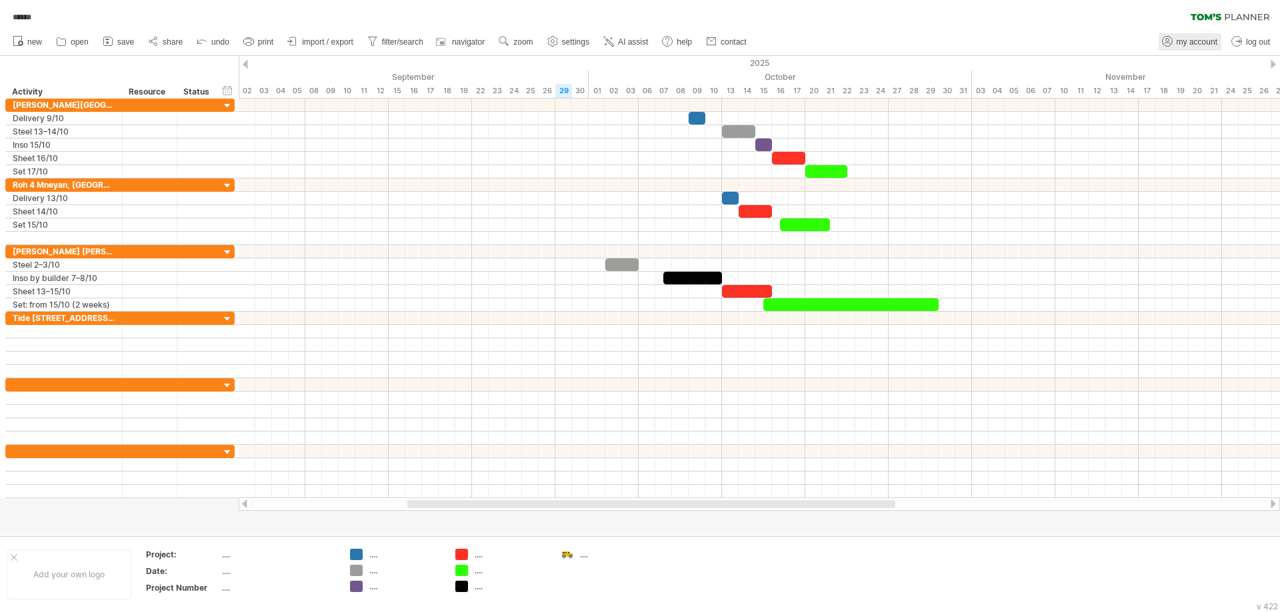
click at [1194, 40] on span "my account" at bounding box center [1196, 41] width 41 height 9
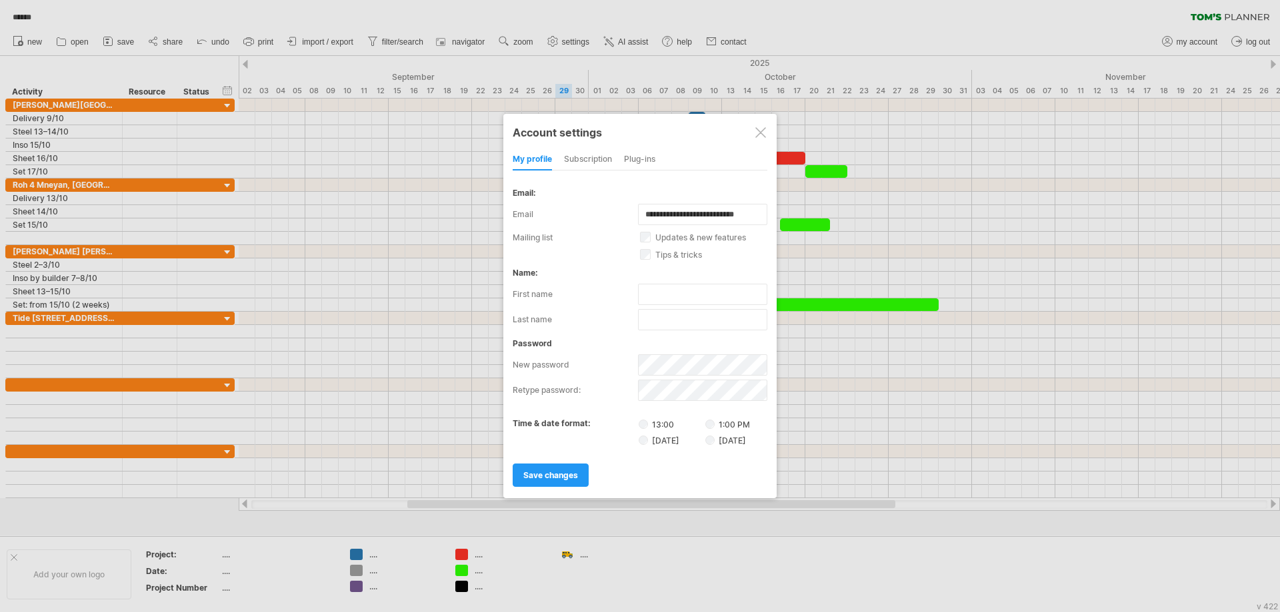
click at [590, 161] on div "subscription" at bounding box center [588, 159] width 48 height 21
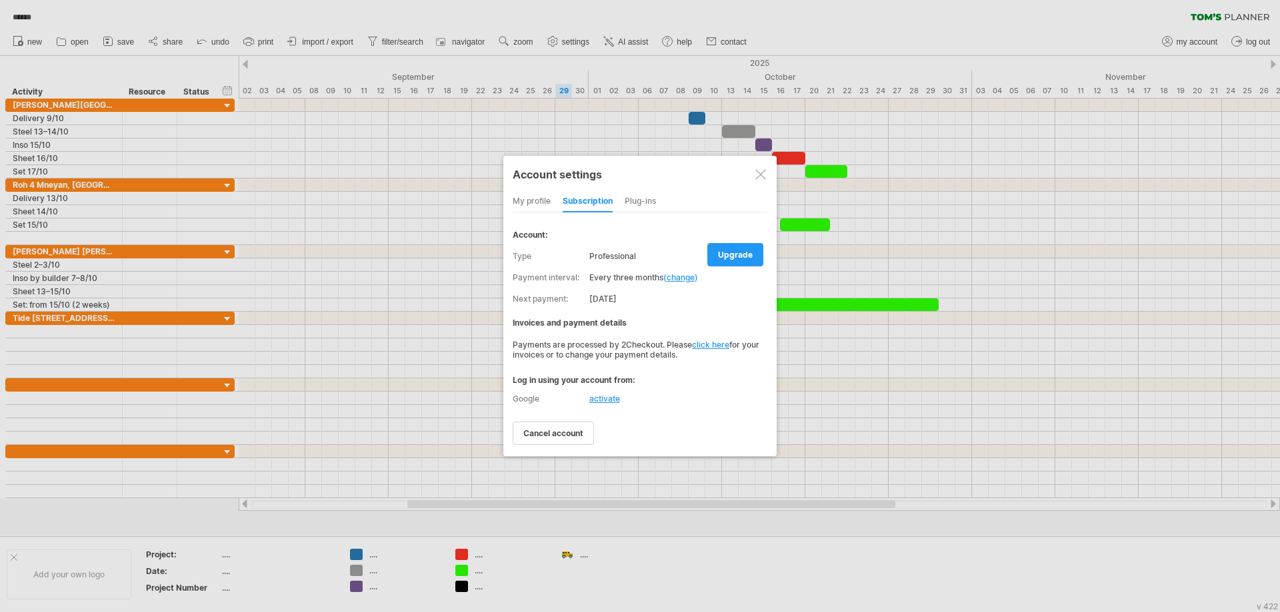
click at [688, 280] on link "change" at bounding box center [680, 278] width 28 height 10
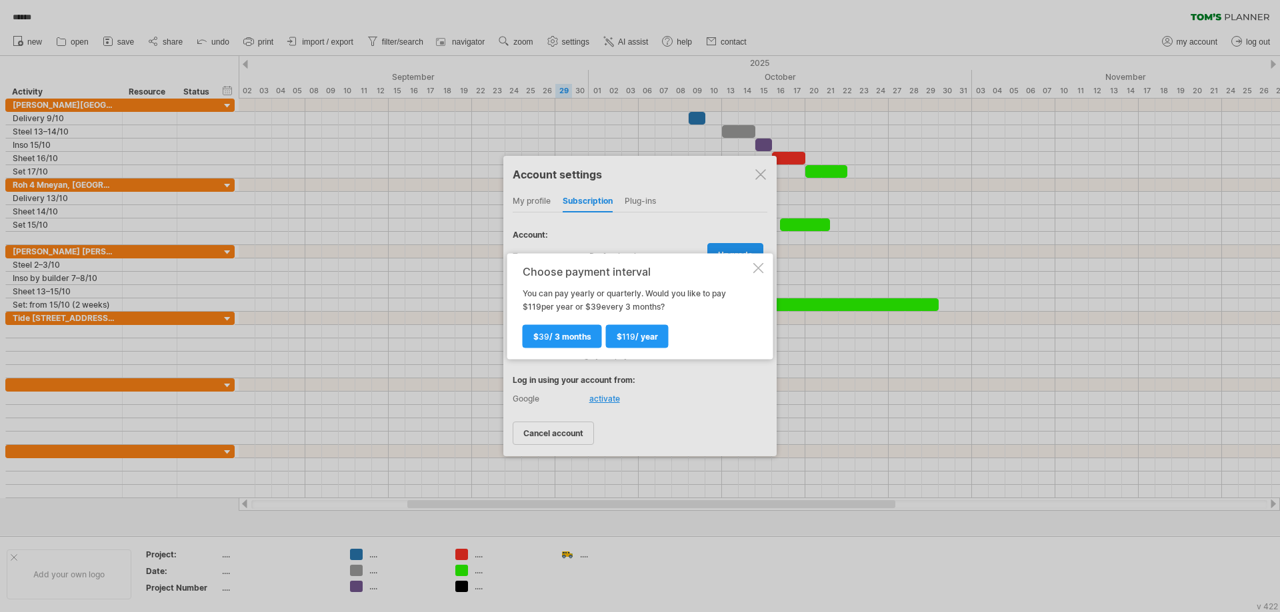
click at [763, 271] on div at bounding box center [758, 268] width 11 height 11
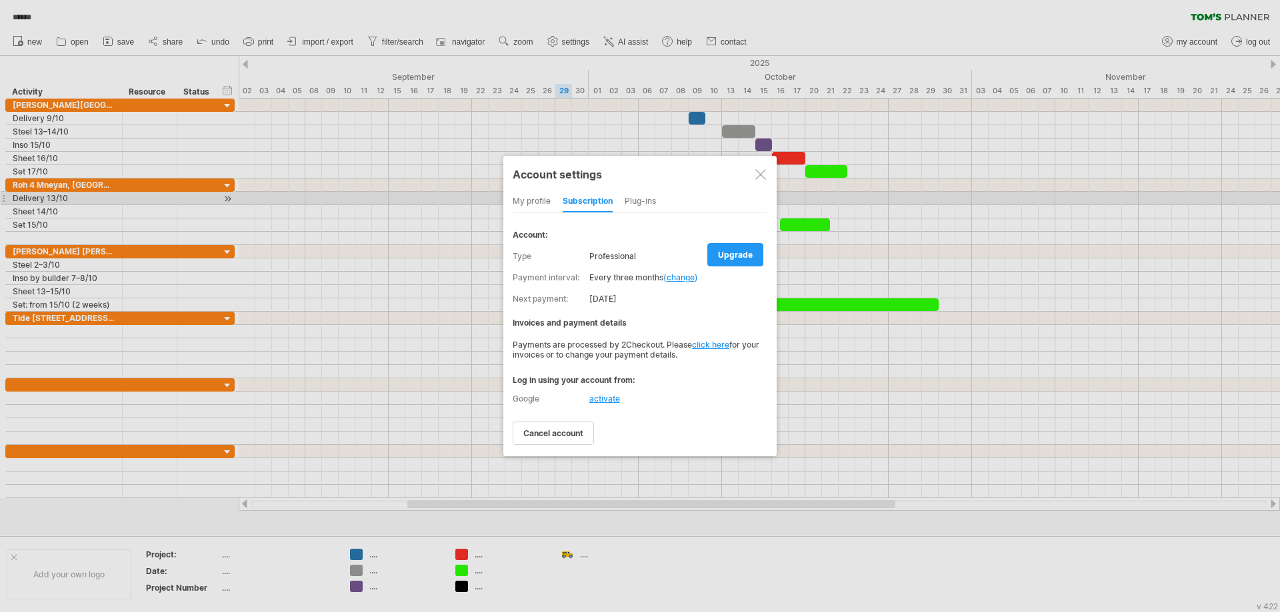
click at [631, 201] on div "Plug-ins" at bounding box center [639, 201] width 31 height 21
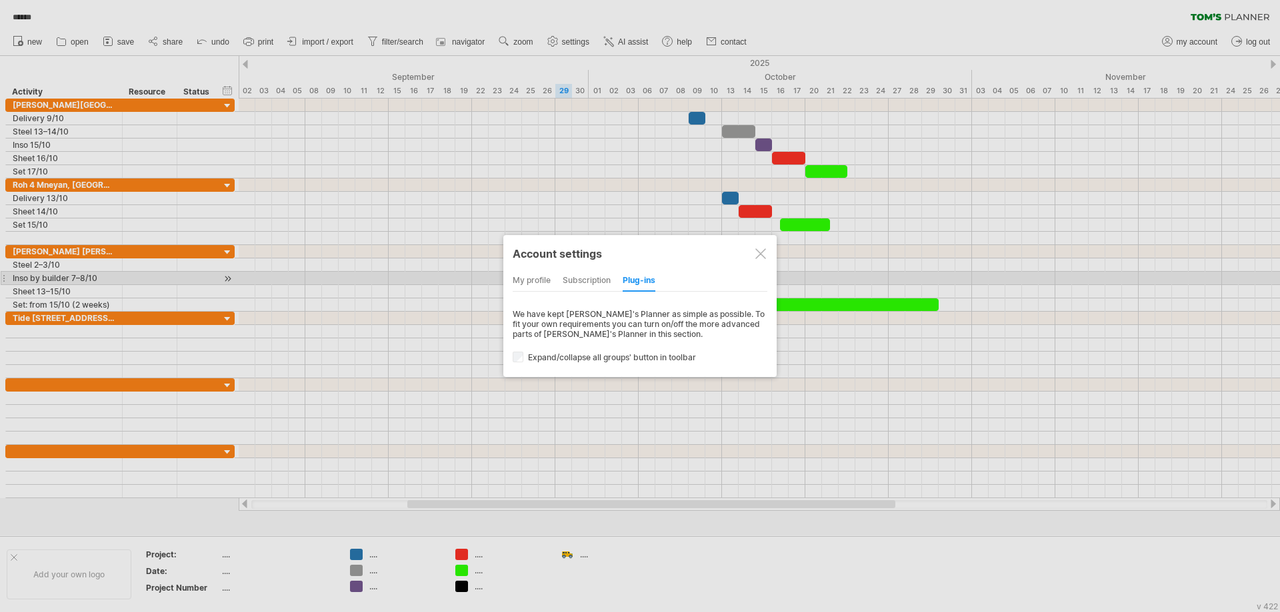
click at [511, 279] on div "Account settings my profile subscription Plug-ins subscription members charts W…" at bounding box center [639, 306] width 273 height 142
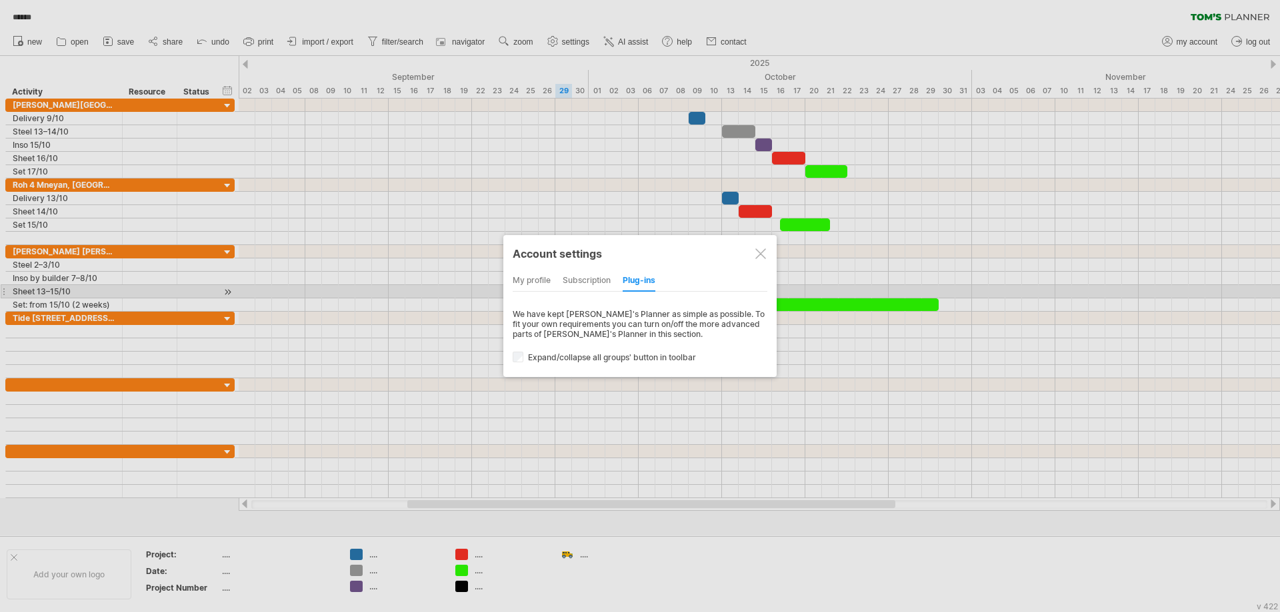
click at [523, 286] on div "my profile" at bounding box center [532, 281] width 38 height 21
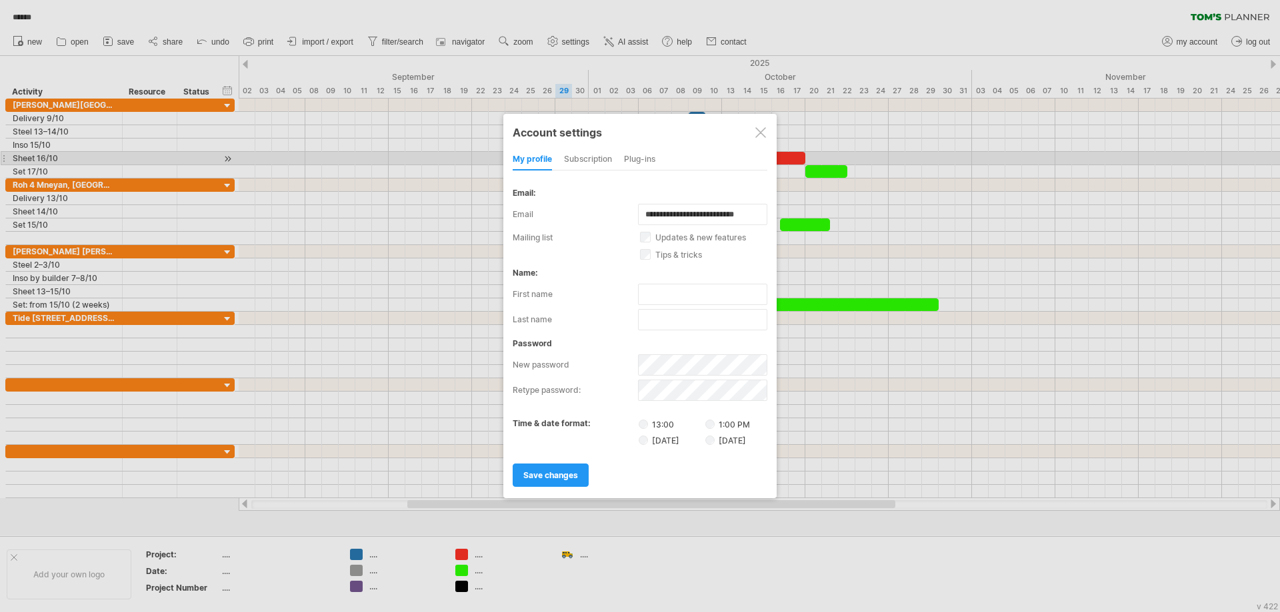
click at [643, 161] on div "Plug-ins" at bounding box center [639, 159] width 31 height 21
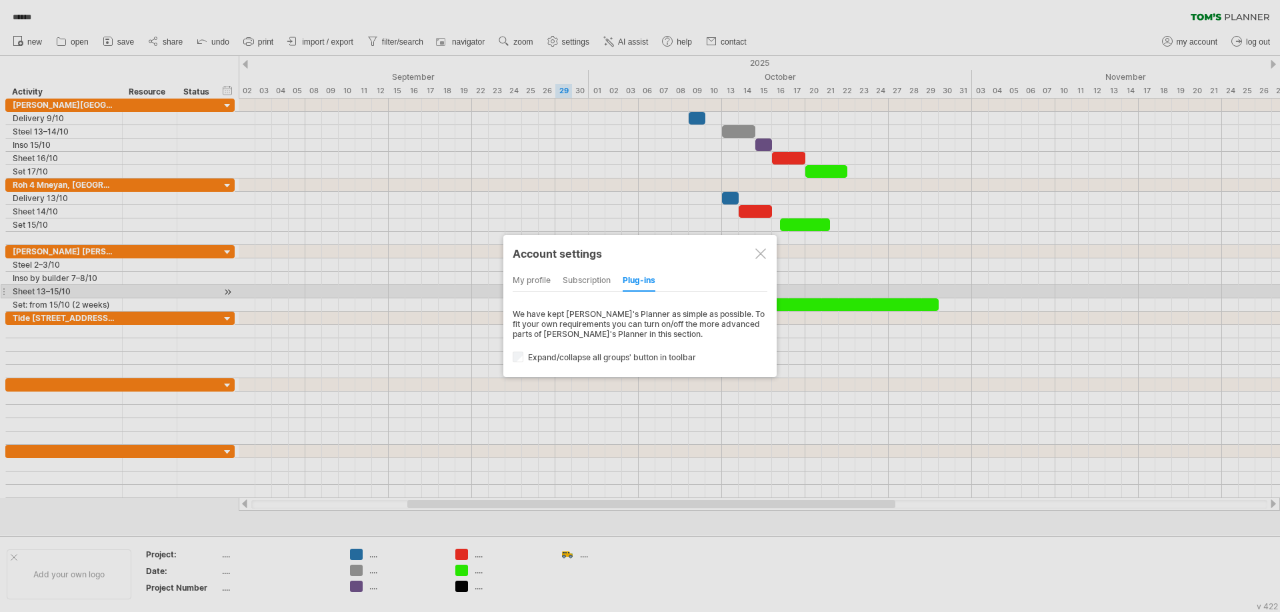
click at [541, 287] on div "my profile" at bounding box center [532, 281] width 38 height 21
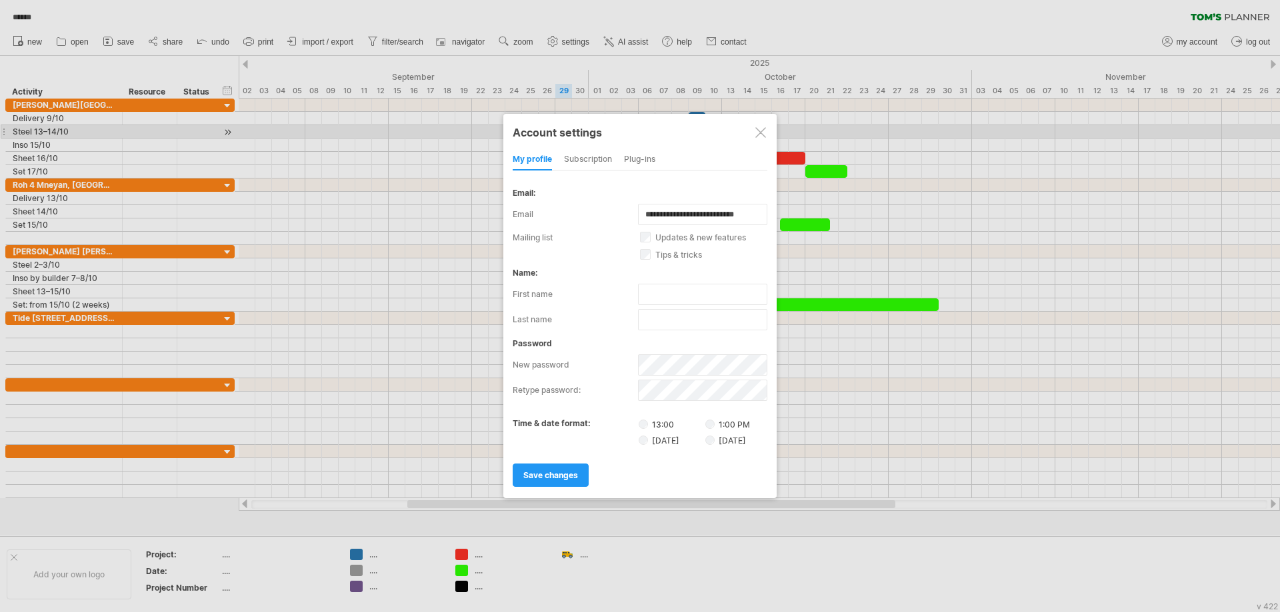
click at [756, 136] on div at bounding box center [760, 132] width 11 height 11
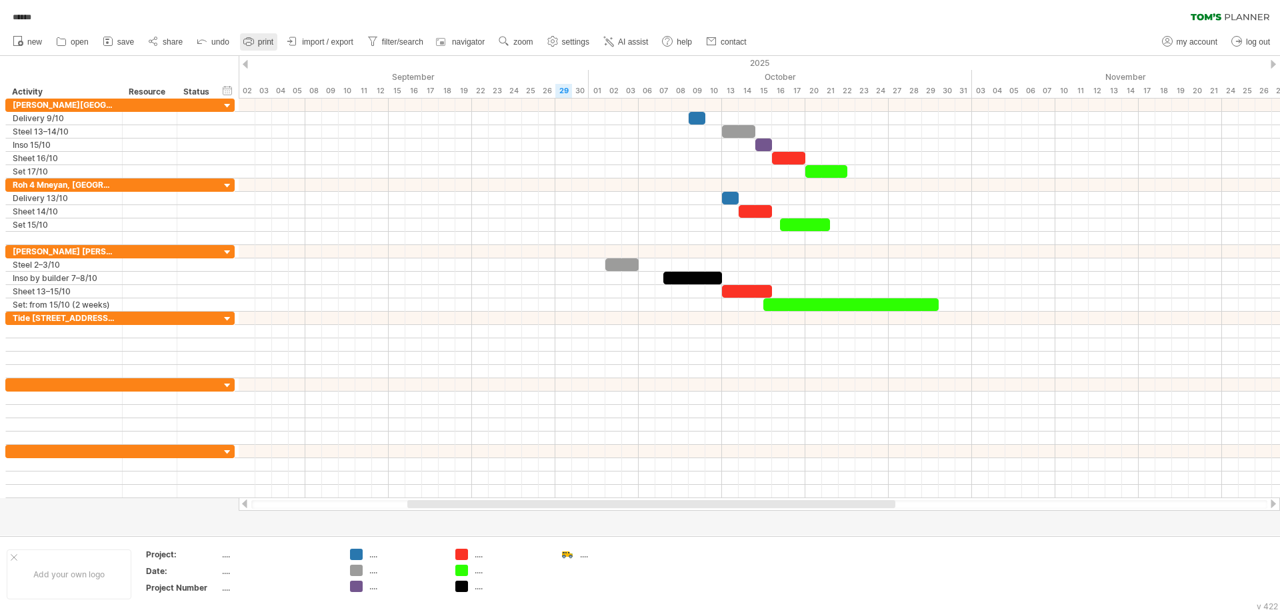
click at [266, 44] on span "print" at bounding box center [265, 41] width 15 height 9
select select "**"
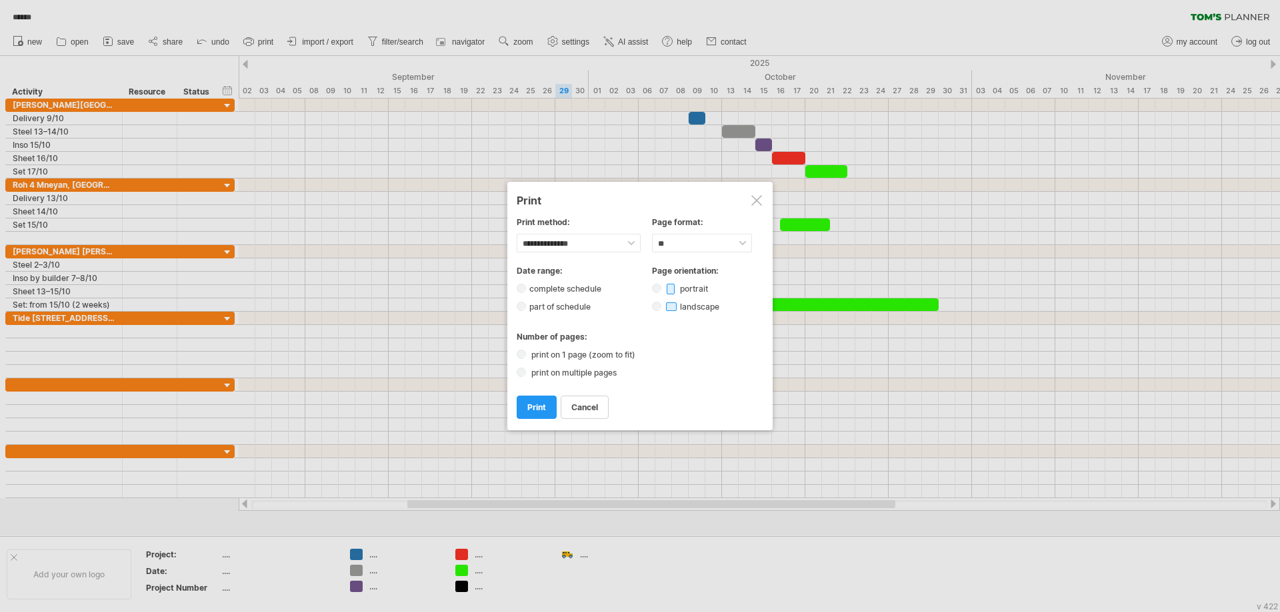
click at [321, 42] on div at bounding box center [640, 306] width 1280 height 612
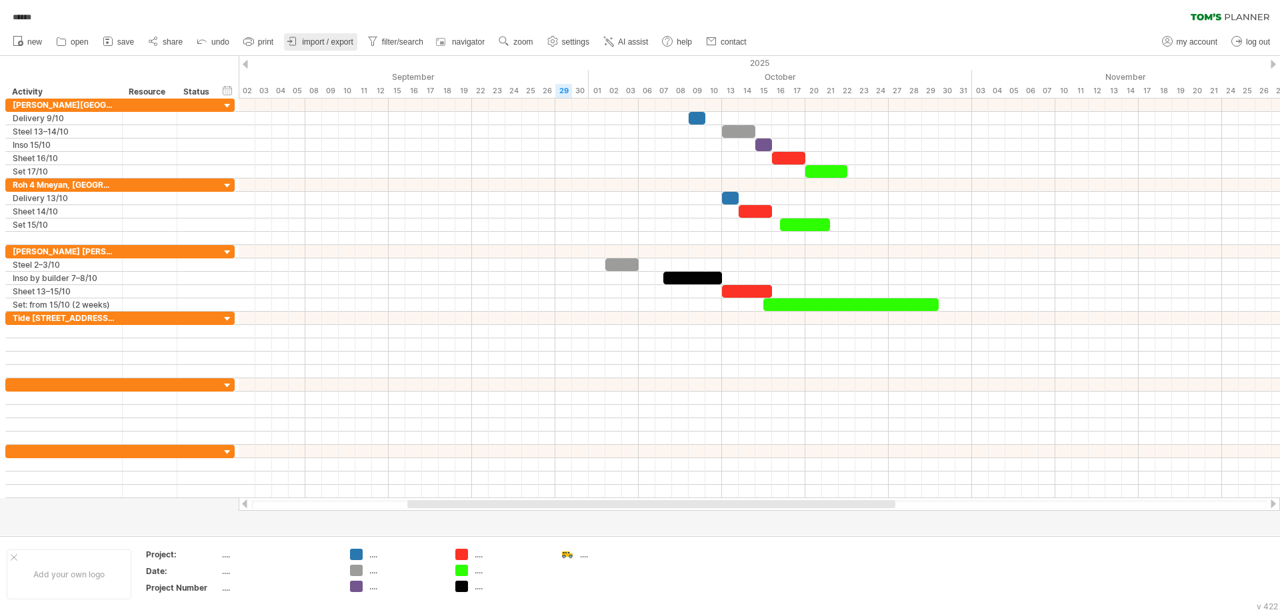
click at [327, 42] on span "import / export" at bounding box center [327, 41] width 51 height 9
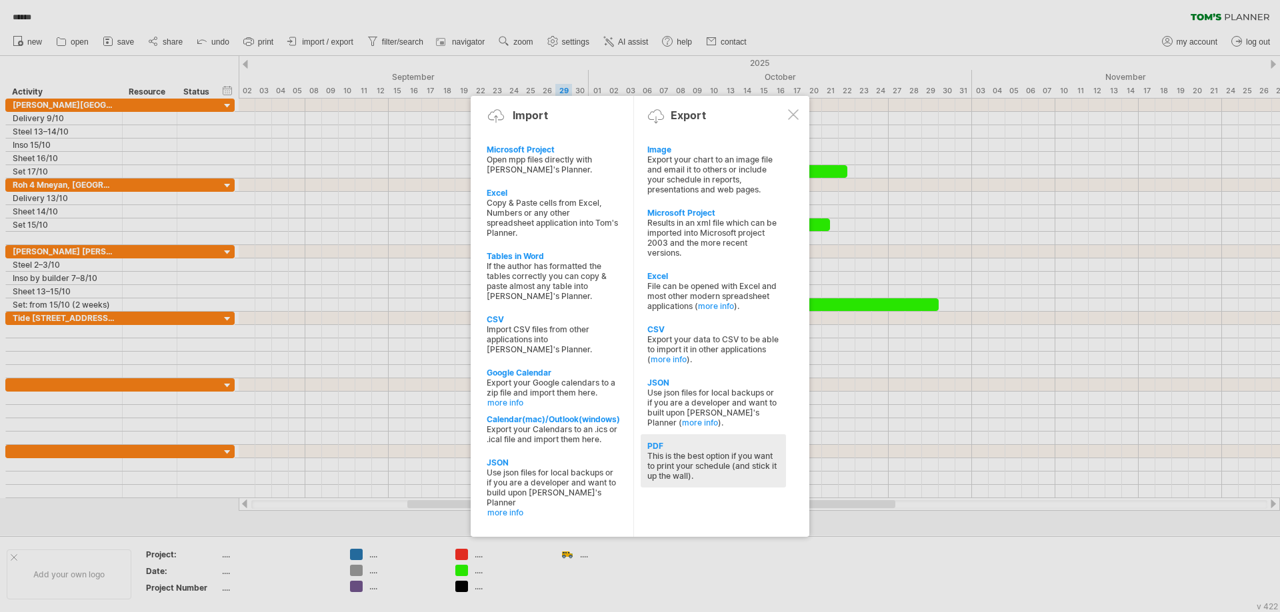
click at [652, 447] on div "PDF" at bounding box center [713, 446] width 132 height 10
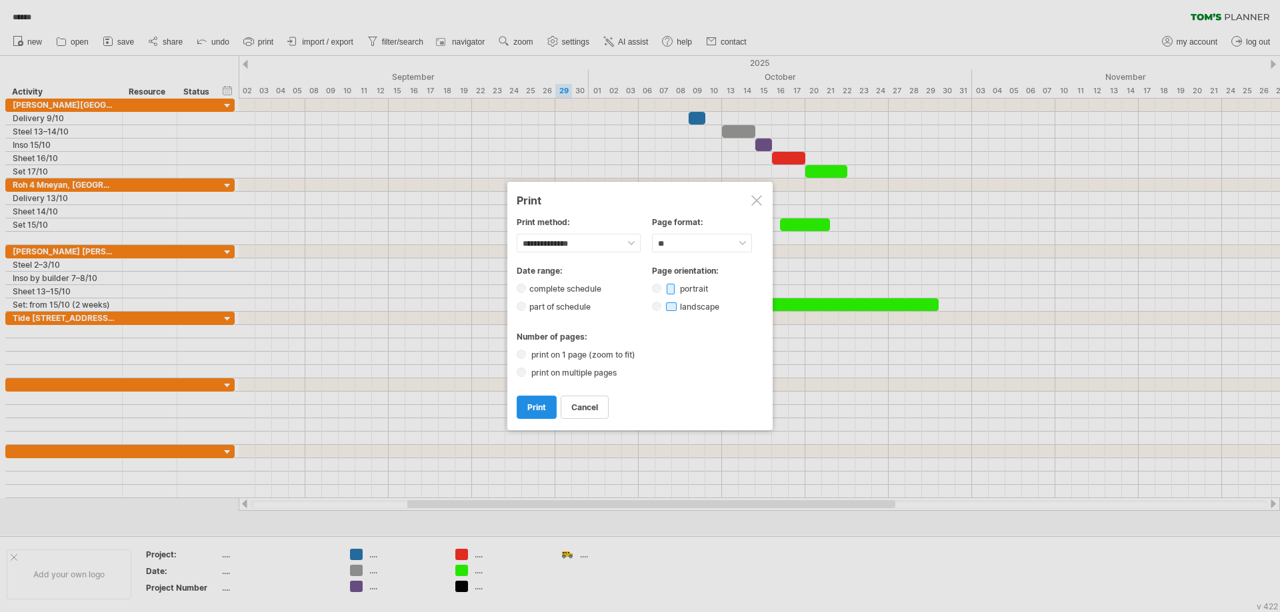
click at [545, 413] on link "print" at bounding box center [537, 407] width 40 height 23
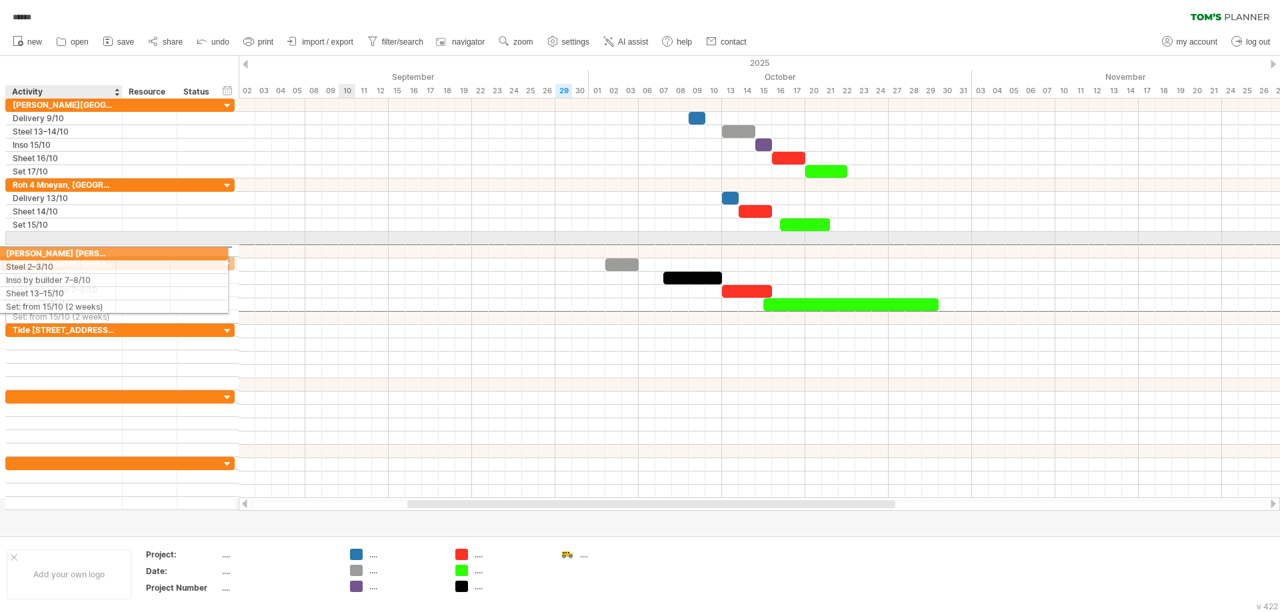
drag, startPoint x: 64, startPoint y: 250, endPoint x: 54, endPoint y: 251, distance: 10.1
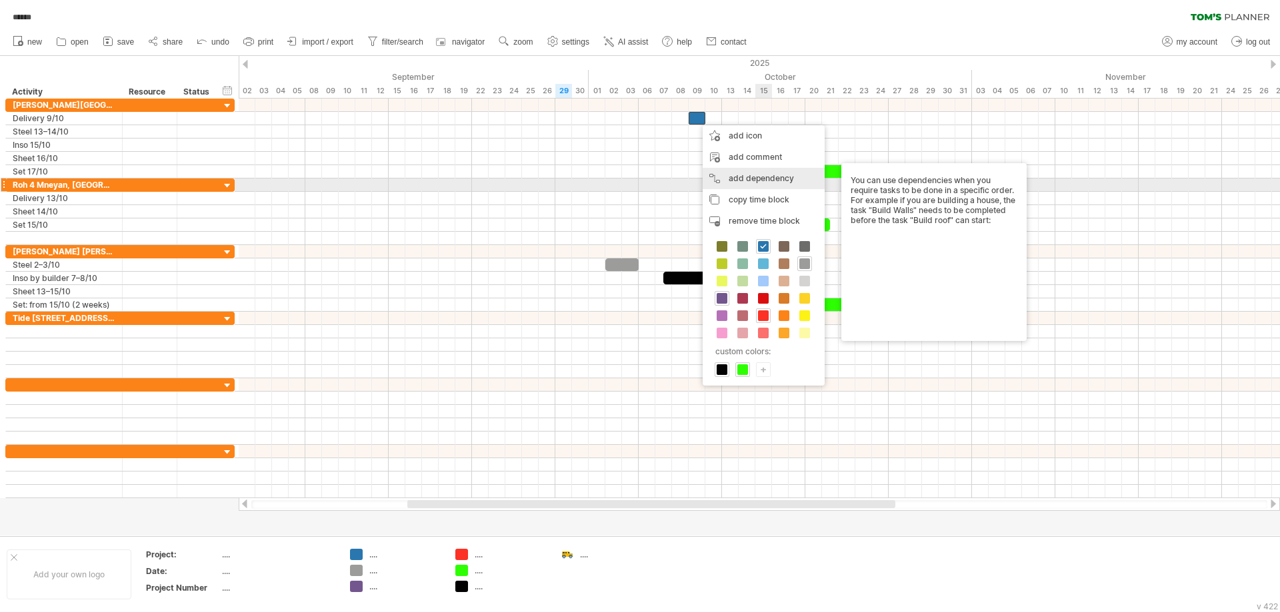
click at [778, 182] on div "add dependency You can use dependencies when you require tasks to be done in a …" at bounding box center [763, 178] width 122 height 21
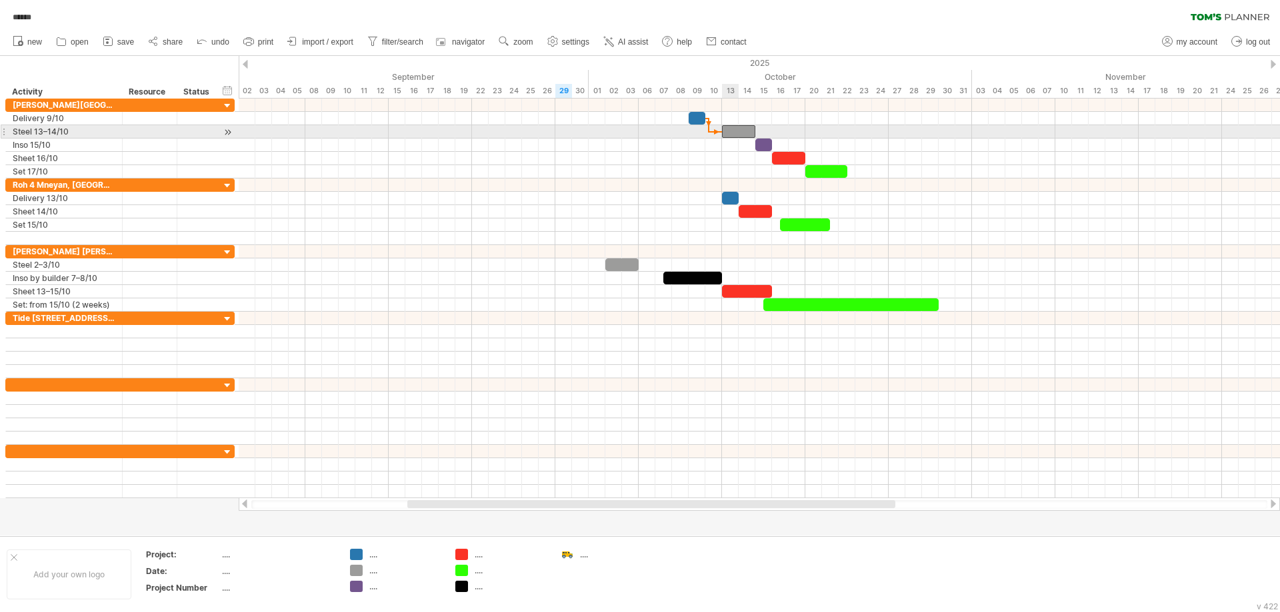
click at [735, 131] on div at bounding box center [738, 131] width 33 height 13
click at [747, 131] on div at bounding box center [738, 131] width 33 height 13
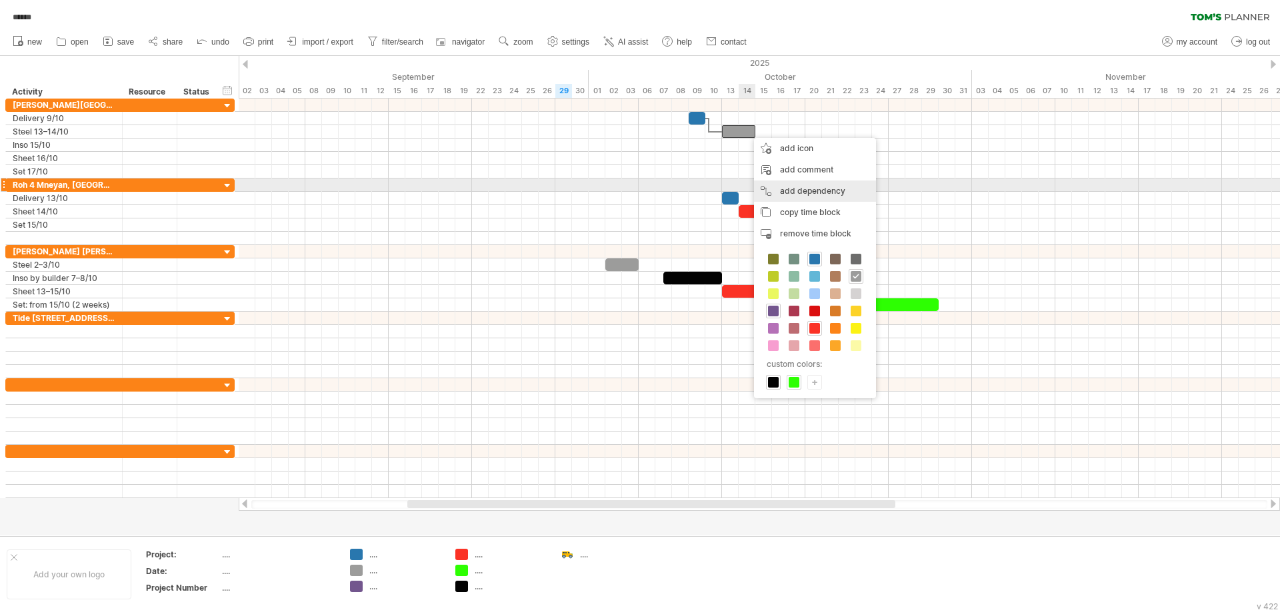
click at [796, 187] on div "add dependency You can use dependencies when you require tasks to be done in a …" at bounding box center [815, 191] width 122 height 21
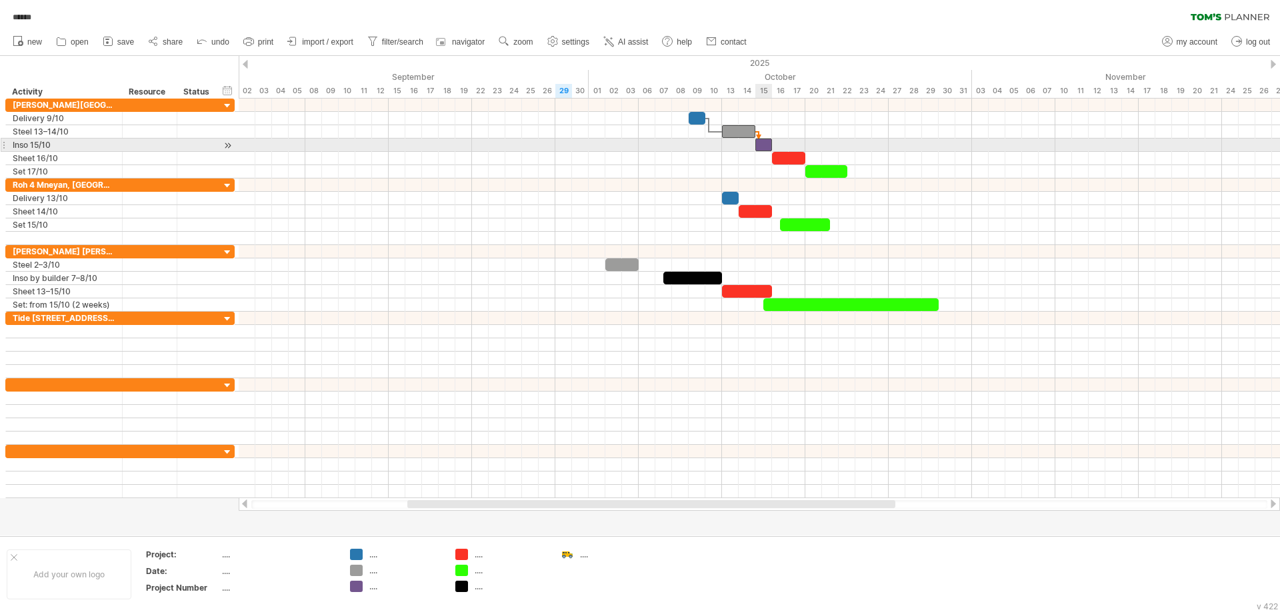
click at [762, 149] on div at bounding box center [763, 145] width 17 height 13
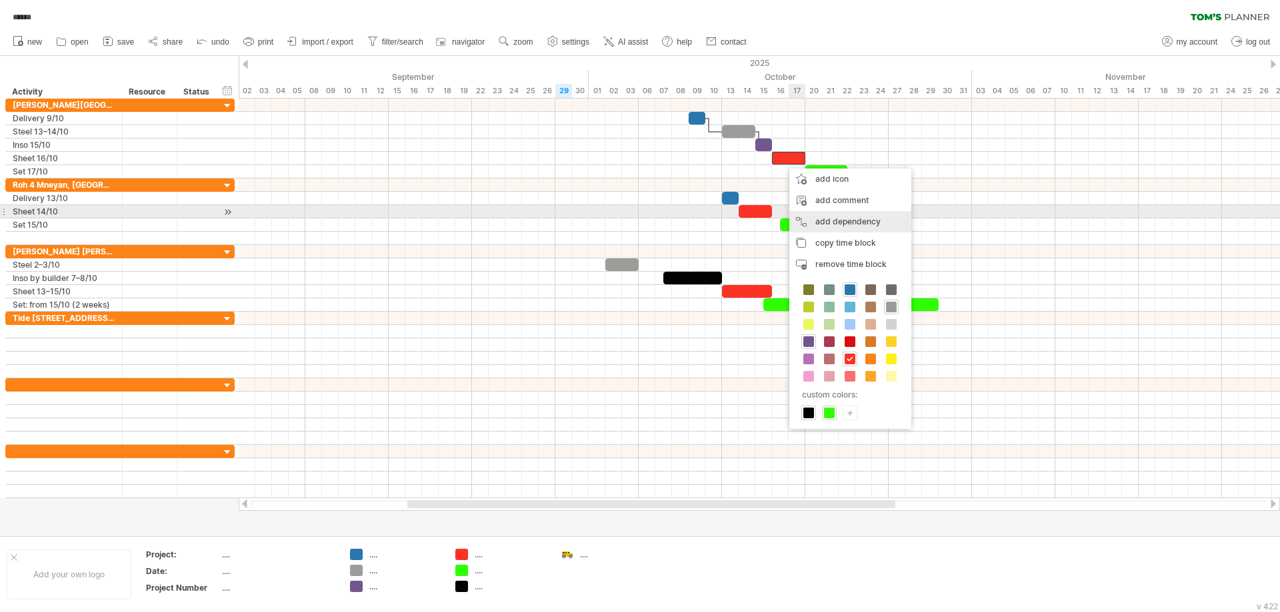
click at [820, 216] on div "add dependency You can use dependencies when you require tasks to be done in a …" at bounding box center [850, 221] width 122 height 21
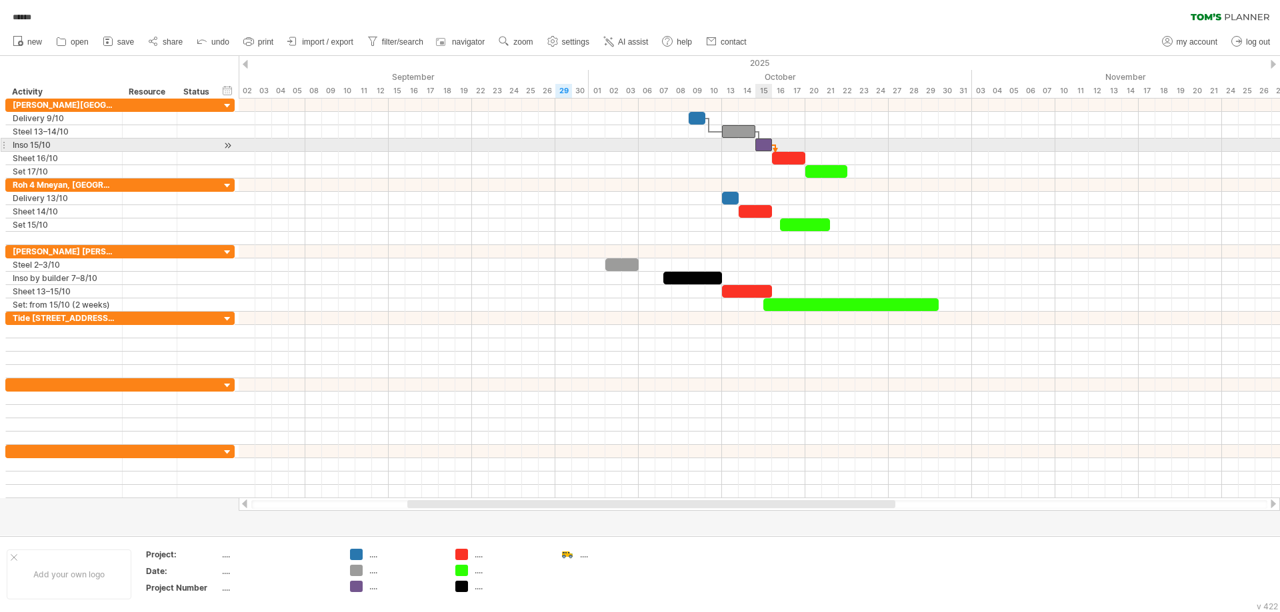
click at [763, 143] on div at bounding box center [763, 145] width 17 height 13
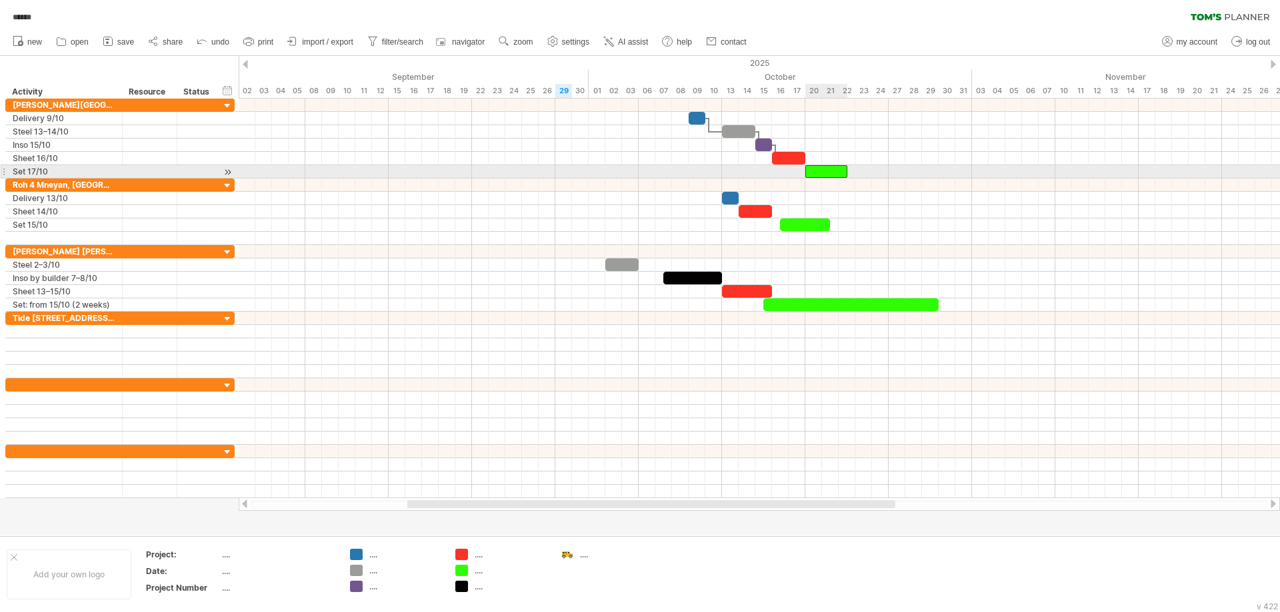
click at [820, 168] on div at bounding box center [826, 171] width 42 height 13
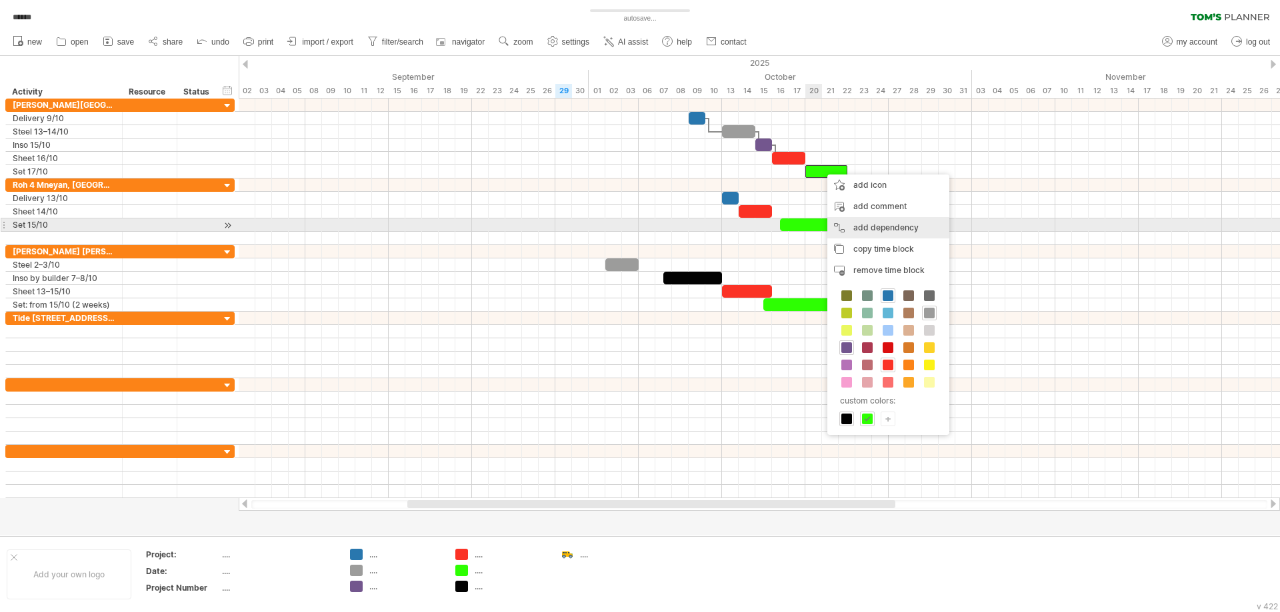
click at [875, 219] on div "add dependency You can use dependencies when you require tasks to be done in a …" at bounding box center [888, 227] width 122 height 21
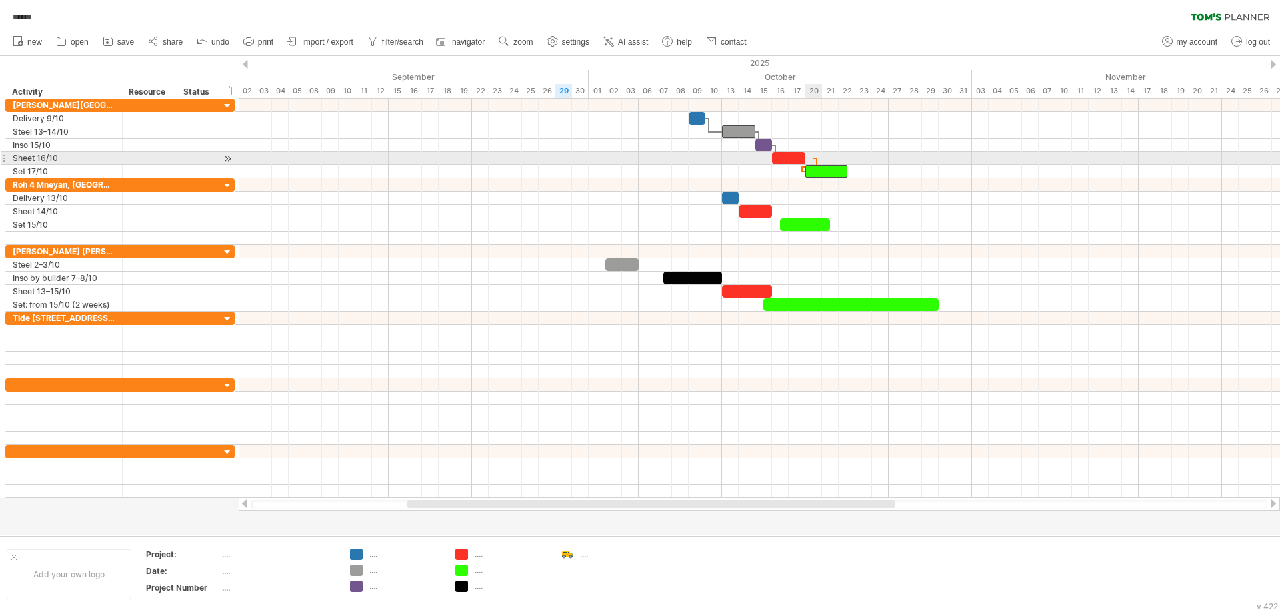
click at [813, 164] on div at bounding box center [759, 158] width 1041 height 13
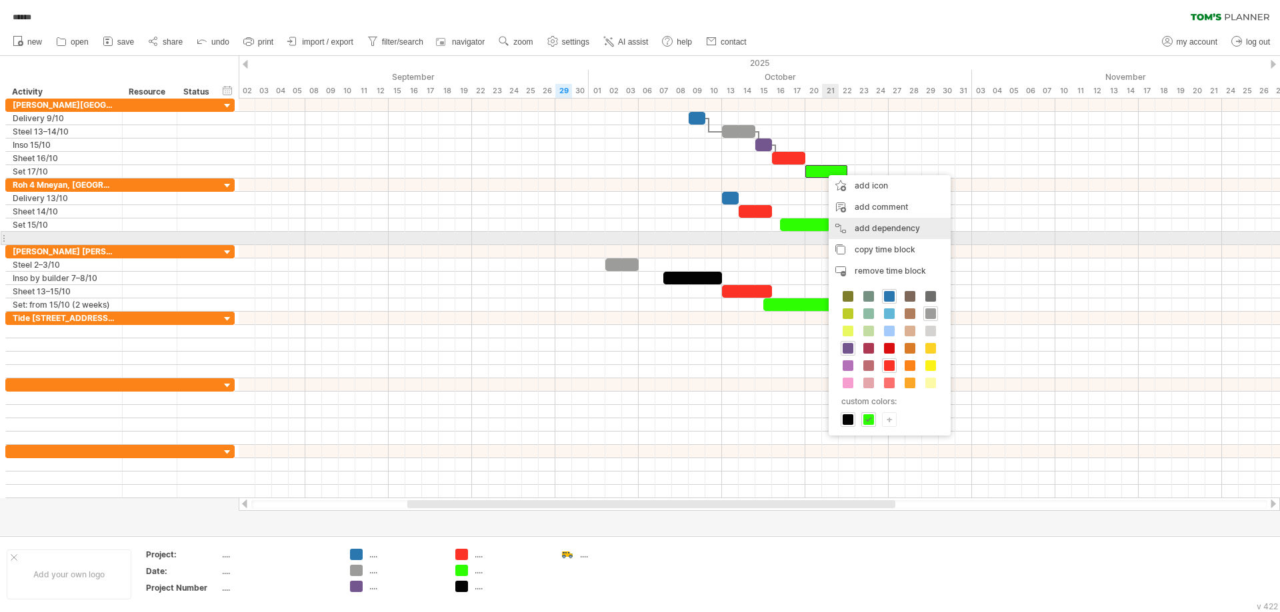
click at [876, 229] on div "add dependency You can use dependencies when you require tasks to be done in a …" at bounding box center [889, 228] width 122 height 21
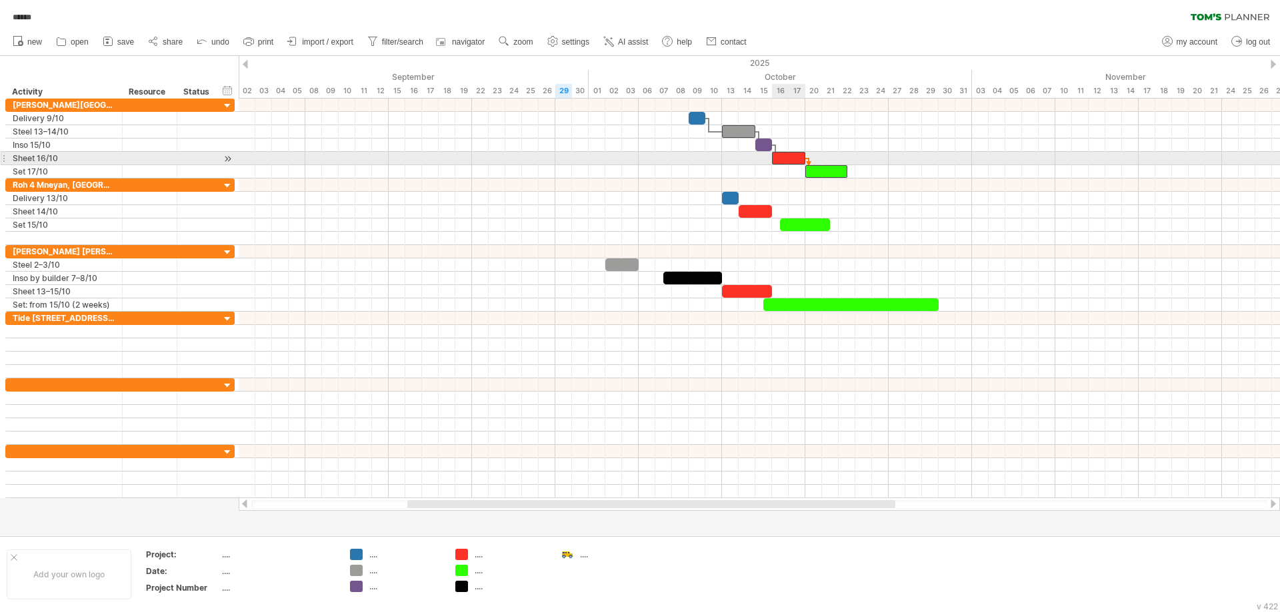
click at [796, 153] on div at bounding box center [788, 158] width 33 height 13
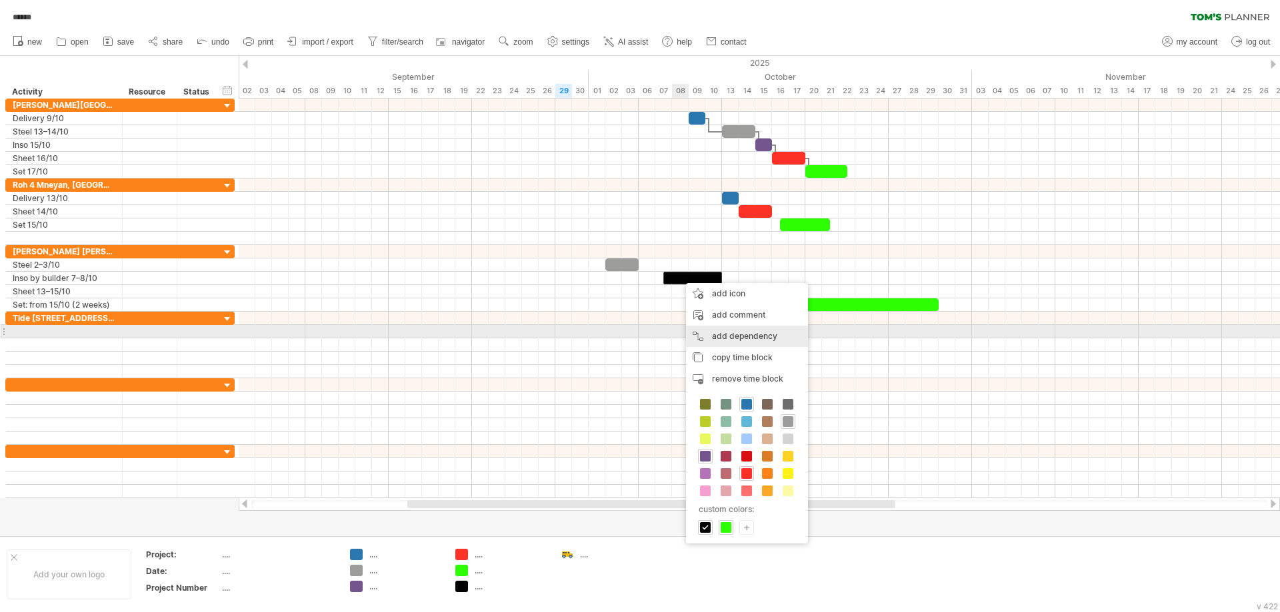
click at [740, 336] on div "add dependency You can use dependencies when you require tasks to be done in a …" at bounding box center [747, 336] width 122 height 21
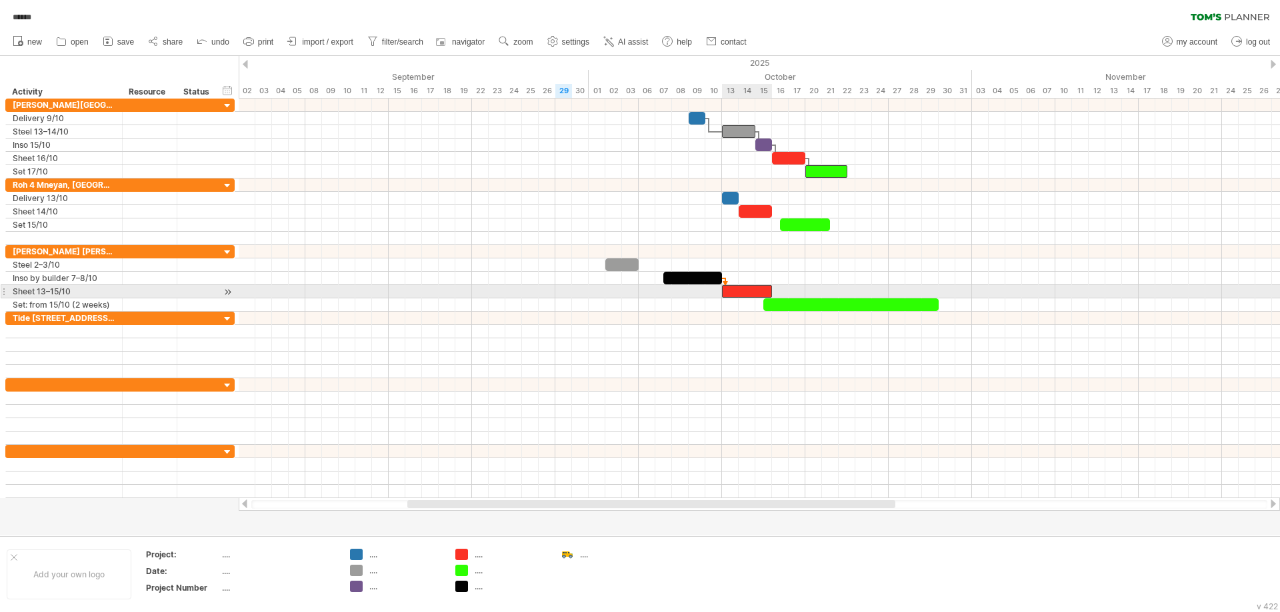
click at [740, 290] on div at bounding box center [747, 291] width 50 height 13
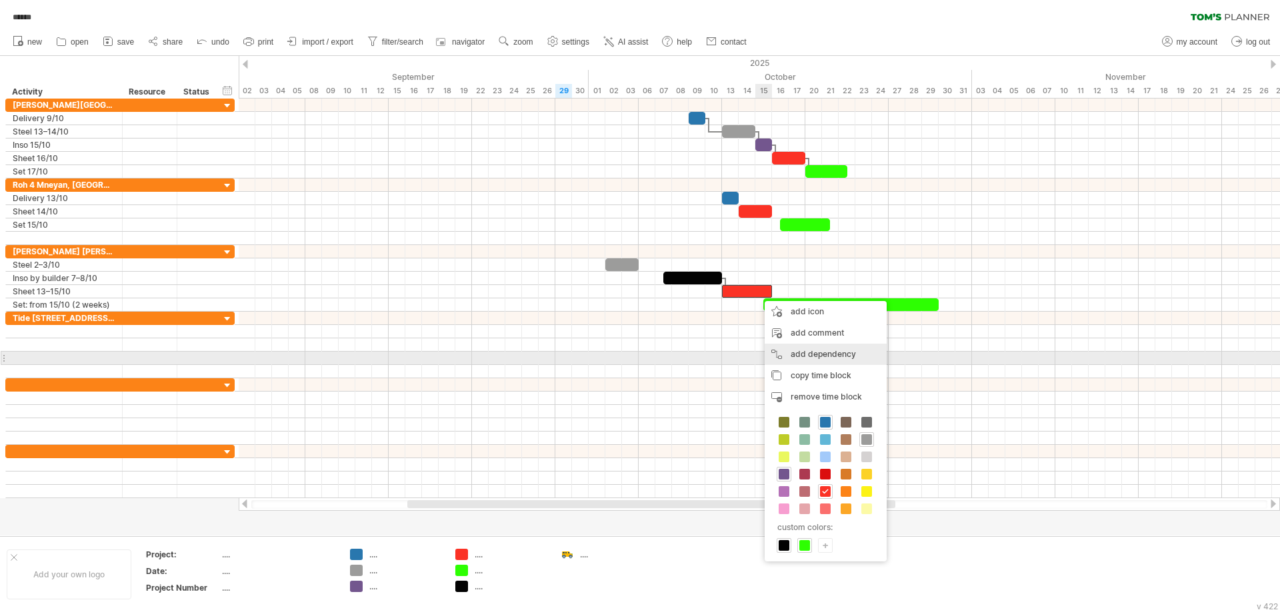
click at [803, 355] on div "add dependency You can use dependencies when you require tasks to be done in a …" at bounding box center [825, 354] width 122 height 21
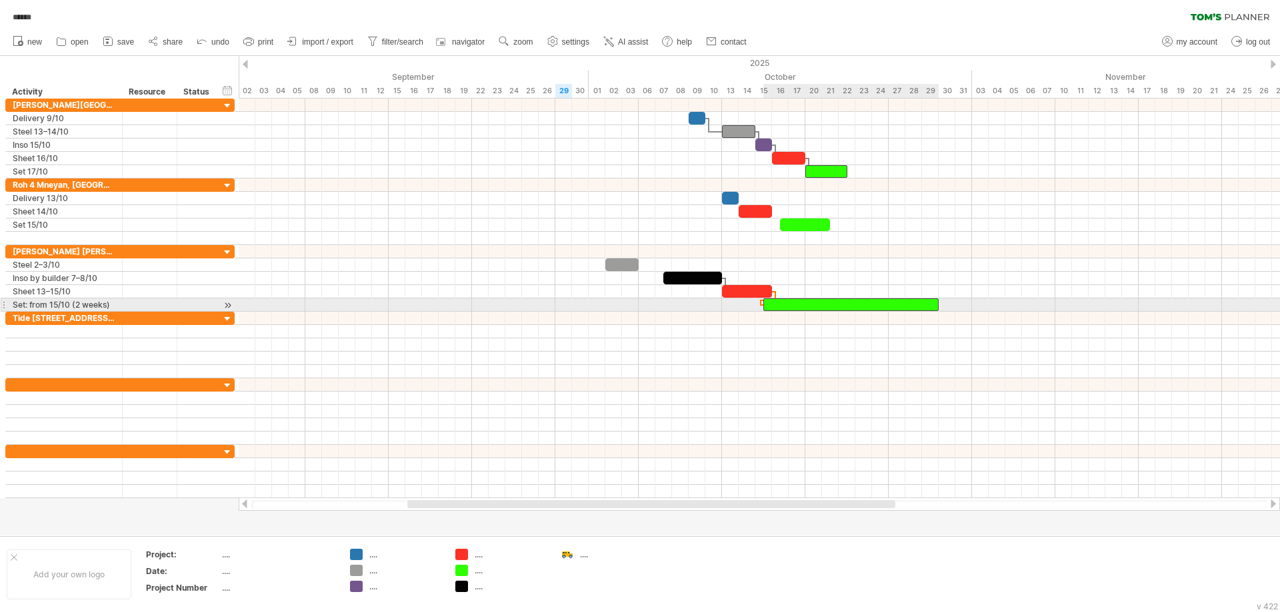
click at [800, 301] on div at bounding box center [850, 305] width 175 height 13
click at [764, 305] on span at bounding box center [763, 305] width 5 height 13
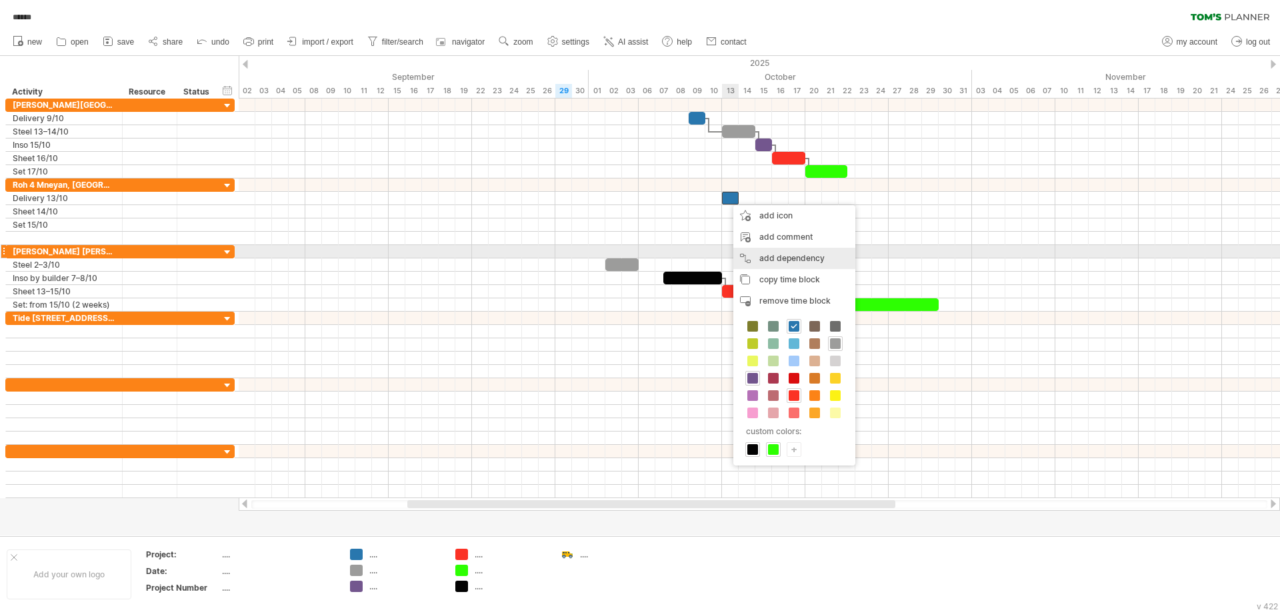
click at [783, 259] on div "add dependency You can use dependencies when you require tasks to be done in a …" at bounding box center [794, 258] width 122 height 21
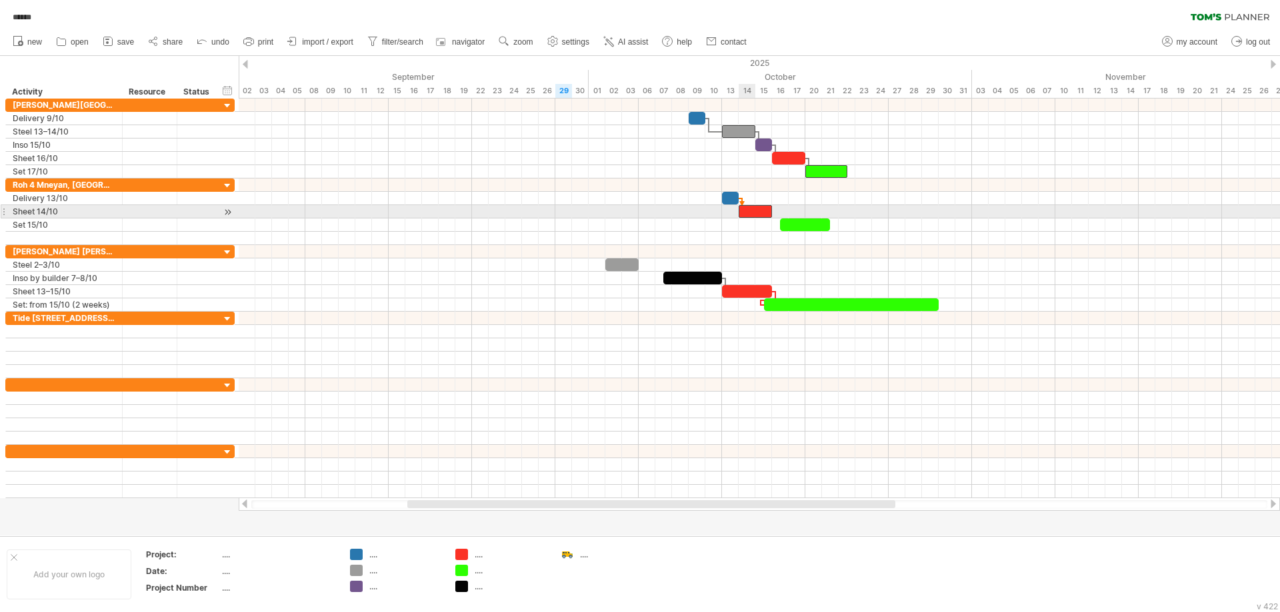
click at [750, 213] on div at bounding box center [754, 211] width 33 height 13
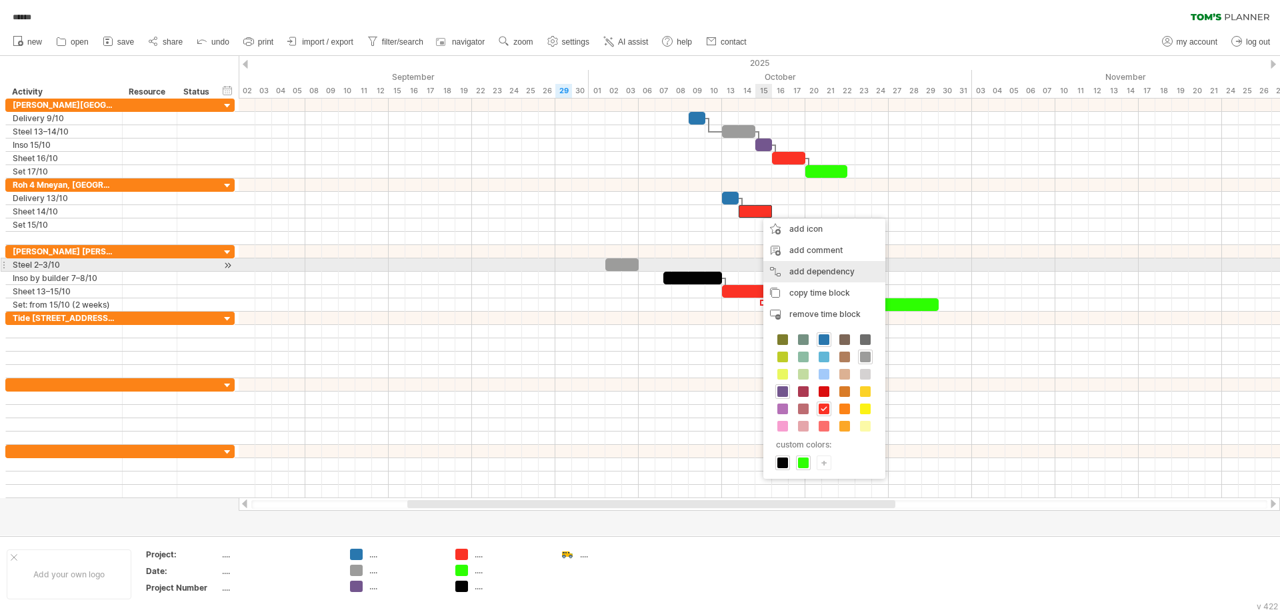
click at [811, 267] on div "add dependency You can use dependencies when you require tasks to be done in a …" at bounding box center [824, 271] width 122 height 21
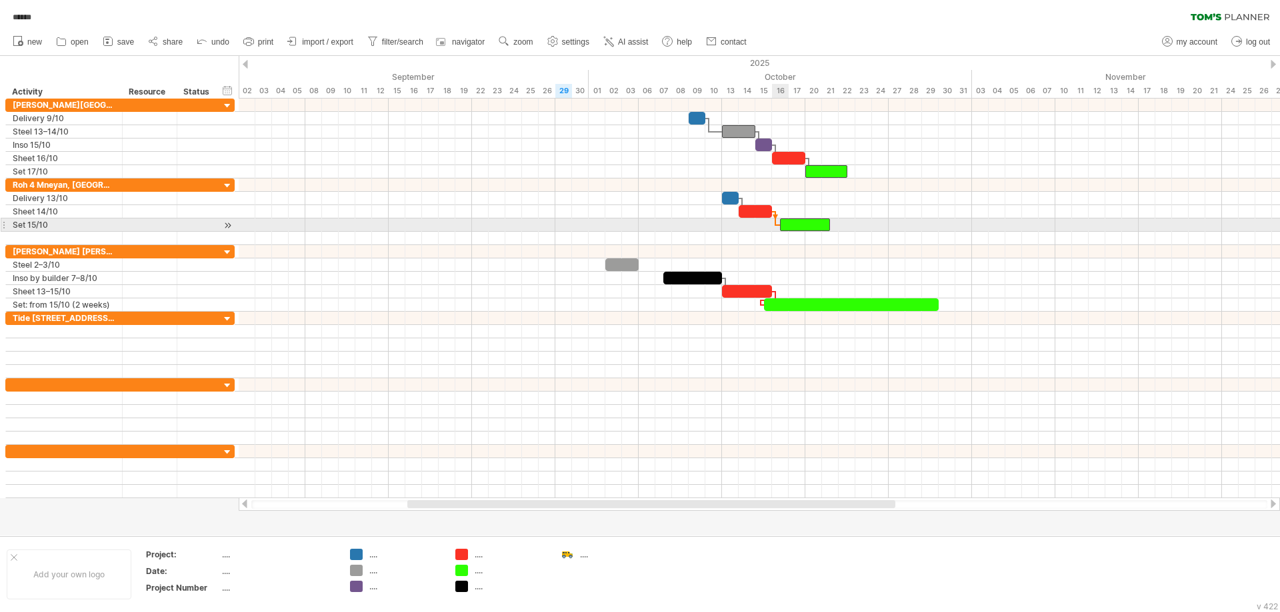
click at [784, 224] on div at bounding box center [805, 225] width 50 height 13
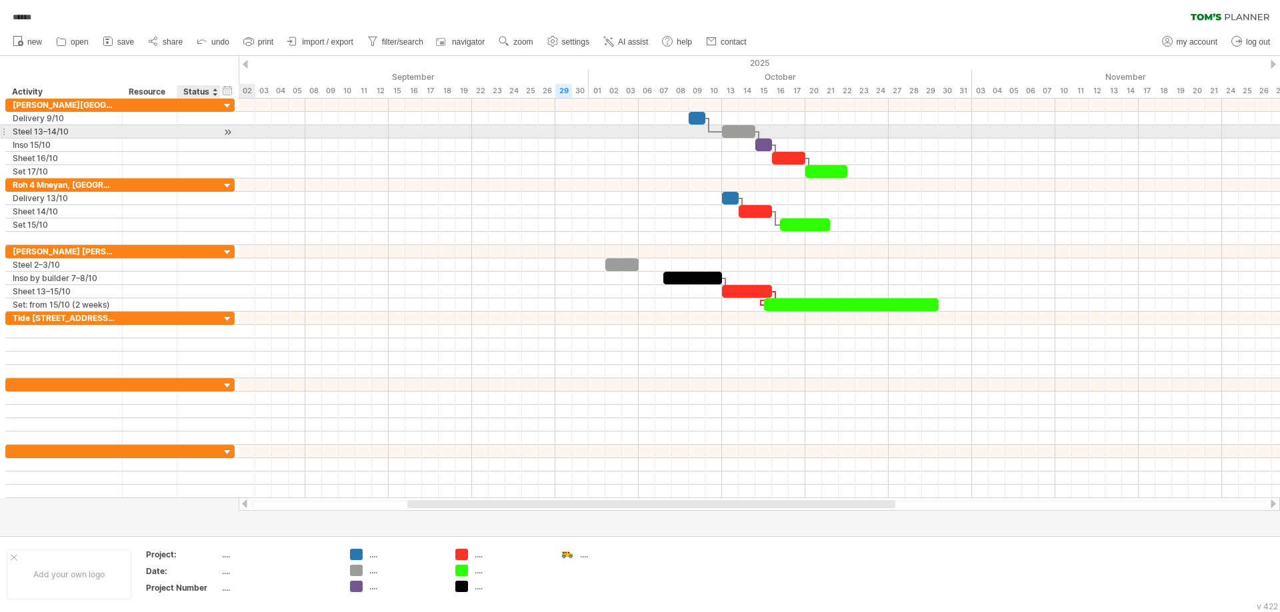
click at [229, 134] on div at bounding box center [227, 132] width 13 height 14
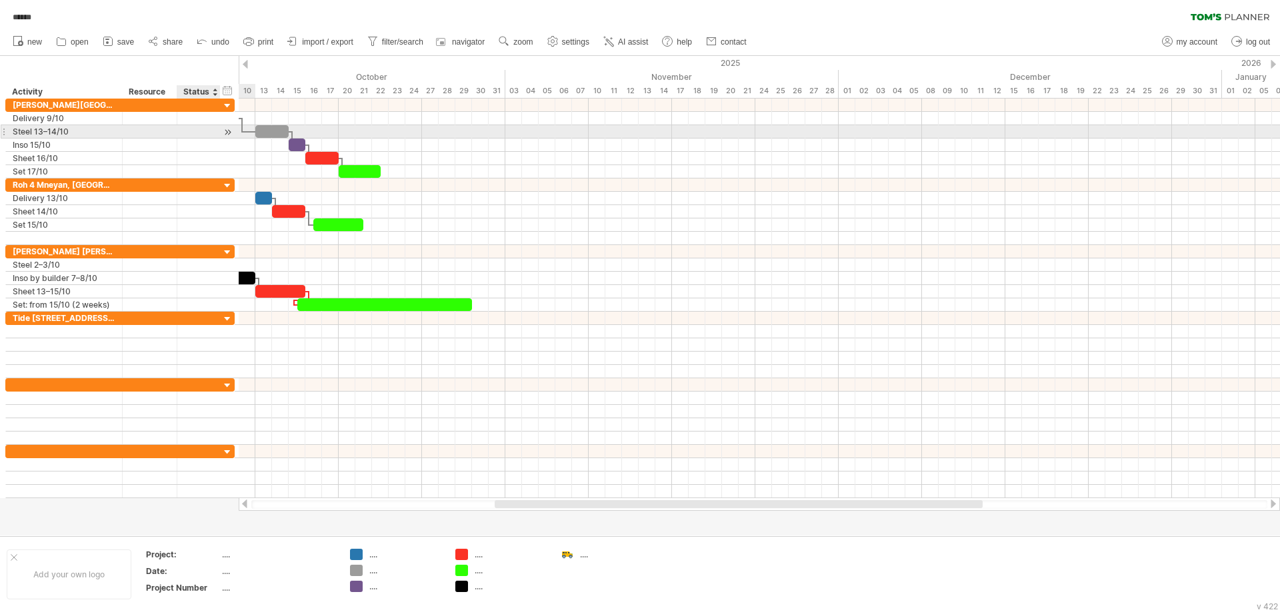
click at [229, 134] on div at bounding box center [227, 132] width 13 height 14
click at [228, 133] on div at bounding box center [227, 132] width 13 height 14
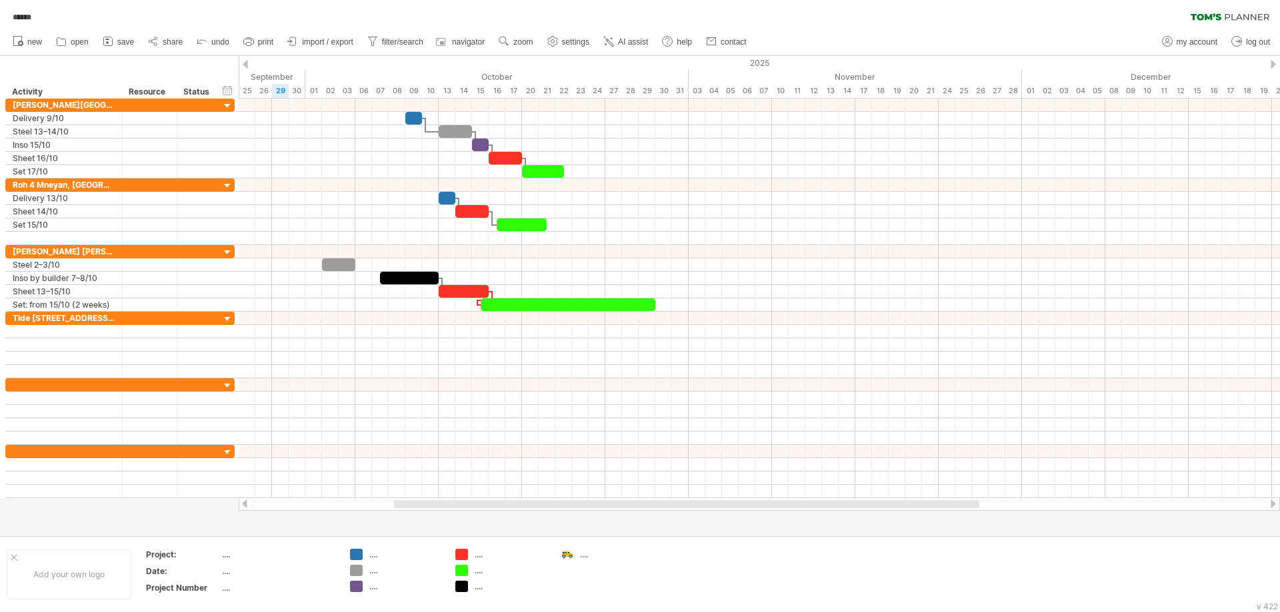
drag, startPoint x: 541, startPoint y: 505, endPoint x: 441, endPoint y: 507, distance: 100.7
click at [441, 507] on div at bounding box center [686, 505] width 585 height 8
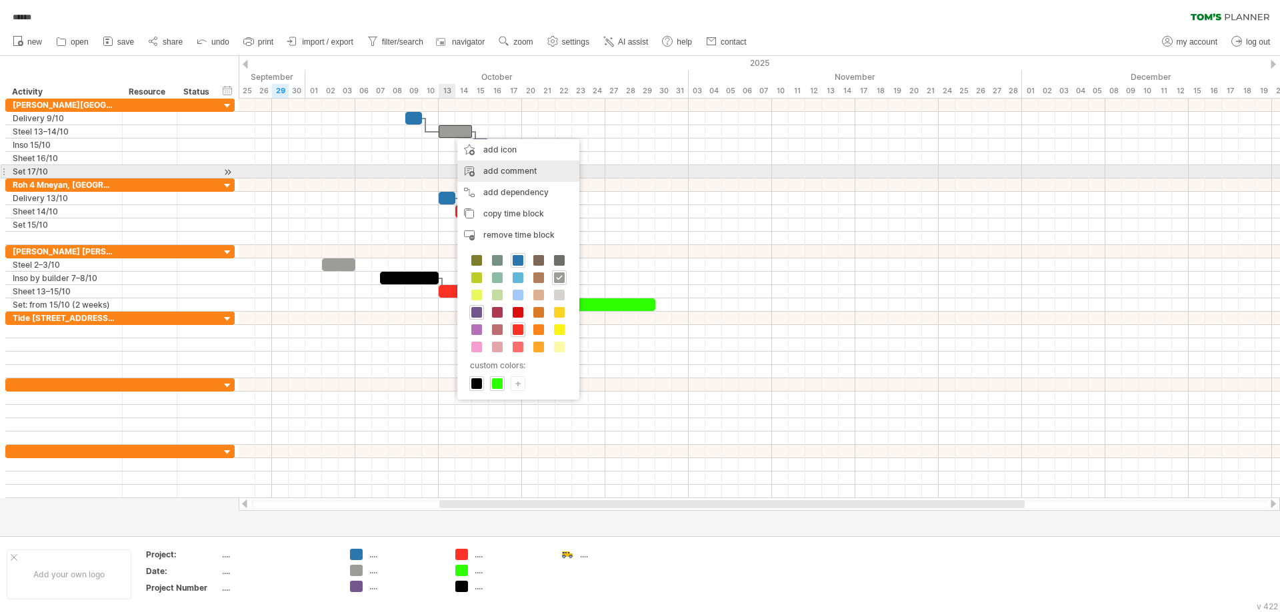
click at [513, 175] on div "add comment" at bounding box center [518, 171] width 122 height 21
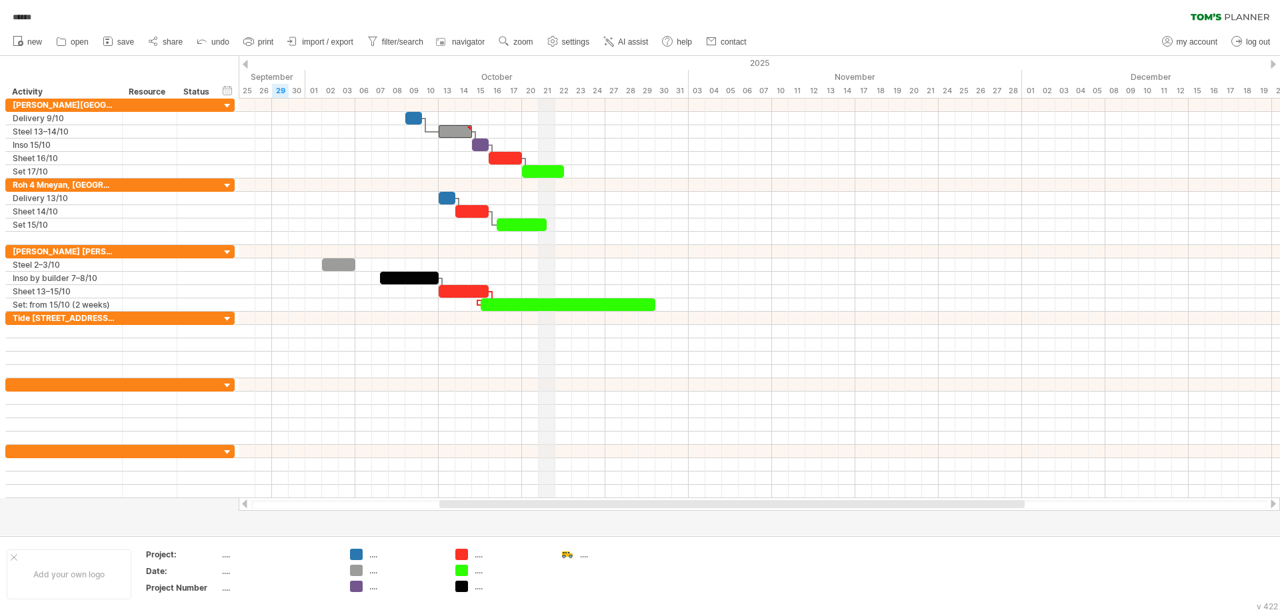
click at [541, 65] on div "2025" at bounding box center [38, 63] width 2733 height 14
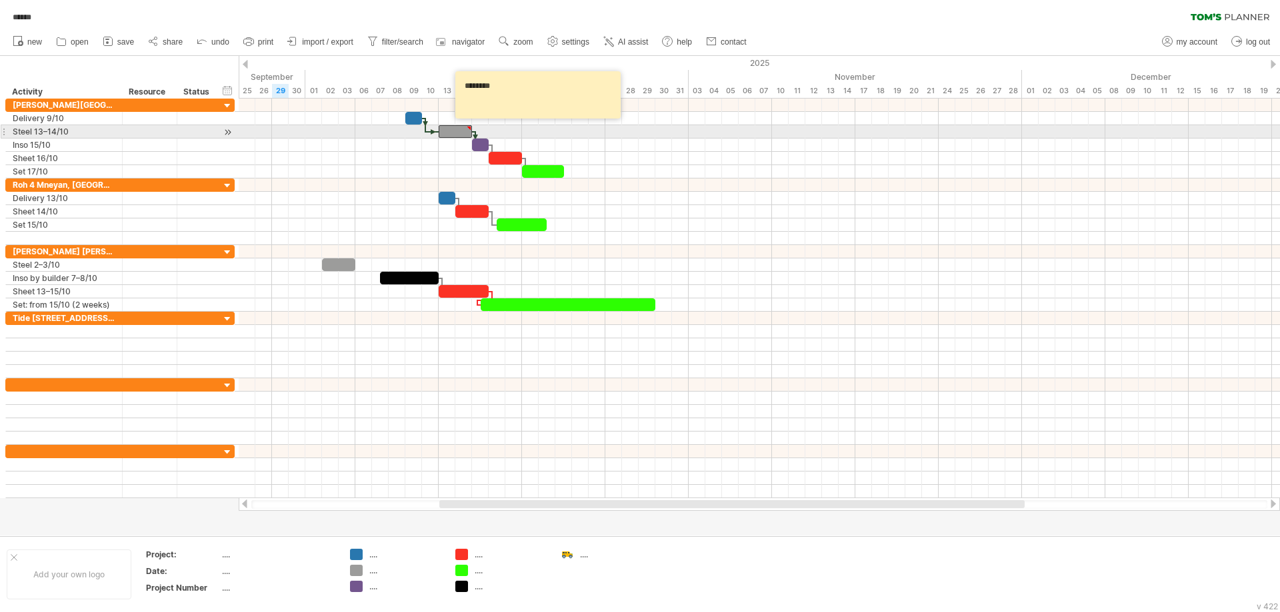
click at [461, 133] on div at bounding box center [455, 131] width 33 height 13
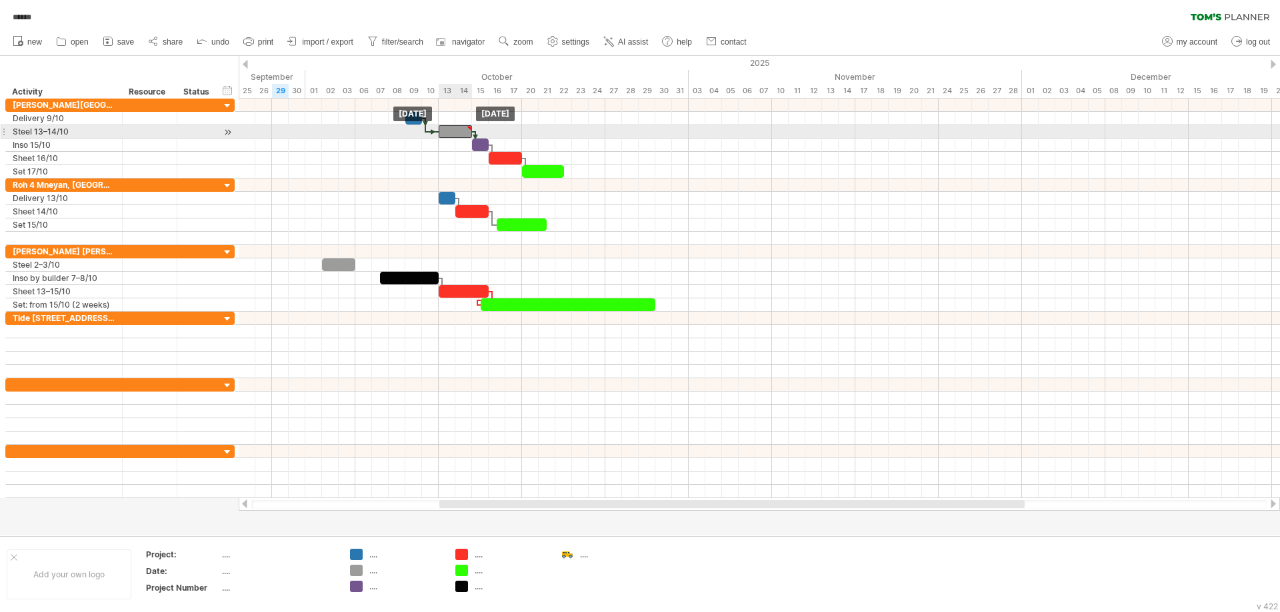
click at [467, 127] on div at bounding box center [469, 128] width 6 height 6
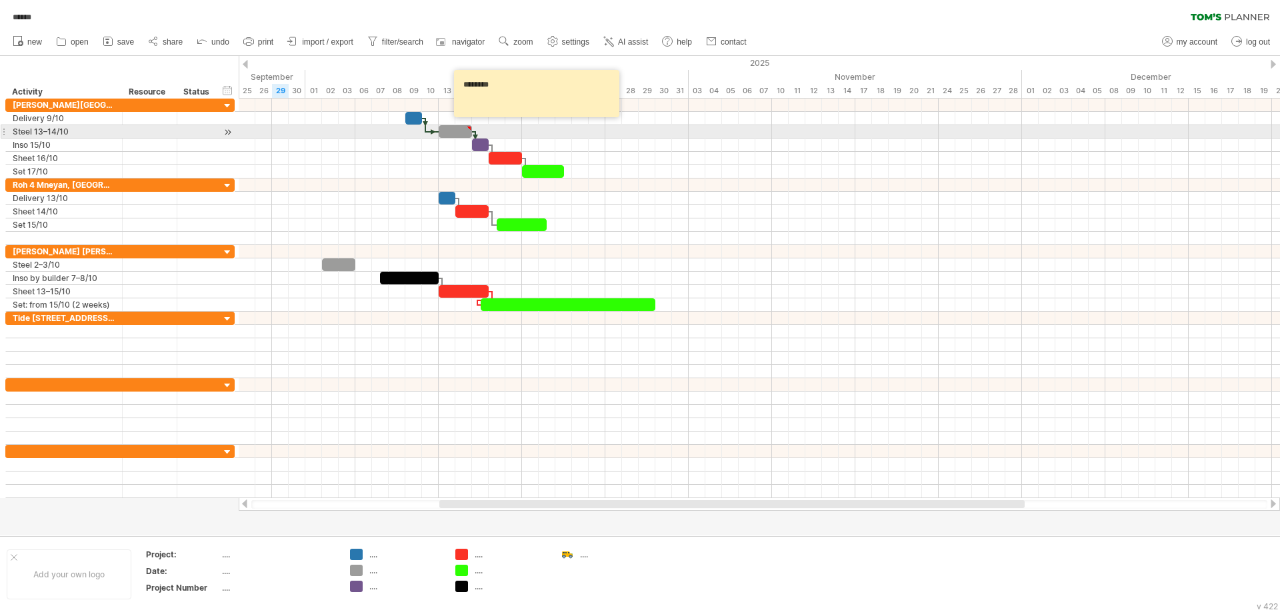
click at [467, 127] on div at bounding box center [469, 128] width 6 height 6
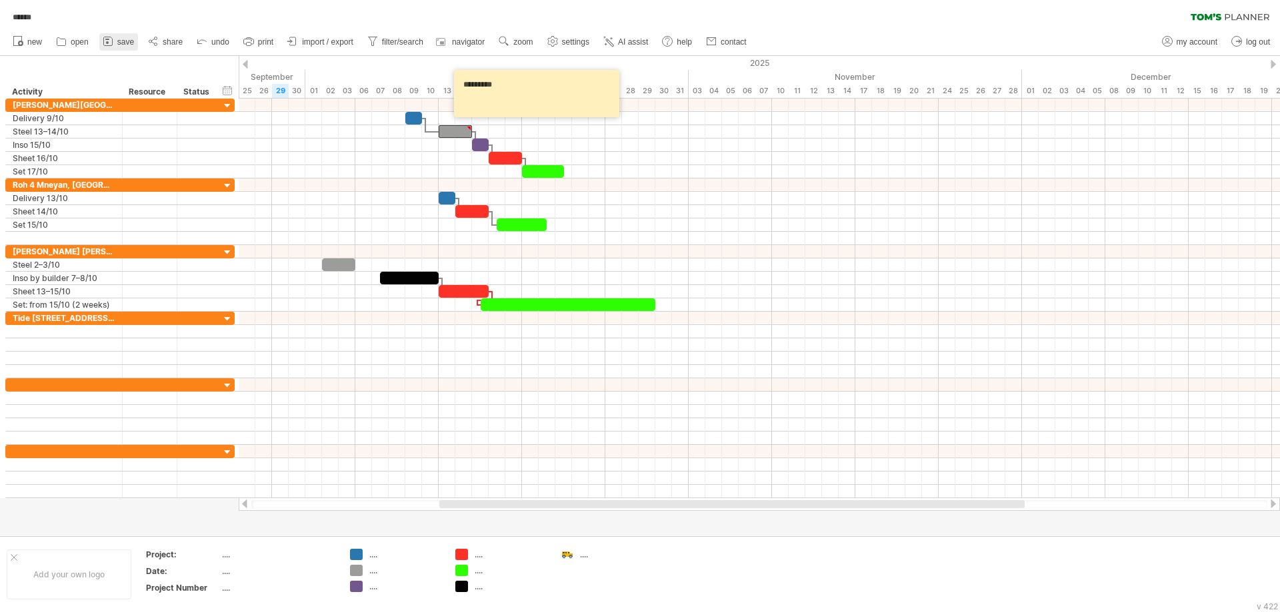
click at [112, 44] on icon at bounding box center [107, 41] width 9 height 9
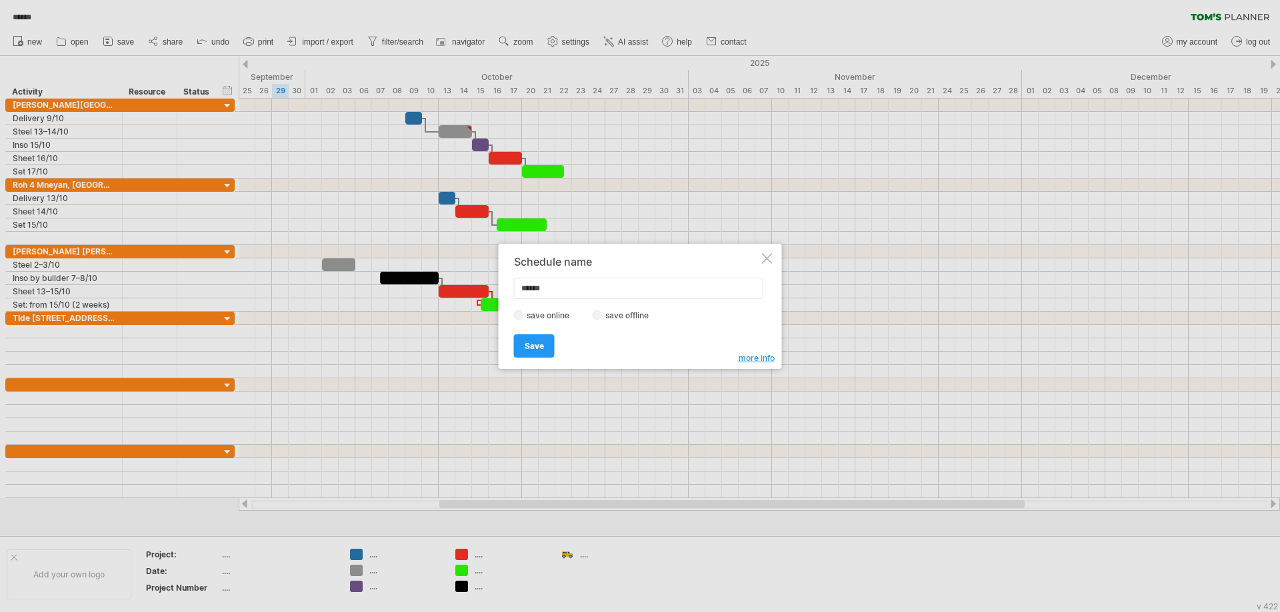
click at [535, 351] on link "Save" at bounding box center [534, 346] width 41 height 23
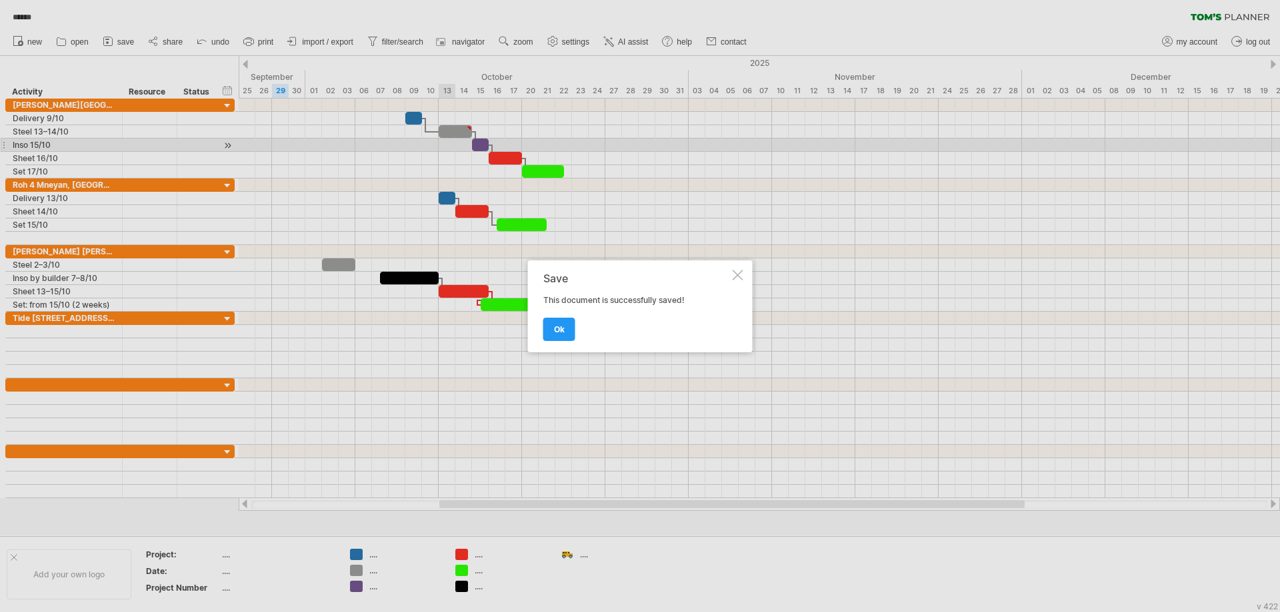
drag, startPoint x: 551, startPoint y: 328, endPoint x: 547, endPoint y: 321, distance: 7.8
click at [551, 329] on link "ok" at bounding box center [559, 329] width 32 height 23
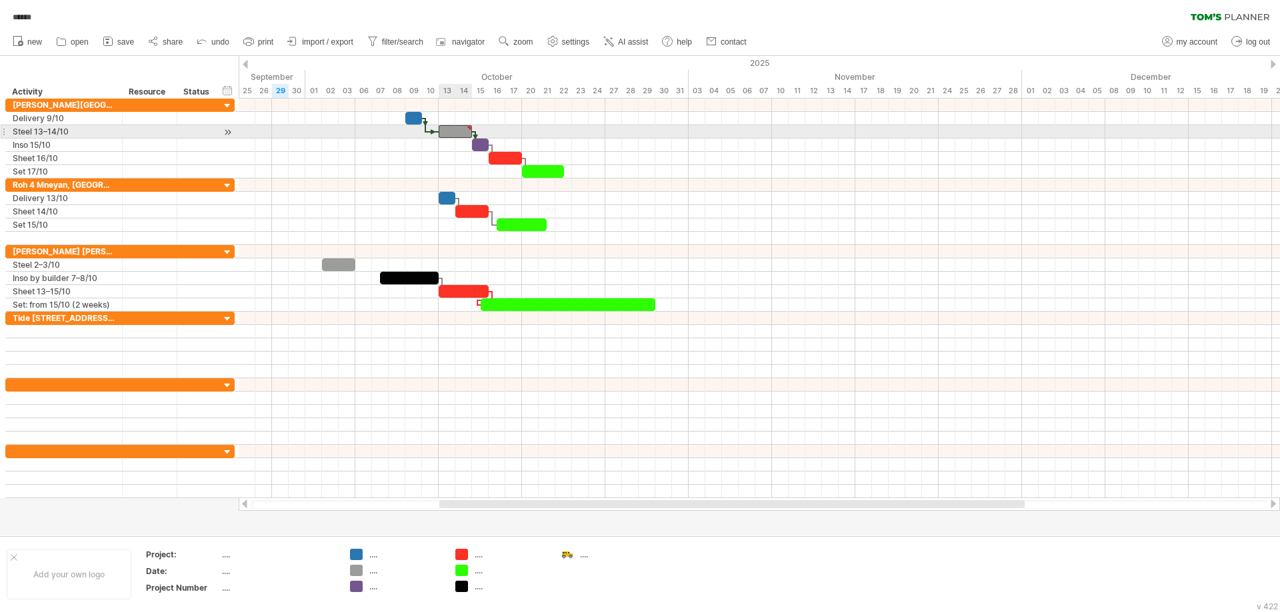
click at [470, 130] on div at bounding box center [469, 128] width 6 height 6
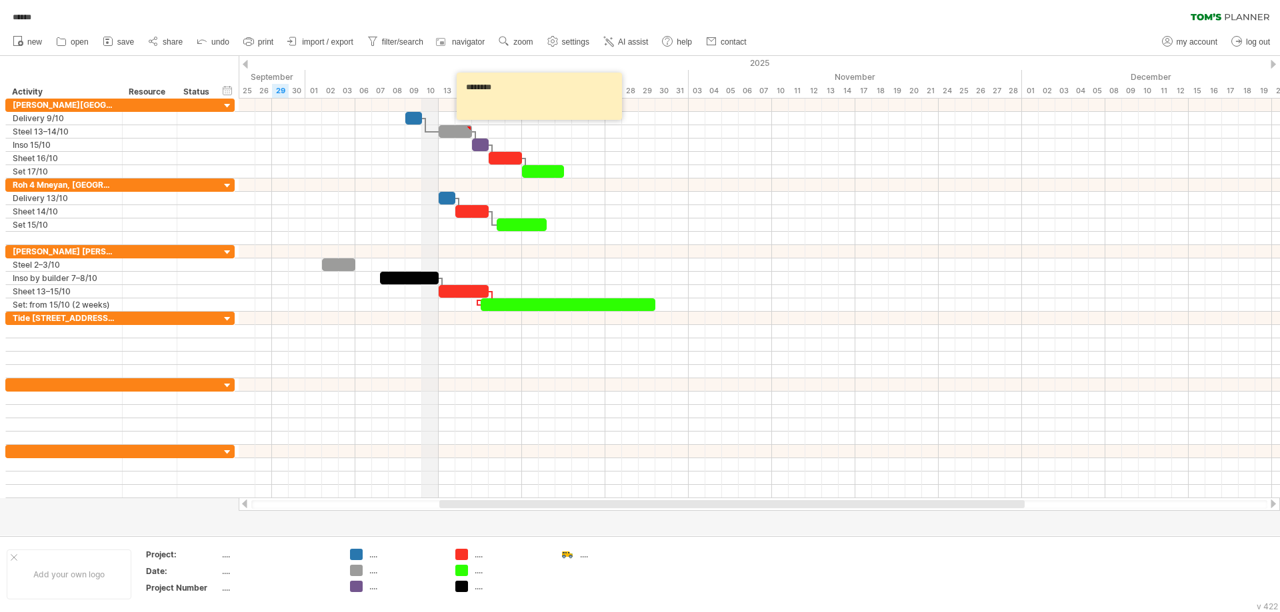
drag, startPoint x: 425, startPoint y: 90, endPoint x: 457, endPoint y: 95, distance: 31.7
click at [419, 91] on div "Trying to reach [DOMAIN_NAME] Connected again... 0% loading... ****** clear fil…" at bounding box center [640, 306] width 1280 height 612
type textarea "*"
click at [431, 74] on div "October" at bounding box center [496, 77] width 383 height 14
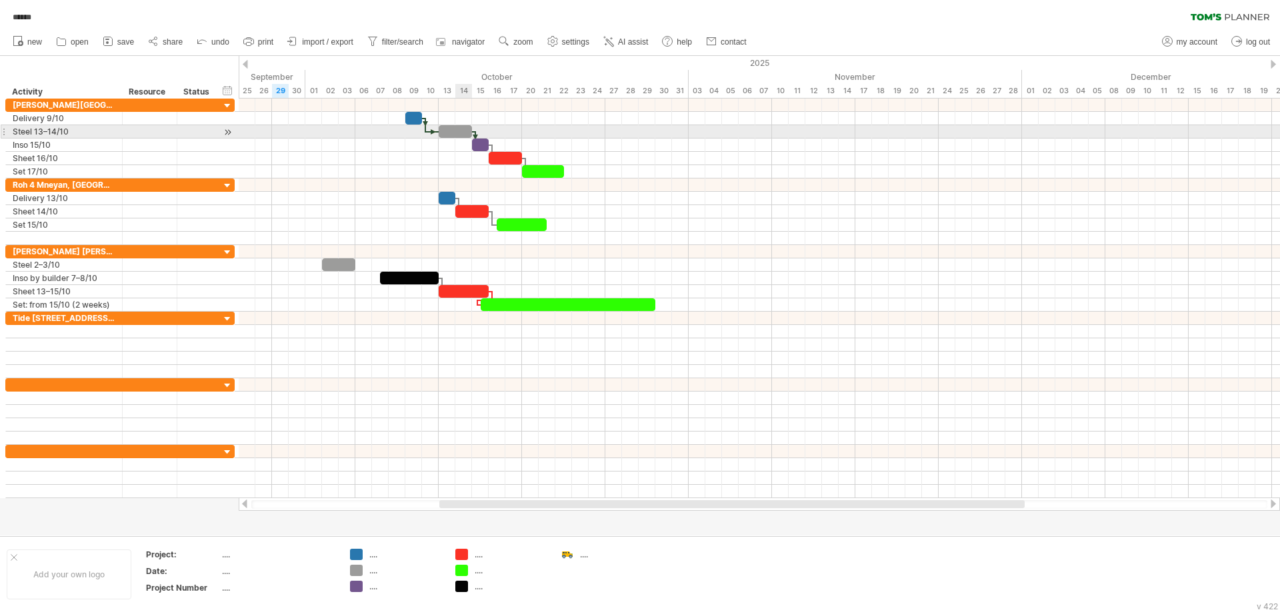
click at [461, 131] on div at bounding box center [455, 131] width 33 height 13
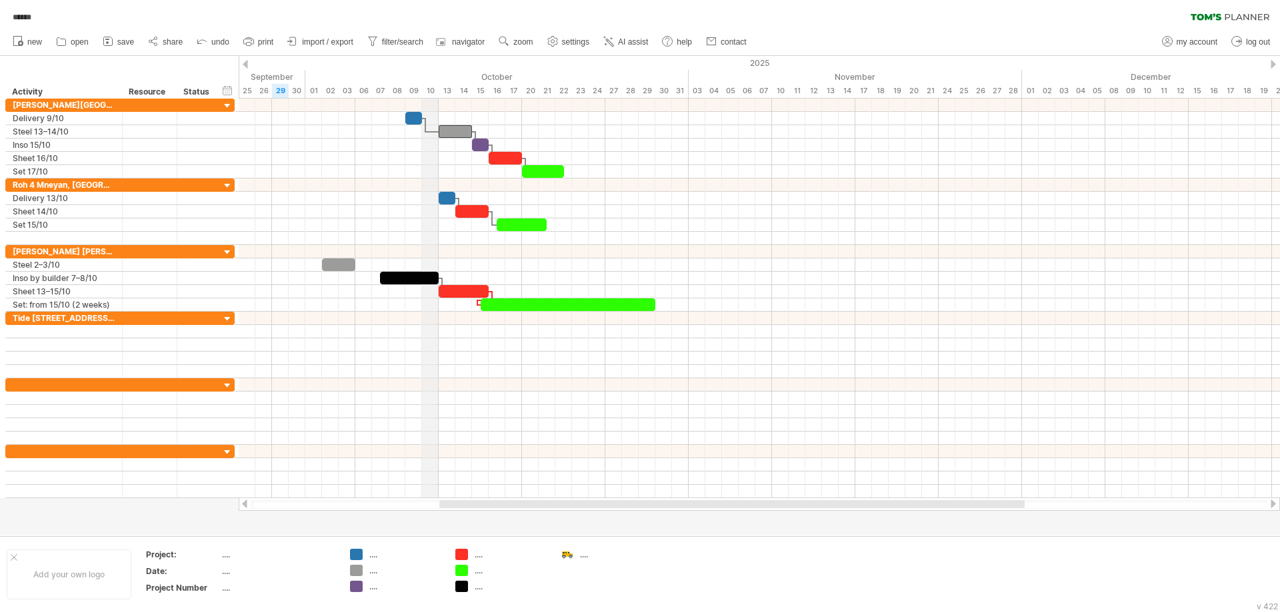
click at [435, 65] on div "2025" at bounding box center [38, 63] width 2733 height 14
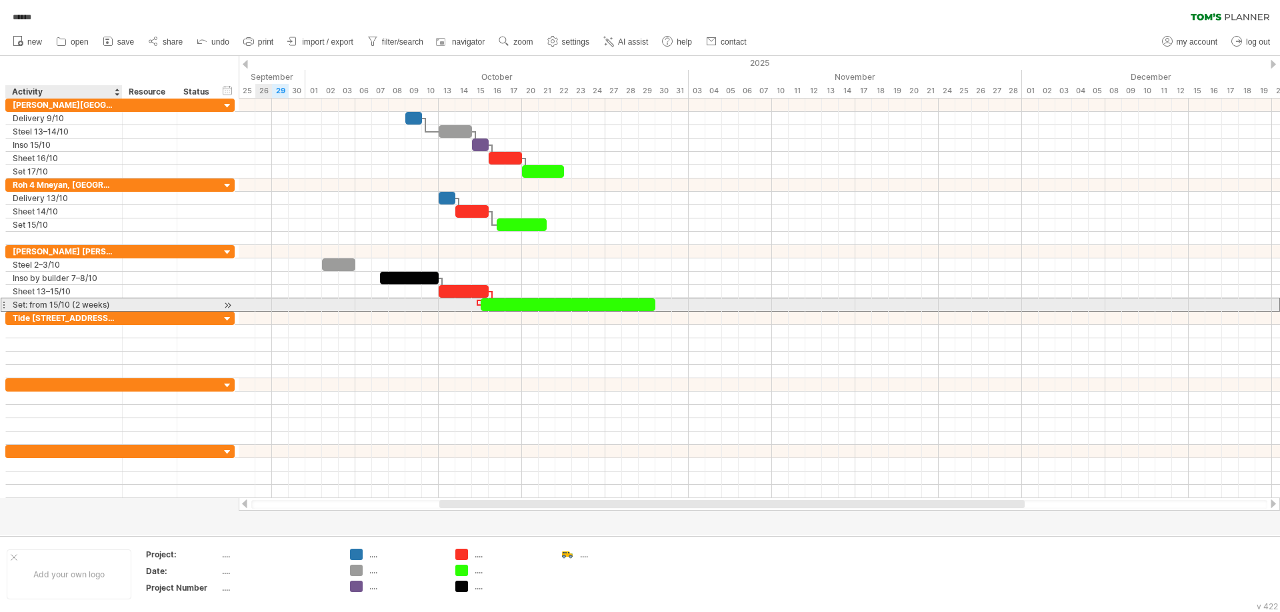
click at [26, 303] on div "Set: from 15/10 (2 weeks)" at bounding box center [64, 305] width 103 height 13
click at [30, 303] on input "**********" at bounding box center [64, 305] width 103 height 13
type input "**********"
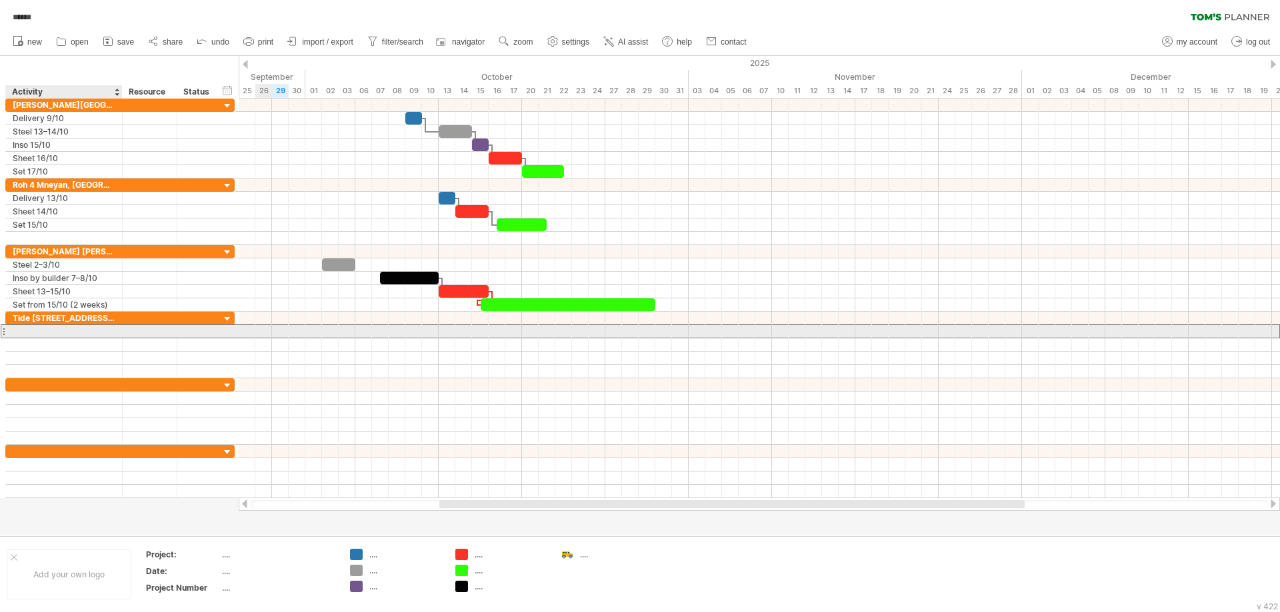
click at [82, 337] on div at bounding box center [64, 331] width 103 height 13
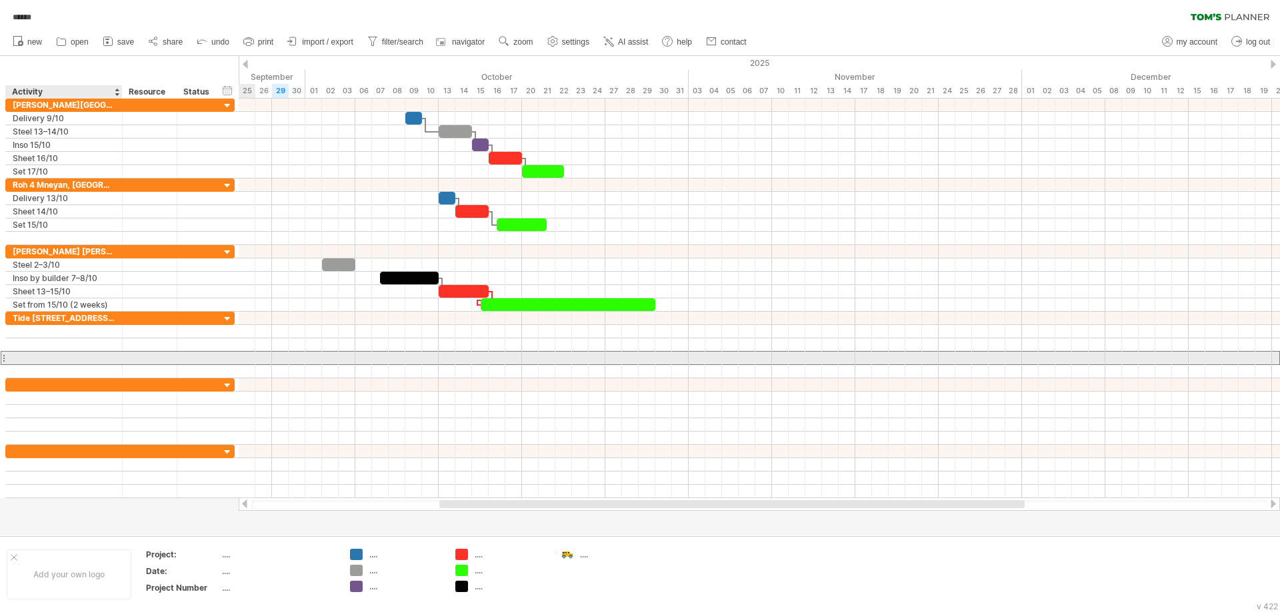
click at [77, 358] on div at bounding box center [64, 358] width 103 height 13
paste input "**********"
drag, startPoint x: 116, startPoint y: 359, endPoint x: 0, endPoint y: 354, distance: 116.1
click at [0, 354] on div "**********" at bounding box center [117, 299] width 235 height 400
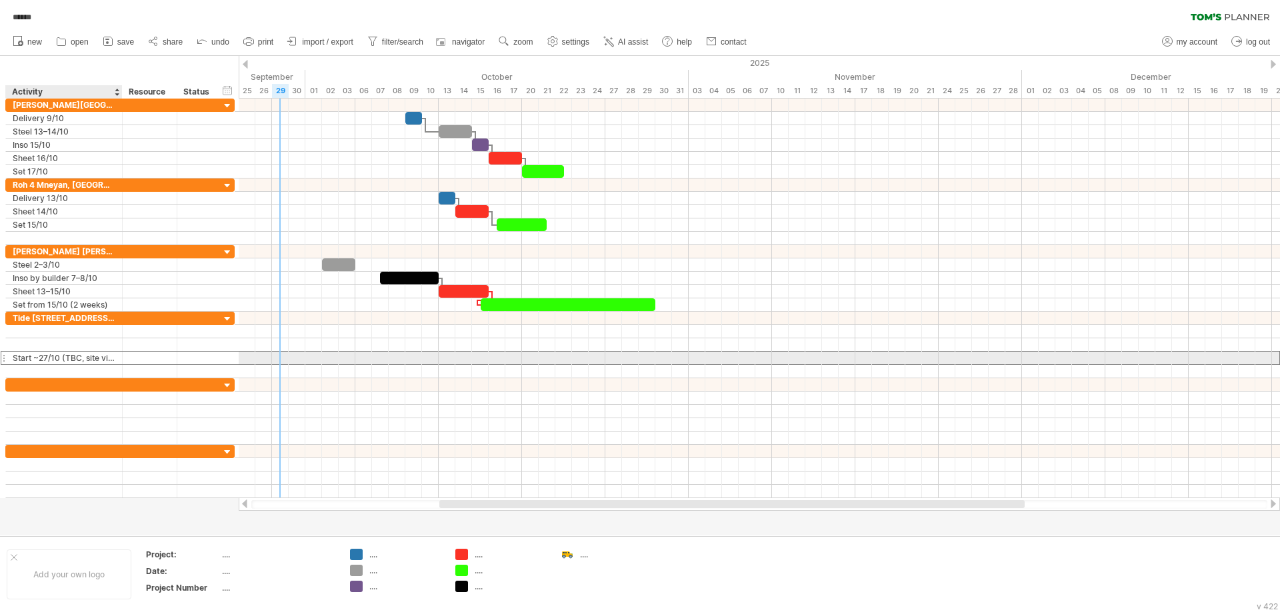
drag, startPoint x: 12, startPoint y: 358, endPoint x: 109, endPoint y: 357, distance: 97.3
click at [109, 357] on div "**********" at bounding box center [64, 358] width 117 height 13
click at [108, 357] on input "**********" at bounding box center [64, 358] width 103 height 13
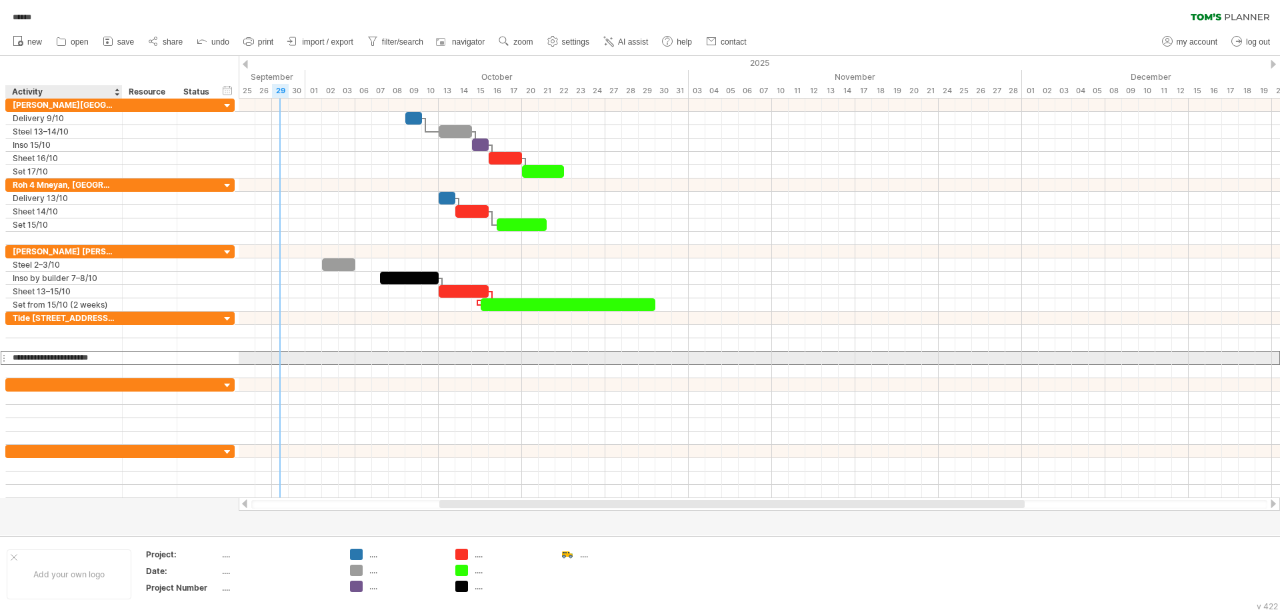
type input "**********"
drag, startPoint x: 100, startPoint y: 359, endPoint x: 0, endPoint y: 353, distance: 100.1
click at [0, 353] on div "**********" at bounding box center [117, 299] width 235 height 400
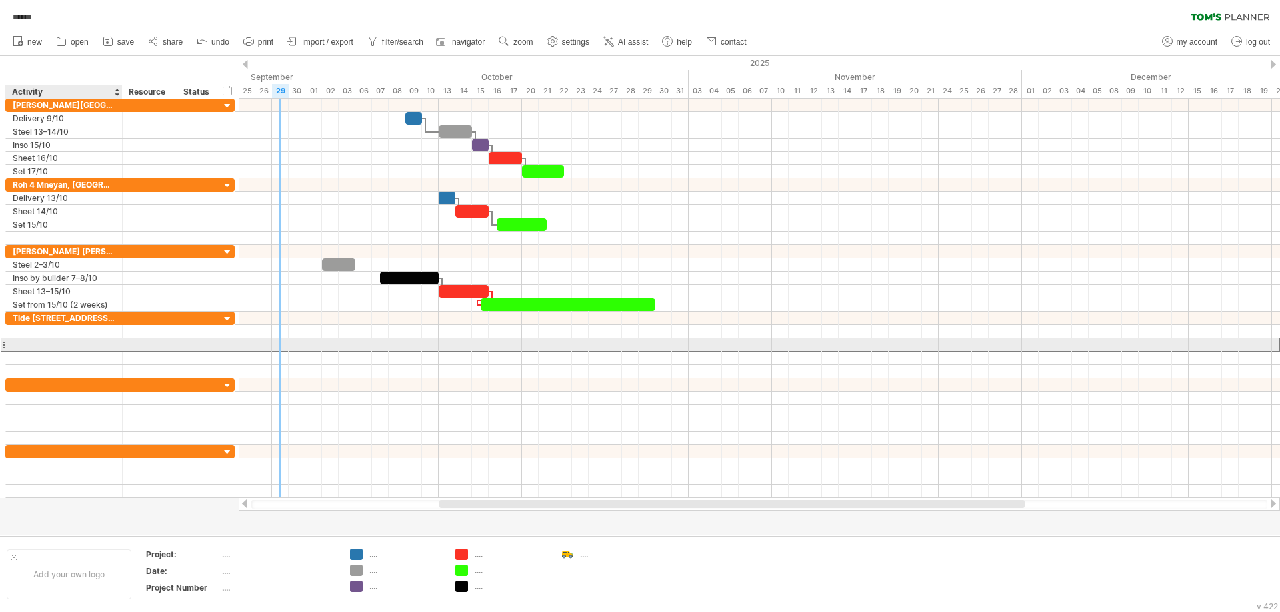
click at [55, 341] on div at bounding box center [64, 345] width 103 height 13
click at [65, 327] on div at bounding box center [64, 331] width 103 height 13
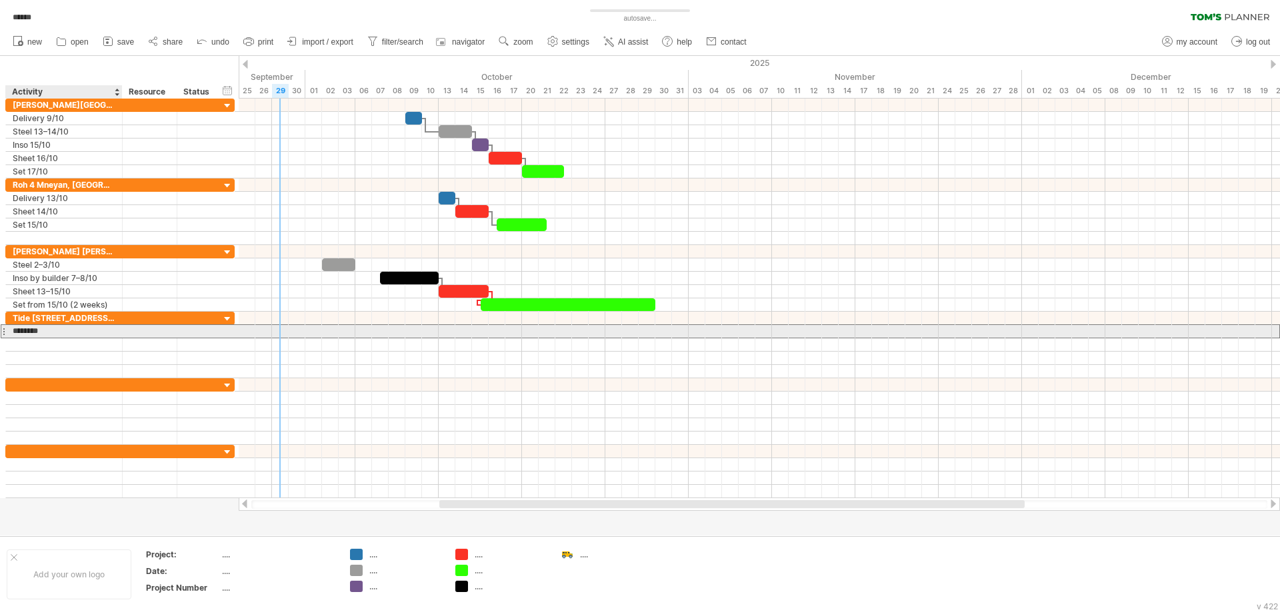
type input "**********"
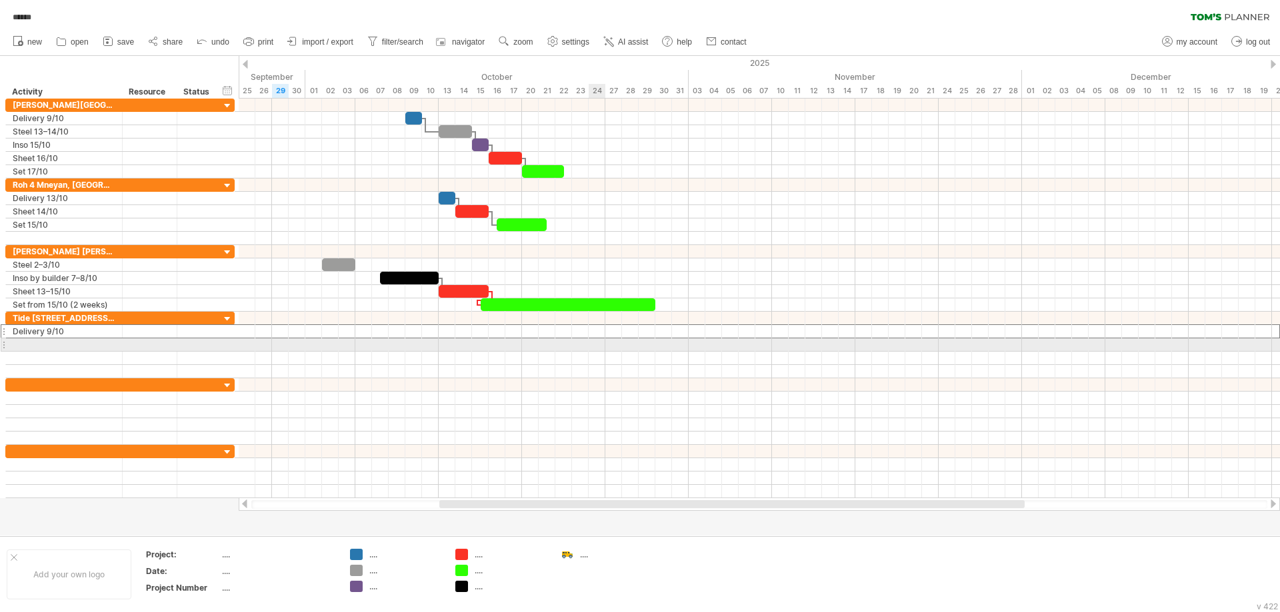
click at [596, 341] on div at bounding box center [759, 345] width 1041 height 13
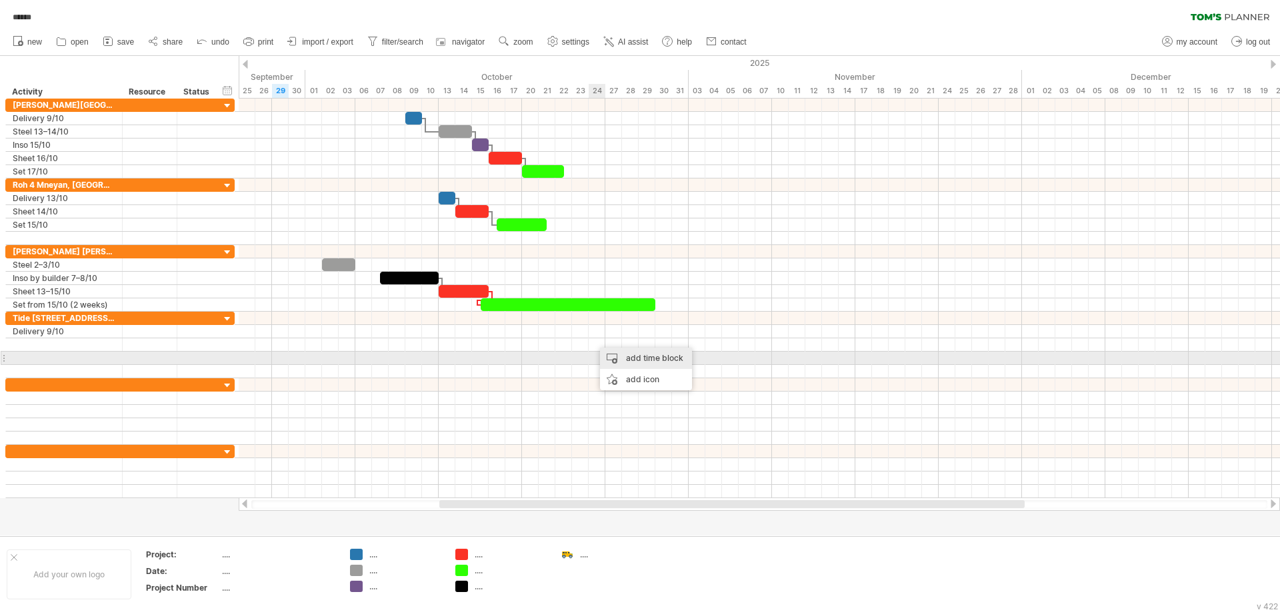
click at [628, 357] on div "add time block" at bounding box center [646, 358] width 92 height 21
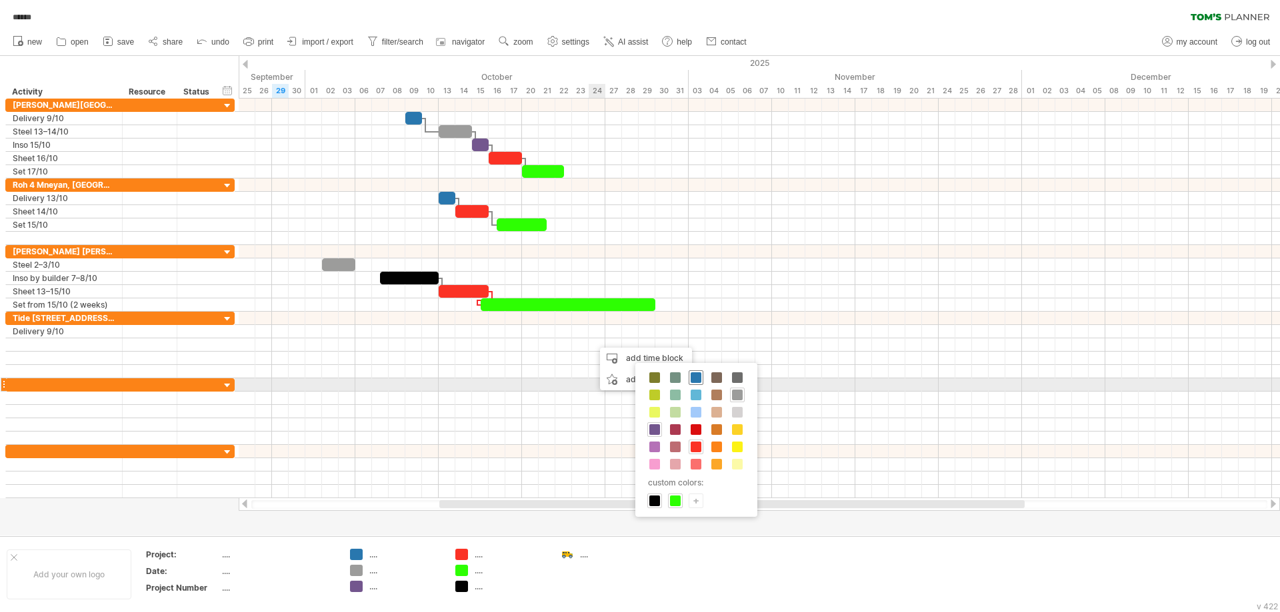
click at [692, 381] on span at bounding box center [695, 378] width 11 height 11
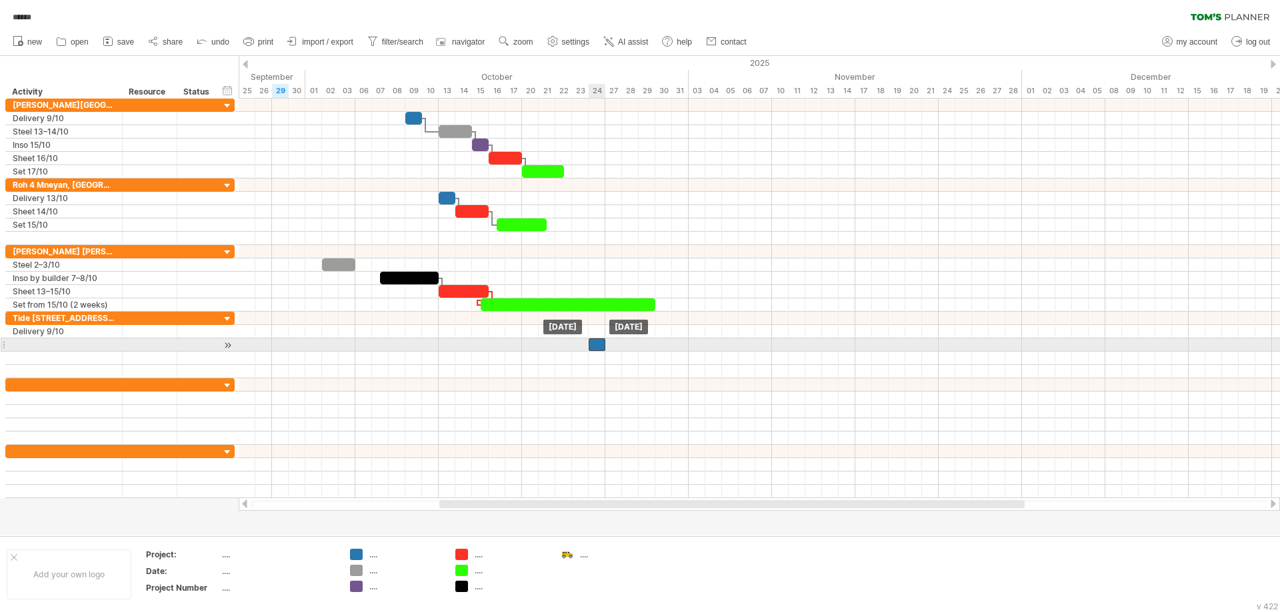
drag, startPoint x: 606, startPoint y: 345, endPoint x: 599, endPoint y: 345, distance: 7.3
click at [599, 345] on div at bounding box center [596, 345] width 17 height 13
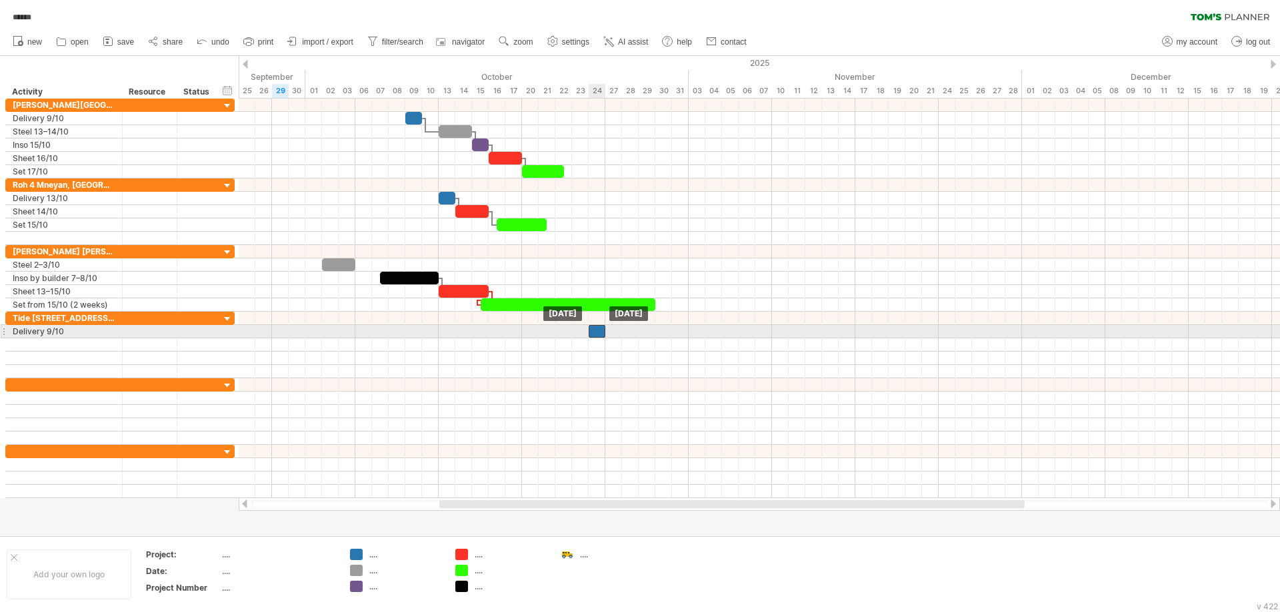
drag, startPoint x: 598, startPoint y: 344, endPoint x: 598, endPoint y: 335, distance: 8.7
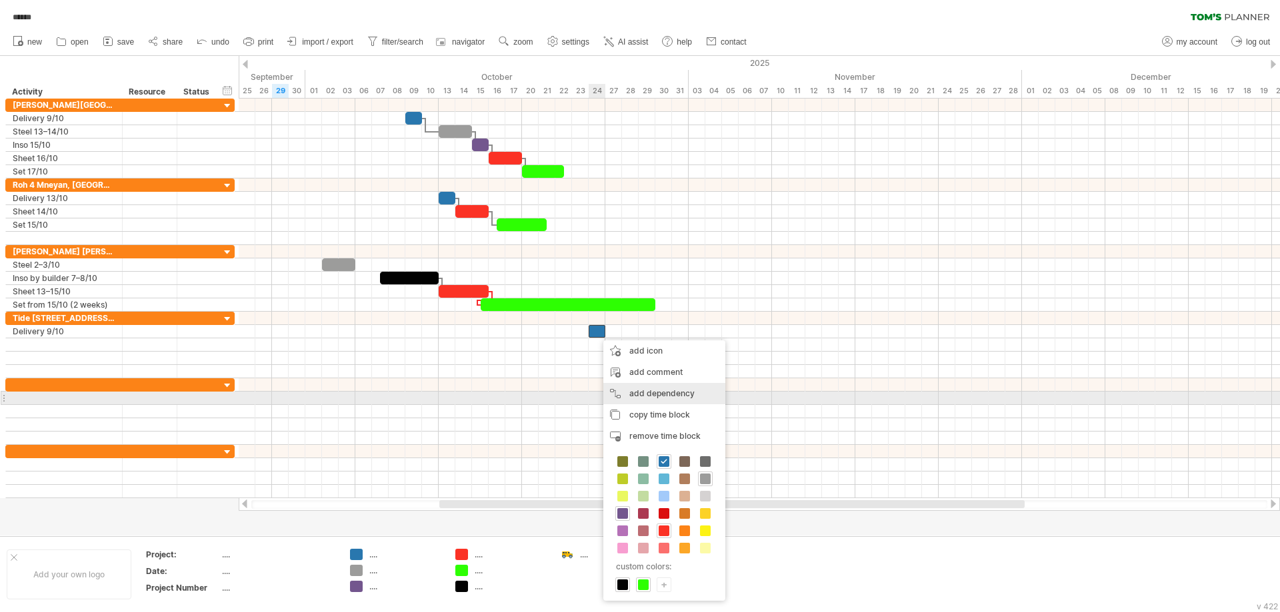
click at [668, 397] on div "add dependency You can use dependencies when you require tasks to be done in a …" at bounding box center [664, 393] width 122 height 21
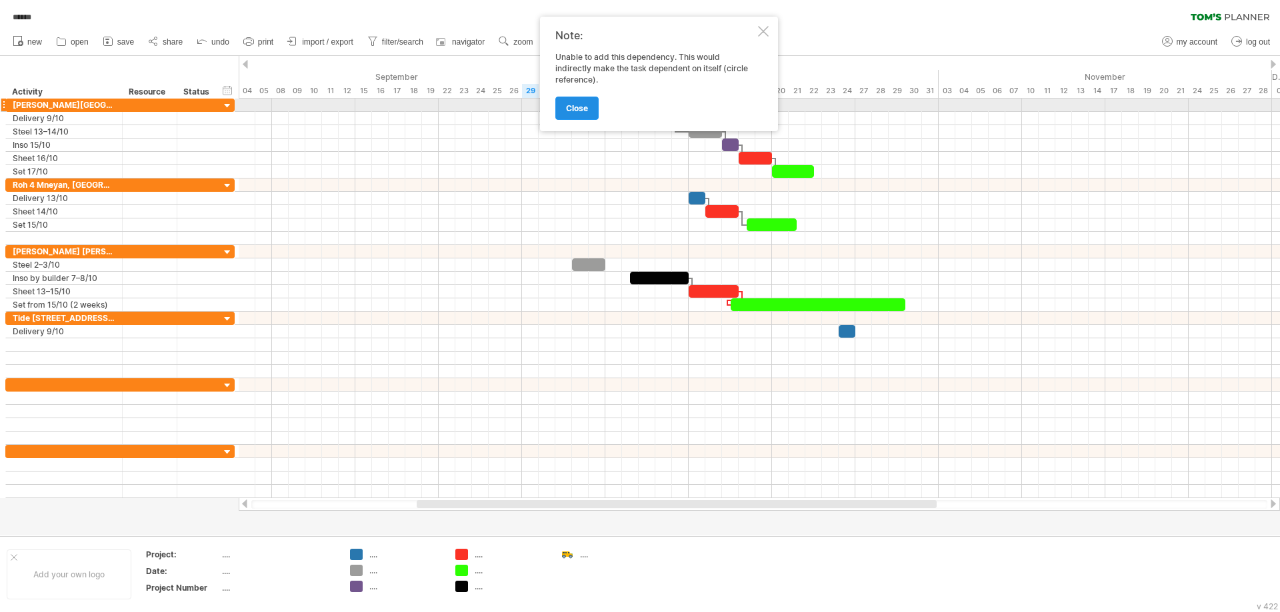
click at [571, 105] on span "close" at bounding box center [577, 108] width 22 height 10
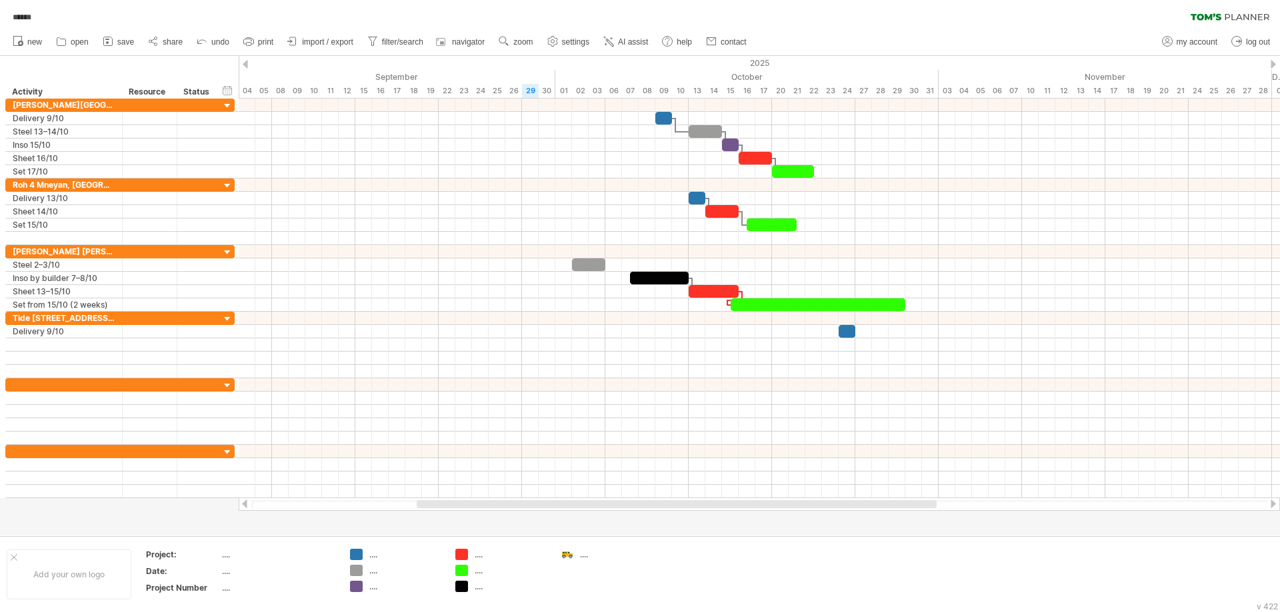
click at [666, 497] on div at bounding box center [759, 491] width 1041 height 13
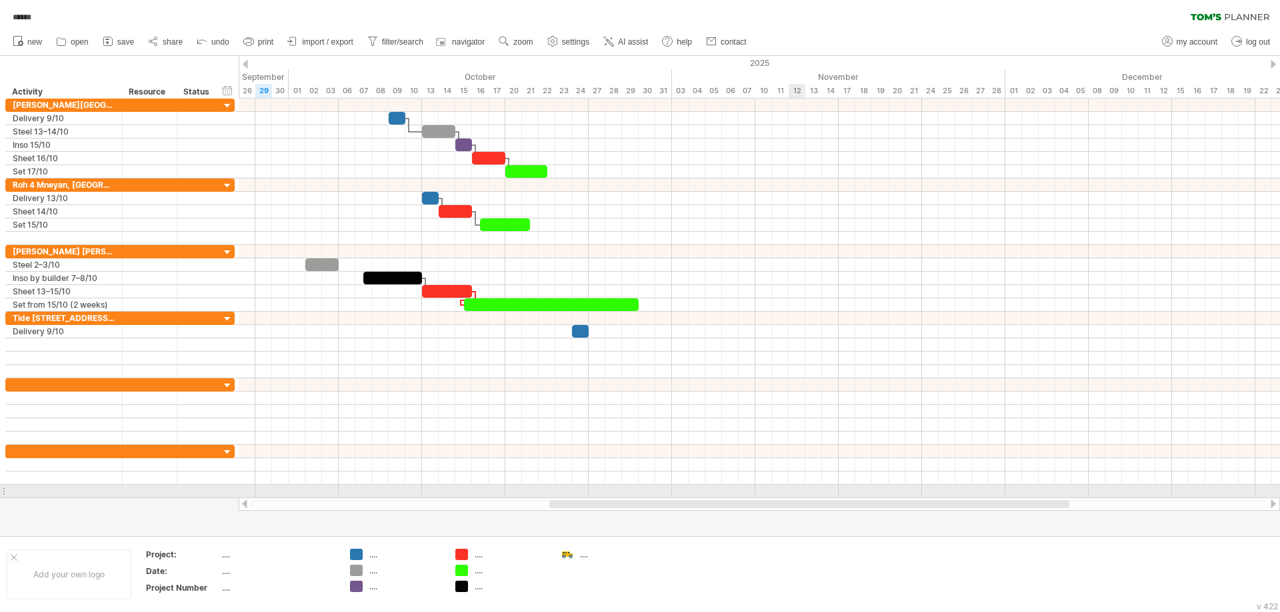
drag, startPoint x: 657, startPoint y: 501, endPoint x: 790, endPoint y: 493, distance: 132.9
click at [790, 493] on div "Trying to reach [DOMAIN_NAME] Connected again... 0% autosave... ****** clear fi…" at bounding box center [640, 306] width 1280 height 612
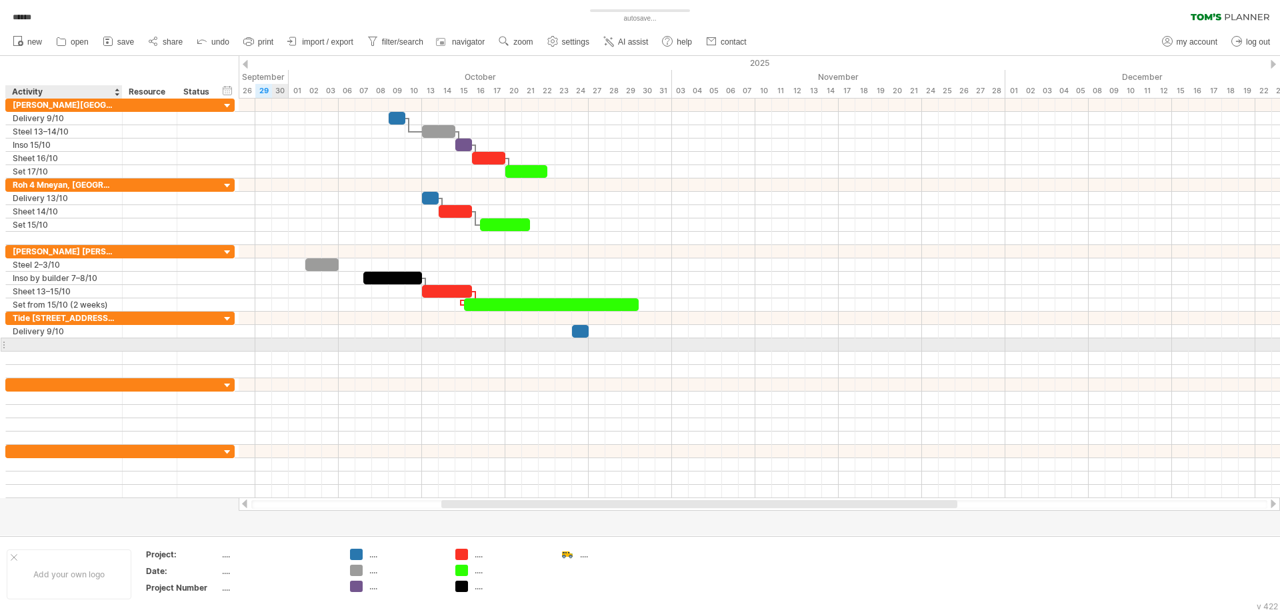
click at [66, 341] on div at bounding box center [64, 345] width 103 height 13
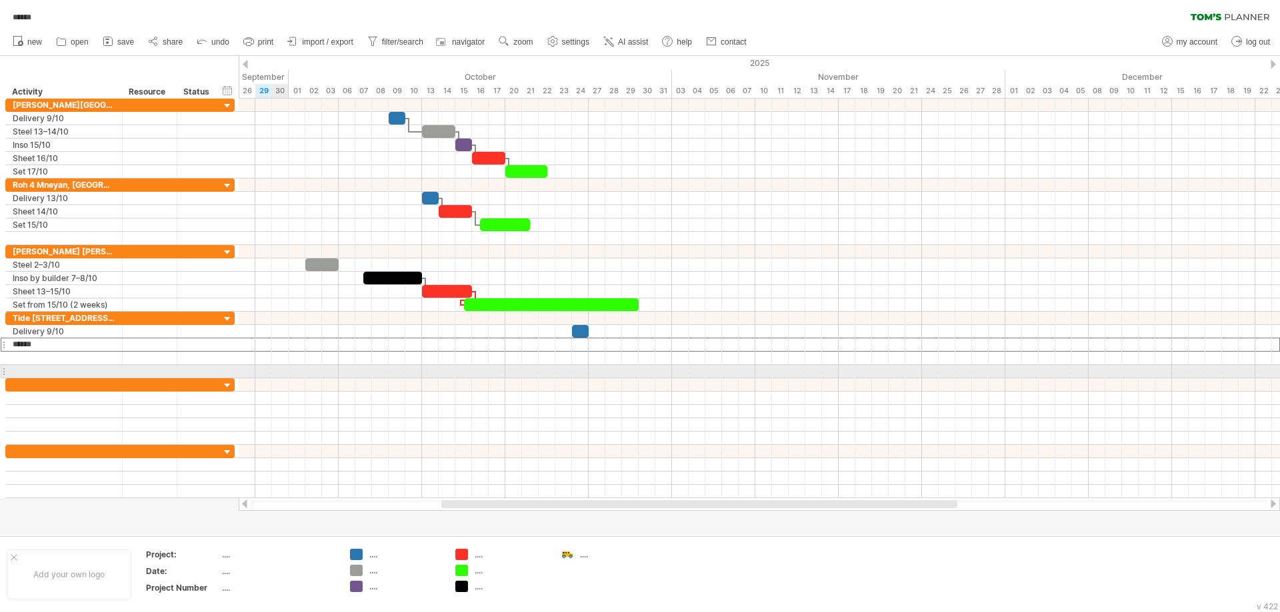
type input "**********"
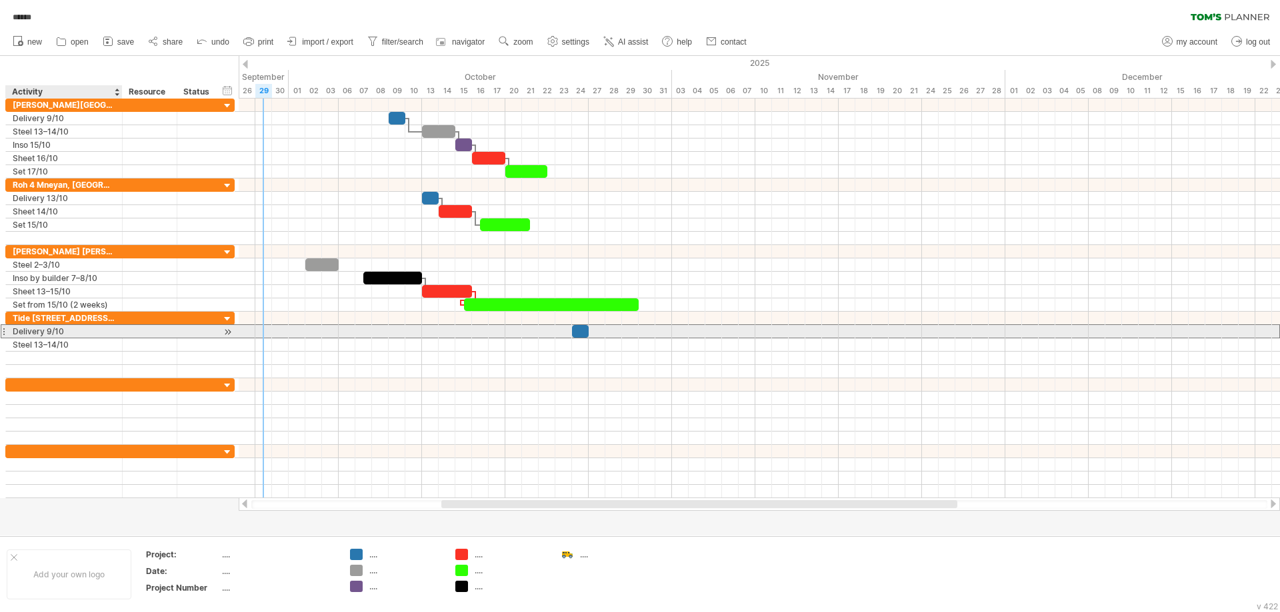
click at [47, 335] on div "Delivery 9/10" at bounding box center [64, 331] width 103 height 13
click at [49, 333] on input "**********" at bounding box center [64, 331] width 103 height 13
click at [51, 329] on input "**********" at bounding box center [64, 331] width 103 height 13
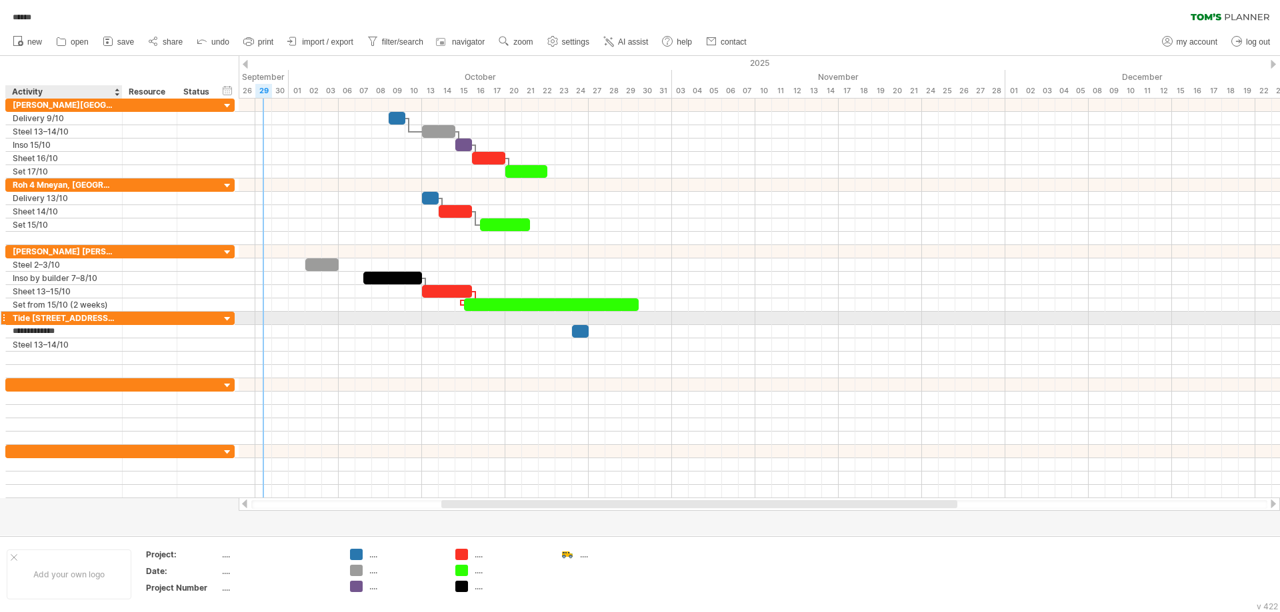
type input "**********"
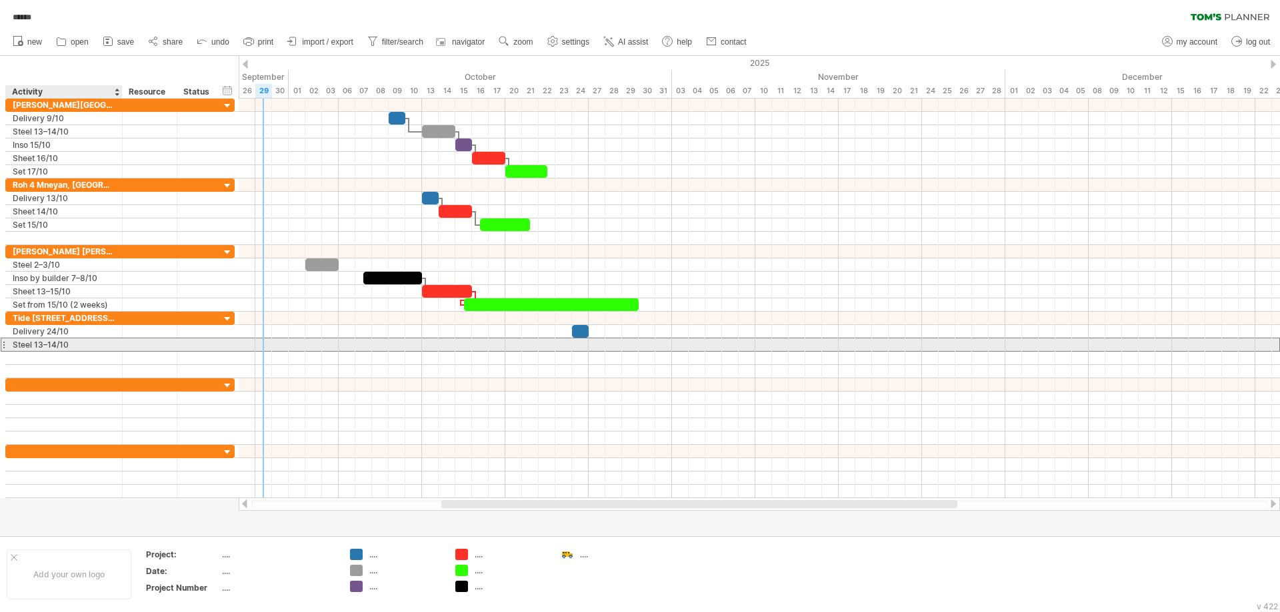
click at [60, 342] on div "Steel 13–14/10" at bounding box center [64, 345] width 103 height 13
click at [60, 342] on input "**********" at bounding box center [64, 345] width 103 height 13
click at [58, 339] on input "**********" at bounding box center [64, 345] width 103 height 13
click at [58, 341] on input "**********" at bounding box center [64, 345] width 103 height 13
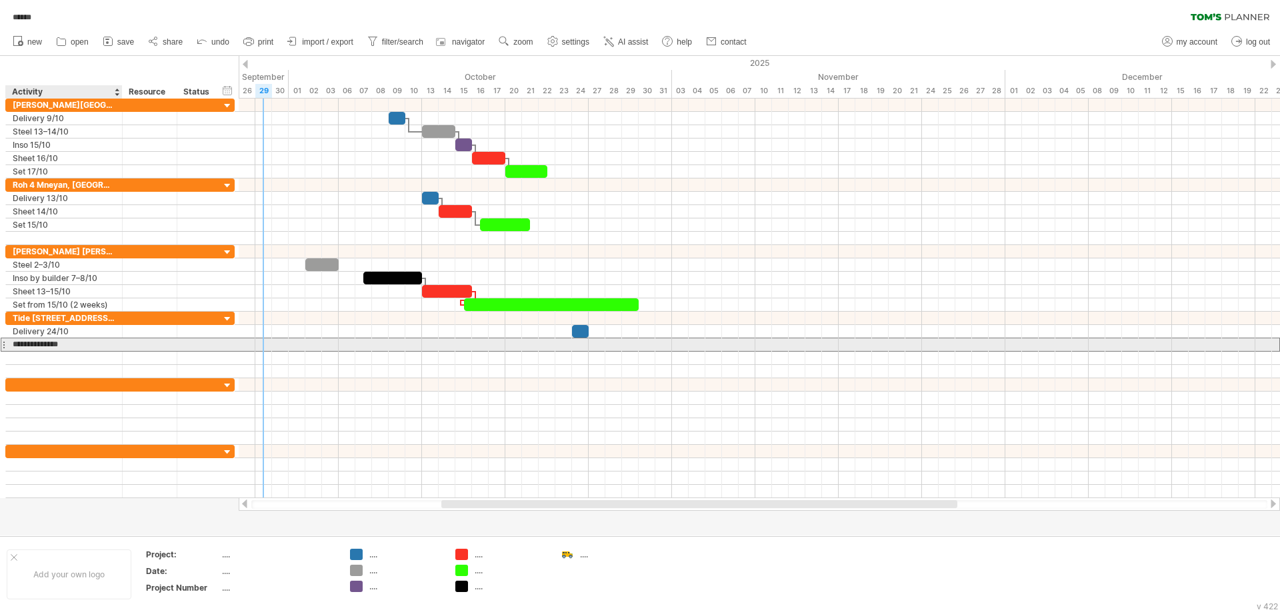
click at [55, 345] on input "**********" at bounding box center [64, 345] width 103 height 13
type input "**********"
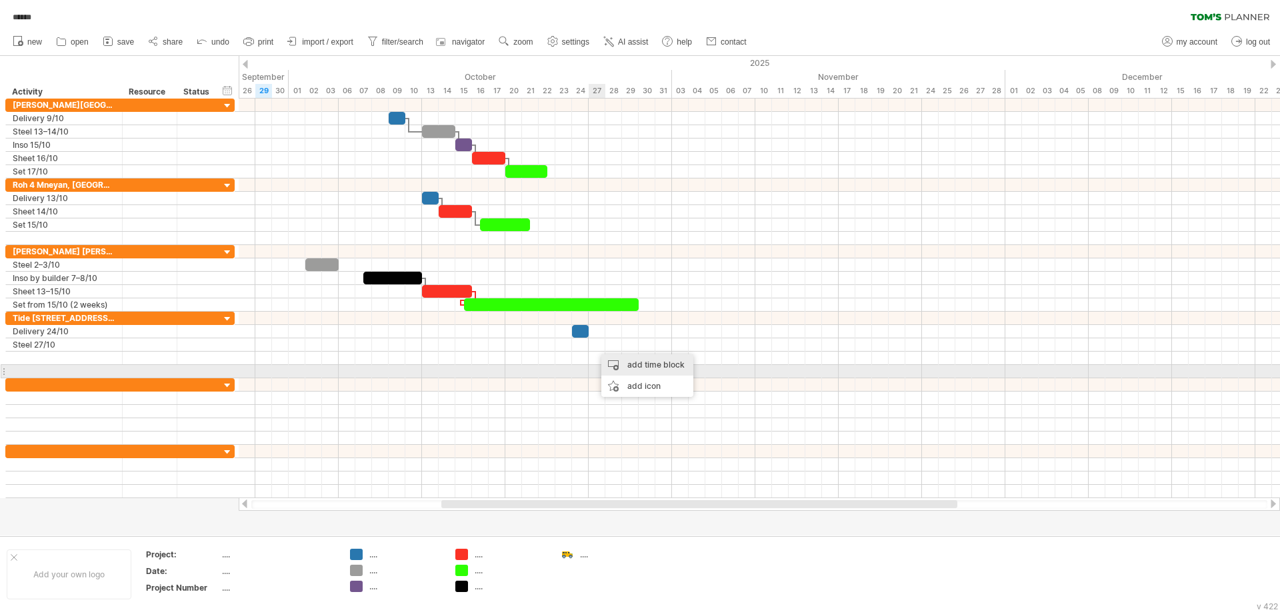
click at [636, 367] on div "add time block" at bounding box center [647, 365] width 92 height 21
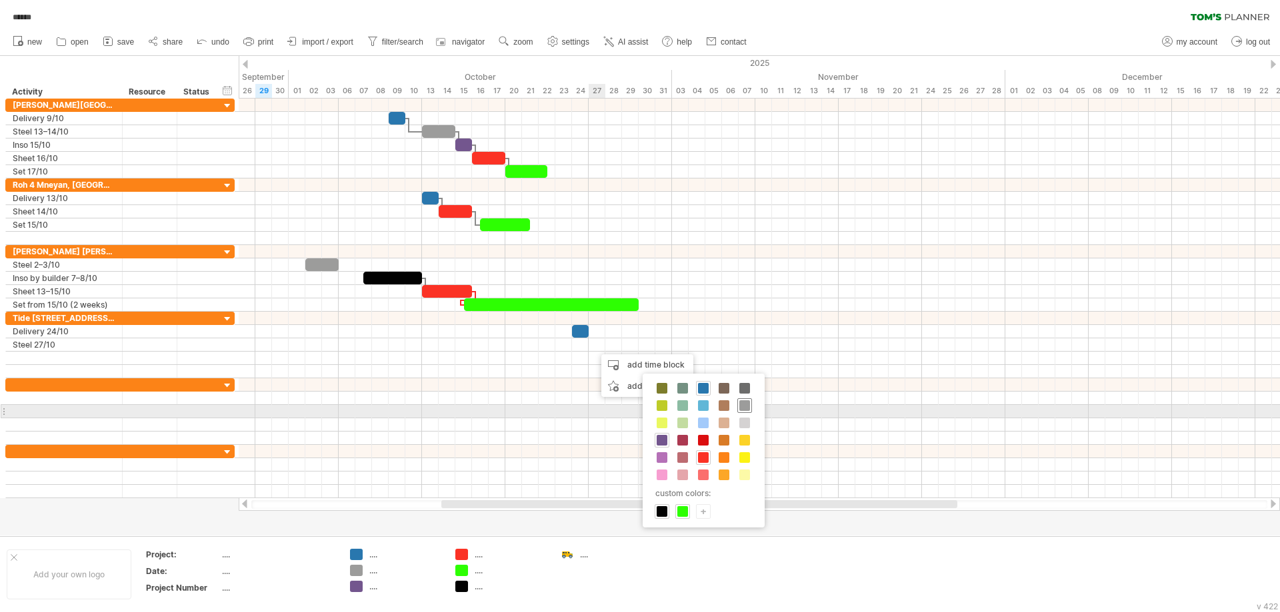
click at [746, 407] on span at bounding box center [744, 406] width 11 height 11
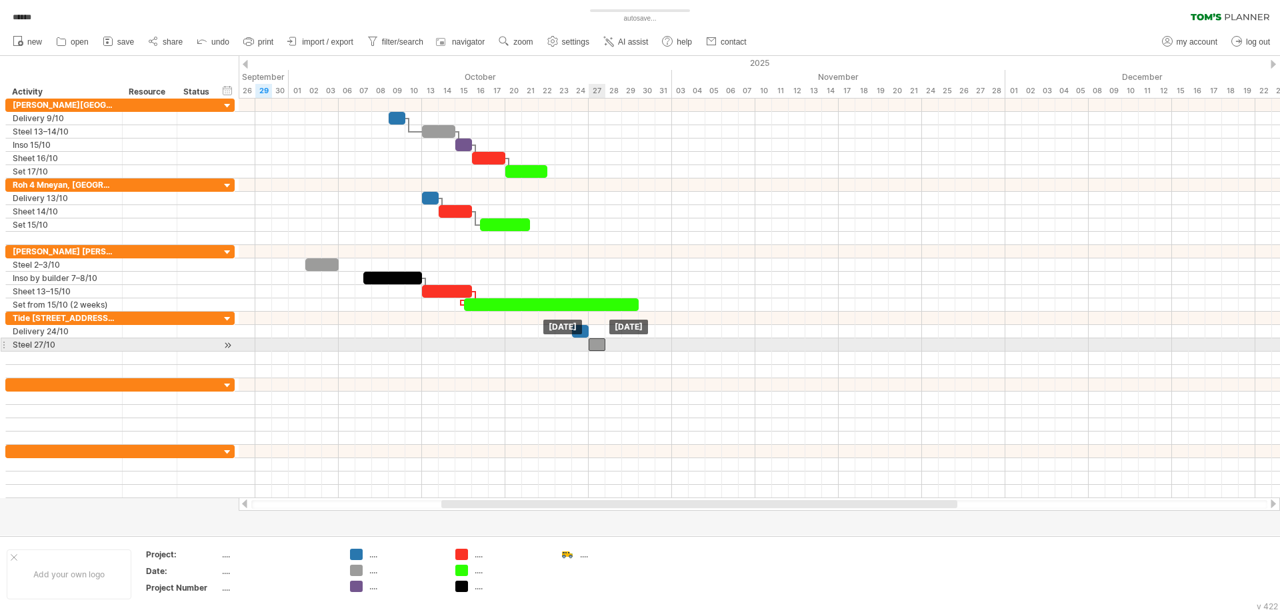
click at [596, 345] on div at bounding box center [596, 345] width 17 height 13
drag, startPoint x: 602, startPoint y: 346, endPoint x: 612, endPoint y: 346, distance: 9.3
click at [612, 346] on span at bounding box center [613, 345] width 5 height 13
drag, startPoint x: 612, startPoint y: 346, endPoint x: 620, endPoint y: 344, distance: 8.9
click at [620, 344] on span at bounding box center [621, 345] width 5 height 13
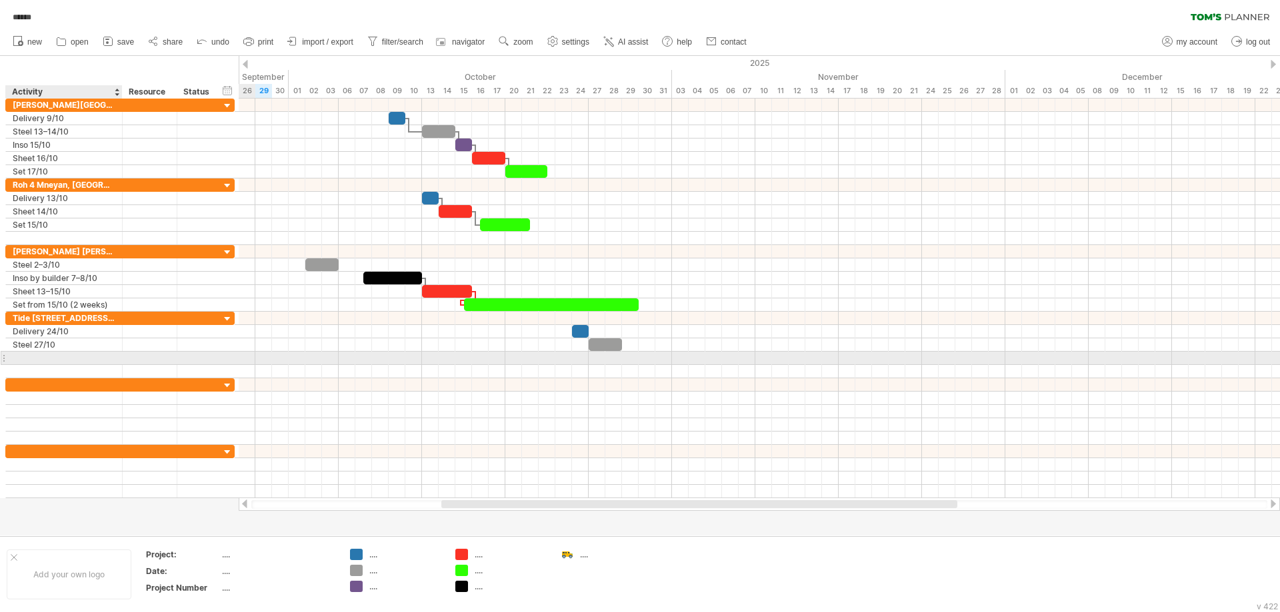
click at [65, 355] on div at bounding box center [64, 358] width 103 height 13
type input "**********"
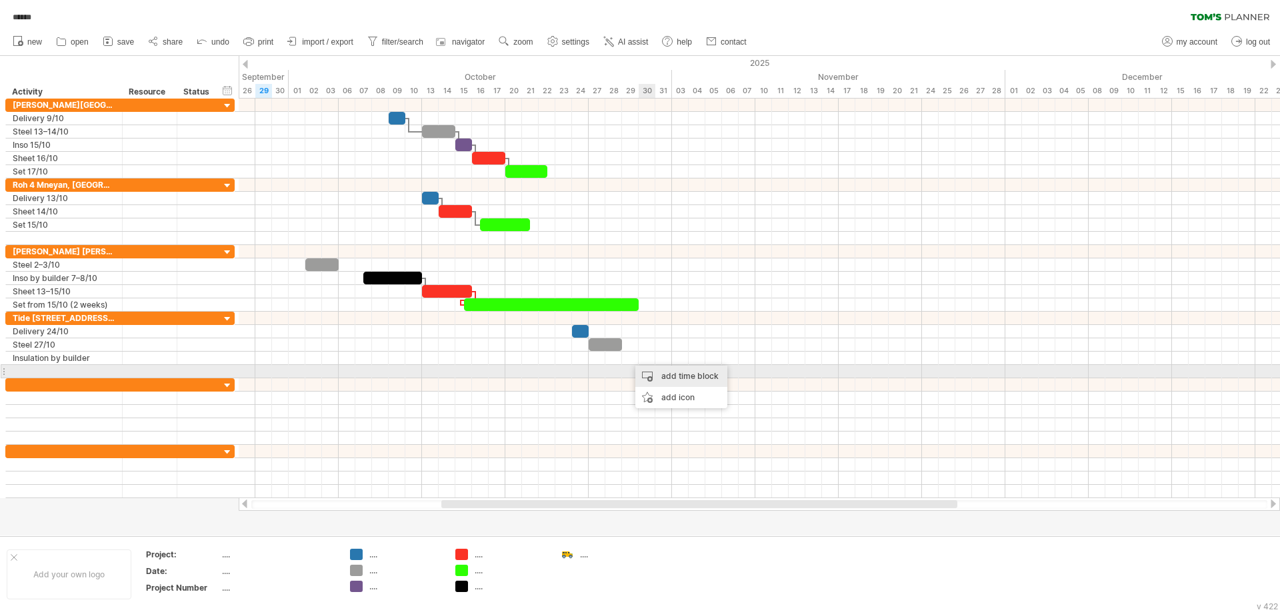
click at [672, 374] on div "add time block" at bounding box center [681, 376] width 92 height 21
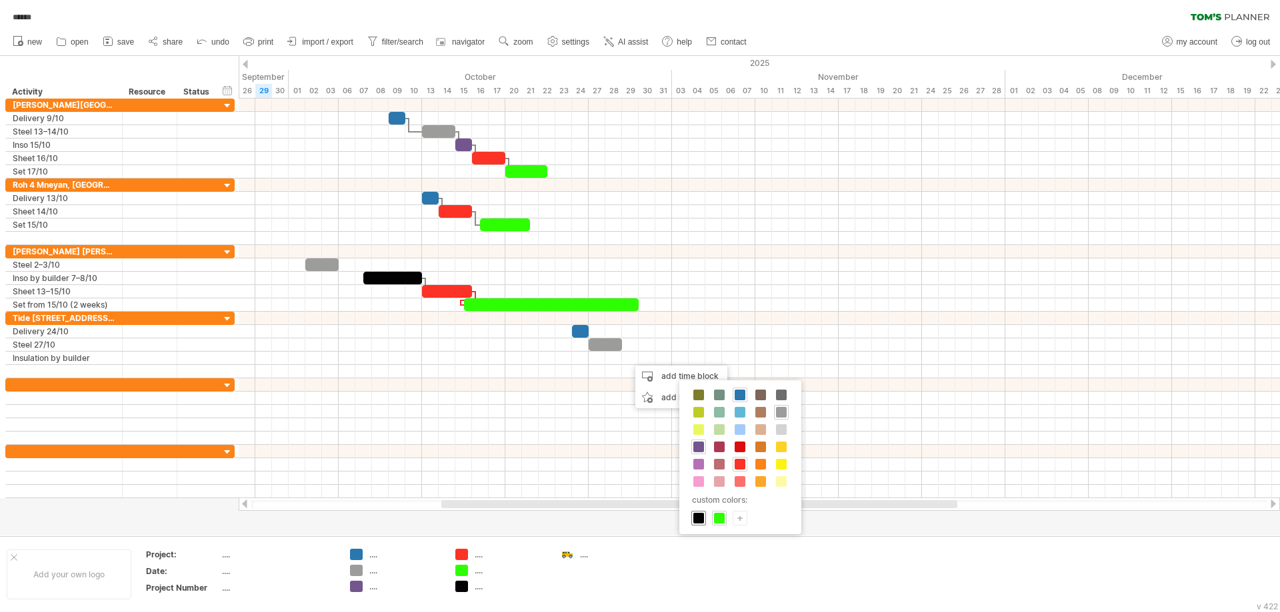
click at [699, 517] on span at bounding box center [698, 518] width 11 height 11
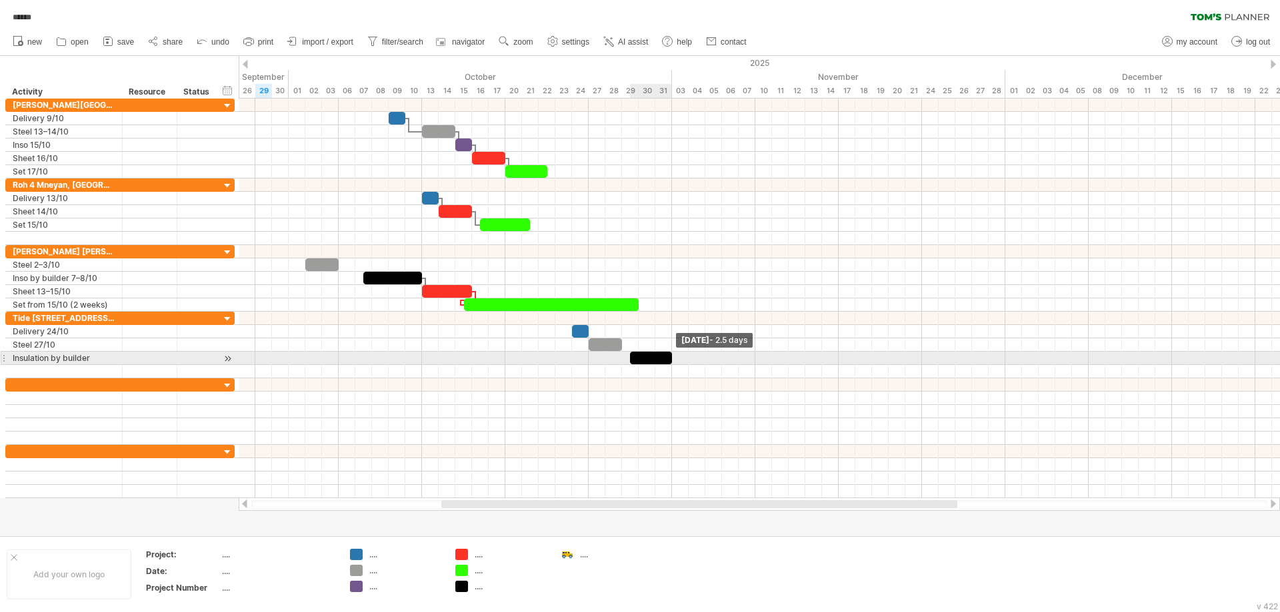
drag, startPoint x: 645, startPoint y: 356, endPoint x: 668, endPoint y: 355, distance: 22.7
click at [668, 355] on div at bounding box center [651, 358] width 42 height 13
click at [636, 360] on div at bounding box center [643, 358] width 42 height 13
click at [668, 357] on div at bounding box center [647, 358] width 50 height 13
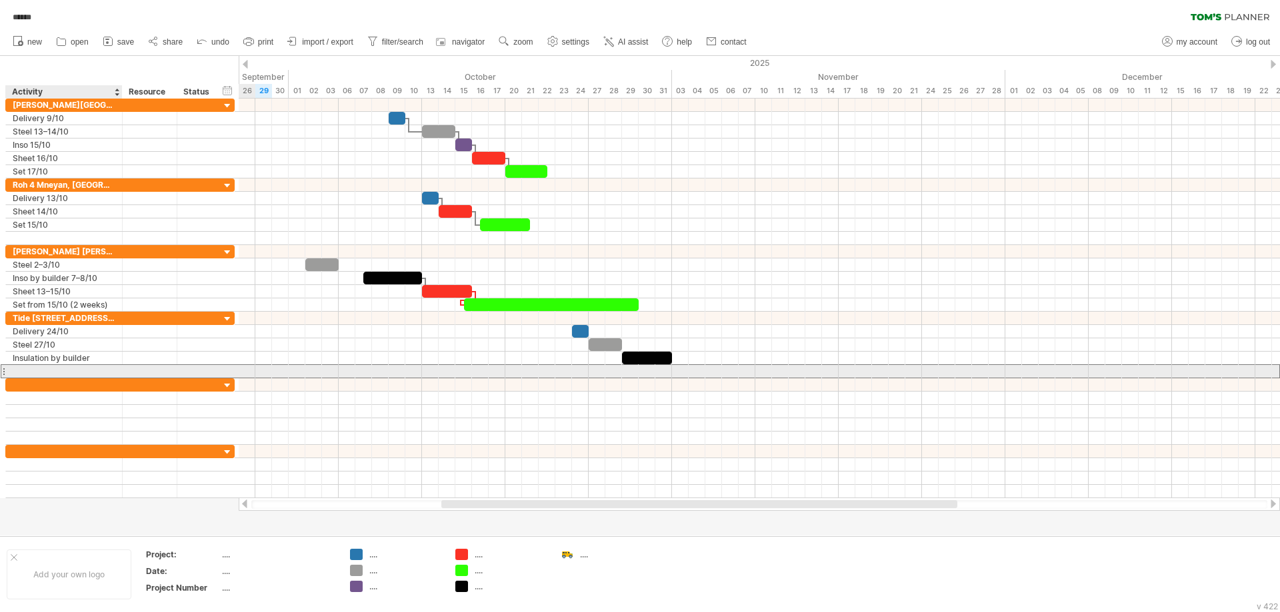
click at [27, 373] on div at bounding box center [64, 371] width 103 height 13
click at [64, 369] on div "Sheet 16/10" at bounding box center [64, 371] width 103 height 13
click at [64, 369] on input "**********" at bounding box center [64, 371] width 103 height 13
type input "*****"
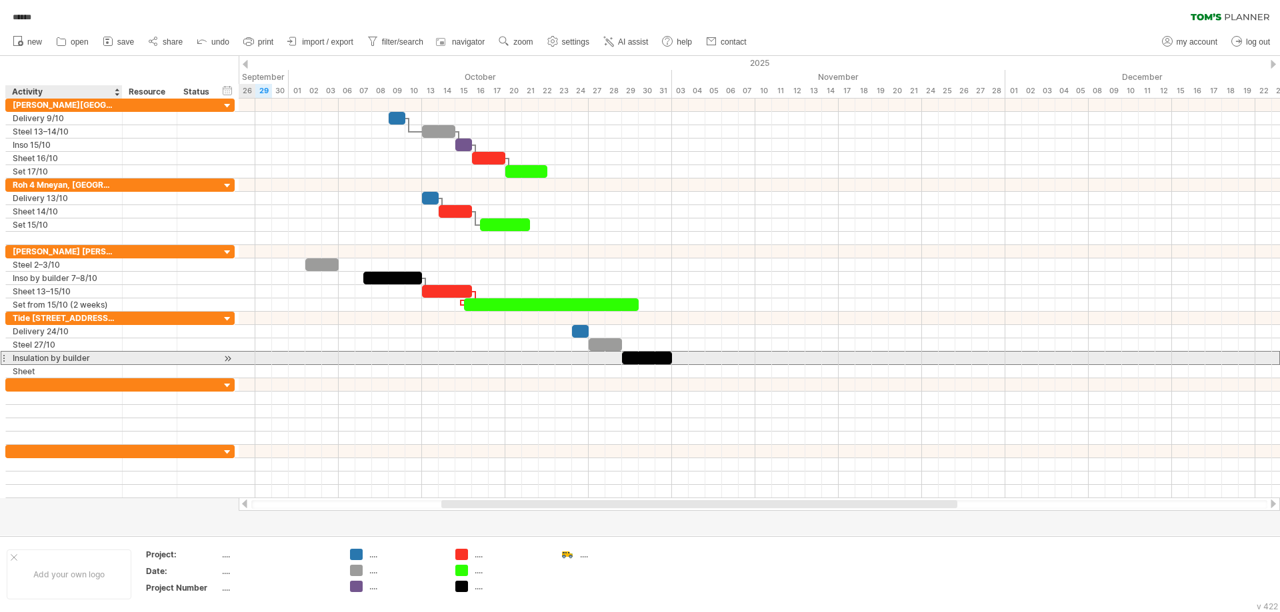
click at [112, 361] on div "Insulation by builder" at bounding box center [64, 358] width 103 height 13
click at [112, 361] on input "**********" at bounding box center [64, 358] width 103 height 13
click at [107, 357] on input "**********" at bounding box center [64, 358] width 103 height 13
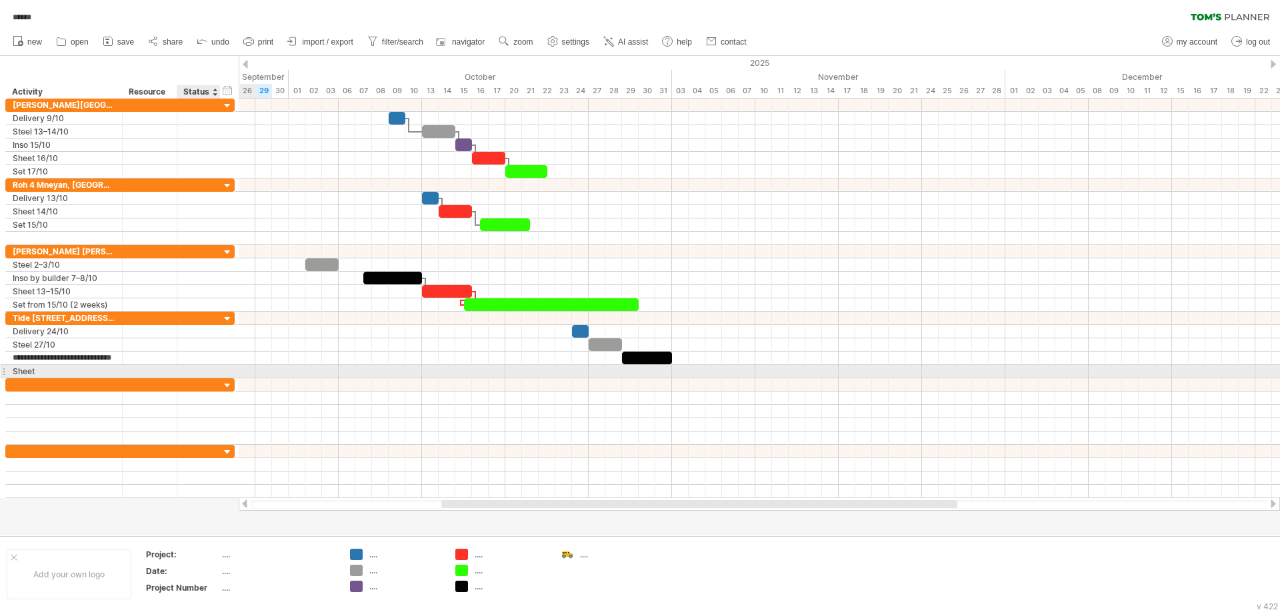
type input "**********"
click at [69, 359] on input "**********" at bounding box center [64, 358] width 103 height 13
click at [83, 371] on div "Sheet" at bounding box center [64, 371] width 103 height 13
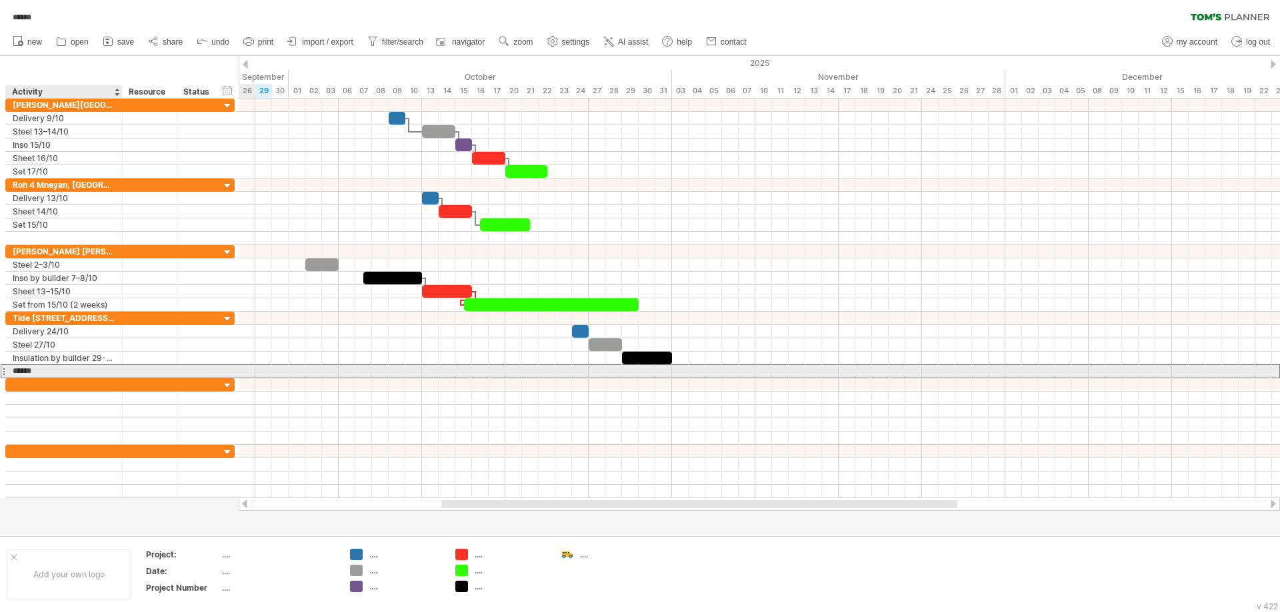
click at [83, 371] on input "*****" at bounding box center [64, 371] width 103 height 13
type input "**********"
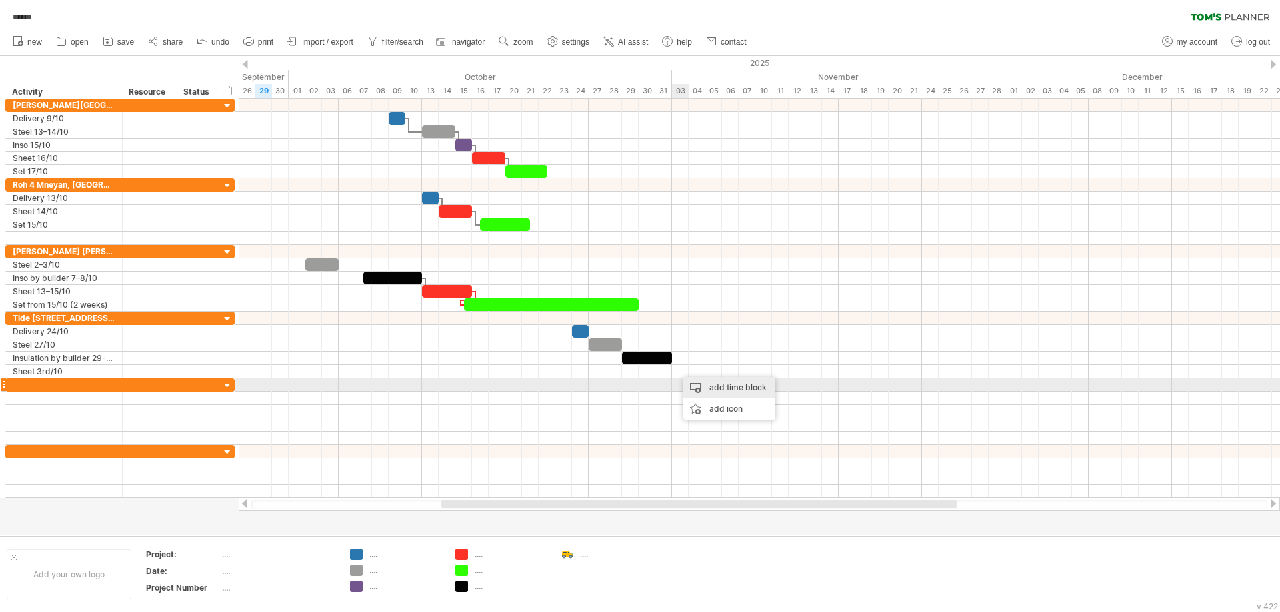
click at [716, 389] on div "add time block" at bounding box center [729, 387] width 92 height 21
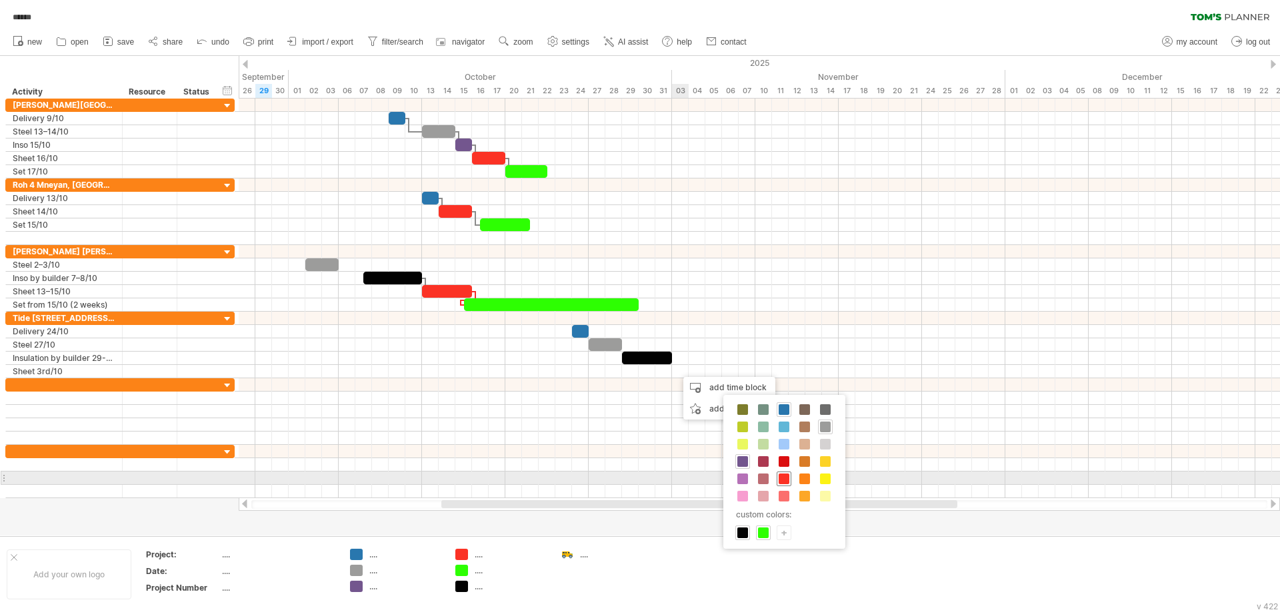
click at [780, 481] on span at bounding box center [783, 479] width 11 height 11
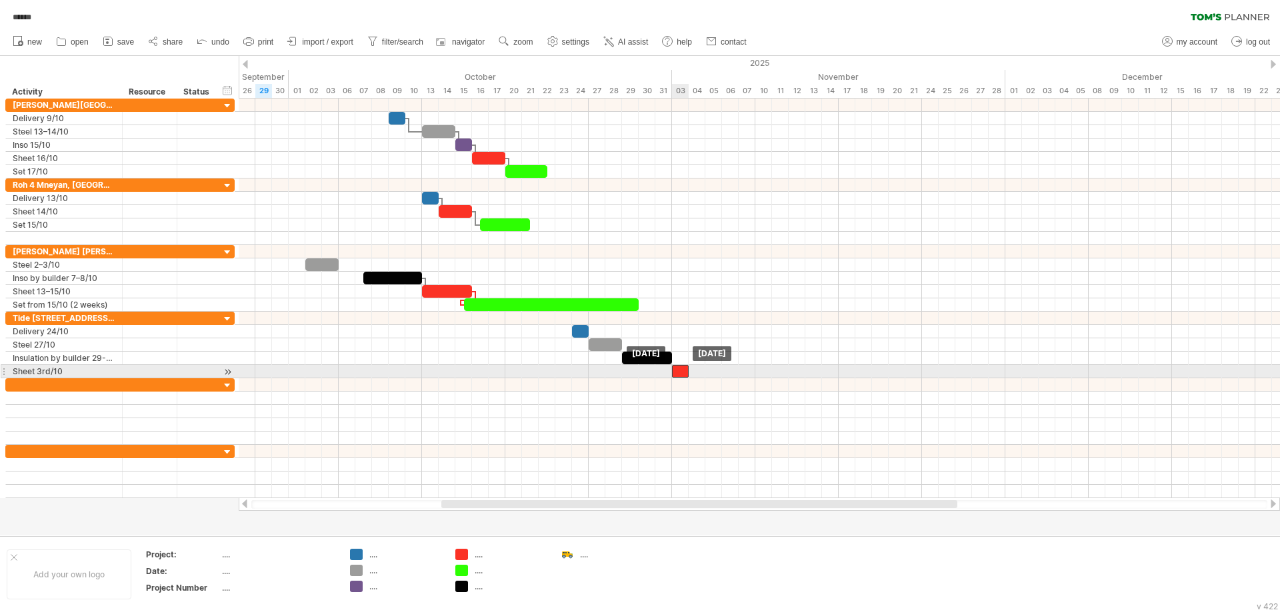
drag, startPoint x: 690, startPoint y: 371, endPoint x: 682, endPoint y: 372, distance: 8.1
click at [682, 372] on div at bounding box center [680, 371] width 17 height 13
drag, startPoint x: 688, startPoint y: 371, endPoint x: 703, endPoint y: 371, distance: 15.3
click at [703, 371] on span at bounding box center [704, 371] width 5 height 13
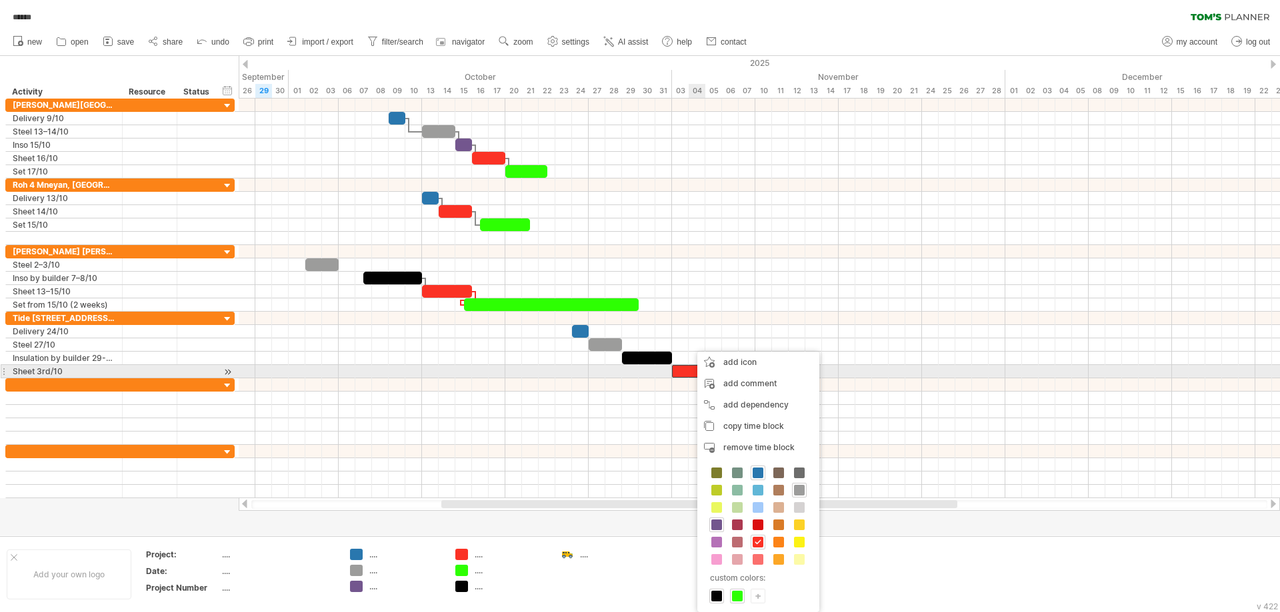
click at [690, 371] on div at bounding box center [688, 371] width 33 height 13
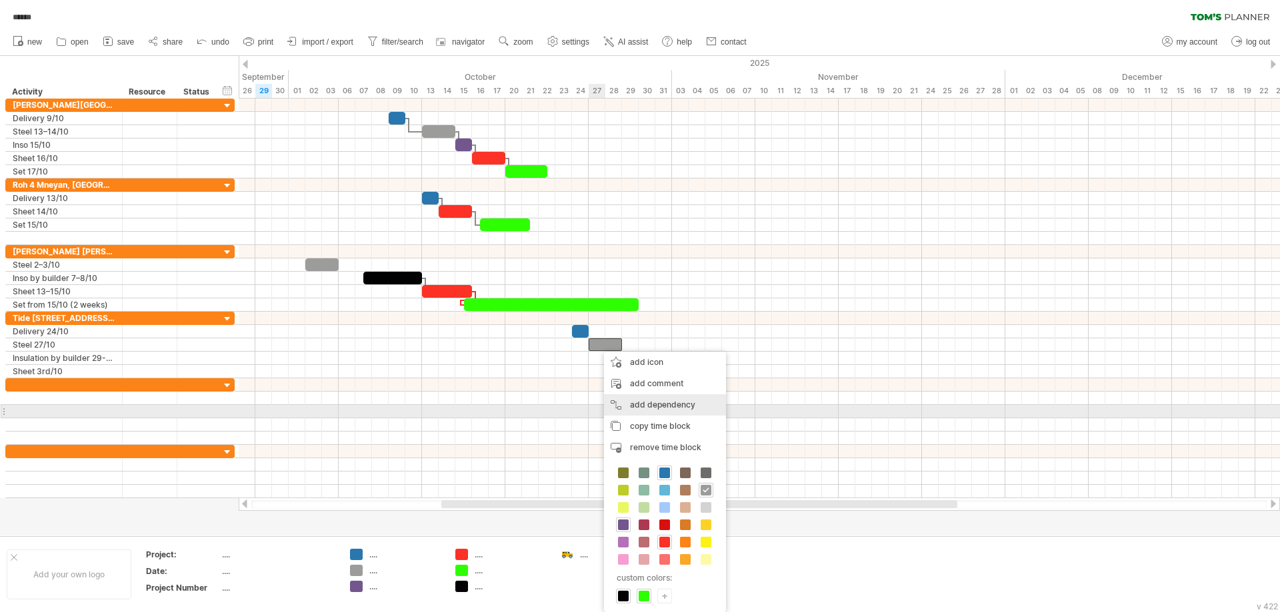
click at [648, 407] on div "add dependency You can use dependencies when you require tasks to be done in a …" at bounding box center [665, 405] width 122 height 21
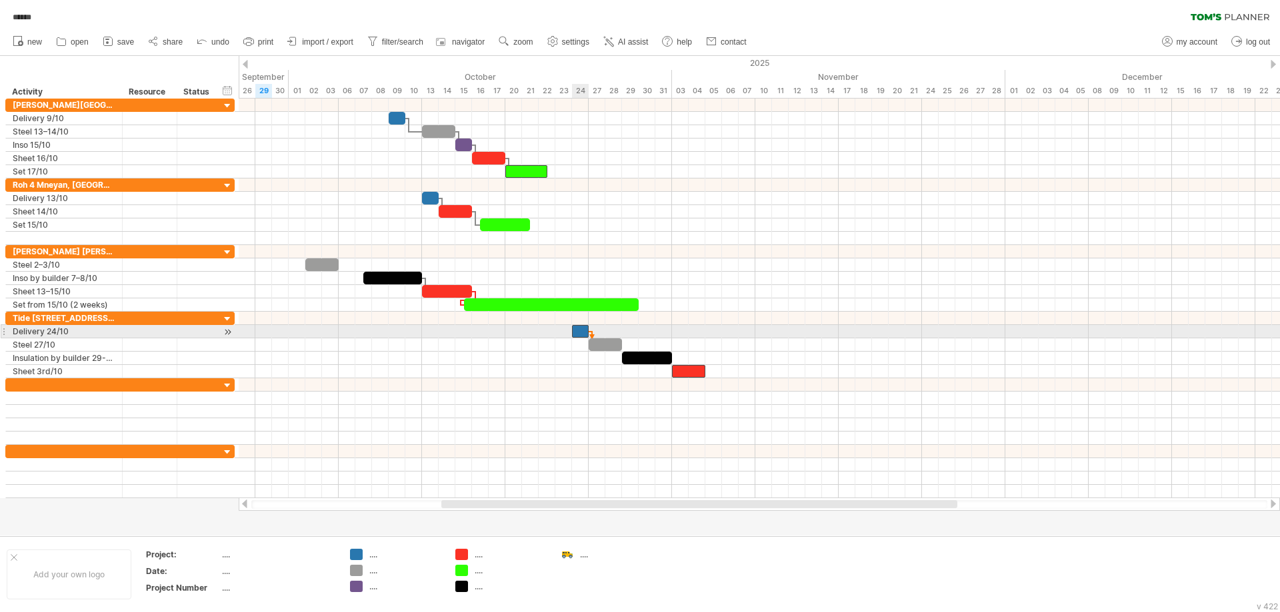
click at [580, 331] on div at bounding box center [580, 331] width 17 height 13
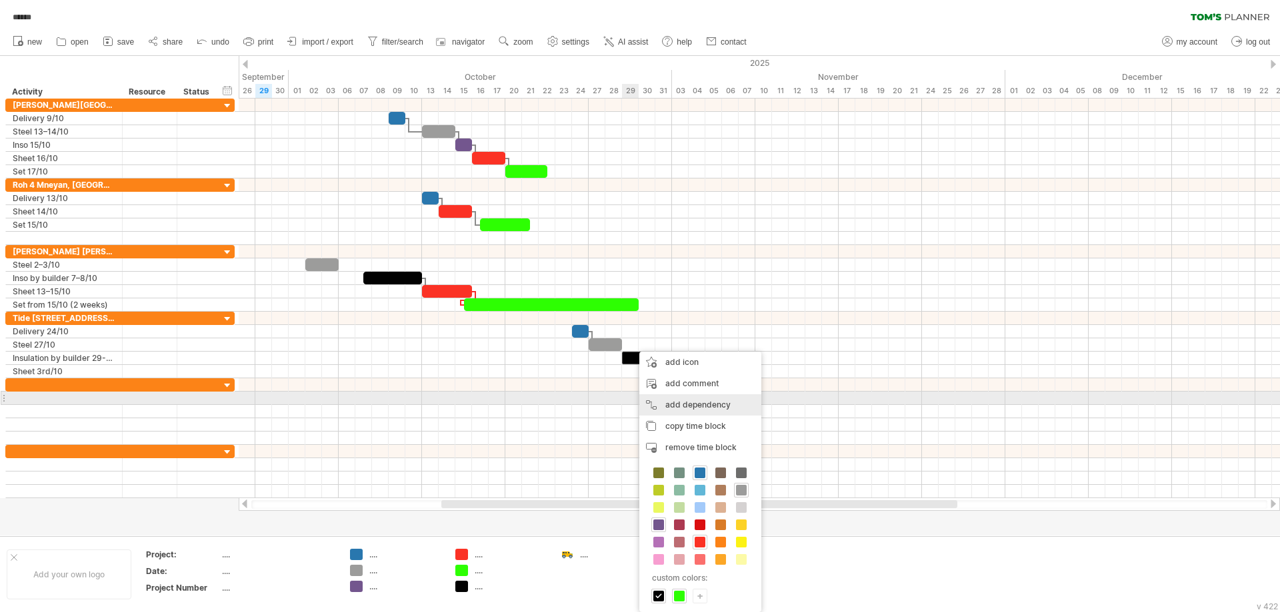
click at [696, 404] on div "add dependency You can use dependencies when you require tasks to be done in a …" at bounding box center [700, 405] width 122 height 21
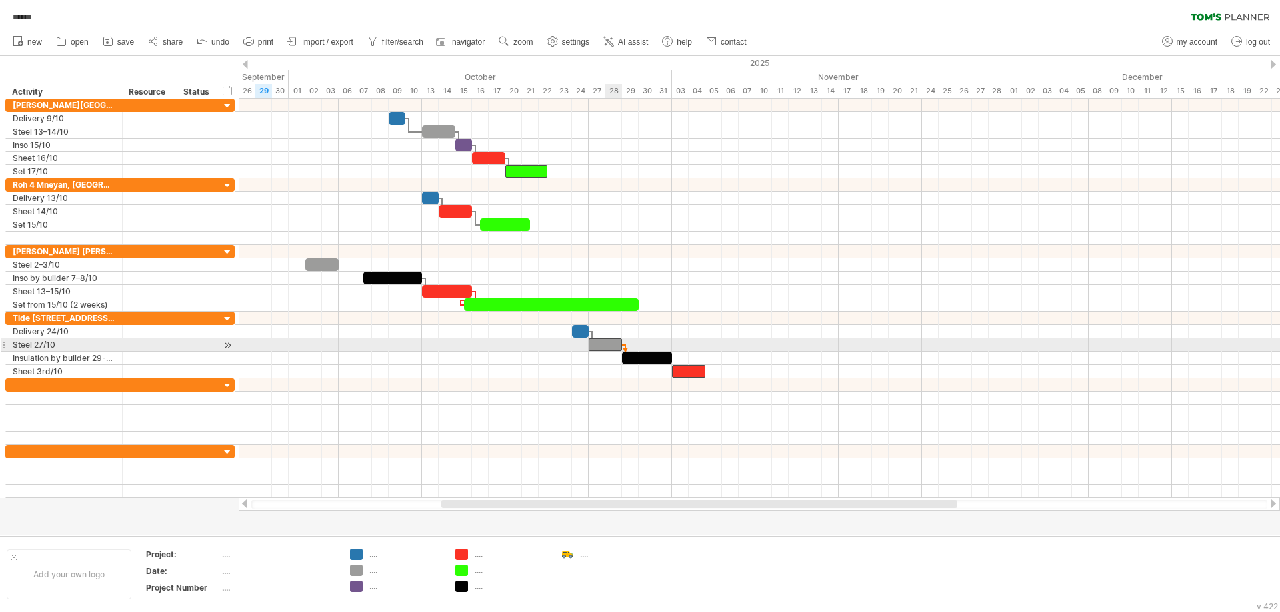
click at [605, 341] on div at bounding box center [604, 345] width 33 height 13
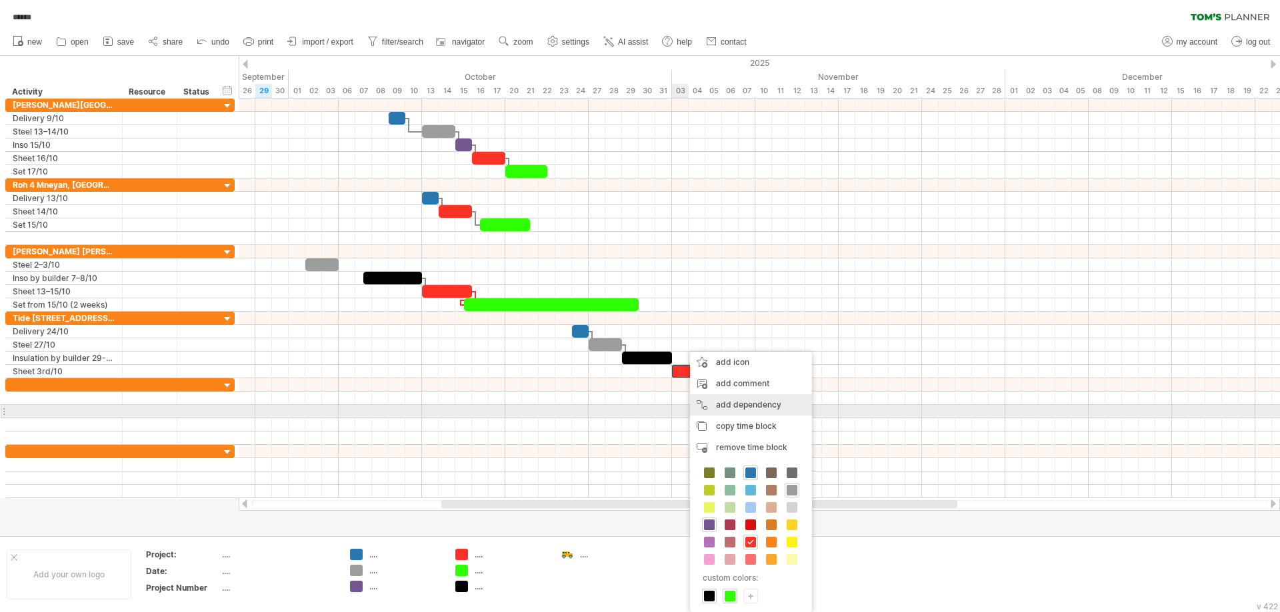
click at [734, 409] on div "add dependency You can use dependencies when you require tasks to be done in a …" at bounding box center [751, 405] width 122 height 21
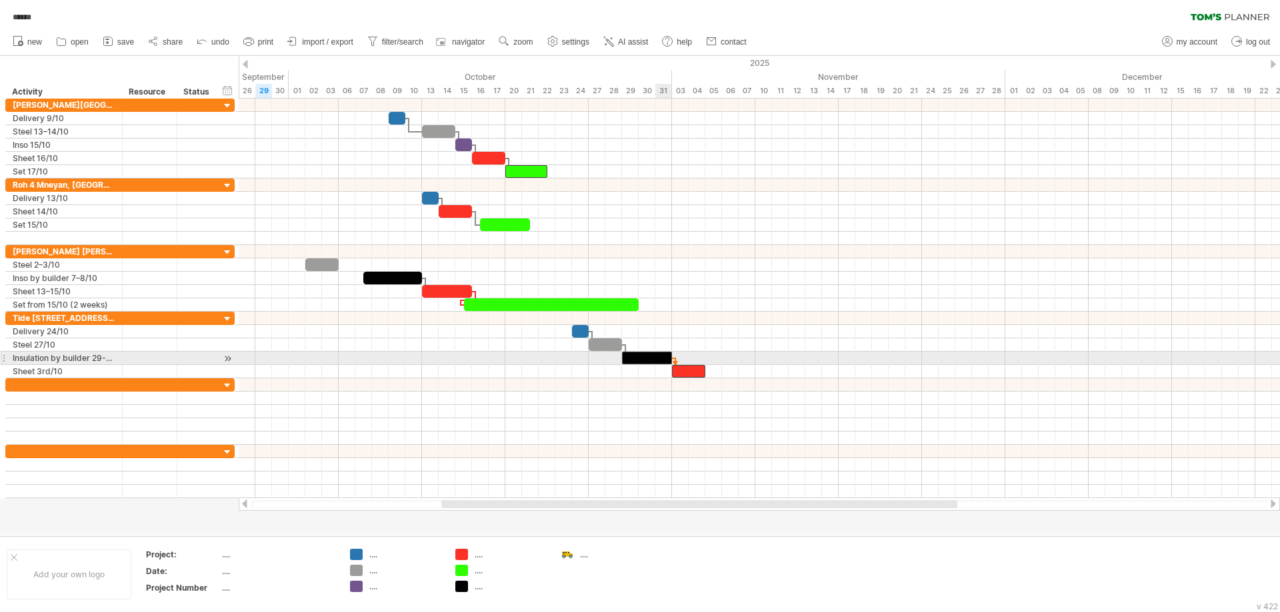
click at [662, 358] on div at bounding box center [647, 358] width 50 height 13
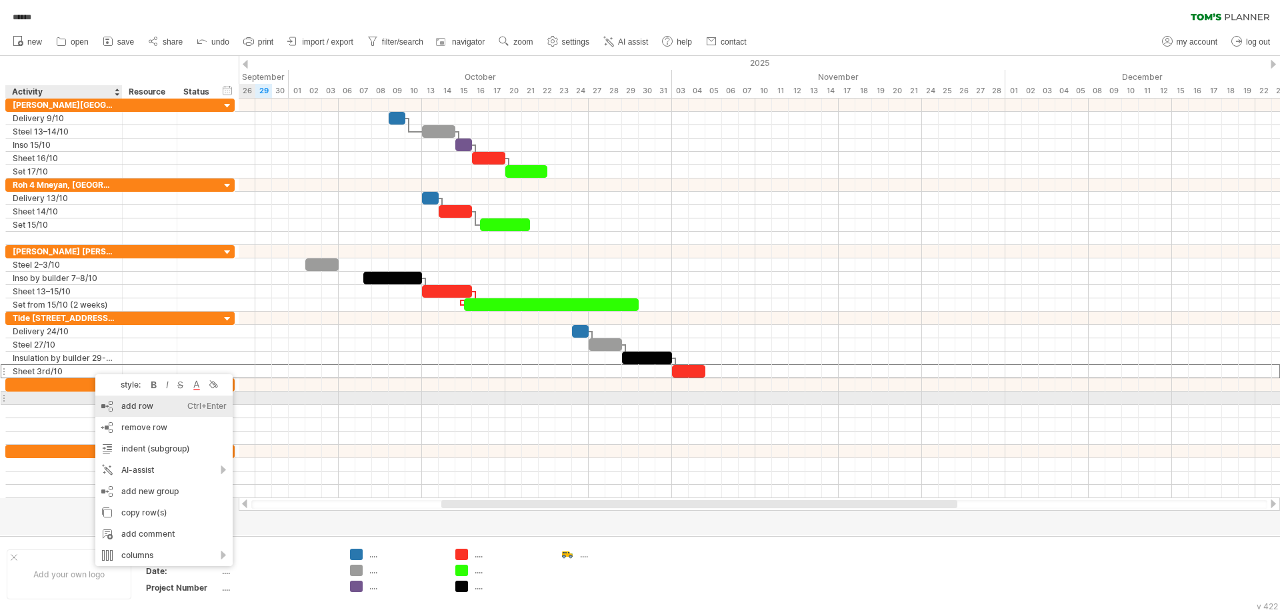
click at [162, 403] on div "add row Ctrl+Enter Cmd+Enter" at bounding box center [163, 406] width 137 height 21
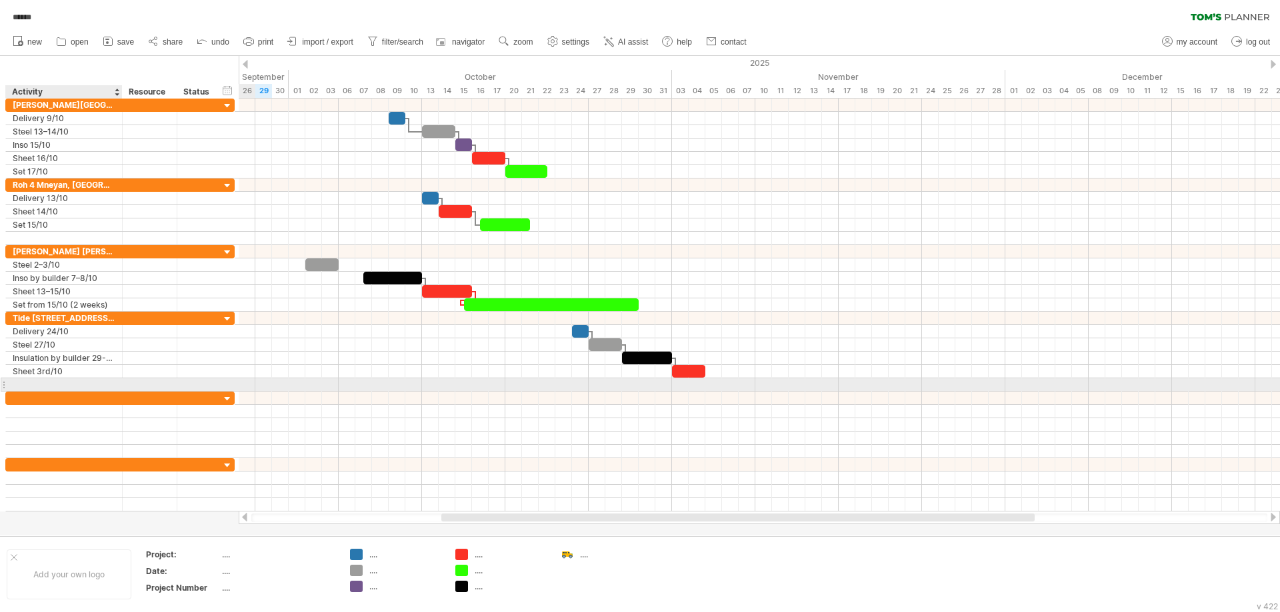
click at [63, 385] on input "text" at bounding box center [64, 385] width 103 height 13
click at [711, 385] on div at bounding box center [759, 385] width 1041 height 13
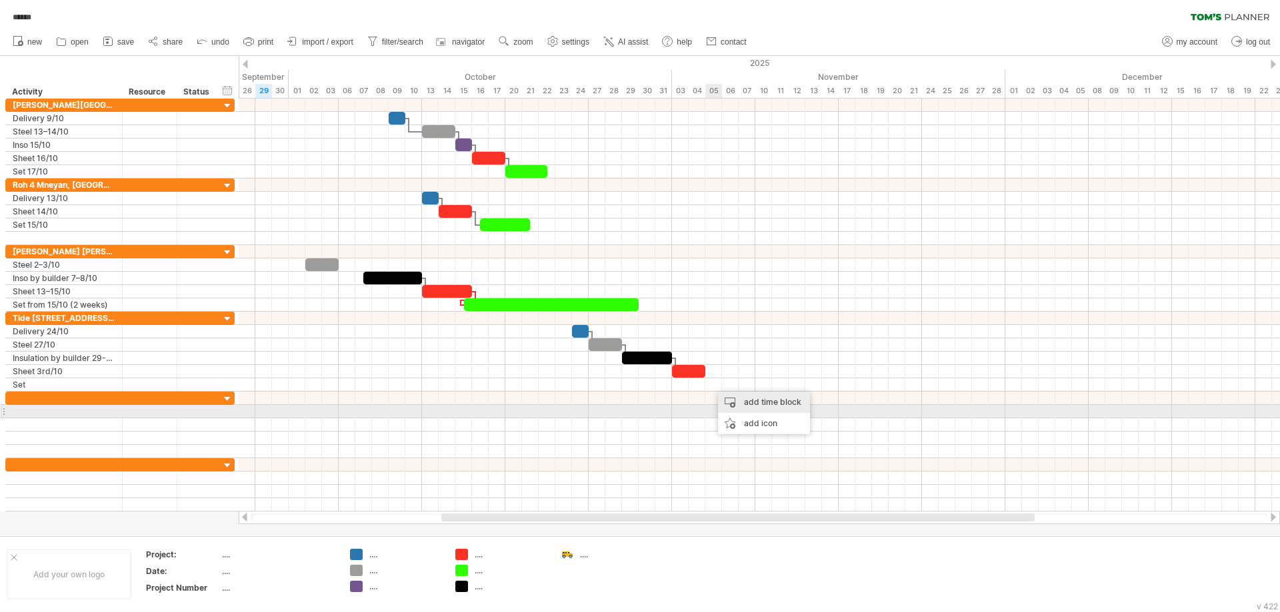
click at [782, 409] on div "add time block" at bounding box center [764, 402] width 92 height 21
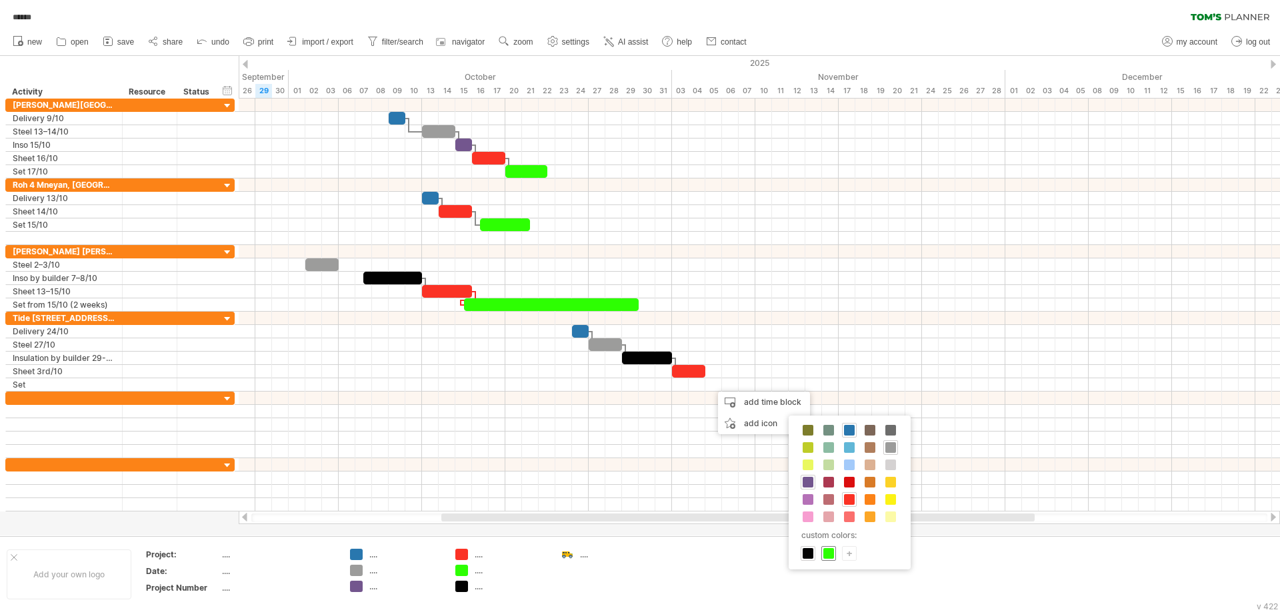
click at [828, 557] on span at bounding box center [828, 554] width 11 height 11
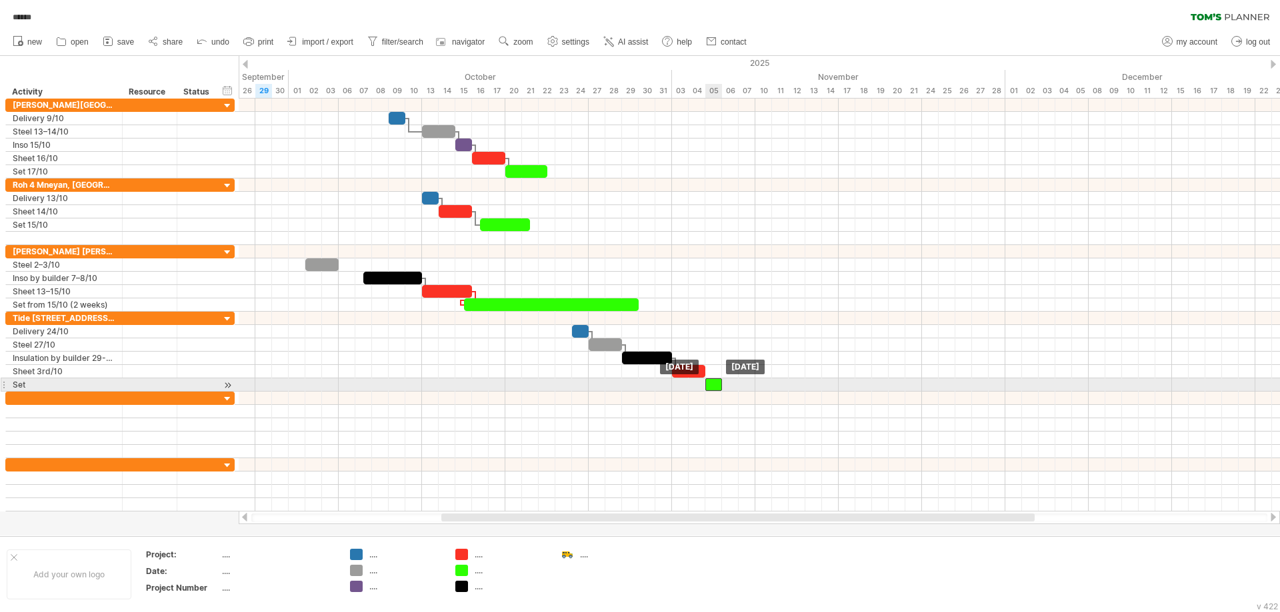
click at [716, 383] on div at bounding box center [713, 385] width 17 height 13
drag, startPoint x: 720, startPoint y: 383, endPoint x: 784, endPoint y: 383, distance: 64.7
click at [784, 383] on div at bounding box center [746, 385] width 83 height 13
click at [35, 385] on div "Set" at bounding box center [64, 385] width 103 height 13
type input "**********"
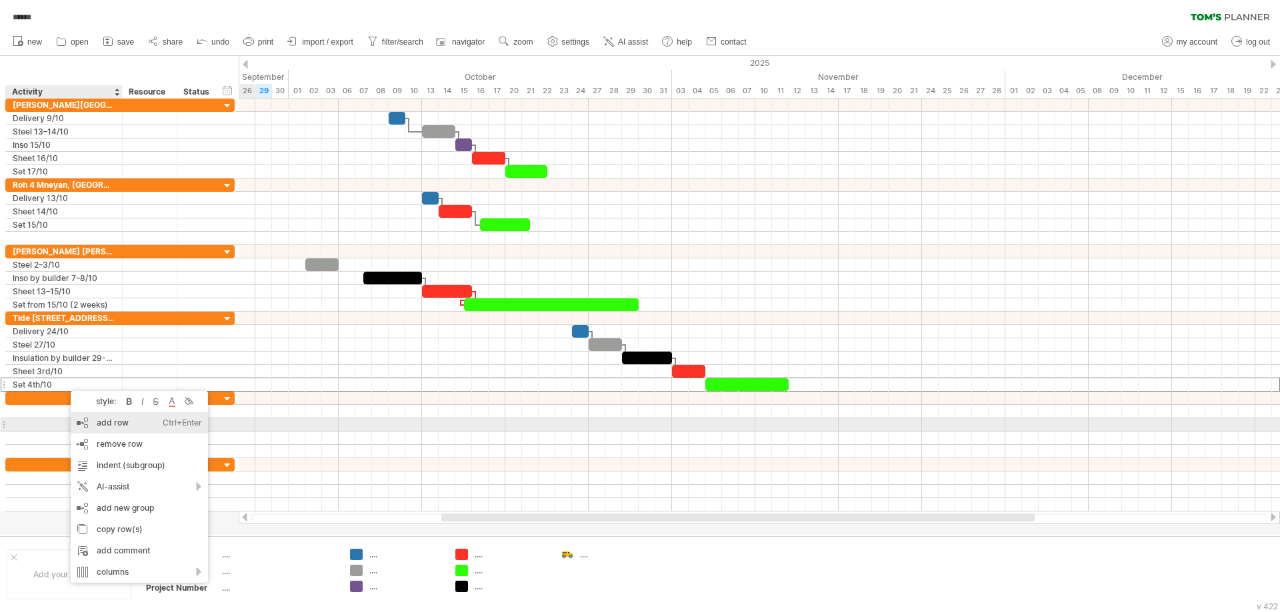
click at [137, 423] on div "add row Ctrl+Enter Cmd+Enter" at bounding box center [139, 423] width 137 height 21
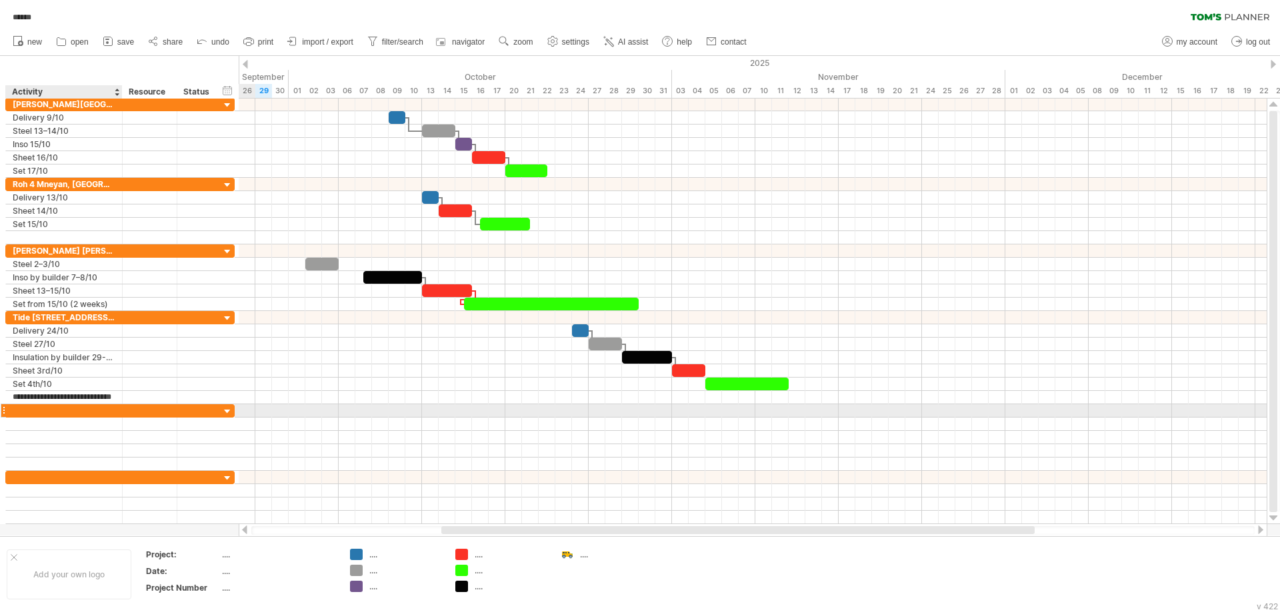
scroll to position [0, 11]
type input "**********"
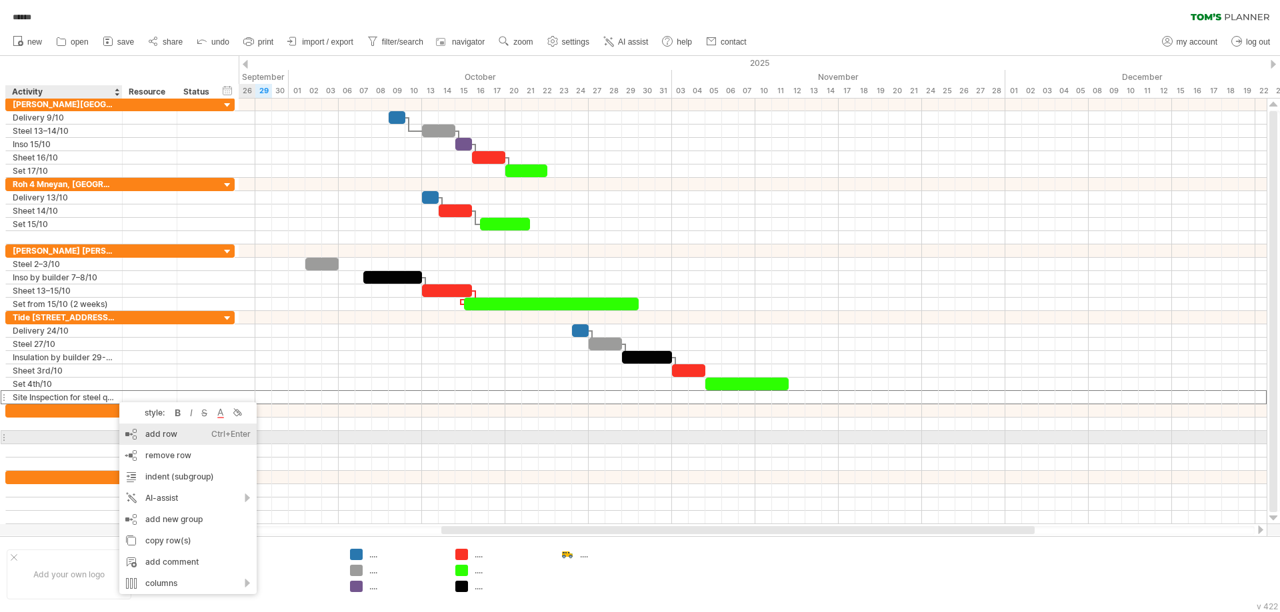
click at [195, 439] on div "add row Ctrl+Enter Cmd+Enter" at bounding box center [187, 434] width 137 height 21
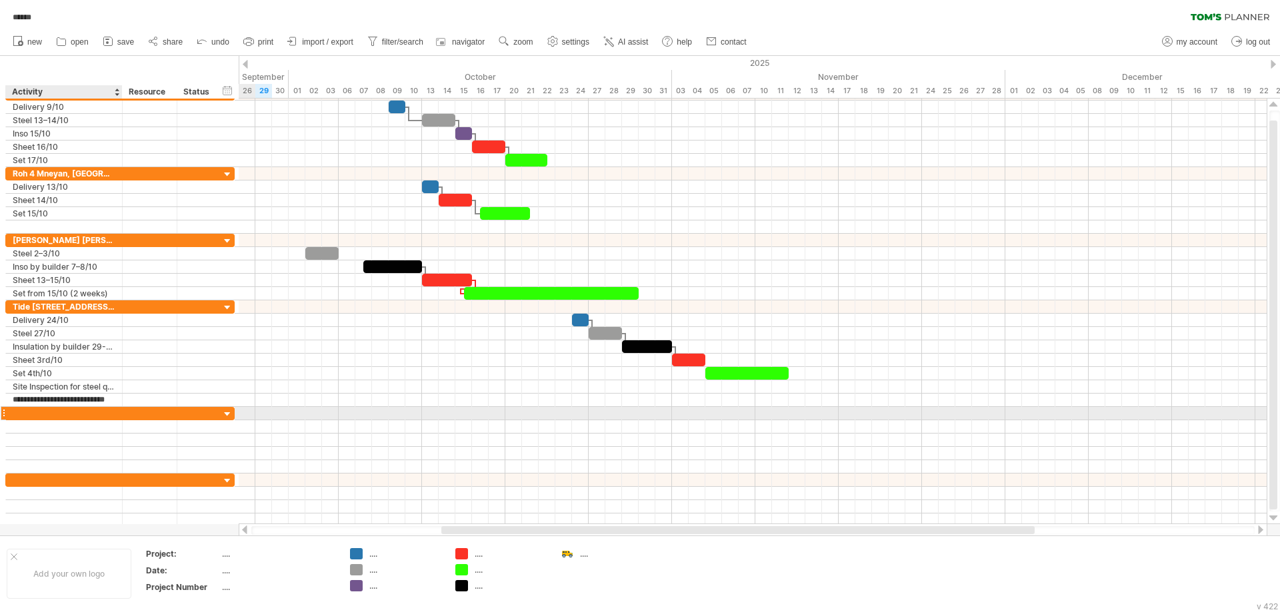
type input "**********"
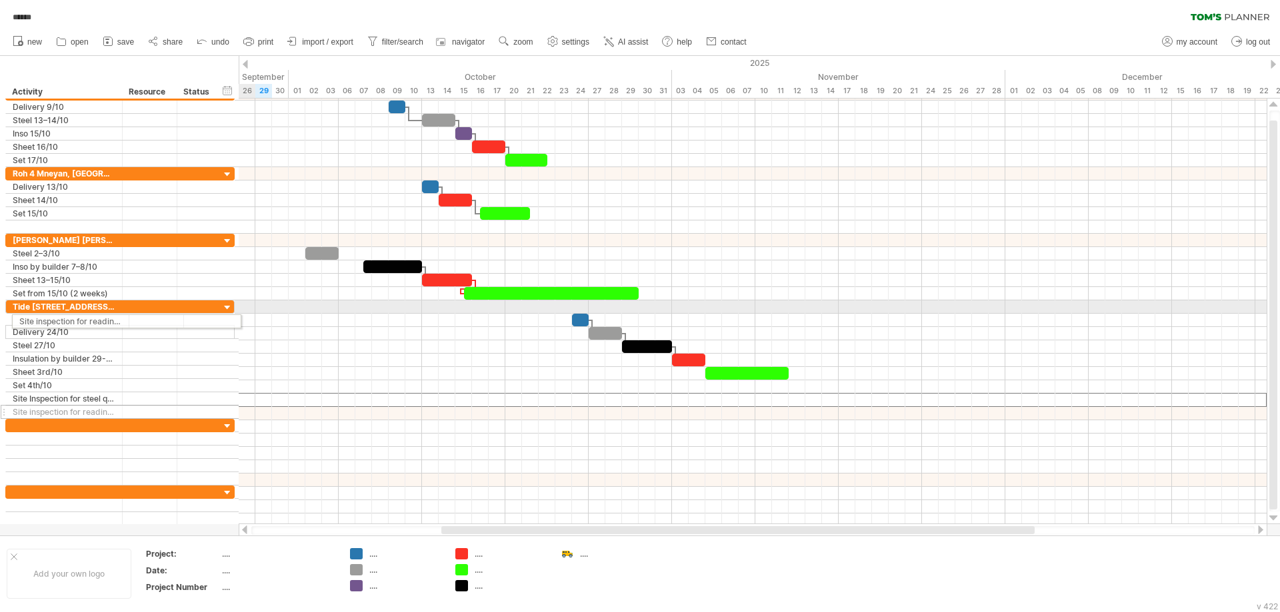
drag, startPoint x: 4, startPoint y: 402, endPoint x: 3, endPoint y: 319, distance: 82.7
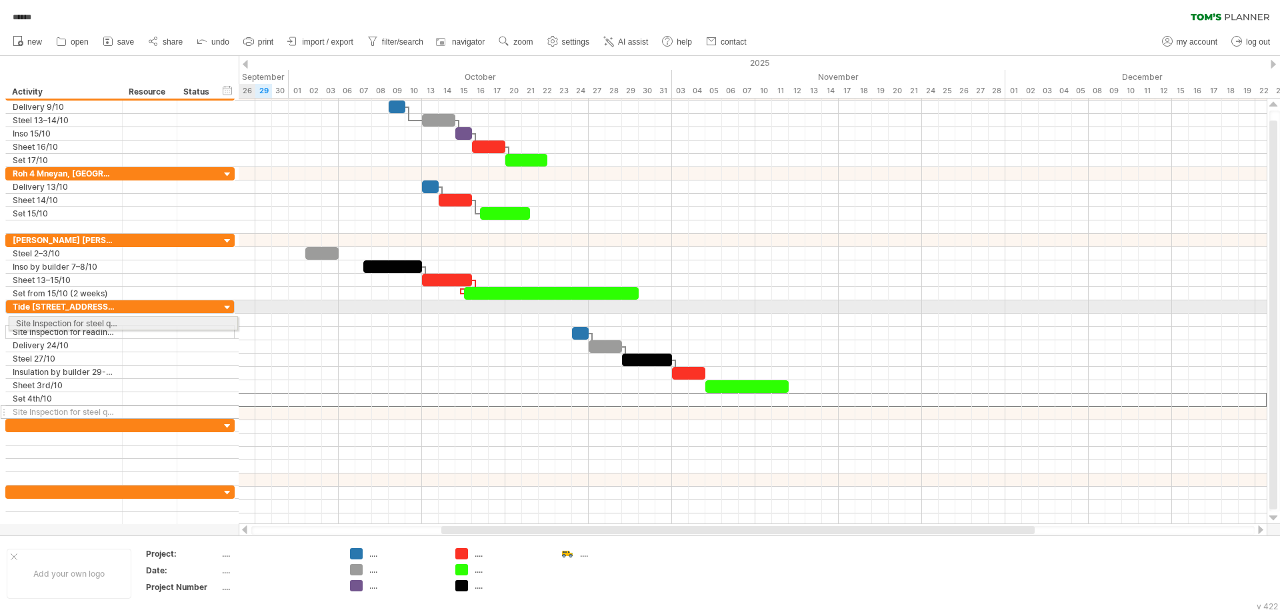
drag, startPoint x: 2, startPoint y: 403, endPoint x: 1, endPoint y: 321, distance: 82.0
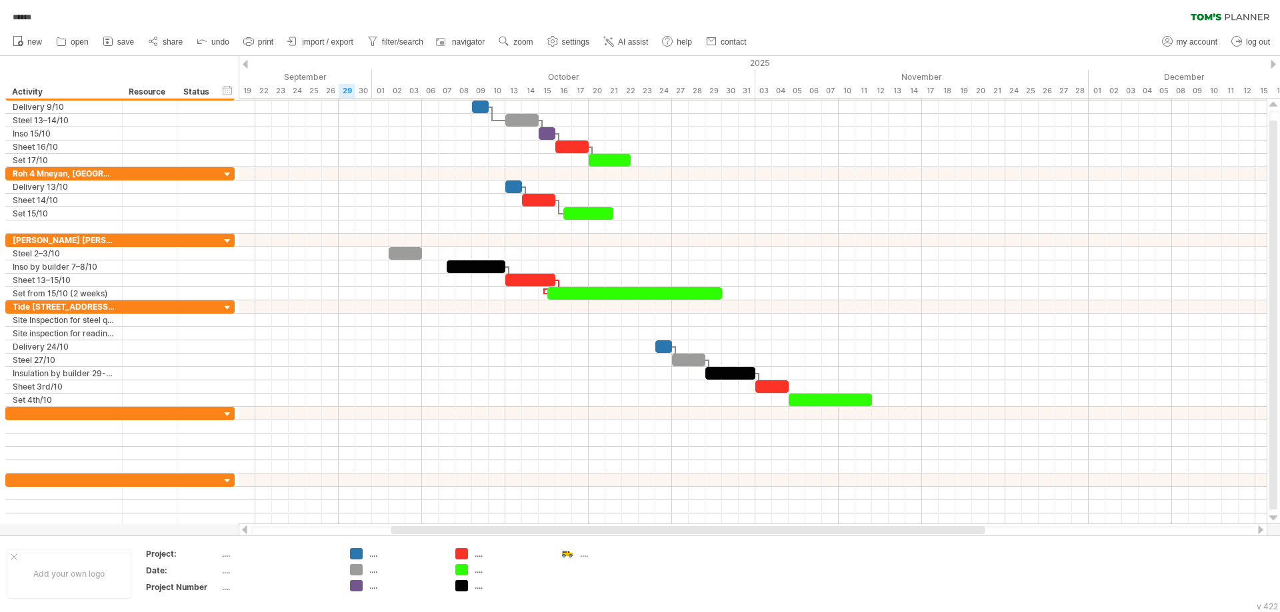
drag, startPoint x: 604, startPoint y: 529, endPoint x: 554, endPoint y: 532, distance: 50.1
click at [554, 532] on div at bounding box center [687, 531] width 593 height 8
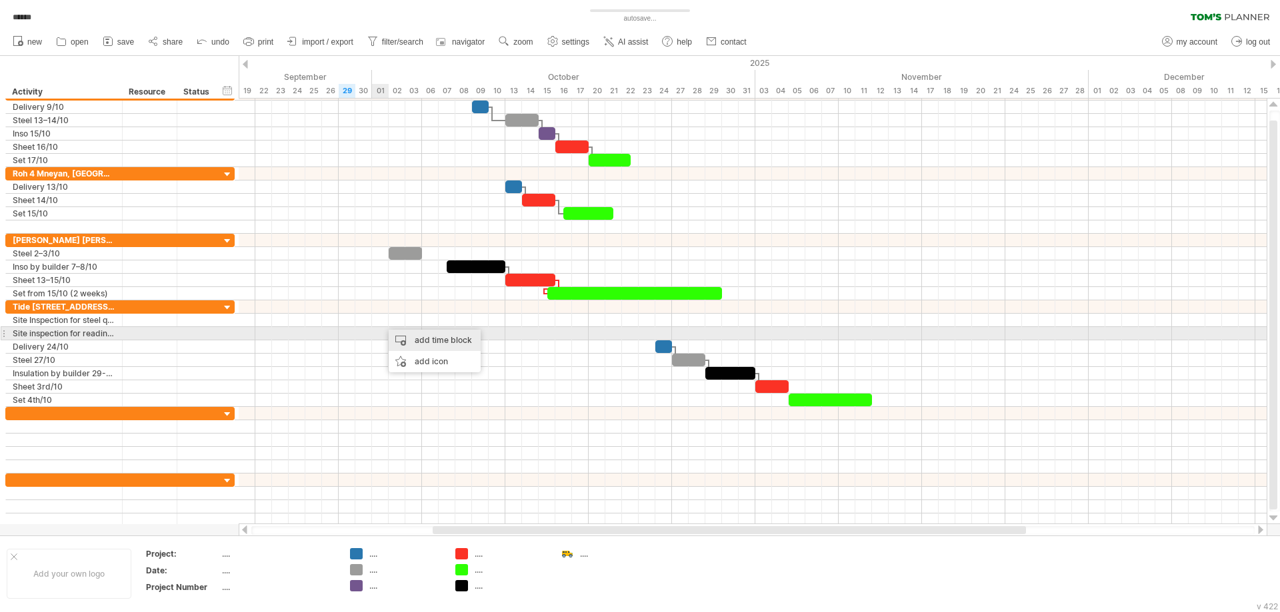
click at [413, 337] on div "add time block" at bounding box center [435, 340] width 92 height 21
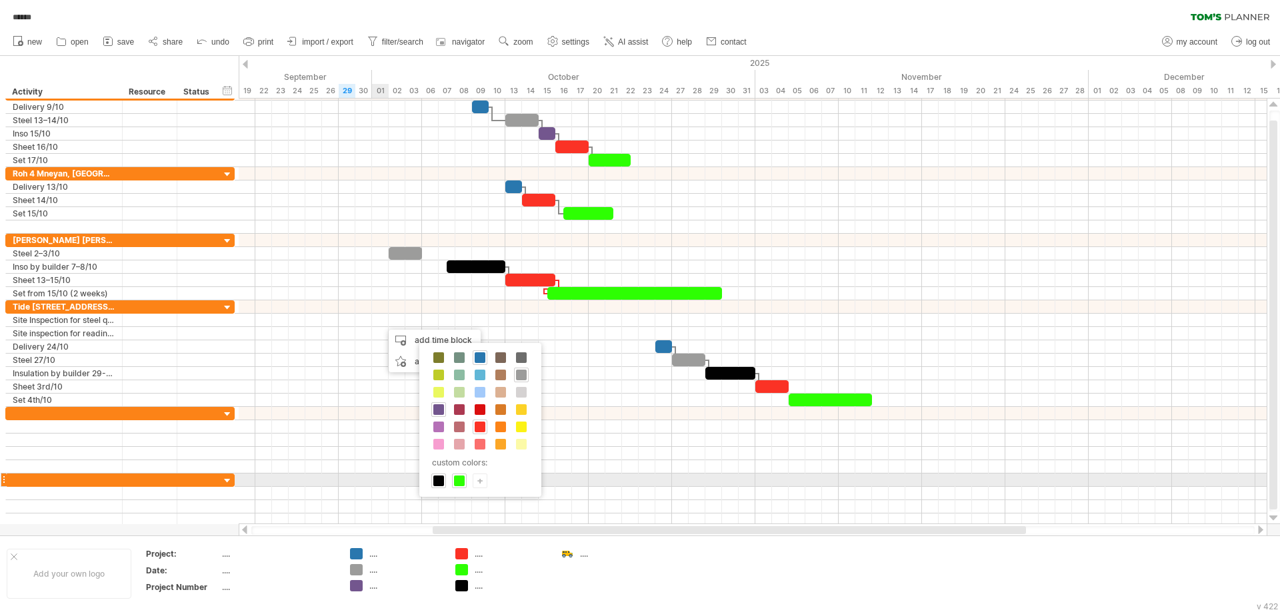
click at [481, 483] on div "+" at bounding box center [479, 481] width 13 height 13
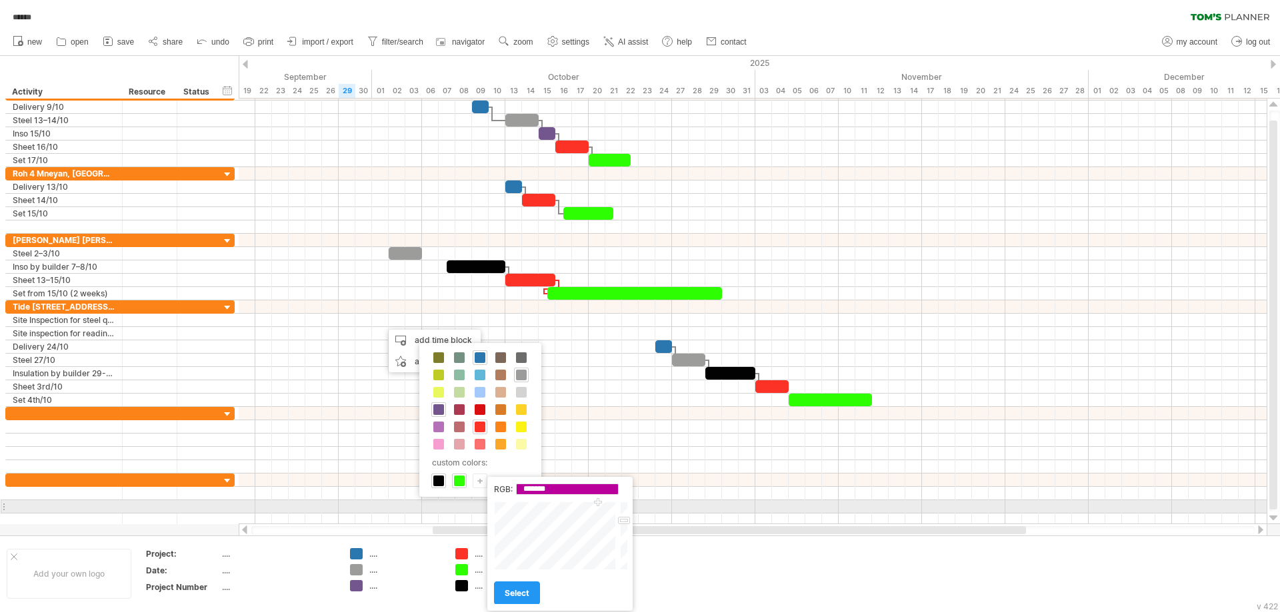
drag, startPoint x: 533, startPoint y: 535, endPoint x: 598, endPoint y: 503, distance: 71.8
click at [598, 503] on div at bounding box center [556, 536] width 124 height 69
type input "*******"
drag, startPoint x: 620, startPoint y: 523, endPoint x: 623, endPoint y: 500, distance: 23.6
click at [623, 500] on div "RGB: ******* Close select" at bounding box center [559, 544] width 145 height 134
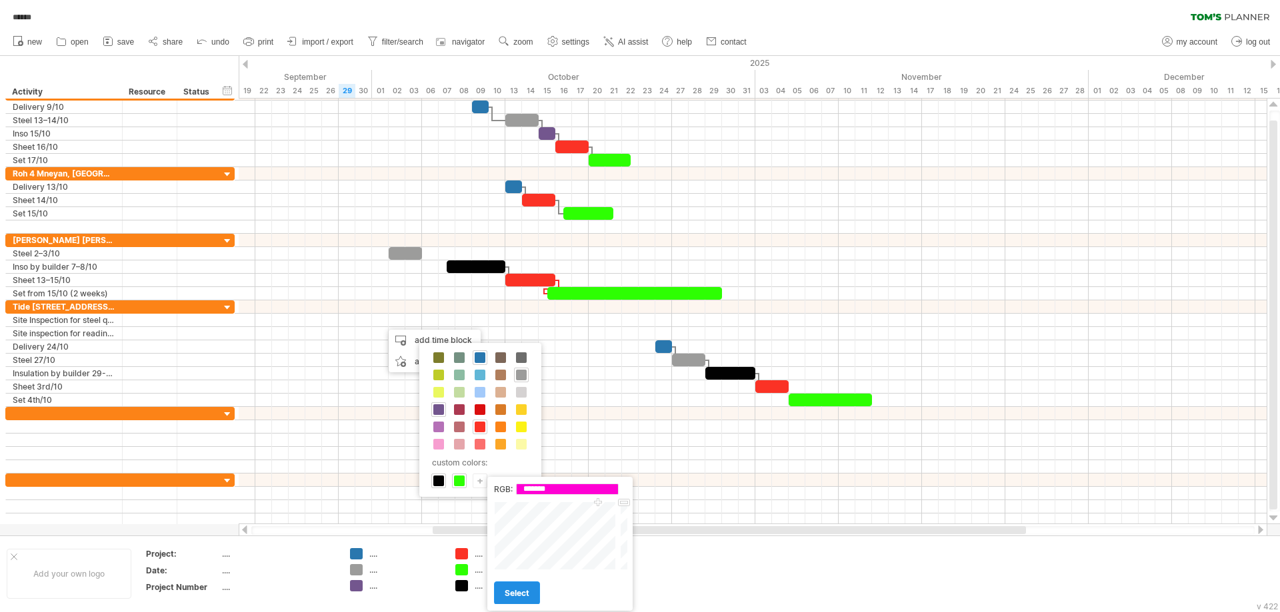
click at [520, 600] on link "select" at bounding box center [517, 593] width 46 height 23
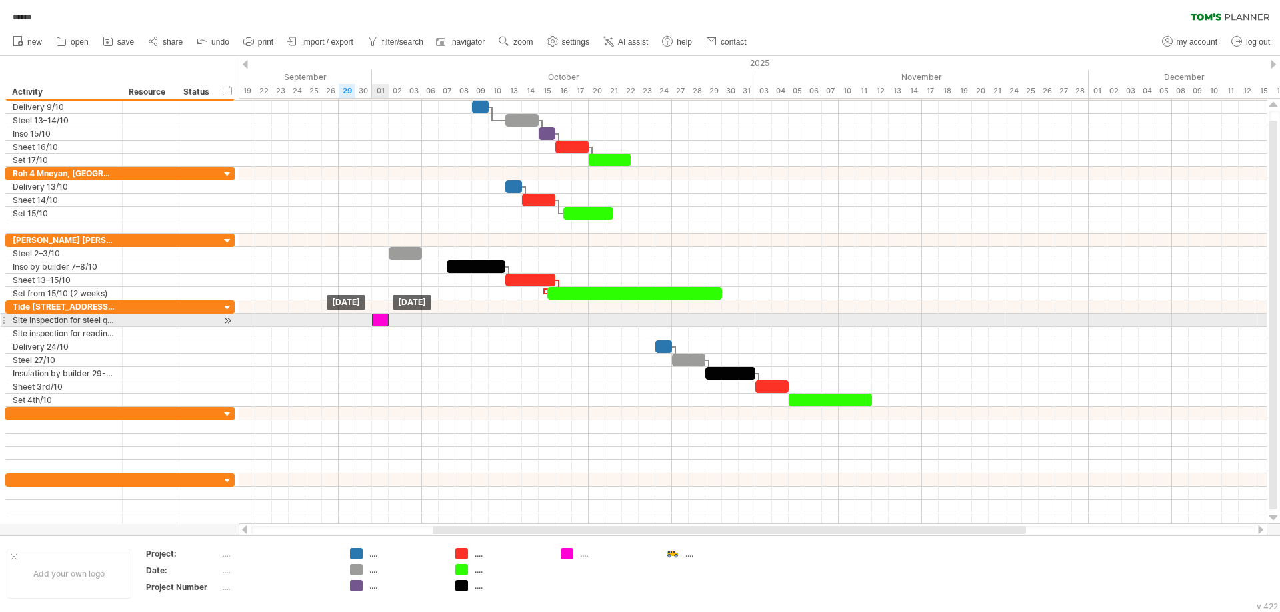
drag, startPoint x: 387, startPoint y: 319, endPoint x: 379, endPoint y: 321, distance: 8.1
click at [379, 321] on div at bounding box center [380, 320] width 17 height 13
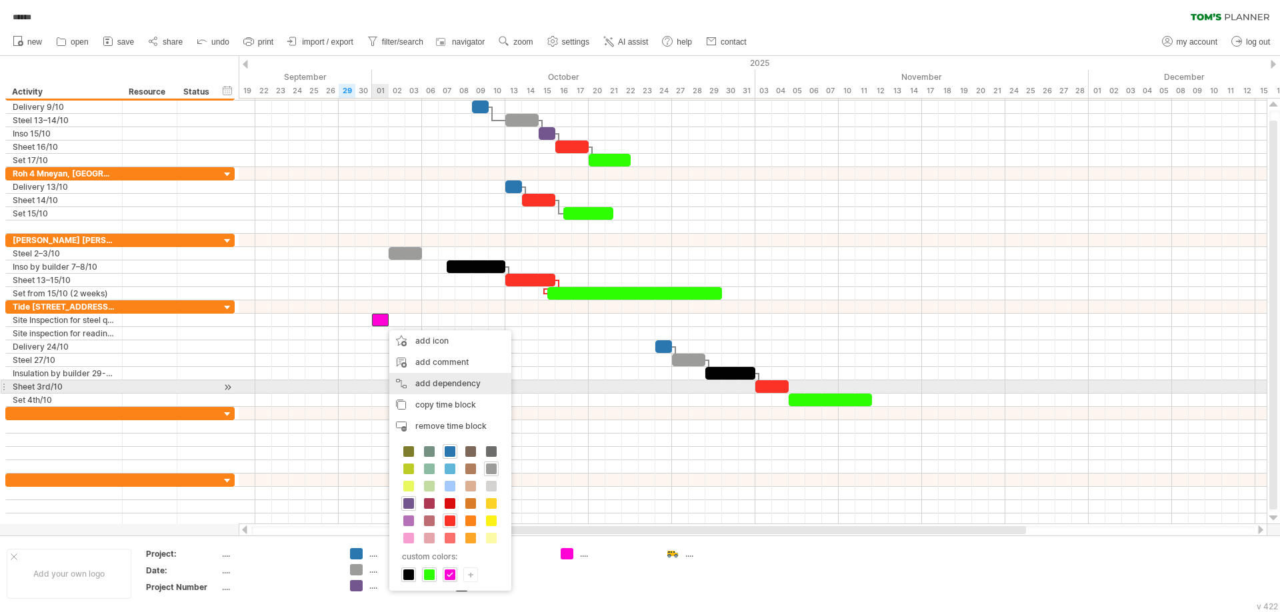
click at [447, 387] on div "add dependency You can use dependencies when you require tasks to be done in a …" at bounding box center [450, 383] width 122 height 21
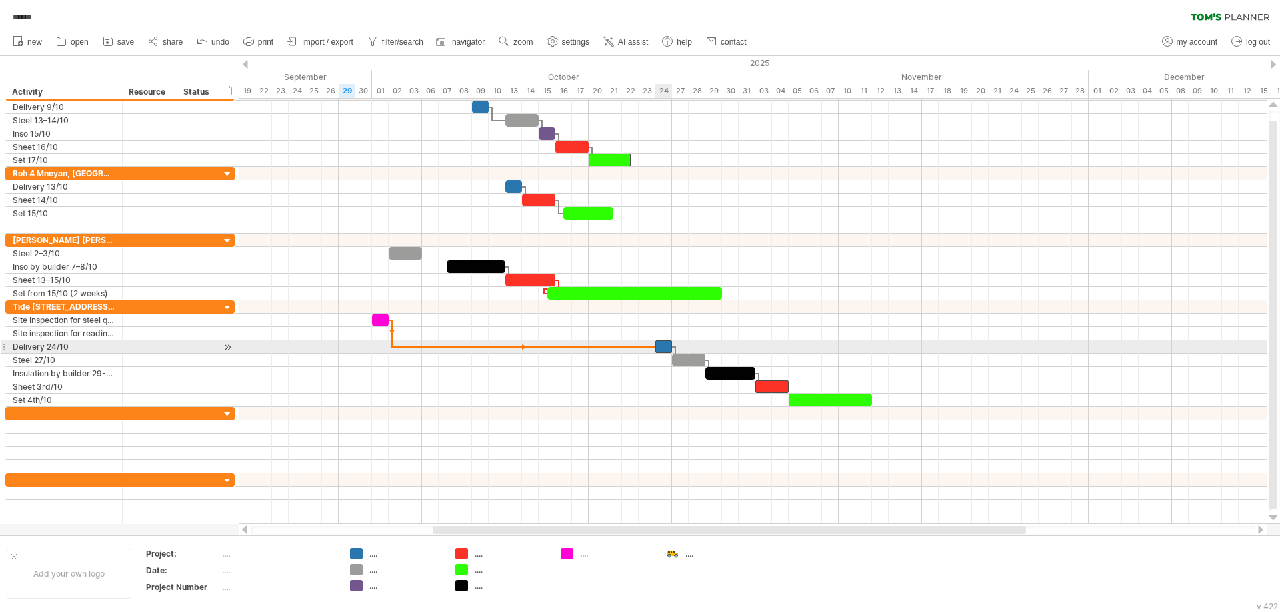
click at [657, 344] on span at bounding box center [654, 347] width 5 height 13
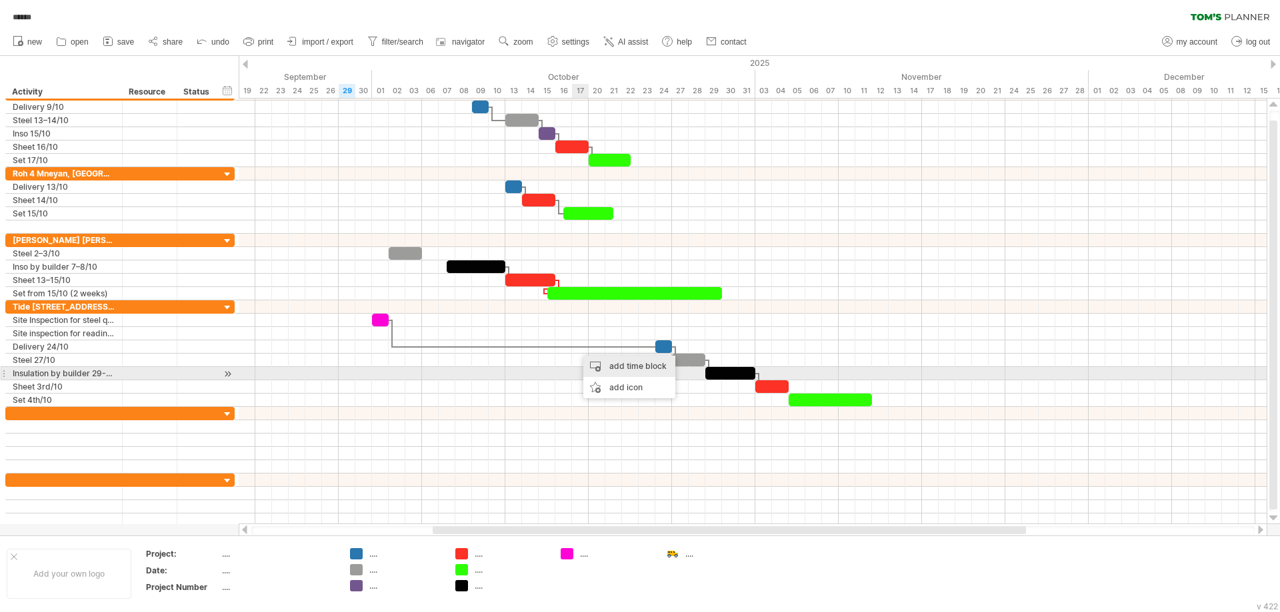
click at [620, 369] on div "add time block" at bounding box center [629, 366] width 92 height 21
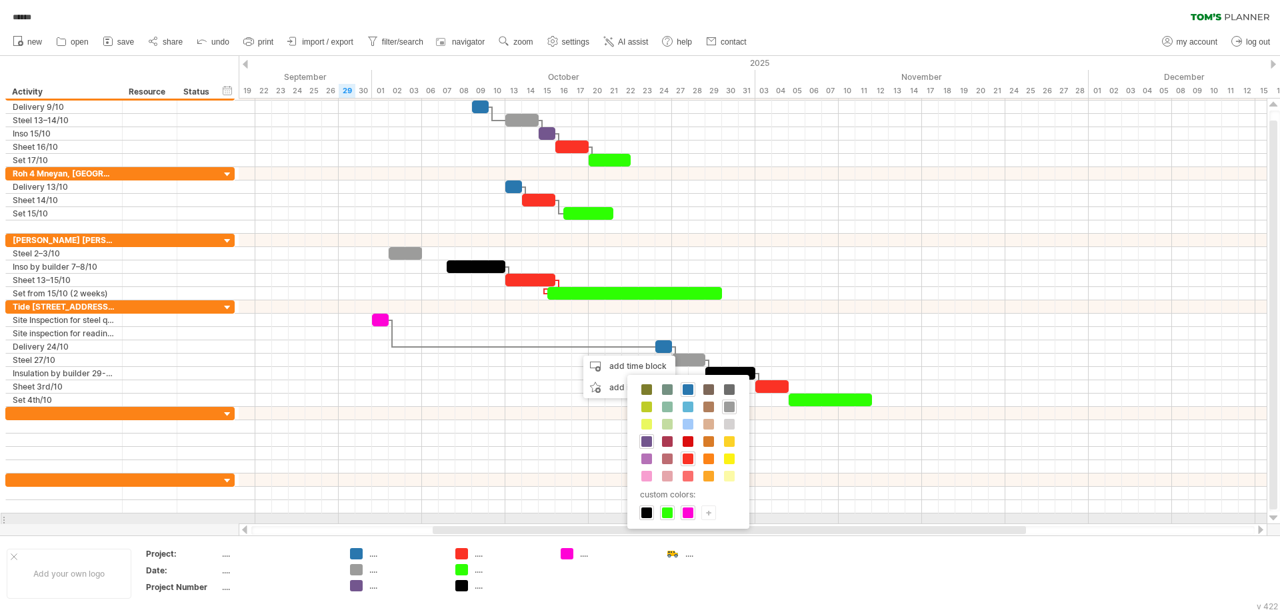
click at [710, 515] on div "+" at bounding box center [708, 513] width 13 height 13
drag, startPoint x: 788, startPoint y: 531, endPoint x: 844, endPoint y: 505, distance: 61.4
click at [844, 505] on div at bounding box center [785, 536] width 124 height 69
type input "*******"
drag, startPoint x: 851, startPoint y: 518, endPoint x: 850, endPoint y: 502, distance: 16.0
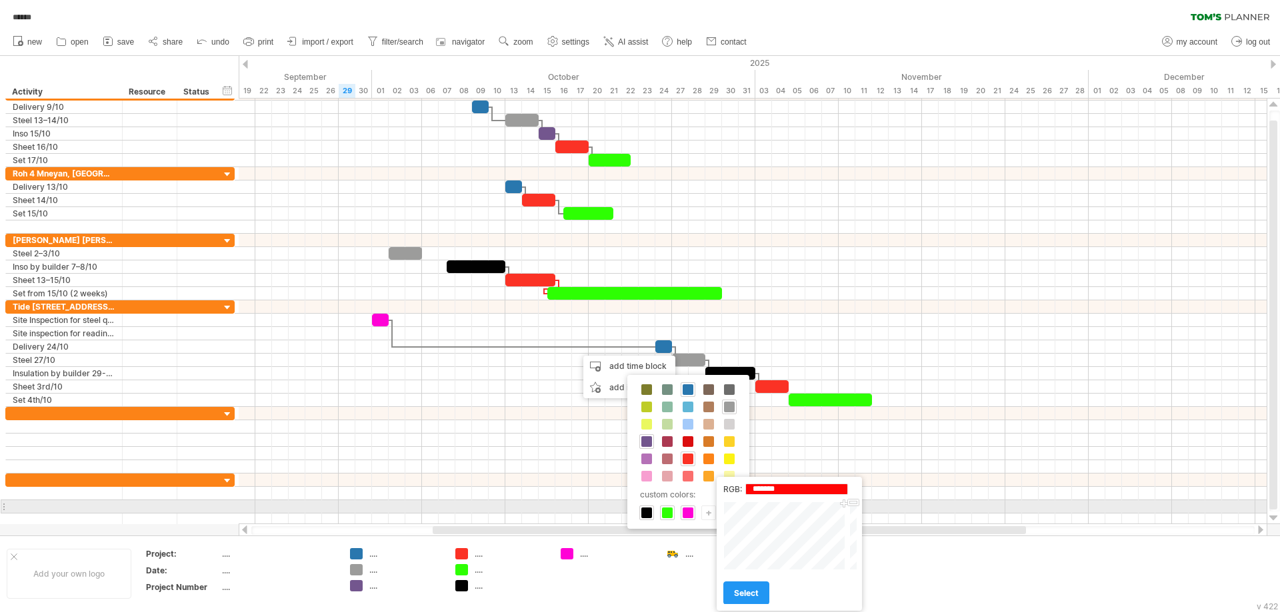
click at [850, 502] on div "Close" at bounding box center [790, 536] width 134 height 69
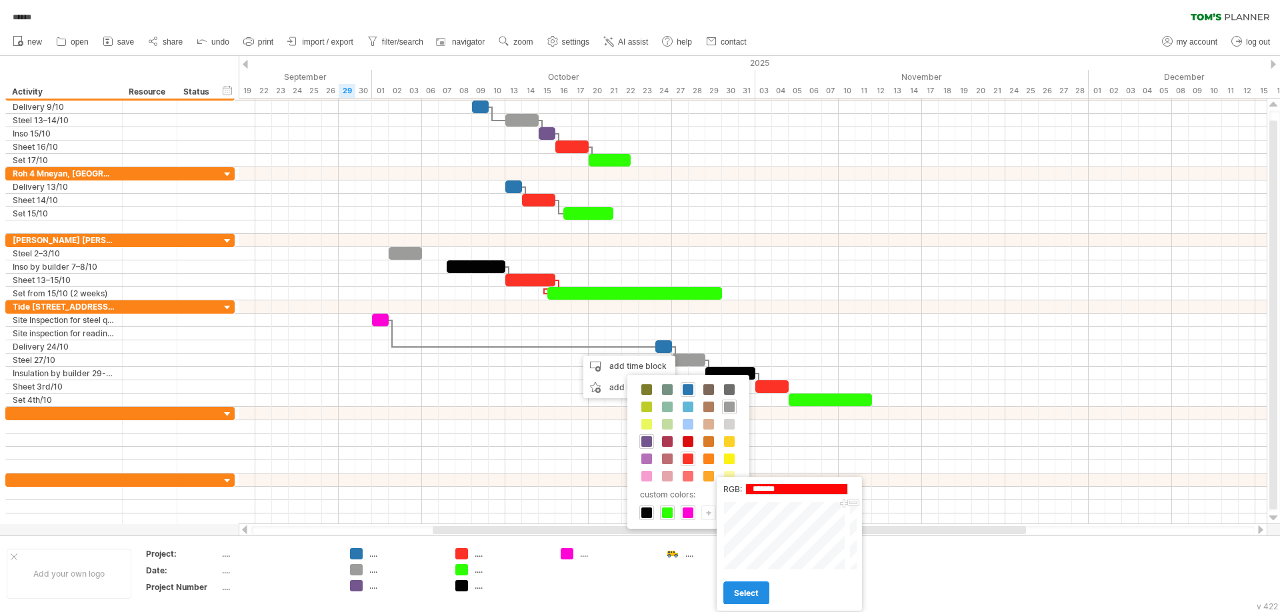
click at [744, 600] on link "select" at bounding box center [746, 593] width 46 height 23
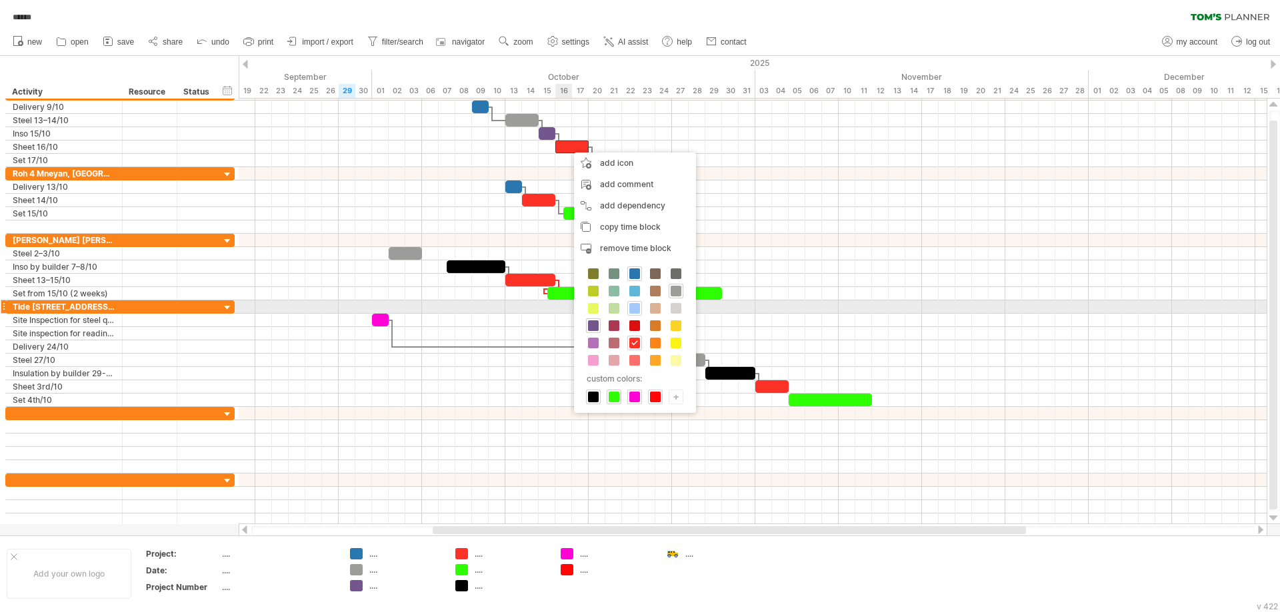
click at [638, 309] on span at bounding box center [634, 308] width 11 height 11
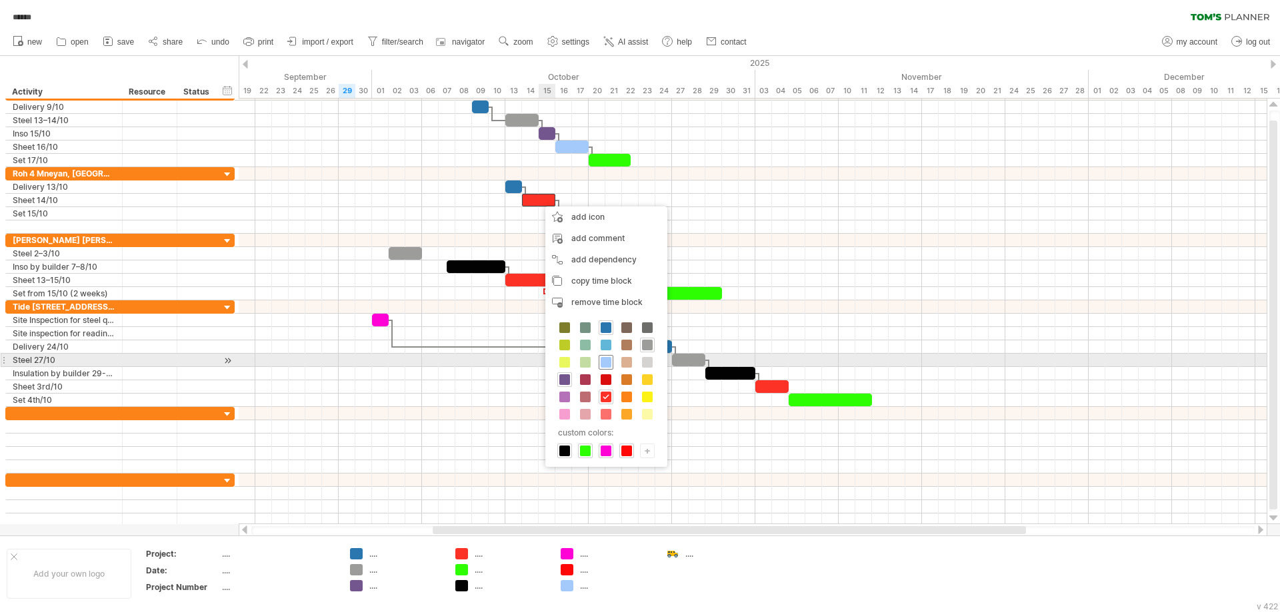
drag, startPoint x: 610, startPoint y: 359, endPoint x: 536, endPoint y: 313, distance: 87.7
click at [610, 359] on span at bounding box center [605, 362] width 11 height 11
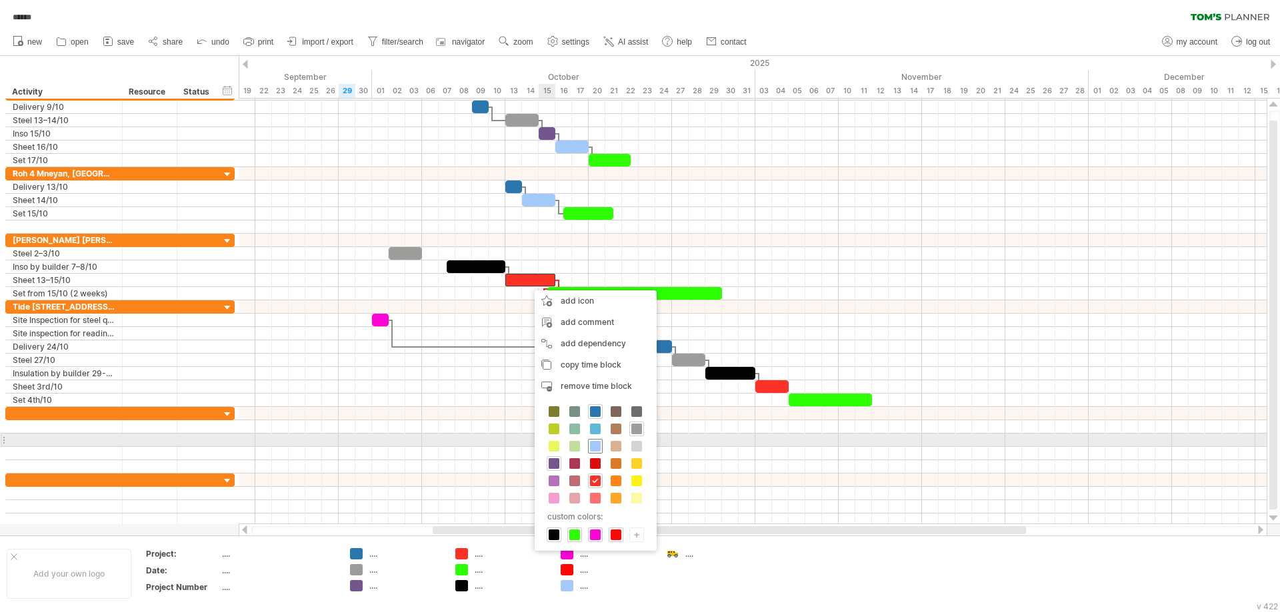
click at [596, 443] on span at bounding box center [595, 446] width 11 height 11
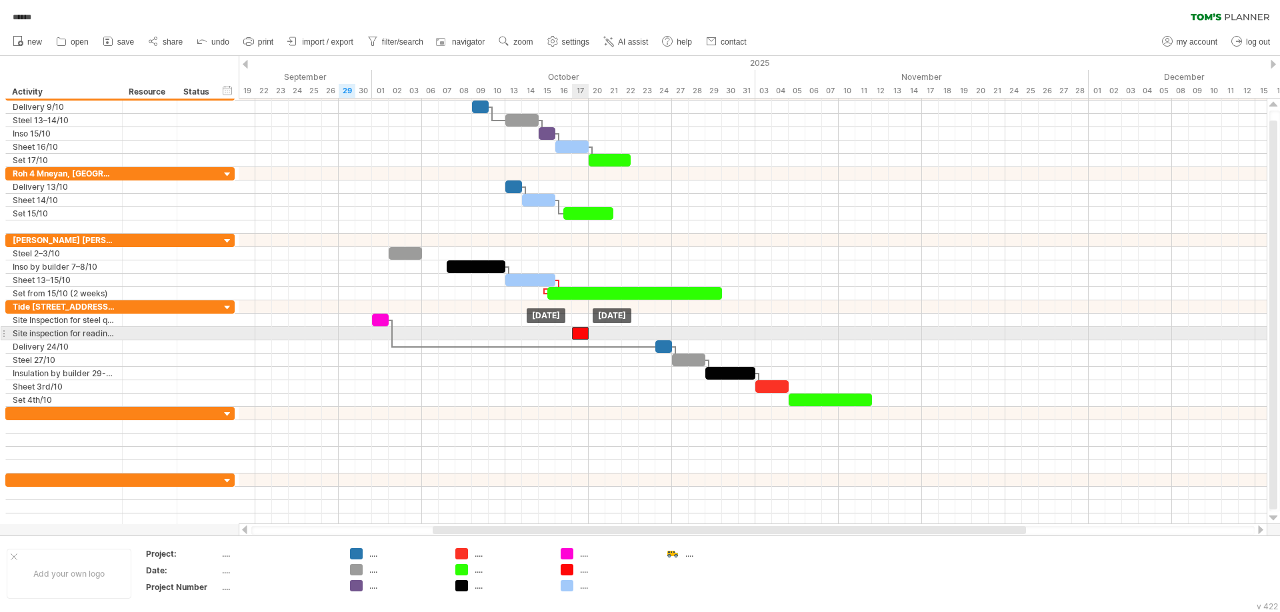
drag, startPoint x: 587, startPoint y: 347, endPoint x: 578, endPoint y: 330, distance: 19.7
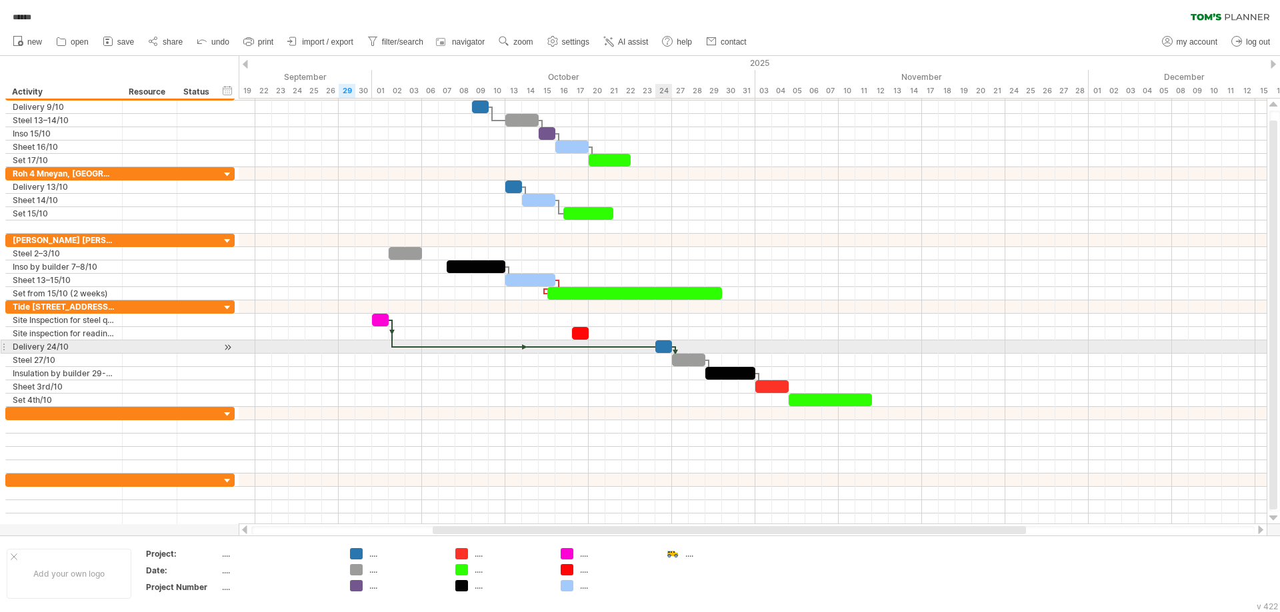
click at [659, 346] on div at bounding box center [663, 347] width 17 height 13
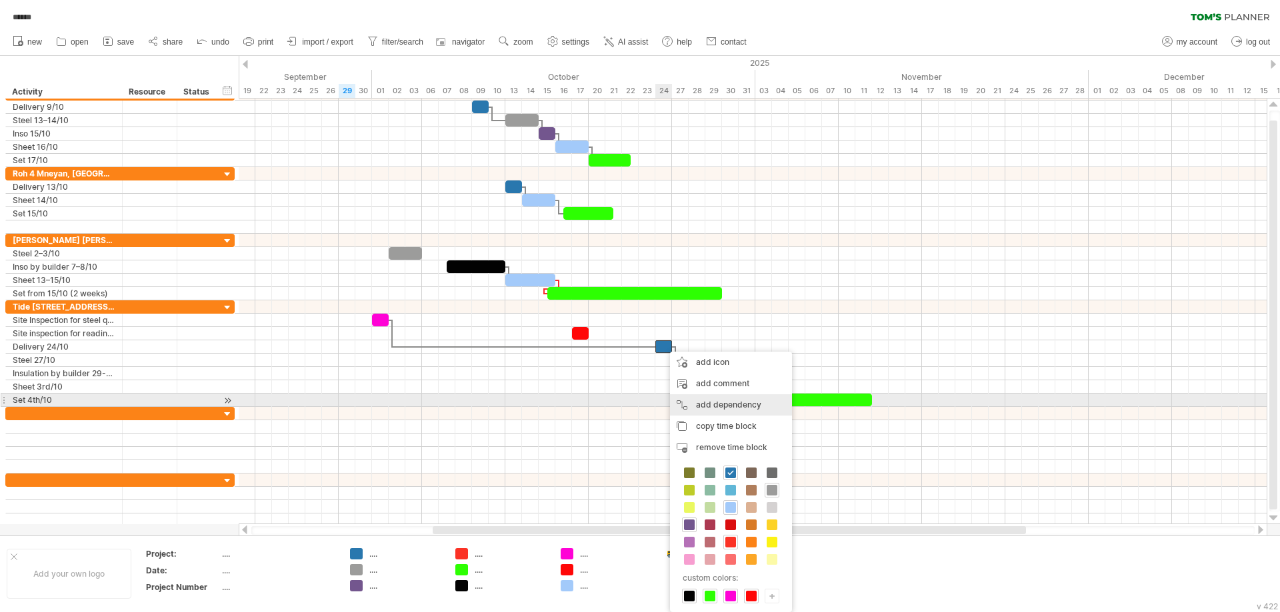
click at [708, 403] on div "add dependency You can use dependencies when you require tasks to be done in a …" at bounding box center [731, 405] width 122 height 21
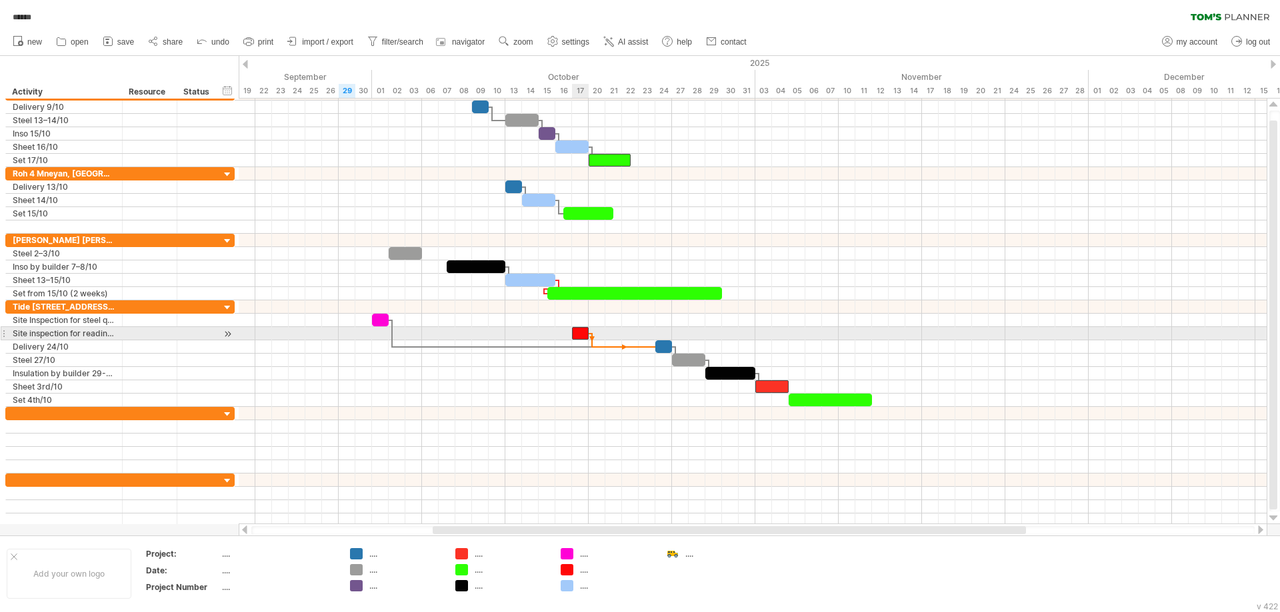
click at [580, 331] on div at bounding box center [580, 333] width 17 height 13
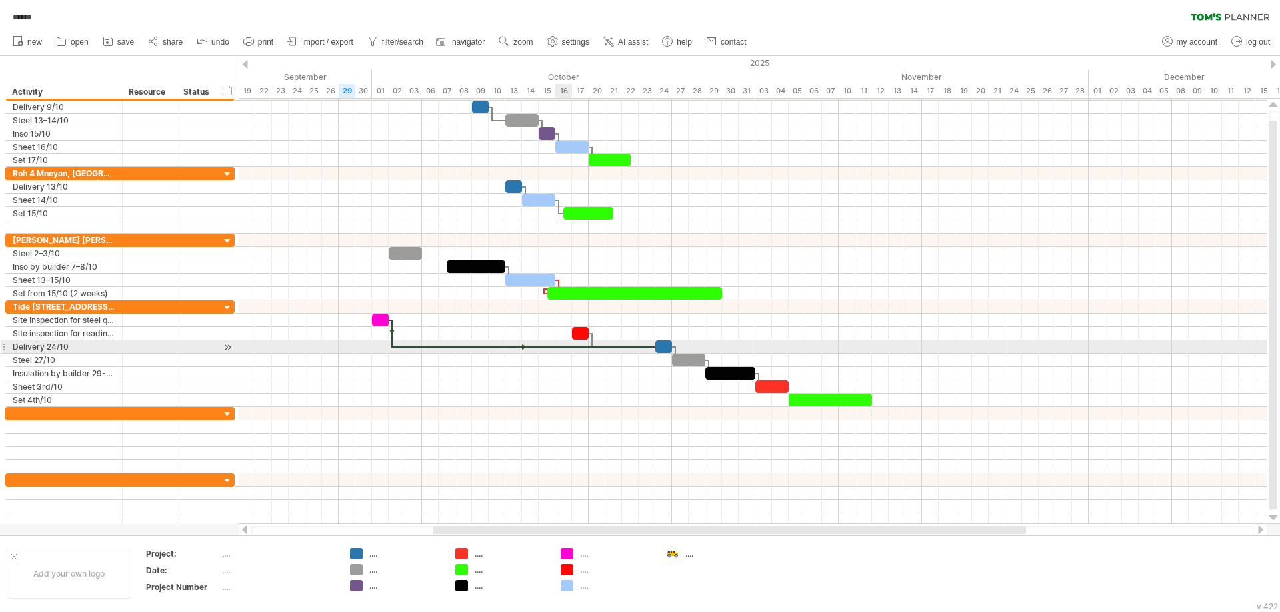
click at [562, 347] on div at bounding box center [524, 347] width 263 height 4
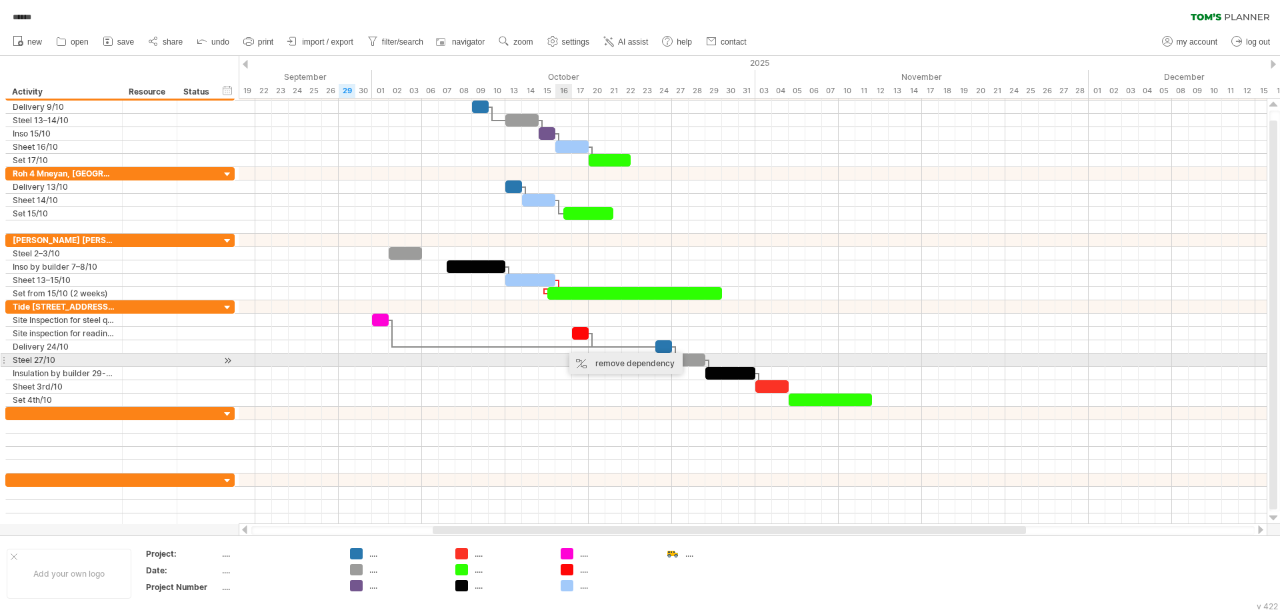
click at [620, 367] on div "remove dependency" at bounding box center [625, 363] width 113 height 21
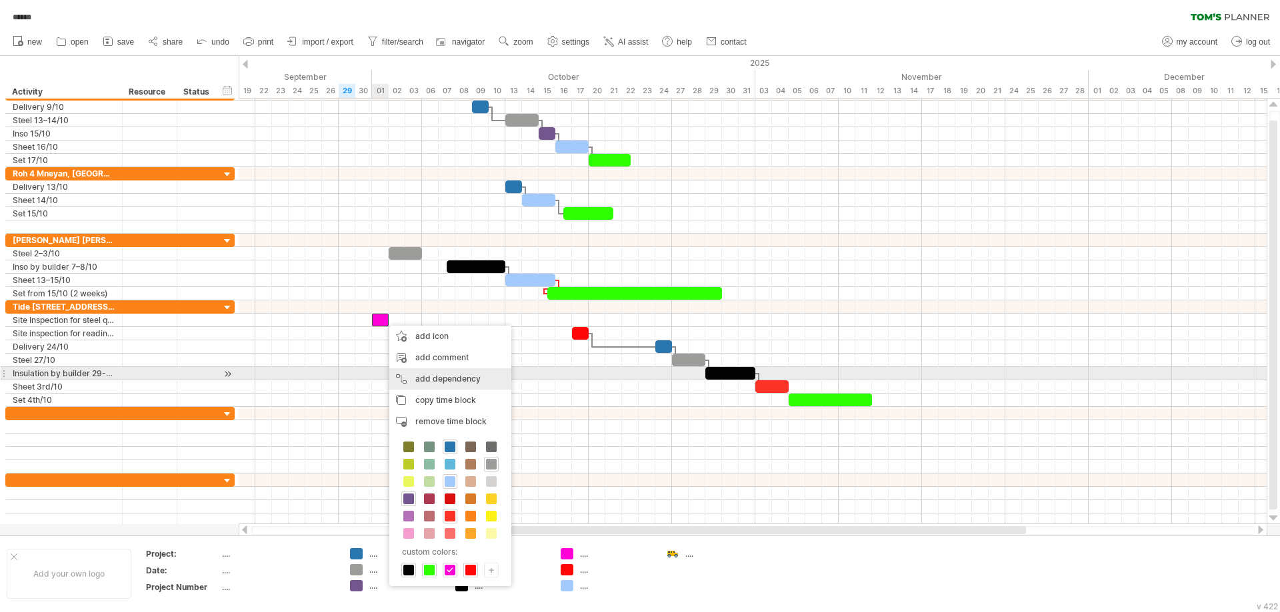
click at [428, 375] on div "add dependency You can use dependencies when you require tasks to be done in a …" at bounding box center [450, 379] width 122 height 21
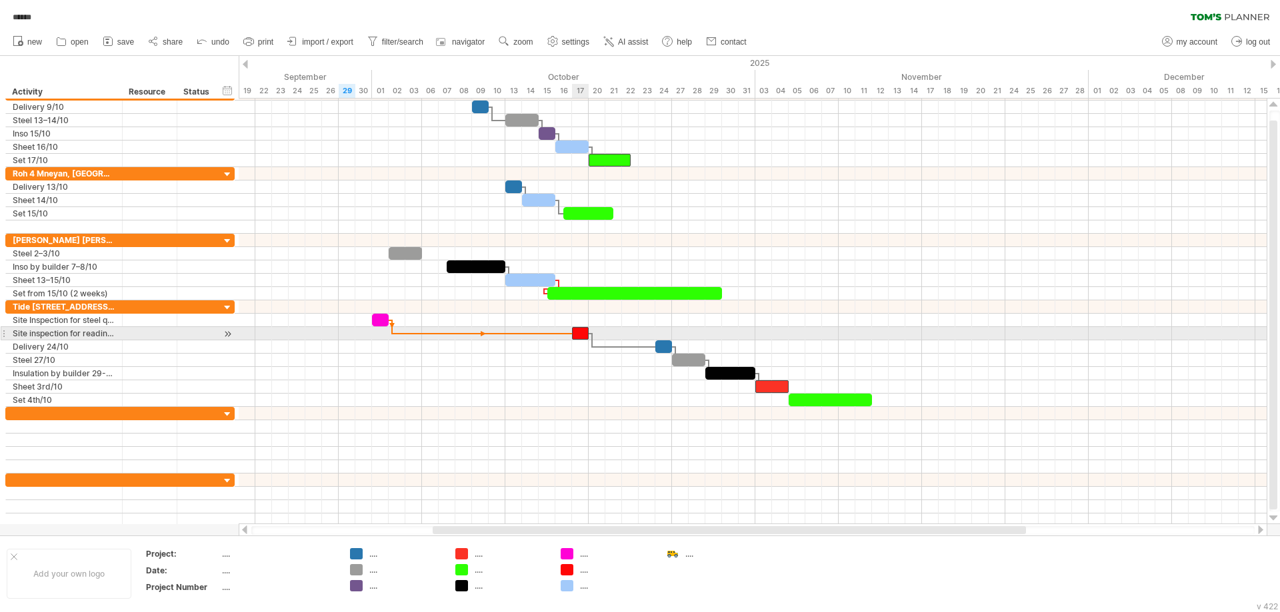
click at [573, 336] on span at bounding box center [571, 333] width 5 height 13
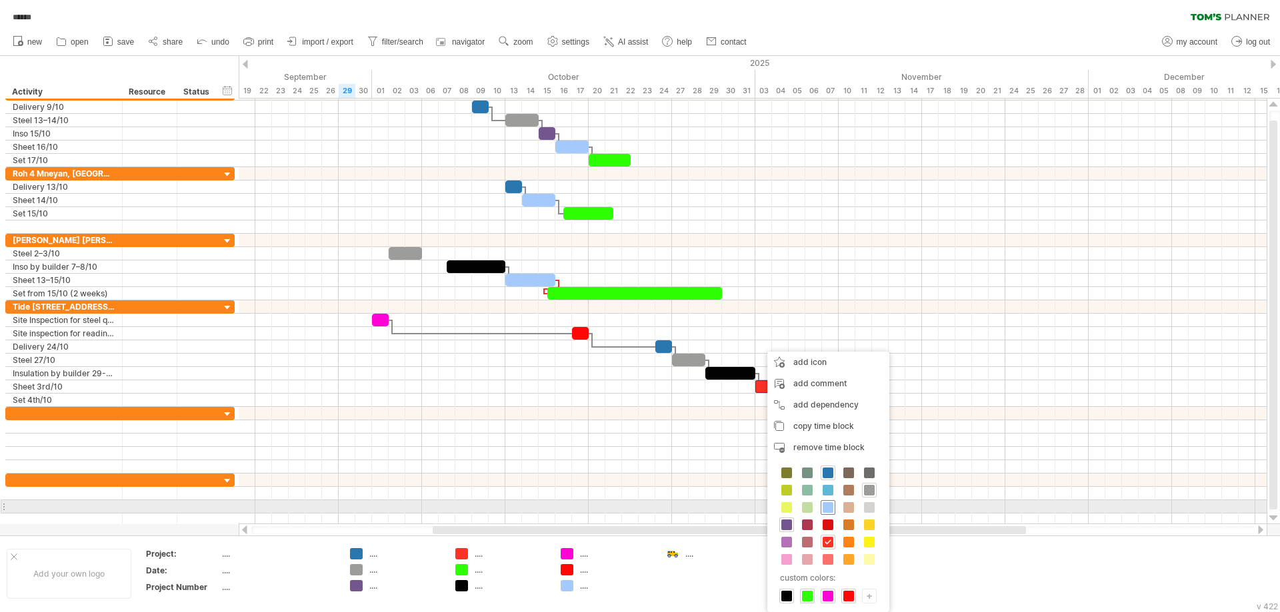
click at [827, 507] on span at bounding box center [827, 508] width 11 height 11
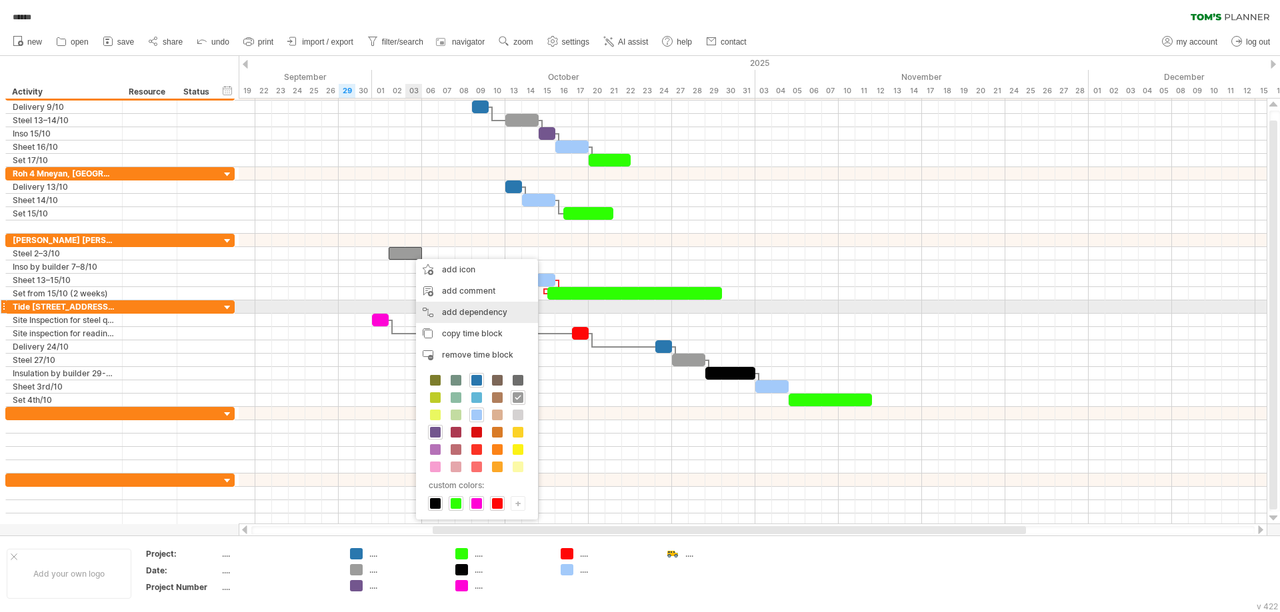
click at [463, 309] on div "add dependency You can use dependencies when you require tasks to be done in a …" at bounding box center [477, 312] width 122 height 21
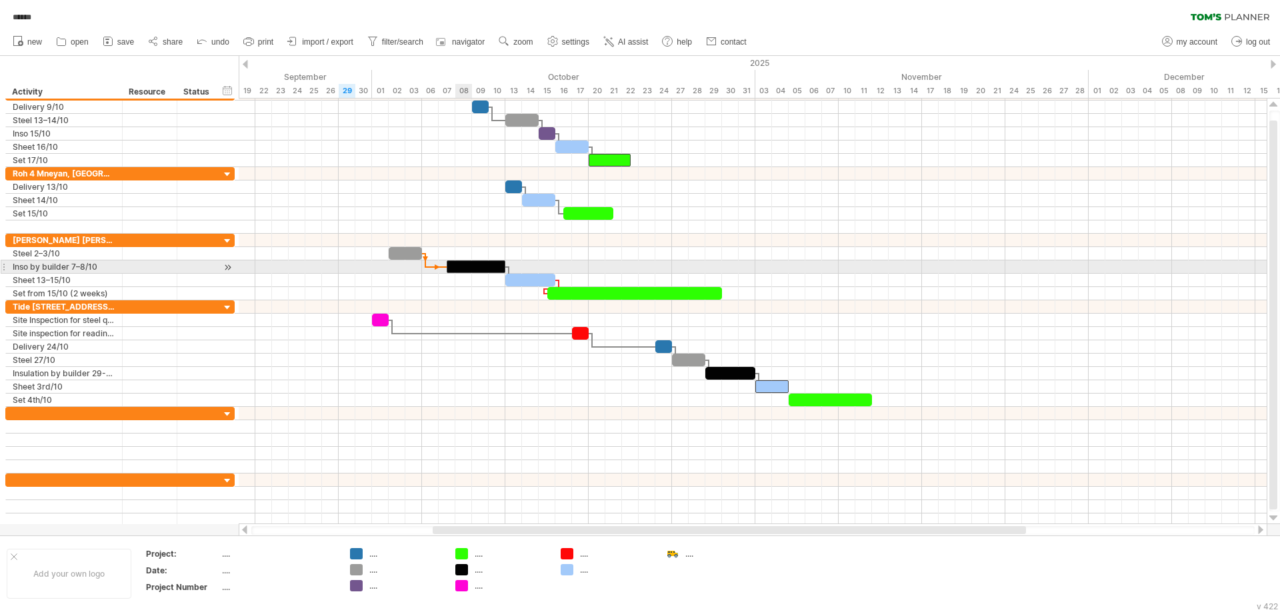
click at [461, 265] on div at bounding box center [476, 267] width 59 height 13
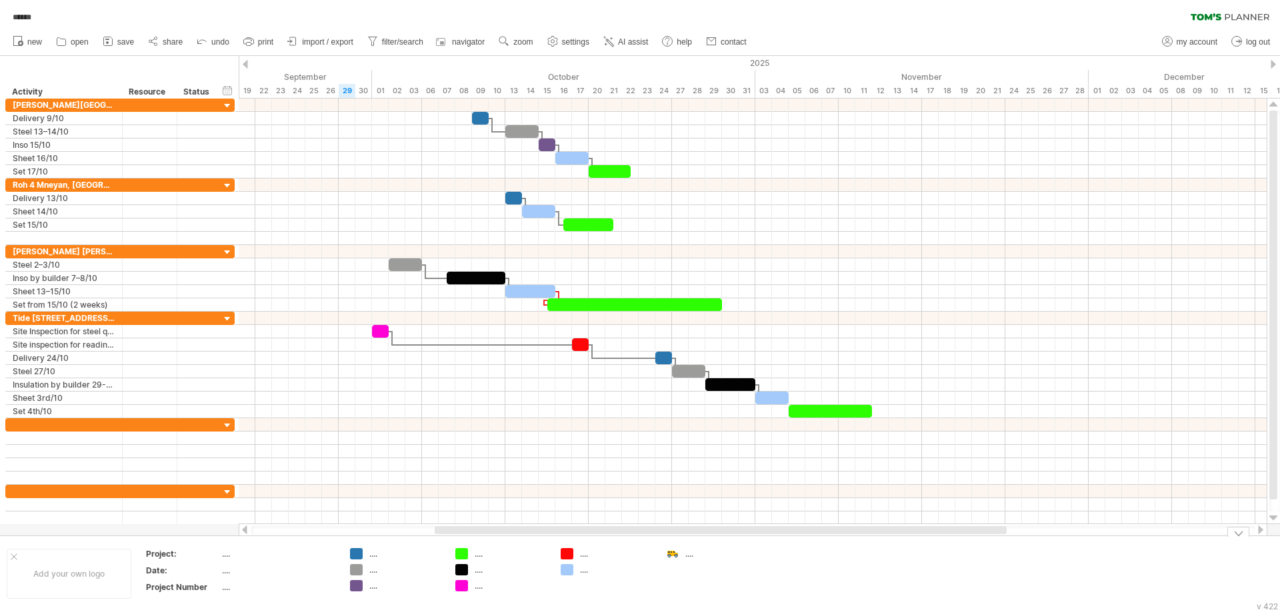
click at [375, 555] on div "...." at bounding box center [405, 554] width 73 height 11
type input "********"
click at [380, 571] on div "...." at bounding box center [405, 569] width 73 height 11
click at [369, 575] on input "text" at bounding box center [402, 569] width 66 height 11
click at [381, 572] on input "text" at bounding box center [402, 569] width 66 height 11
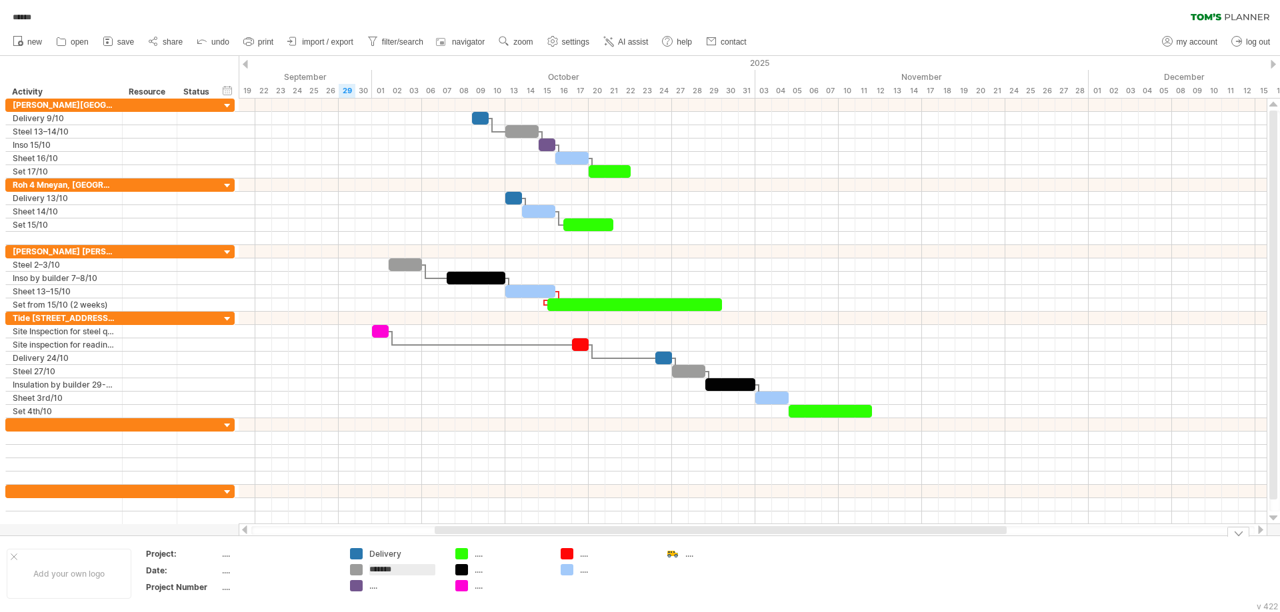
type input "********"
click at [377, 586] on div "...." at bounding box center [405, 585] width 73 height 11
type input "**********"
click at [543, 595] on td ".... .... ...." at bounding box center [501, 578] width 105 height 59
click at [485, 554] on div "...." at bounding box center [511, 554] width 73 height 11
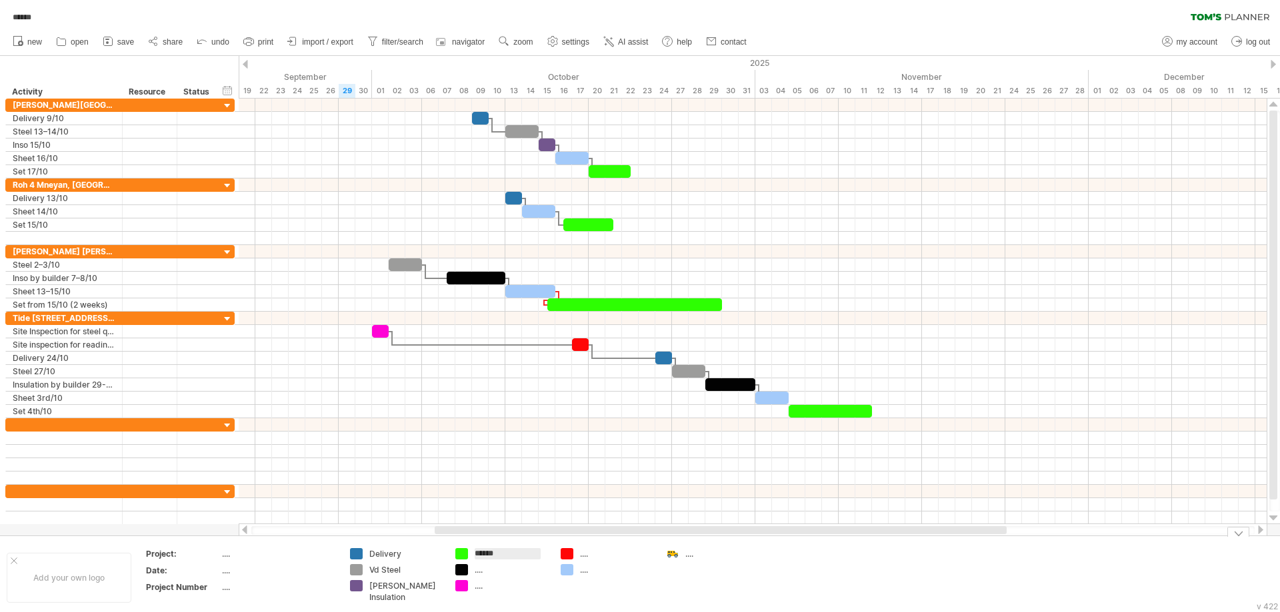
type input "*******"
click at [481, 574] on div "...." at bounding box center [511, 569] width 73 height 11
click at [486, 572] on input "text" at bounding box center [508, 569] width 66 height 11
type input "**********"
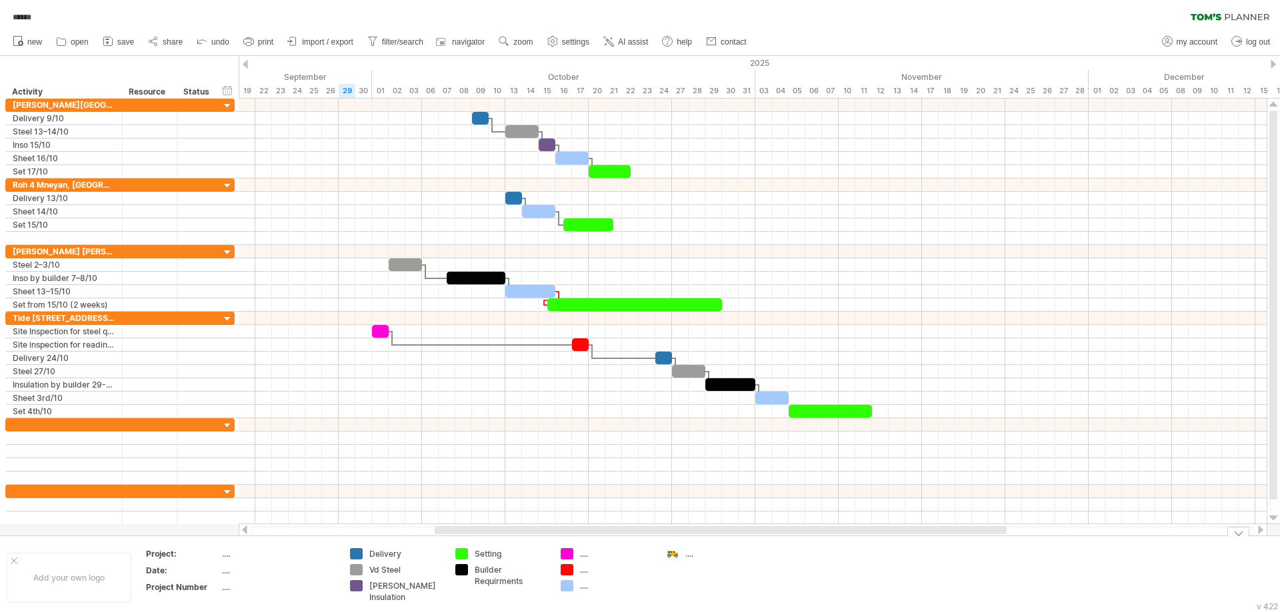
click at [586, 555] on div "...." at bounding box center [616, 554] width 73 height 11
type input "**********"
click at [587, 584] on div "...." at bounding box center [616, 581] width 73 height 11
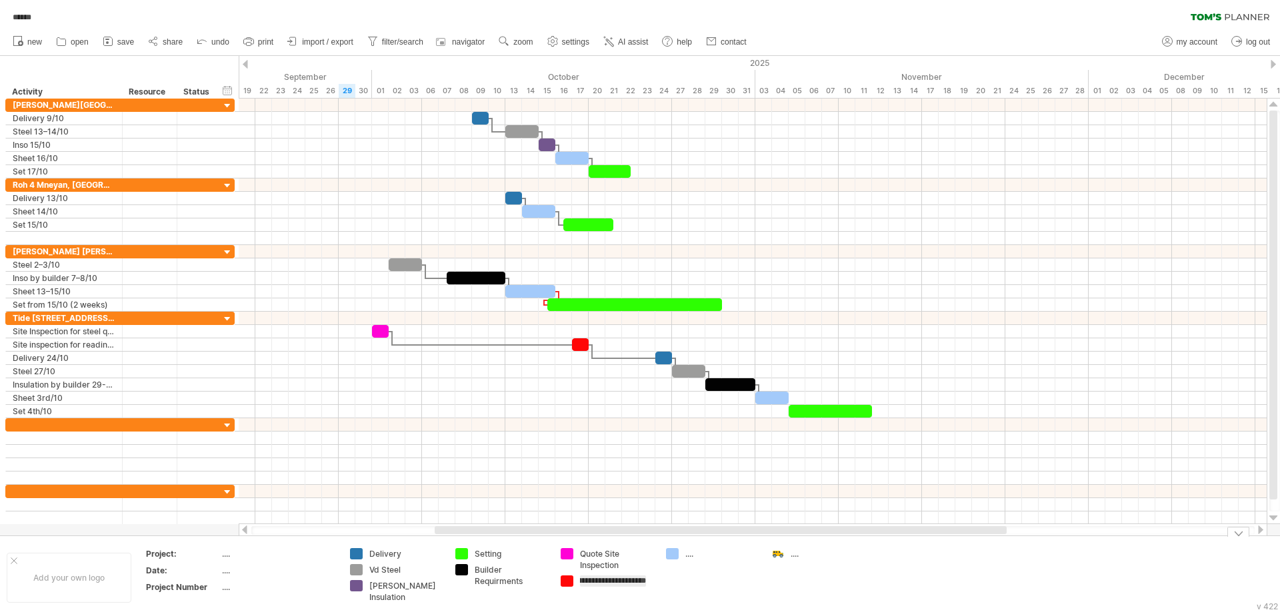
type input "**********"
click at [692, 582] on div "...." at bounding box center [721, 581] width 73 height 11
type input "*****"
click at [783, 554] on div at bounding box center [777, 555] width 13 height 13
click at [849, 563] on span "remove icon" at bounding box center [839, 559] width 47 height 10
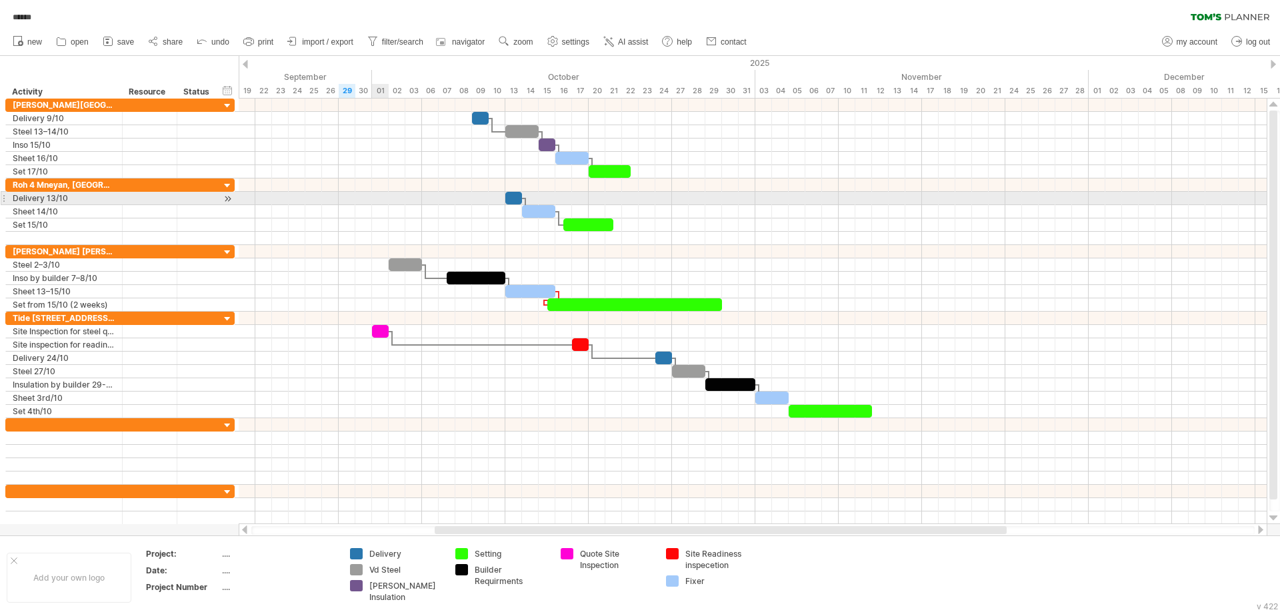
click at [381, 198] on div at bounding box center [753, 198] width 1028 height 13
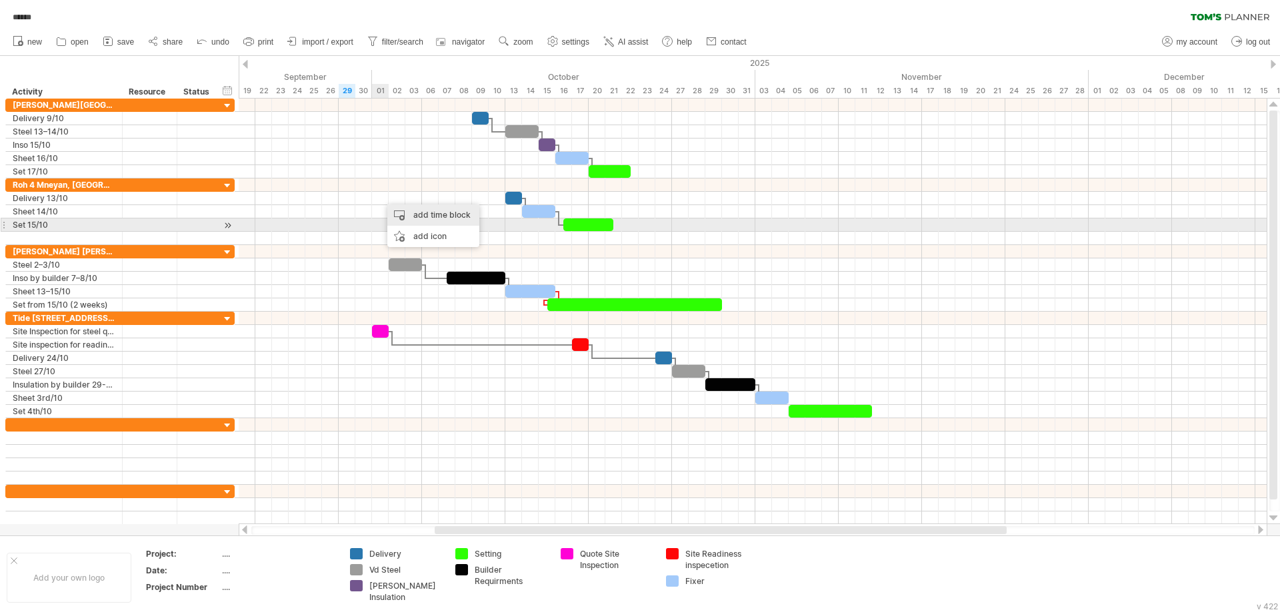
click at [433, 219] on div "add time block" at bounding box center [433, 215] width 92 height 21
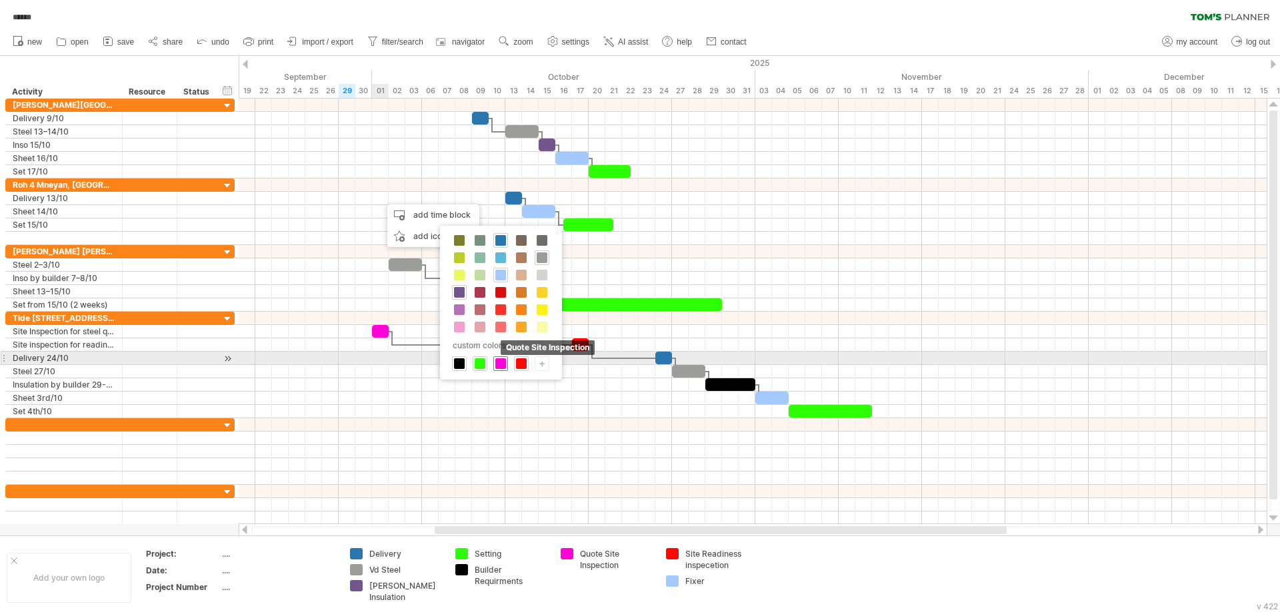
click at [506, 363] on div "Quote Site Inspection" at bounding box center [500, 364] width 15 height 15
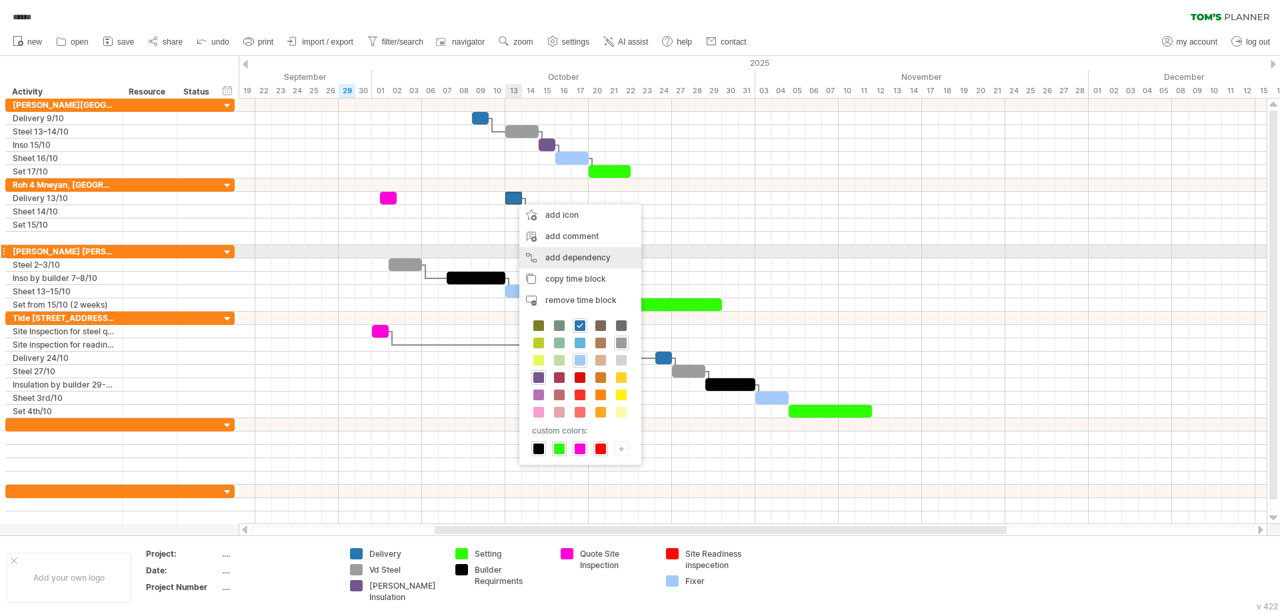
click at [591, 257] on div "add dependency You can use dependencies when you require tasks to be done in a …" at bounding box center [580, 257] width 122 height 21
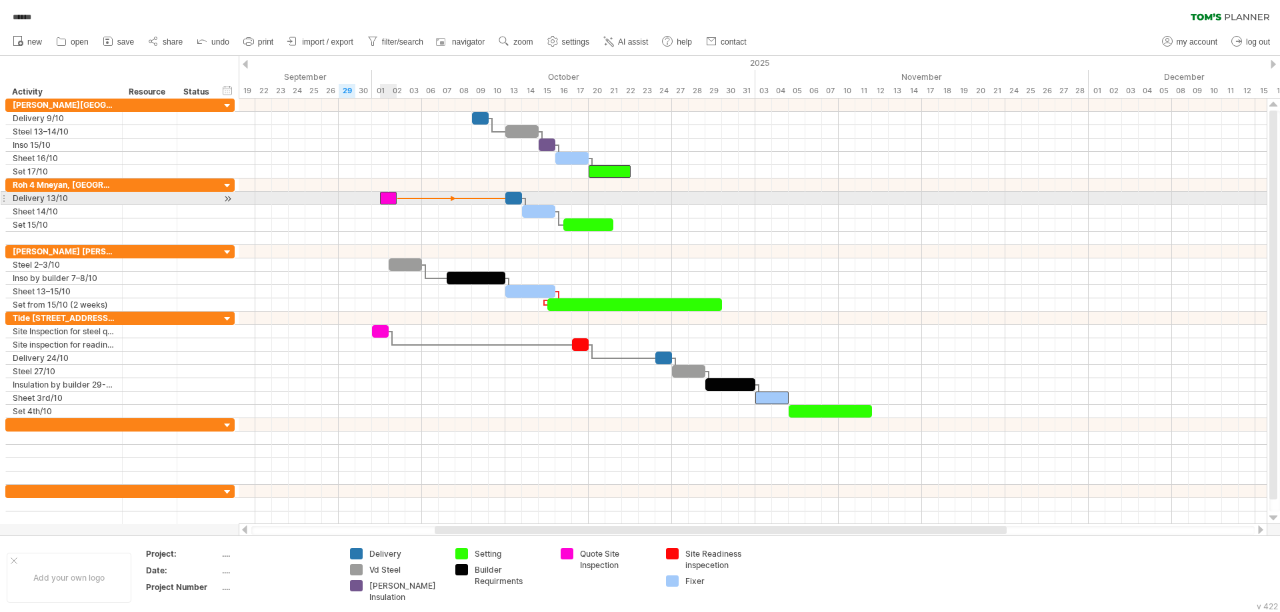
click at [386, 195] on div at bounding box center [388, 198] width 17 height 13
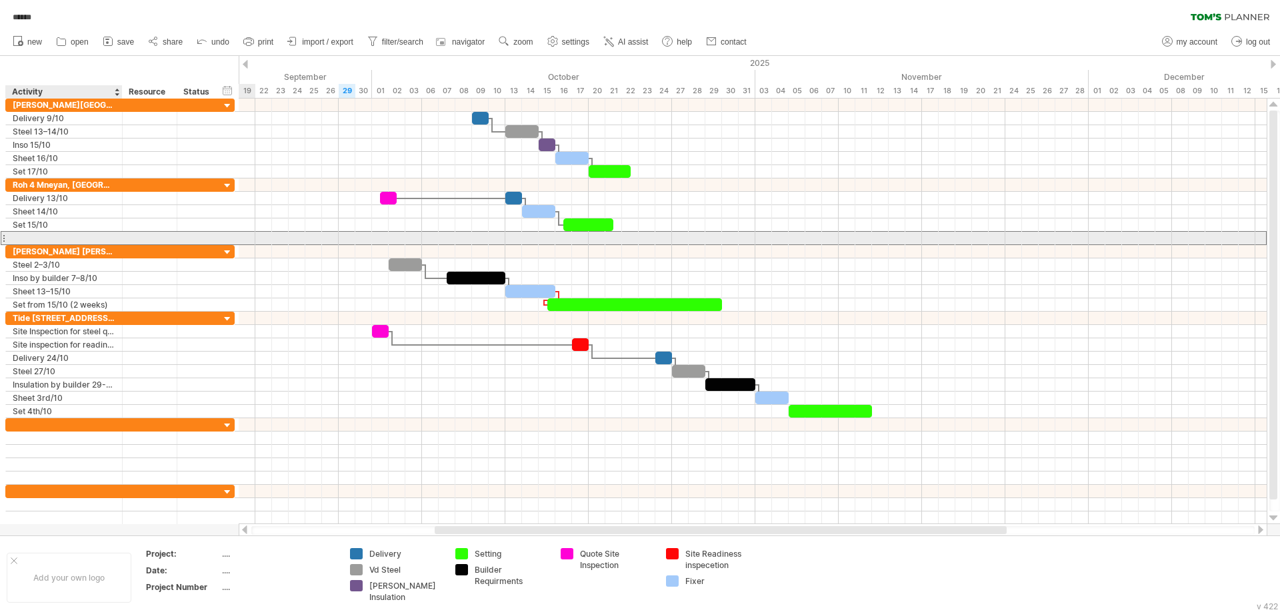
click at [34, 241] on div at bounding box center [64, 238] width 103 height 13
type input "**********"
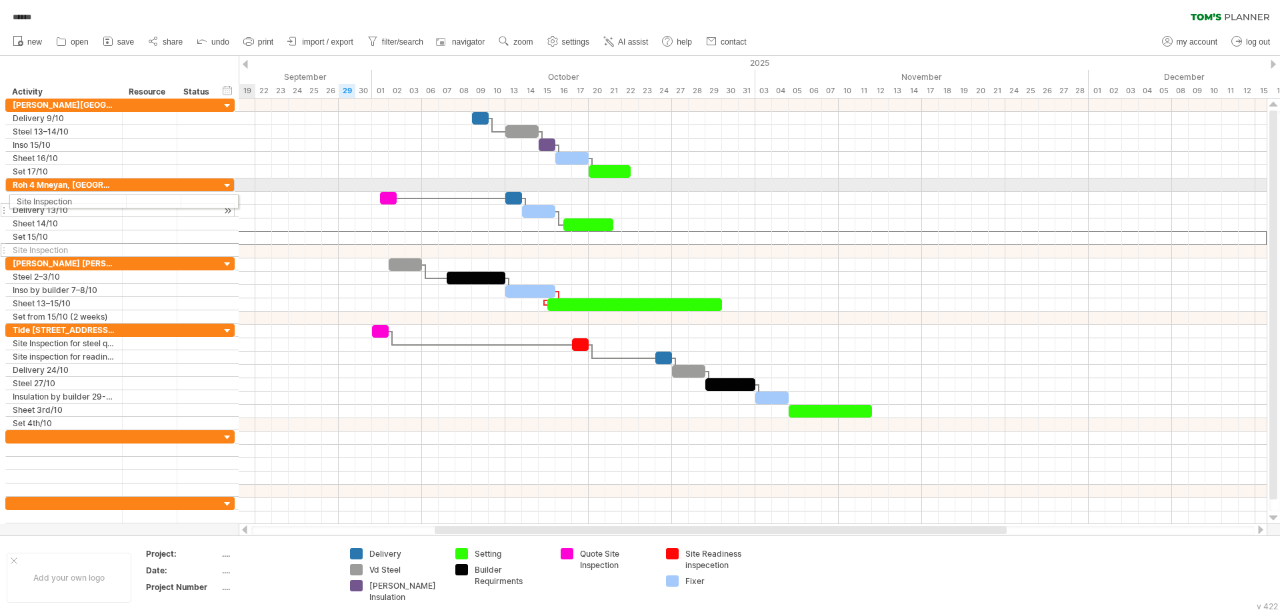
drag, startPoint x: 5, startPoint y: 237, endPoint x: 1, endPoint y: 195, distance: 42.1
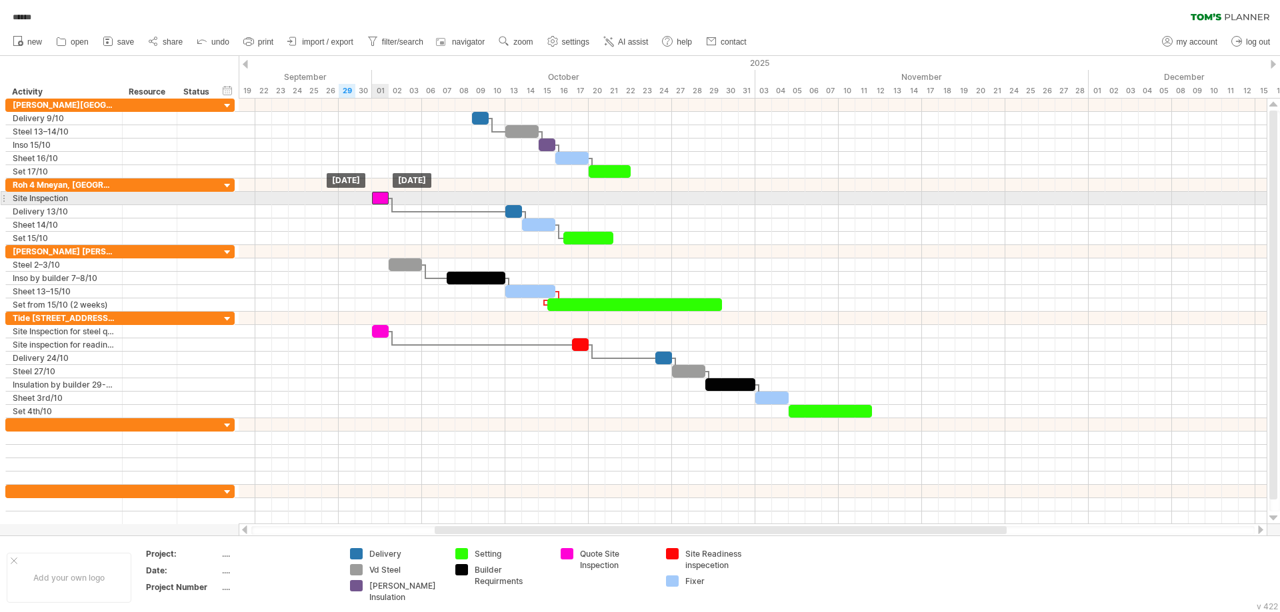
drag, startPoint x: 391, startPoint y: 211, endPoint x: 381, endPoint y: 199, distance: 15.6
